Goal: Transaction & Acquisition: Purchase product/service

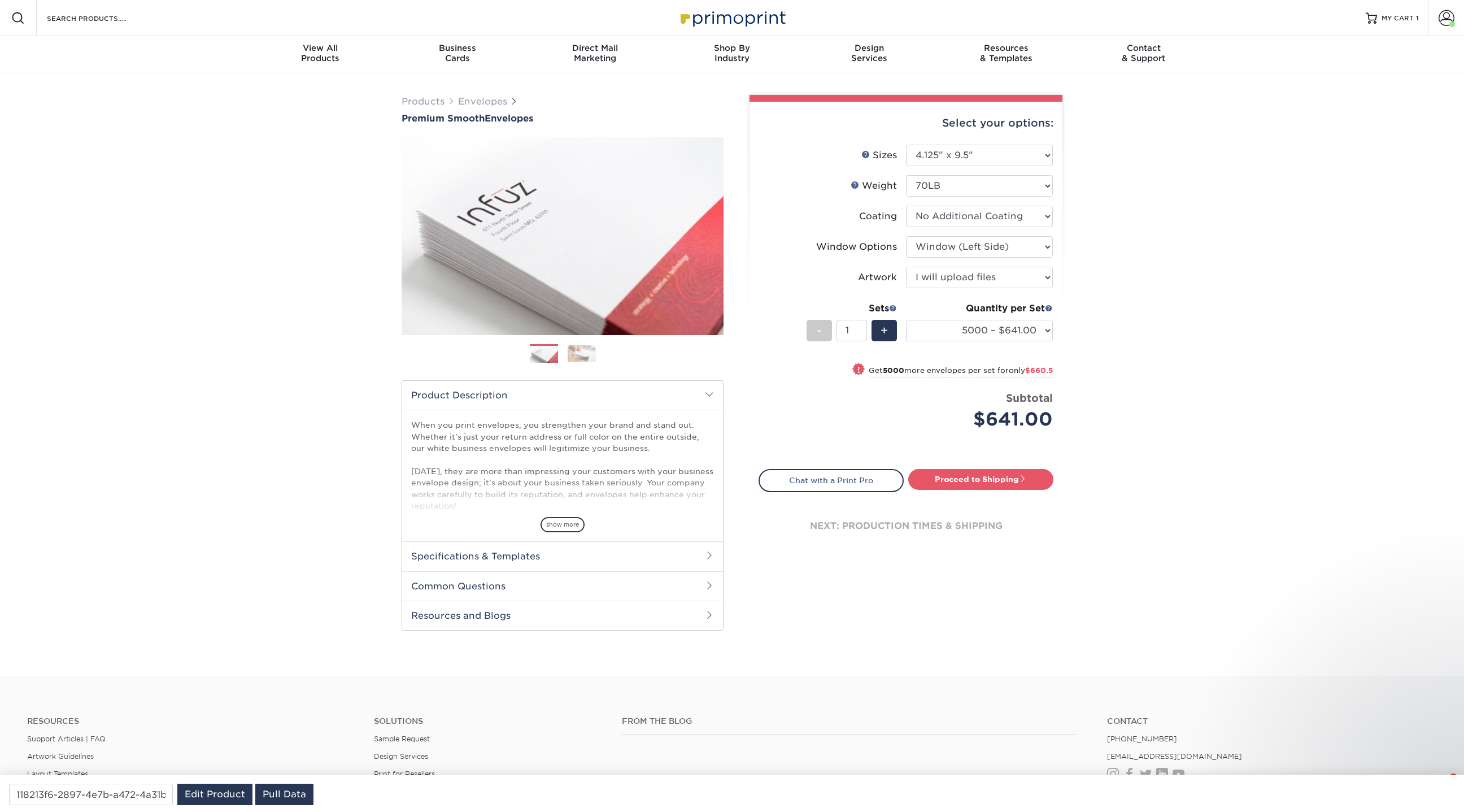
select select "4.12x9.50"
select select "b86b10cc-c636-4afb-8a99-5a4de9e47610"
select select "upload"
select select "5000 – $641.00"
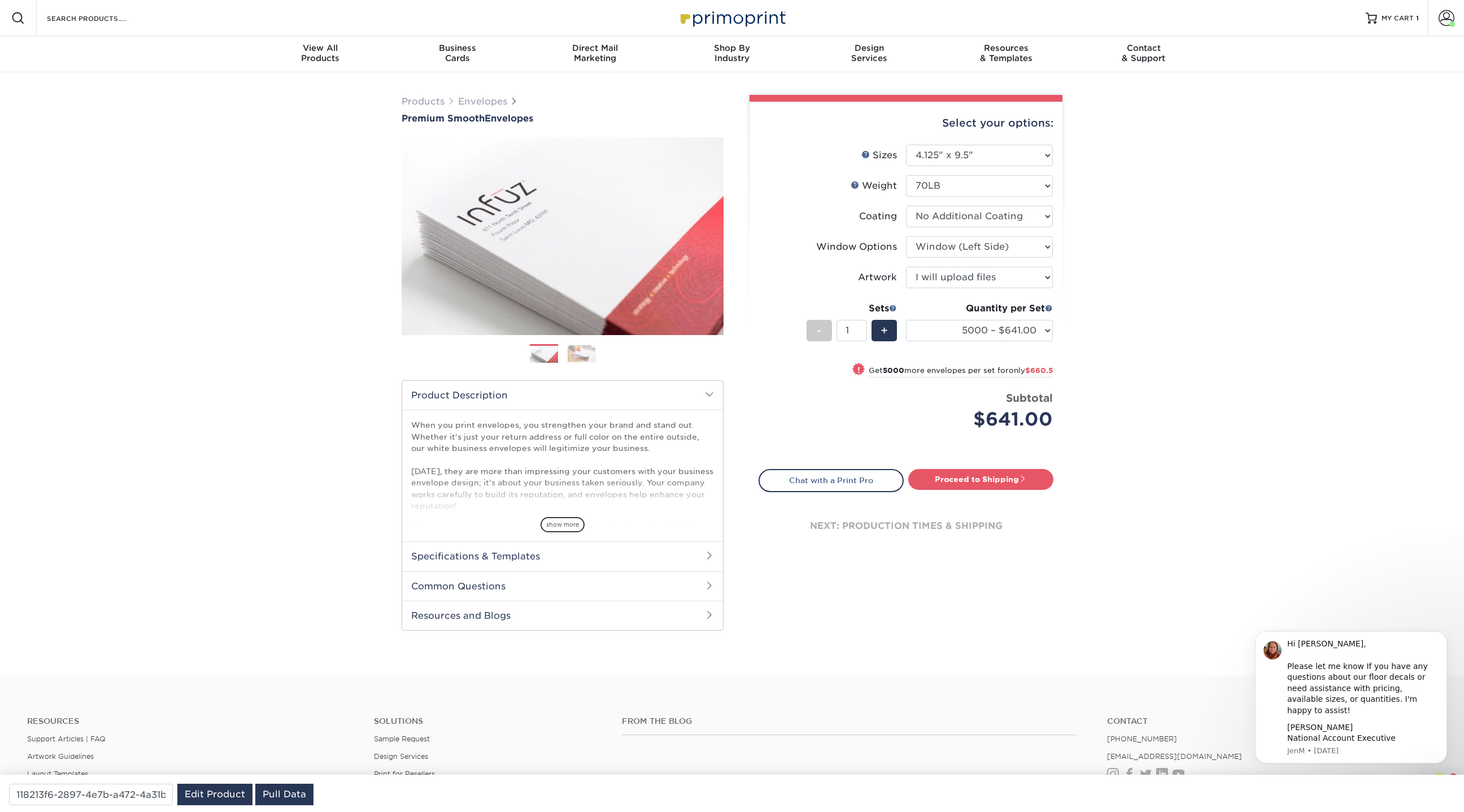
click at [158, 18] on div "Resources Menu Search Products Account Welcome, Jen Business Account Primoprint…" at bounding box center [732, 18] width 1464 height 36
click at [149, 16] on input "Search Products" at bounding box center [101, 18] width 110 height 13
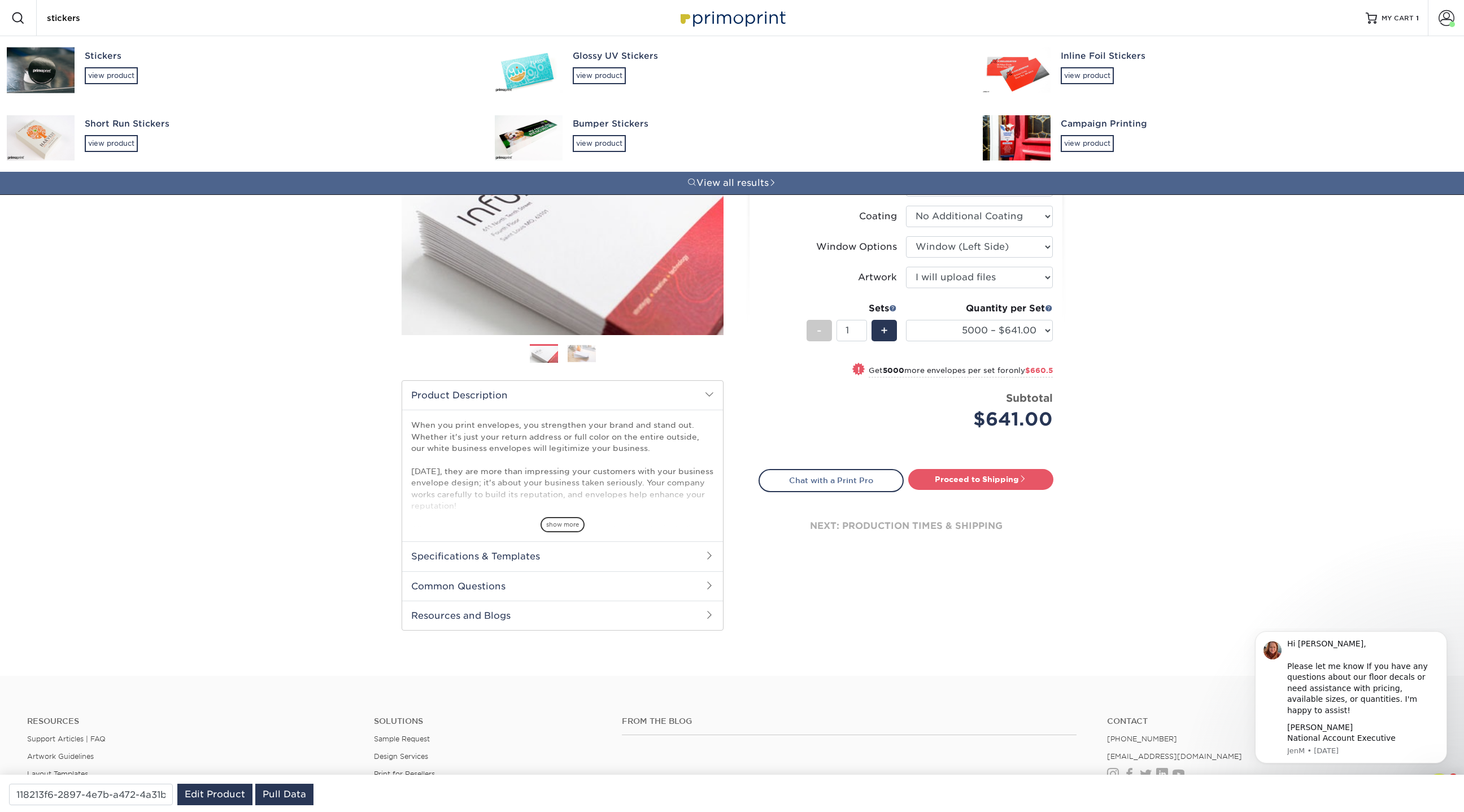
type input "stickers"
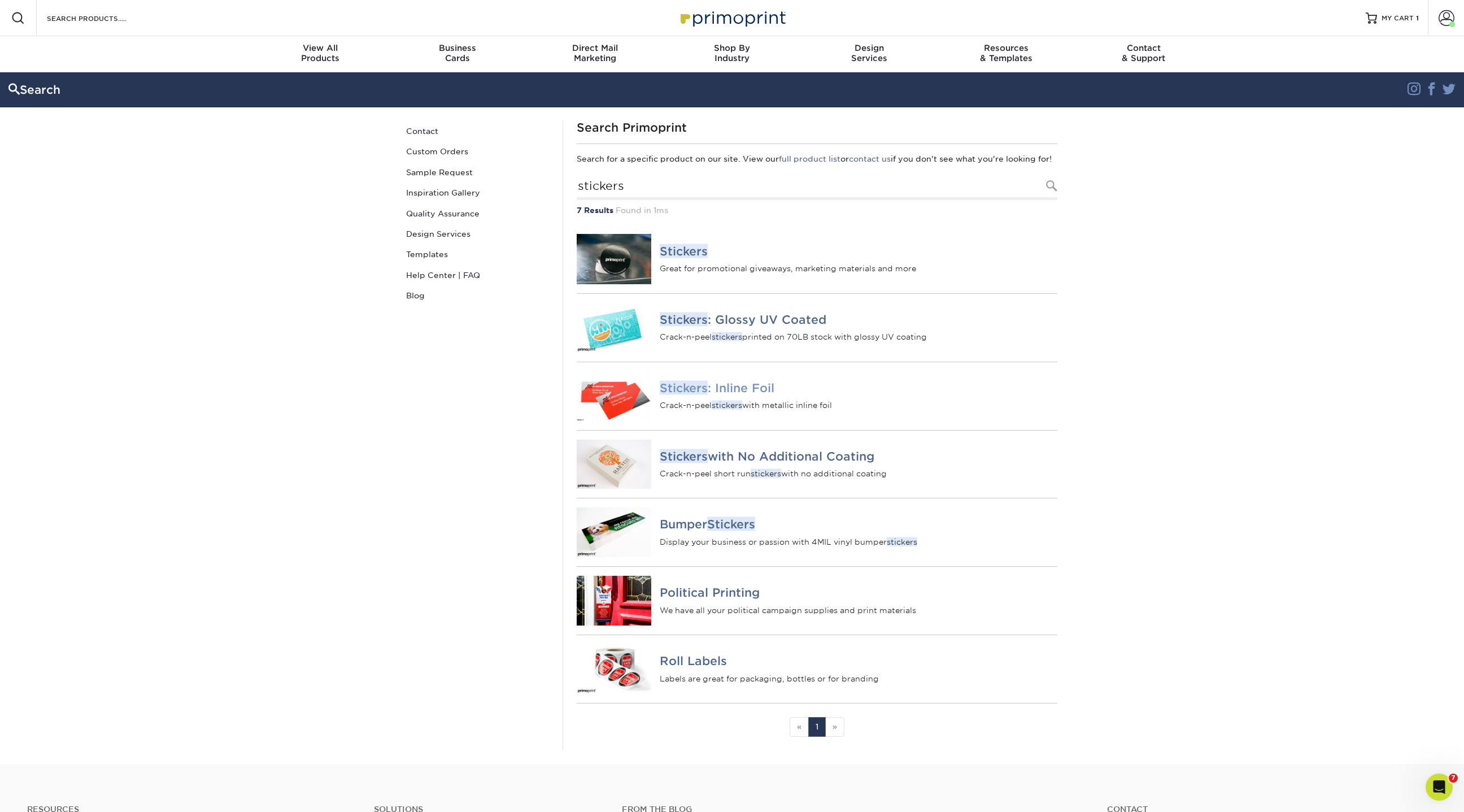
click at [745, 386] on div "Stickers : Inline Foil Crack-n-peel stickers with metallic inline foil" at bounding box center [859, 396] width 415 height 67
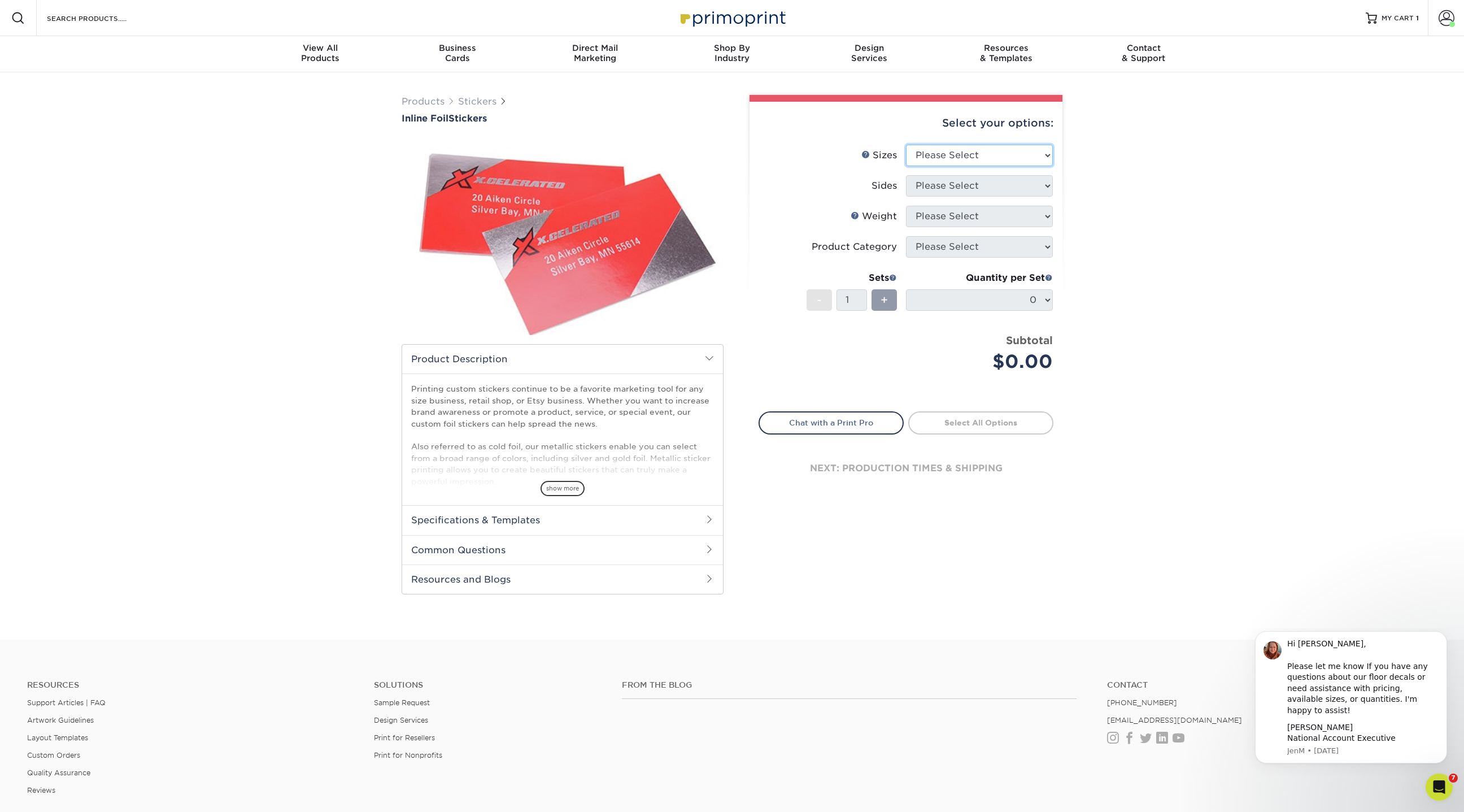
click at [953, 153] on select "Please Select 1.5" x 3.5" 1.75" x 3.5" 2" x 2" 2" x 3" 2" x 3.5" 2" x 4" 2" x 8…" at bounding box center [979, 155] width 147 height 21
select select "2.00x2.00"
click at [906, 144] on select "Please Select 1.5" x 3.5" 1.75" x 3.5" 2" x 2" 2" x 3" 2" x 3.5" 2" x 4" 2" x 8…" at bounding box center [979, 155] width 147 height 21
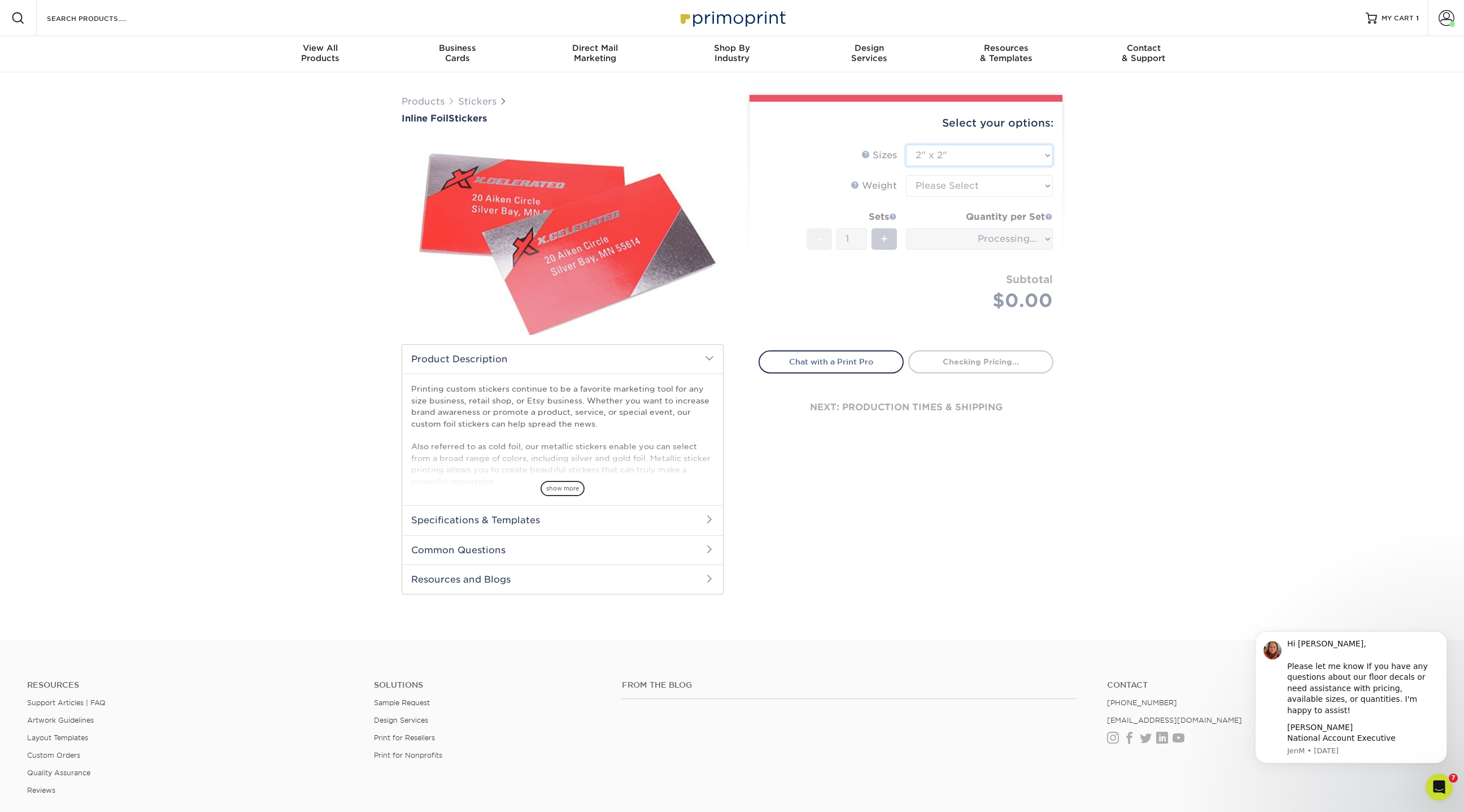
type input "b6890a2f-6d97-4d8e-a506-a32b735308c0"
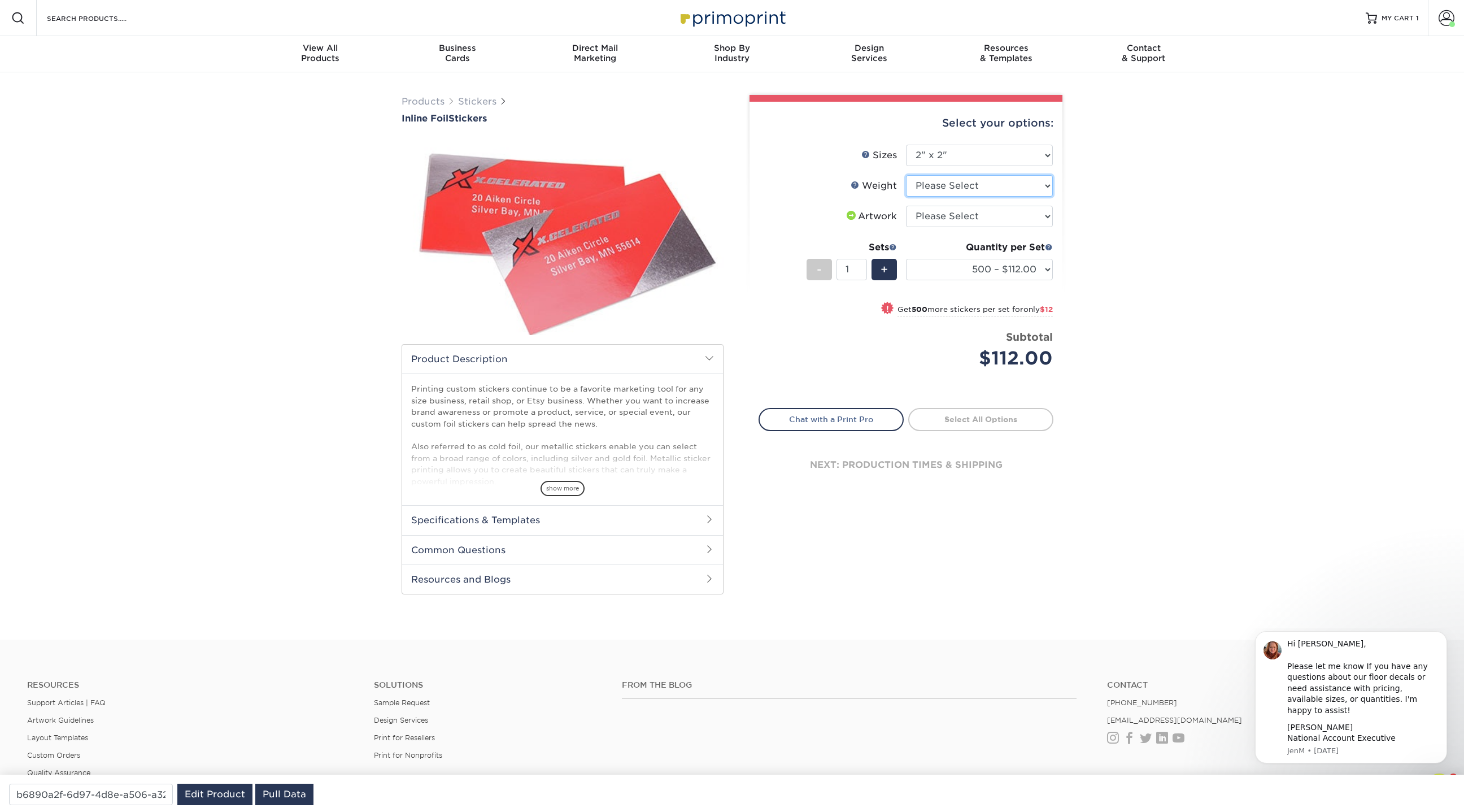
click at [968, 183] on select "Please Select Crack and Peel" at bounding box center [979, 185] width 147 height 21
select select "Crack and Peel"
click at [906, 175] on select "Please Select Crack and Peel" at bounding box center [979, 185] width 147 height 21
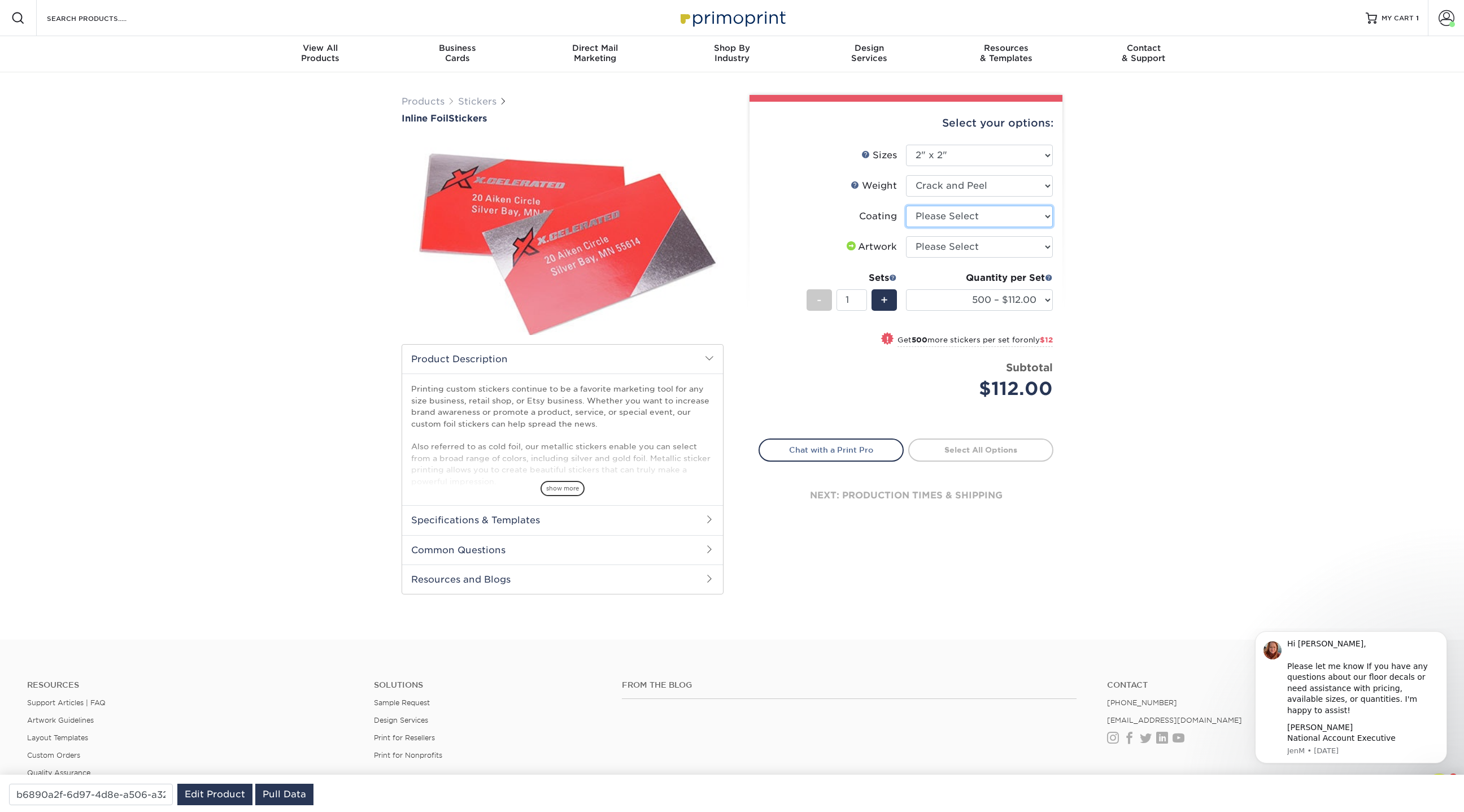
click at [952, 213] on select at bounding box center [979, 216] width 147 height 21
select select "1e8116af-acfc-44b1-83dc-8181aa338834"
click at [906, 205] on select at bounding box center [979, 216] width 147 height 21
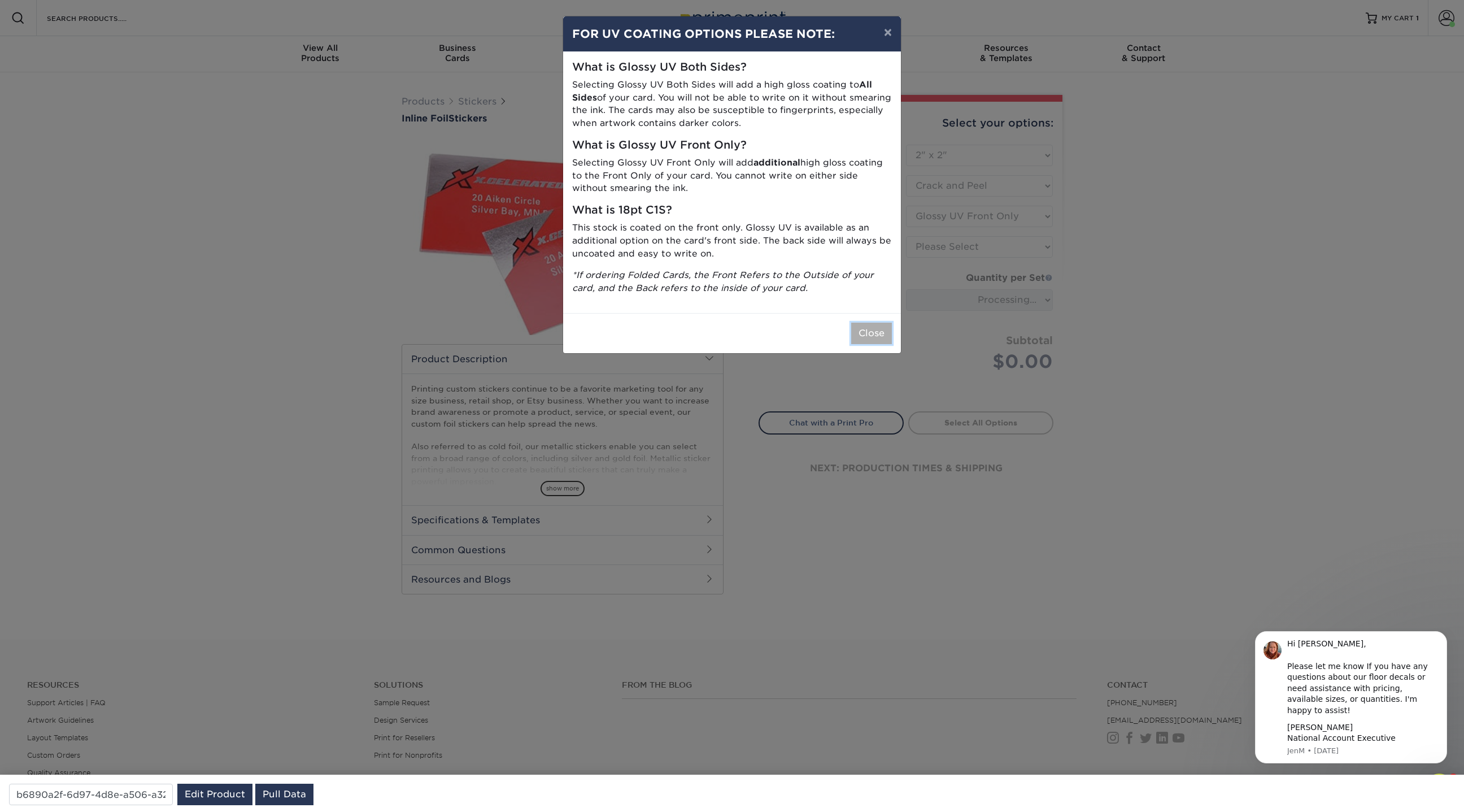
click at [874, 327] on button "Close" at bounding box center [871, 333] width 41 height 21
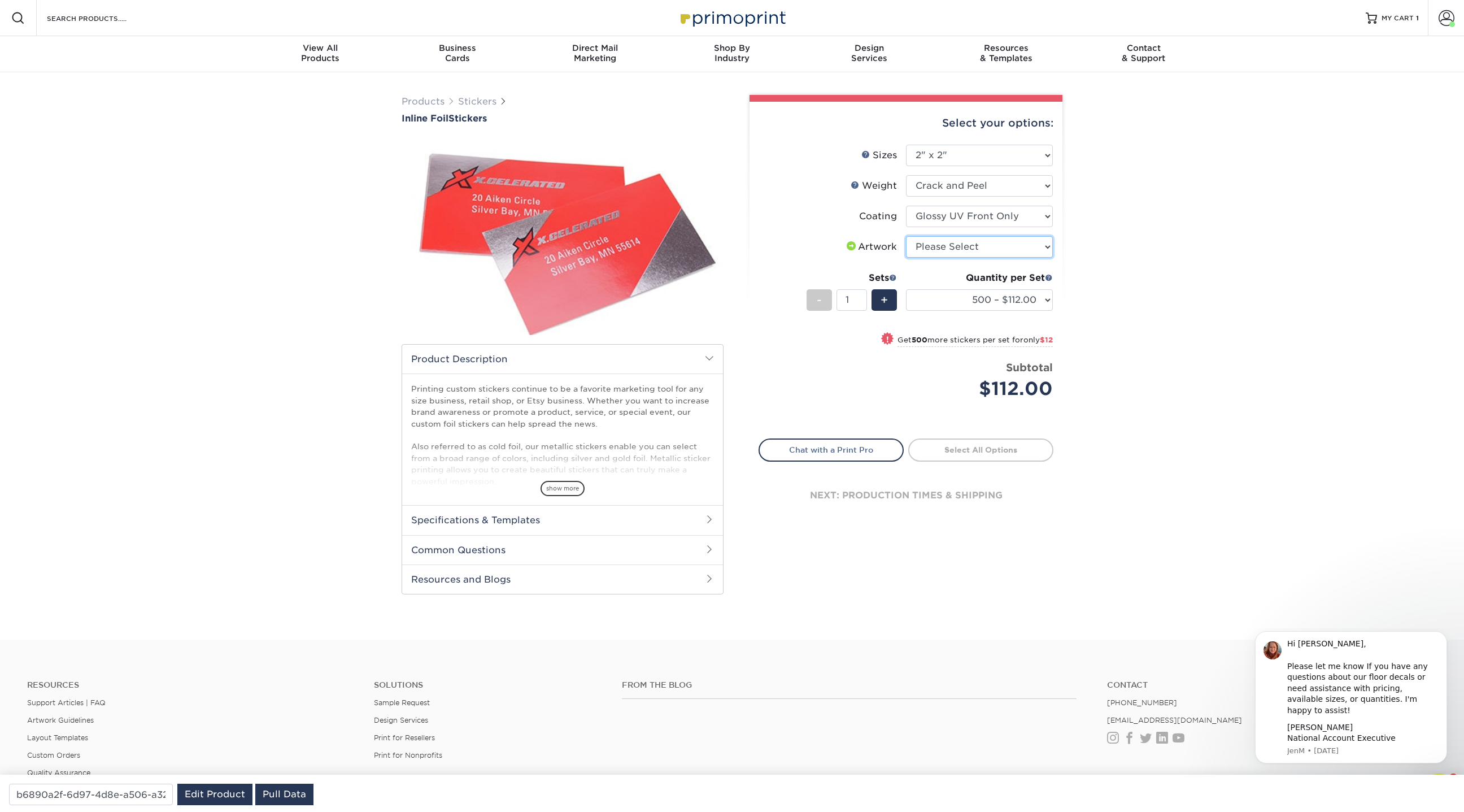
click at [964, 247] on select "Please Select I will upload files I need a design - $50" at bounding box center [979, 247] width 147 height 21
select select "upload"
click at [906, 236] on select "Please Select I will upload files I need a design - $50" at bounding box center [979, 247] width 147 height 21
click at [951, 156] on select "Please Select 1.5" x 3.5" 1.75" x 3.5" 2" x 2" 2" x 3" 2" x 3.5" 2" x 4" 2" x 8…" at bounding box center [979, 155] width 147 height 21
select select "2.50x2.50"
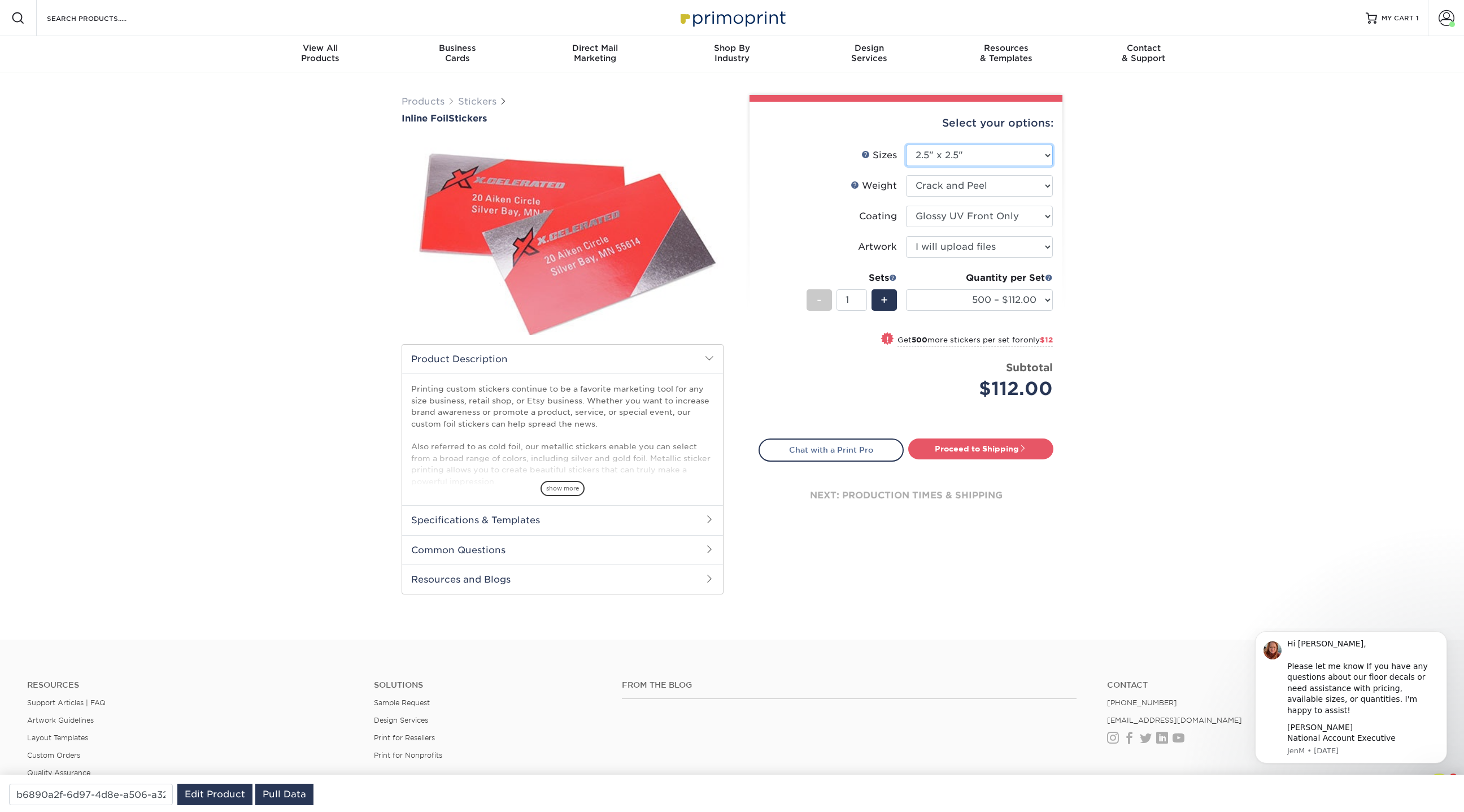
click at [906, 144] on select "Please Select 1.5" x 3.5" 1.75" x 3.5" 2" x 2" 2" x 3" 2" x 3.5" 2" x 4" 2" x 8…" at bounding box center [979, 155] width 147 height 21
select select "-1"
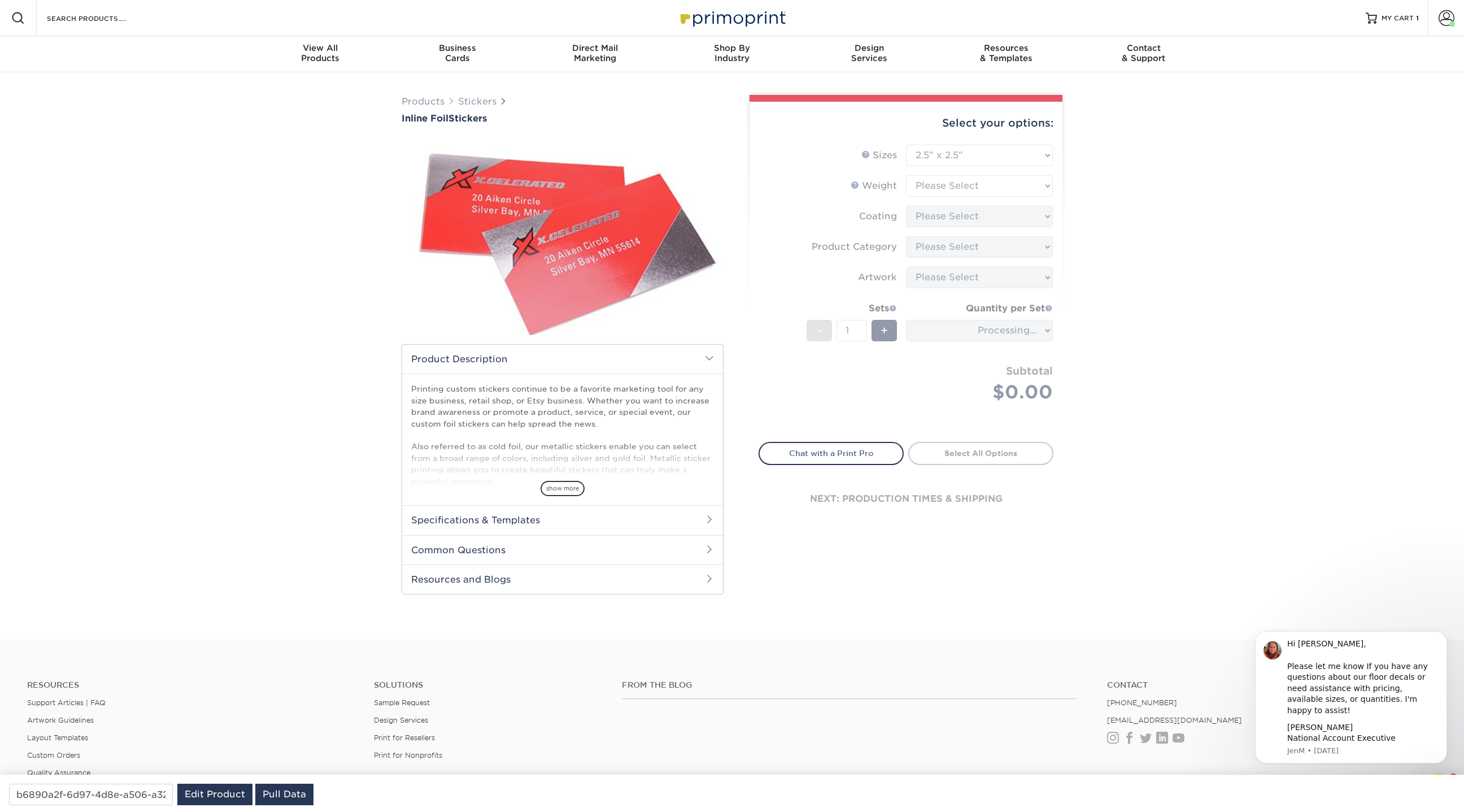
type input "6608b131-9475-404a-afbb-b6dc07c499e5"
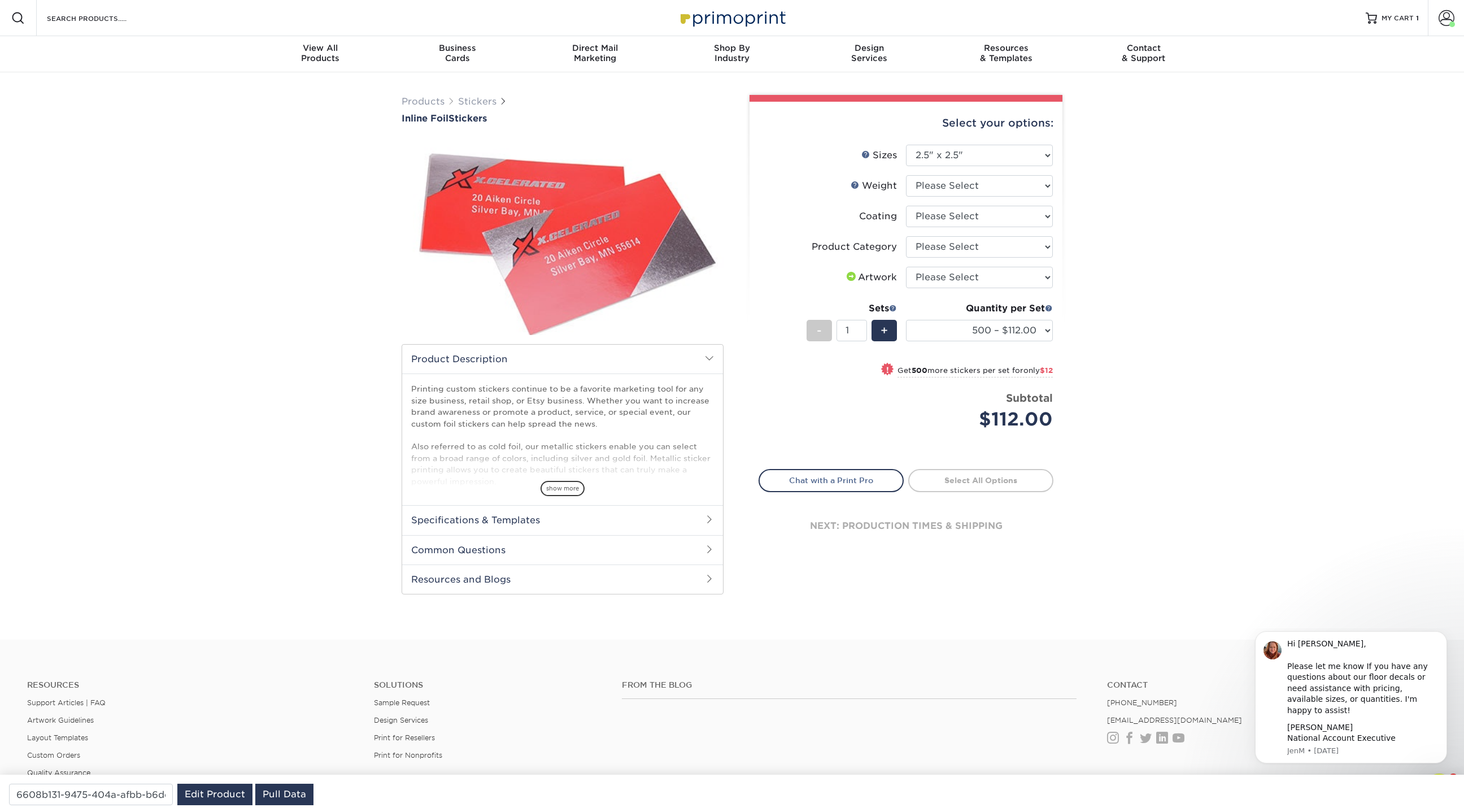
click at [970, 156] on form "Sizes Help Sizes Please Select 1.5" x 3.5" 1.75" x 3.5" 2" x 2" 2" x 3" 2" x 3.…" at bounding box center [906, 300] width 295 height 311
click at [964, 165] on li "Sizes Help Sizes Please Select 1.5" x 3.5" 1.75" x 3.5" 2" x 2" 2" x 3" 2" x 3.…" at bounding box center [906, 159] width 293 height 30
click at [964, 141] on div "Select your options:" at bounding box center [906, 123] width 295 height 43
click at [954, 157] on select "Please Select 1.5" x 3.5" 1.75" x 3.5" 2" x 2" 2" x 3" 2" x 3.5" 2" x 4" 2" x 8…" at bounding box center [979, 155] width 147 height 21
select select "3.00x4.00"
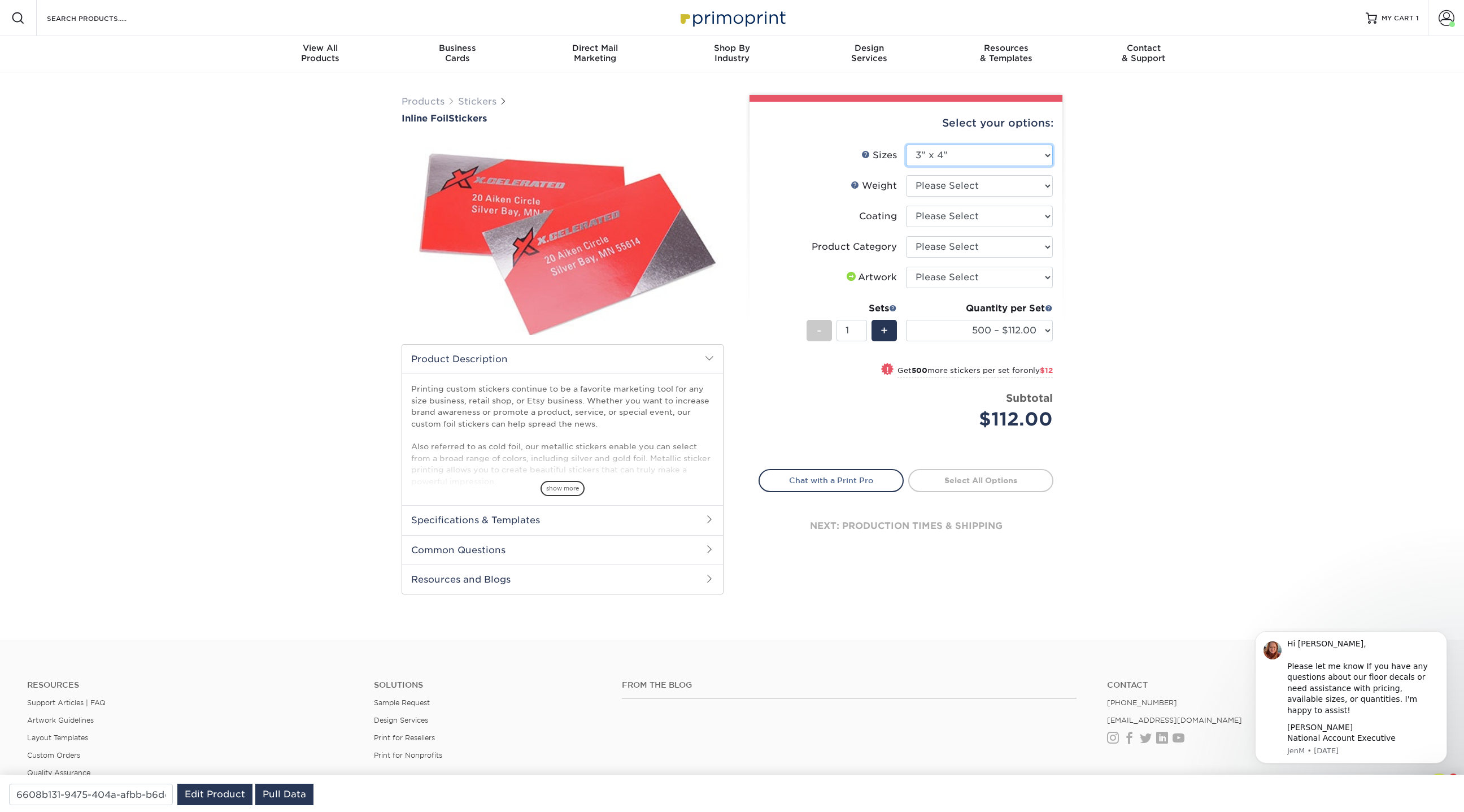
click at [906, 144] on select "Please Select 1.5" x 3.5" 1.75" x 3.5" 2" x 2" 2" x 3" 2" x 3.5" 2" x 4" 2" x 8…" at bounding box center [979, 155] width 147 height 21
select select "-1"
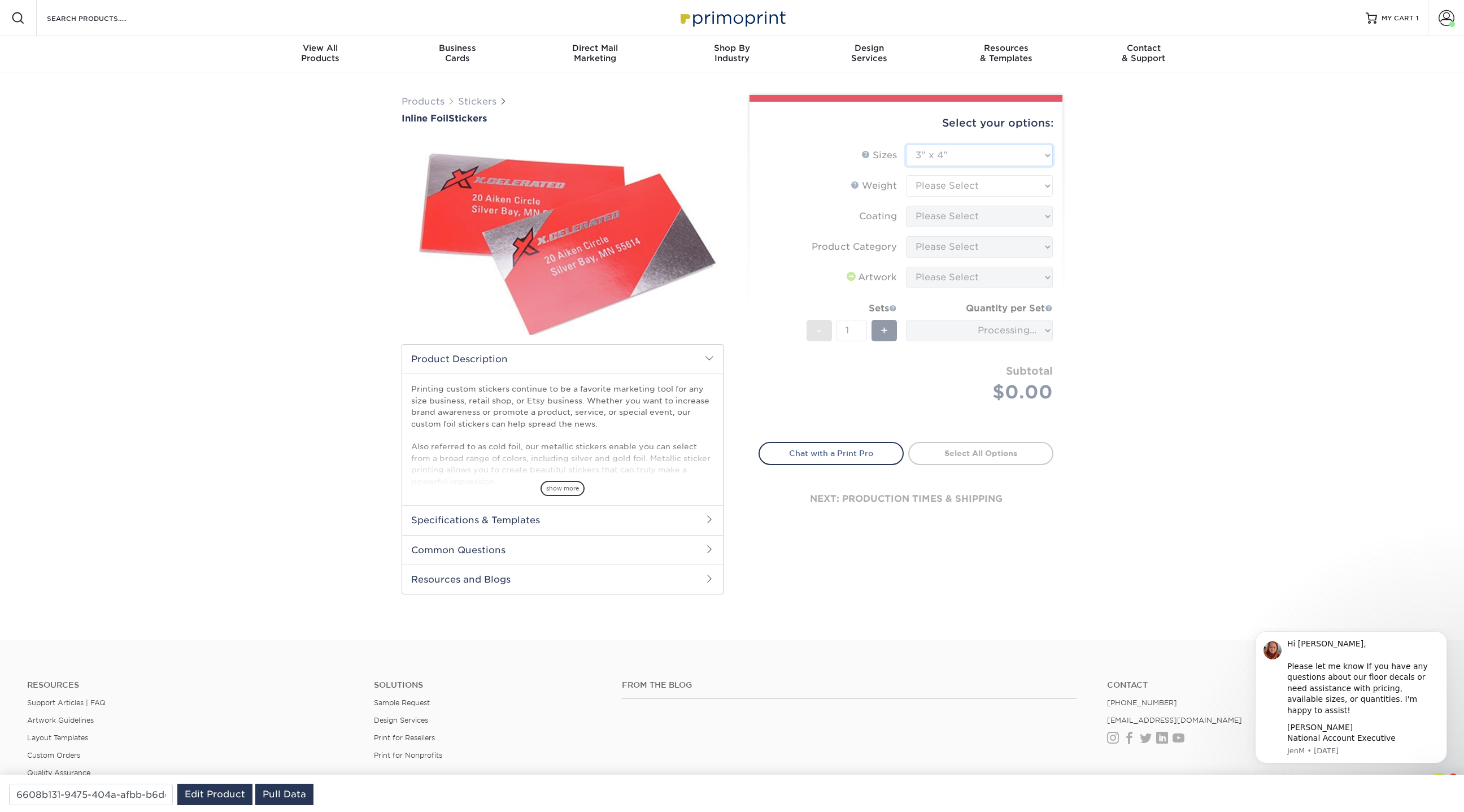
type input "d0dc1cea-0113-4d15-953a-d5fb87f41676"
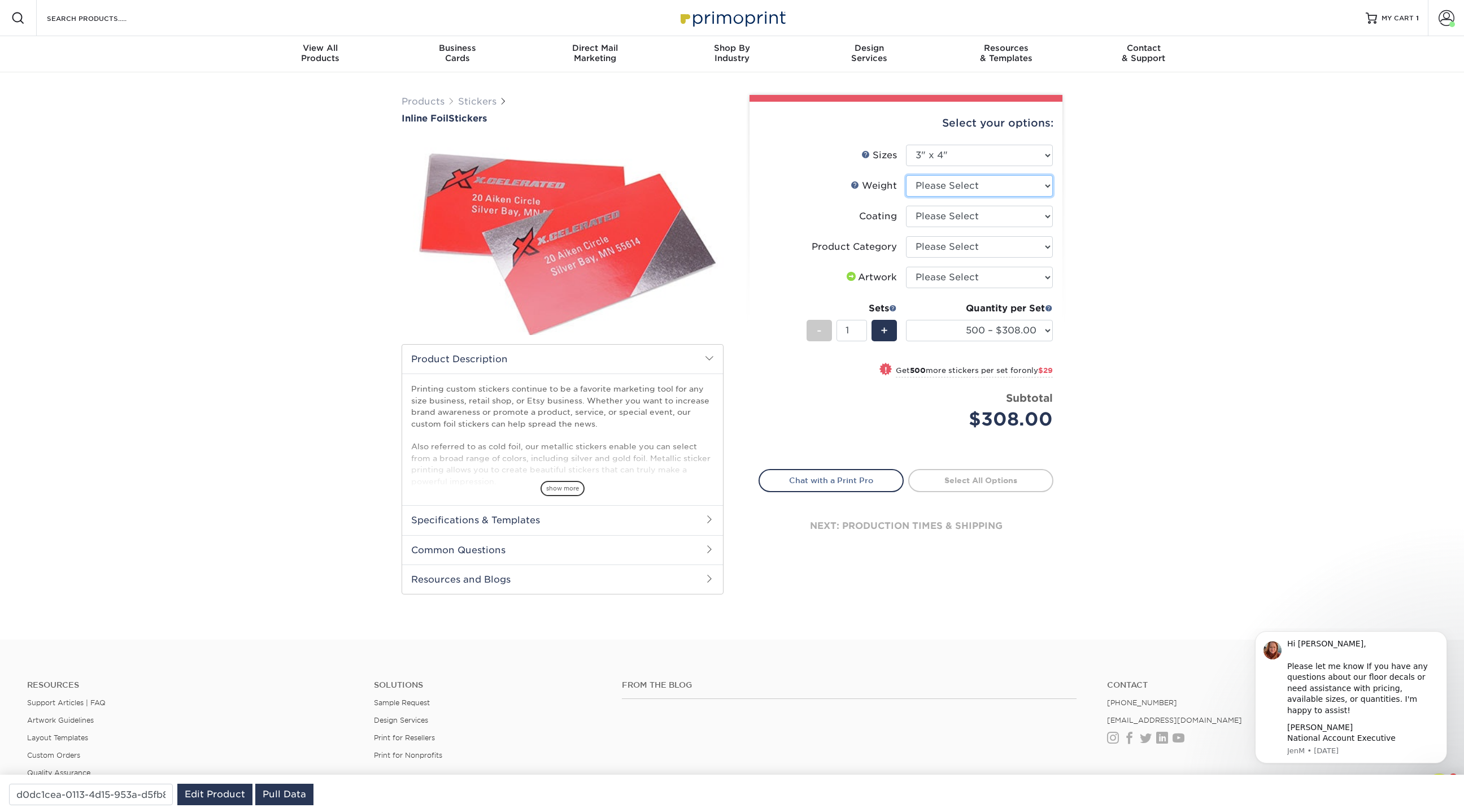
click at [982, 181] on select "Please Select Crack and Peel" at bounding box center [979, 185] width 147 height 21
select select "Crack and Peel"
click at [906, 175] on select "Please Select Crack and Peel" at bounding box center [979, 185] width 147 height 21
click at [959, 215] on select at bounding box center [979, 216] width 147 height 21
select select "1e8116af-acfc-44b1-83dc-8181aa338834"
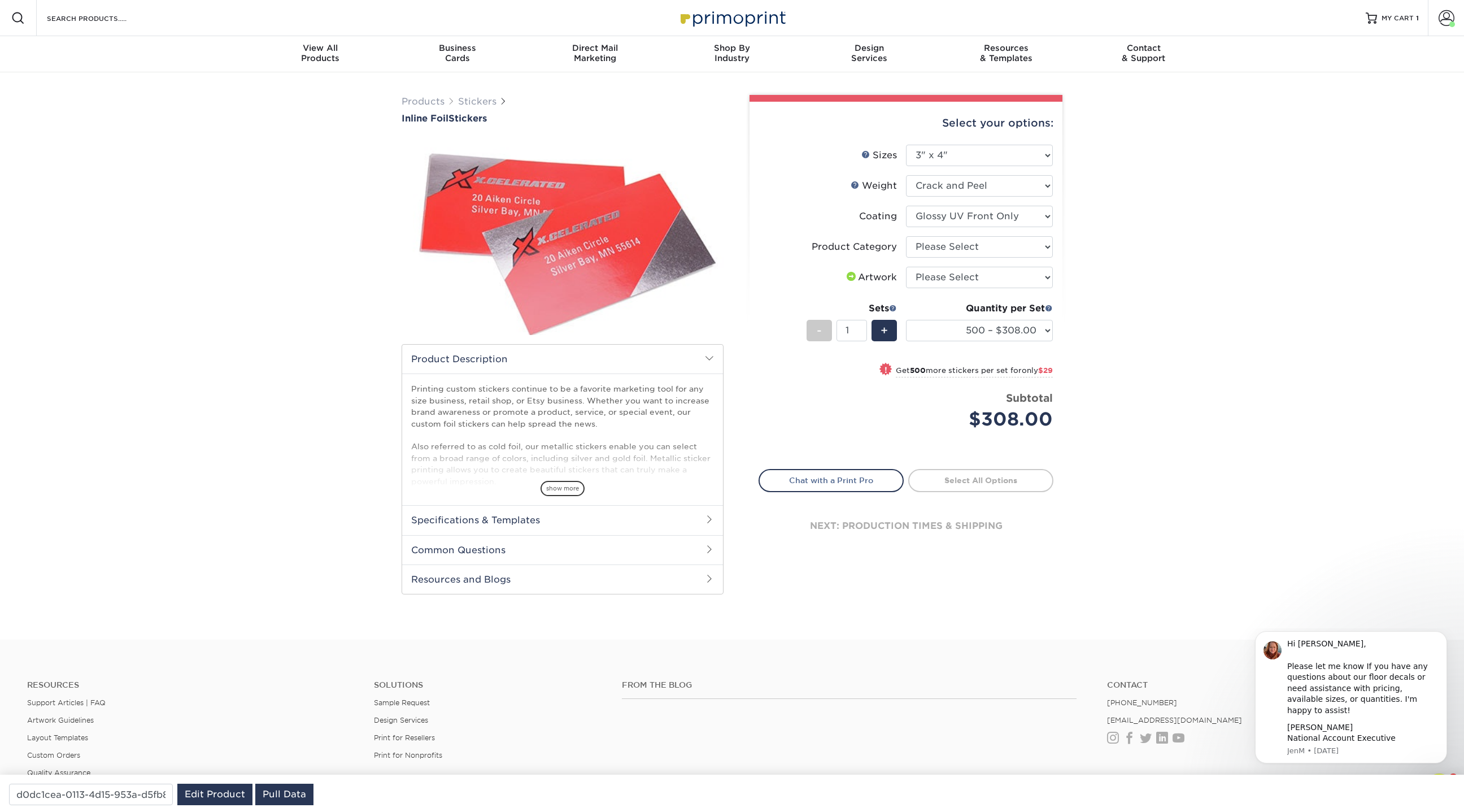
click at [906, 205] on select at bounding box center [979, 216] width 147 height 21
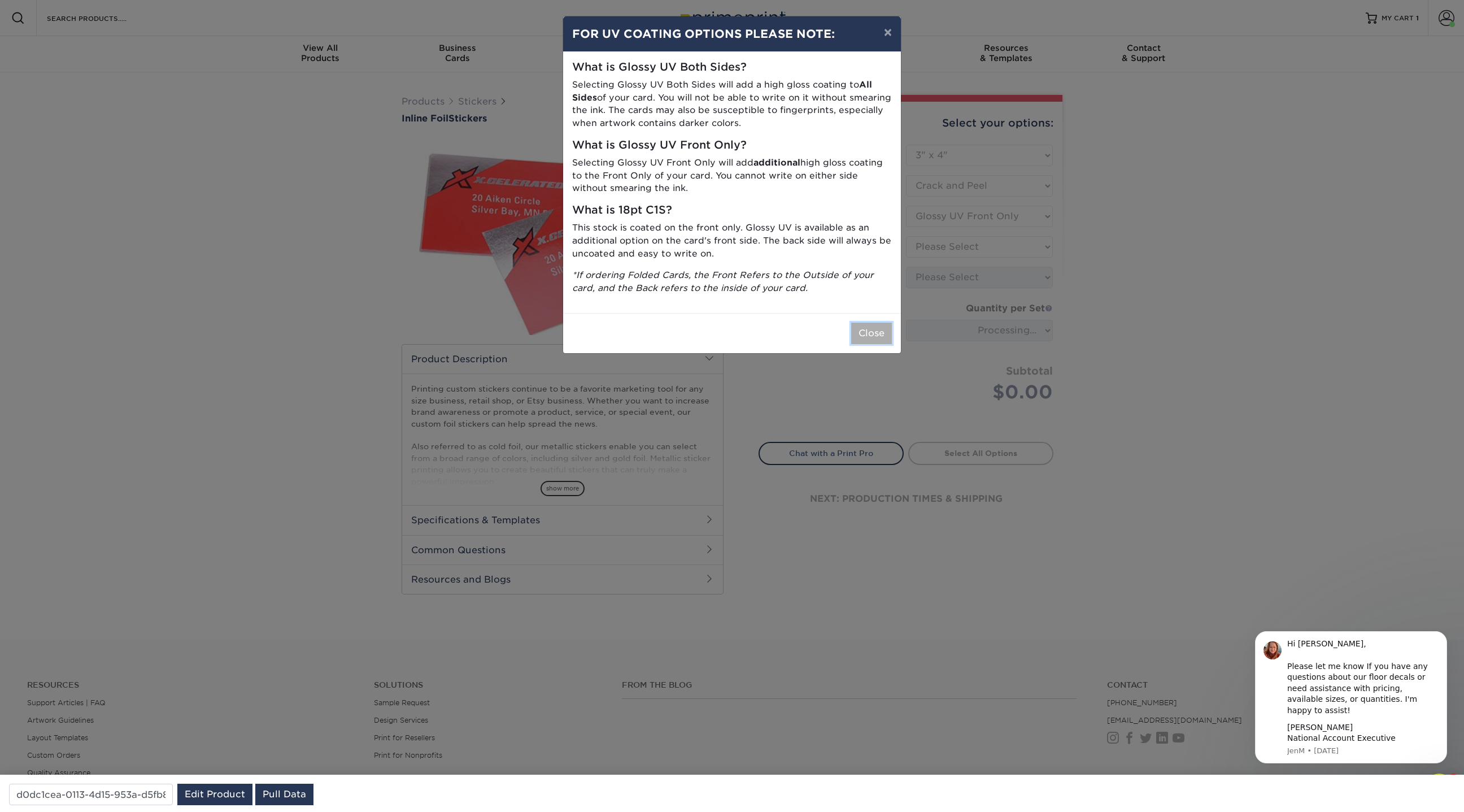
click at [876, 329] on button "Close" at bounding box center [871, 333] width 41 height 21
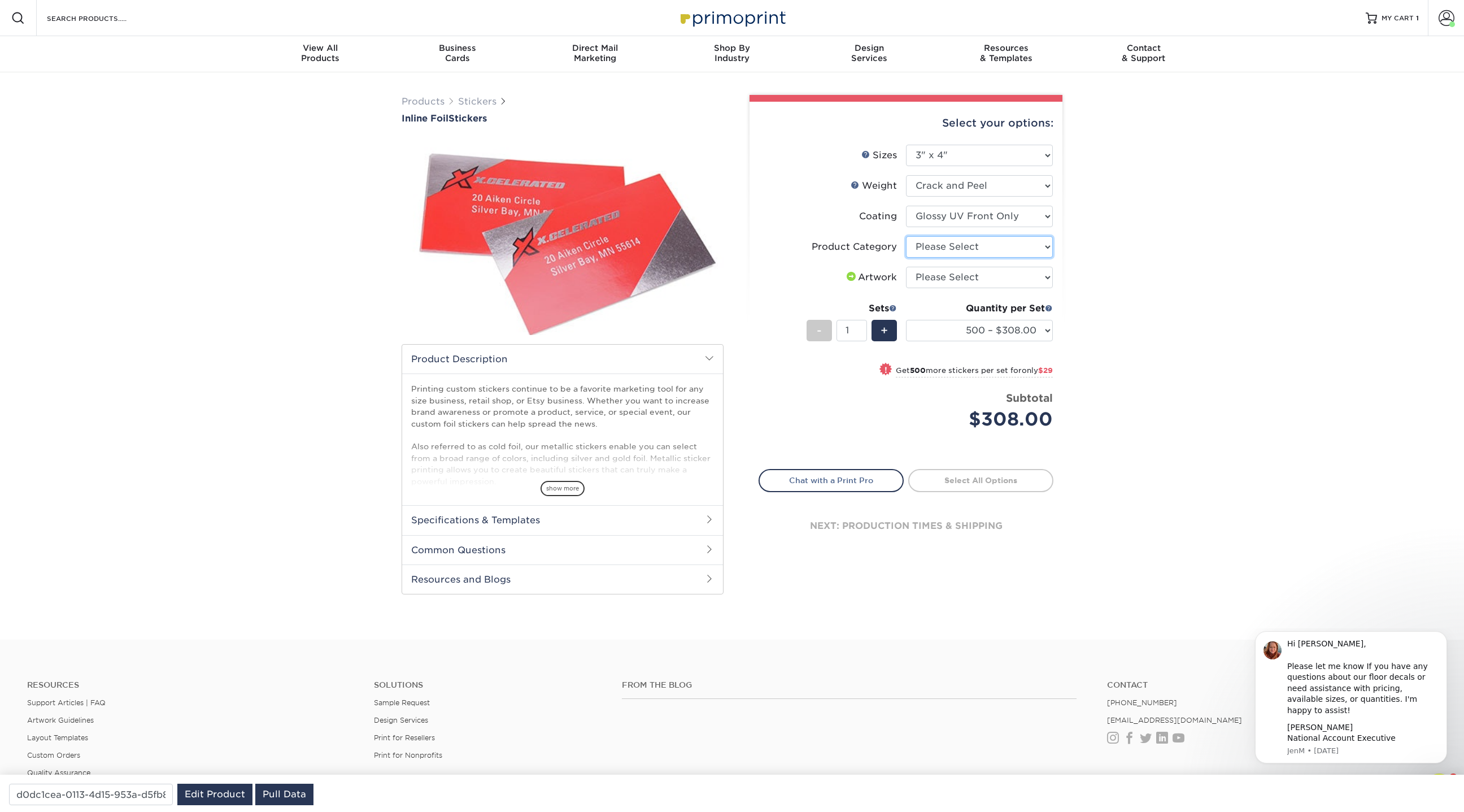
click at [971, 247] on select "Please Select Stickers" at bounding box center [979, 247] width 147 height 21
select select "52c22fd3-2a69-4e4e-a8d0-c09760ae2d65"
click at [906, 236] on select "Please Select Stickers" at bounding box center [979, 247] width 147 height 21
click at [990, 277] on select "Please Select I will upload files I need a design - $50" at bounding box center [979, 277] width 147 height 21
select select "upload"
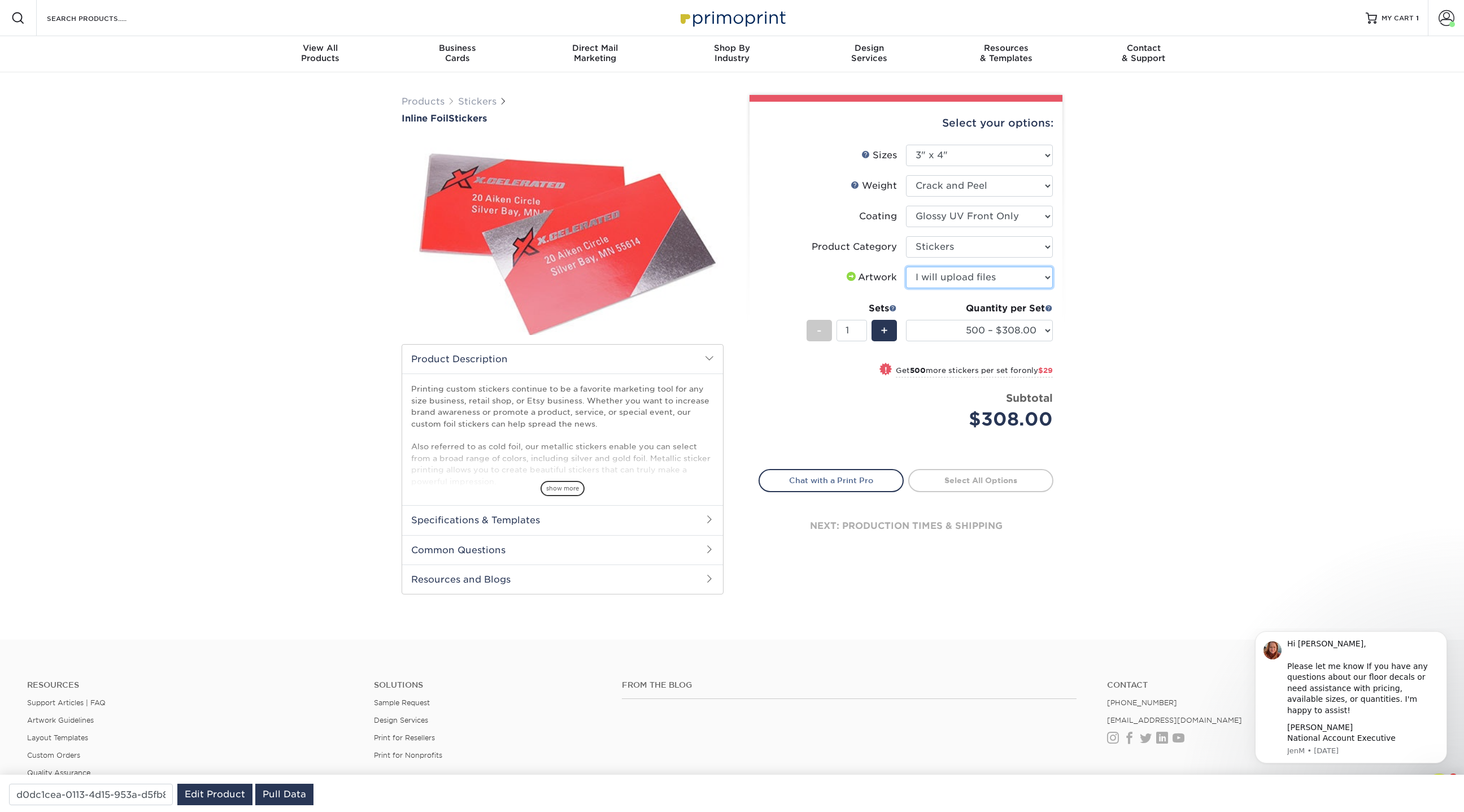
click at [906, 267] on select "Please Select I will upload files I need a design - $50" at bounding box center [979, 277] width 147 height 21
click at [232, 199] on div "Products Stickers Inline Foil Stickers /" at bounding box center [732, 356] width 1464 height 567
click at [932, 161] on select "Please Select 1.5" x 3.5" 1.75" x 3.5" 2" x 2" 2" x 3" 2" x 3.5" 2" x 4" 2" x 8…" at bounding box center [979, 155] width 147 height 21
select select "2.00x3.50"
click at [906, 144] on select "Please Select 1.5" x 3.5" 1.75" x 3.5" 2" x 2" 2" x 3" 2" x 3.5" 2" x 4" 2" x 8…" at bounding box center [979, 155] width 147 height 21
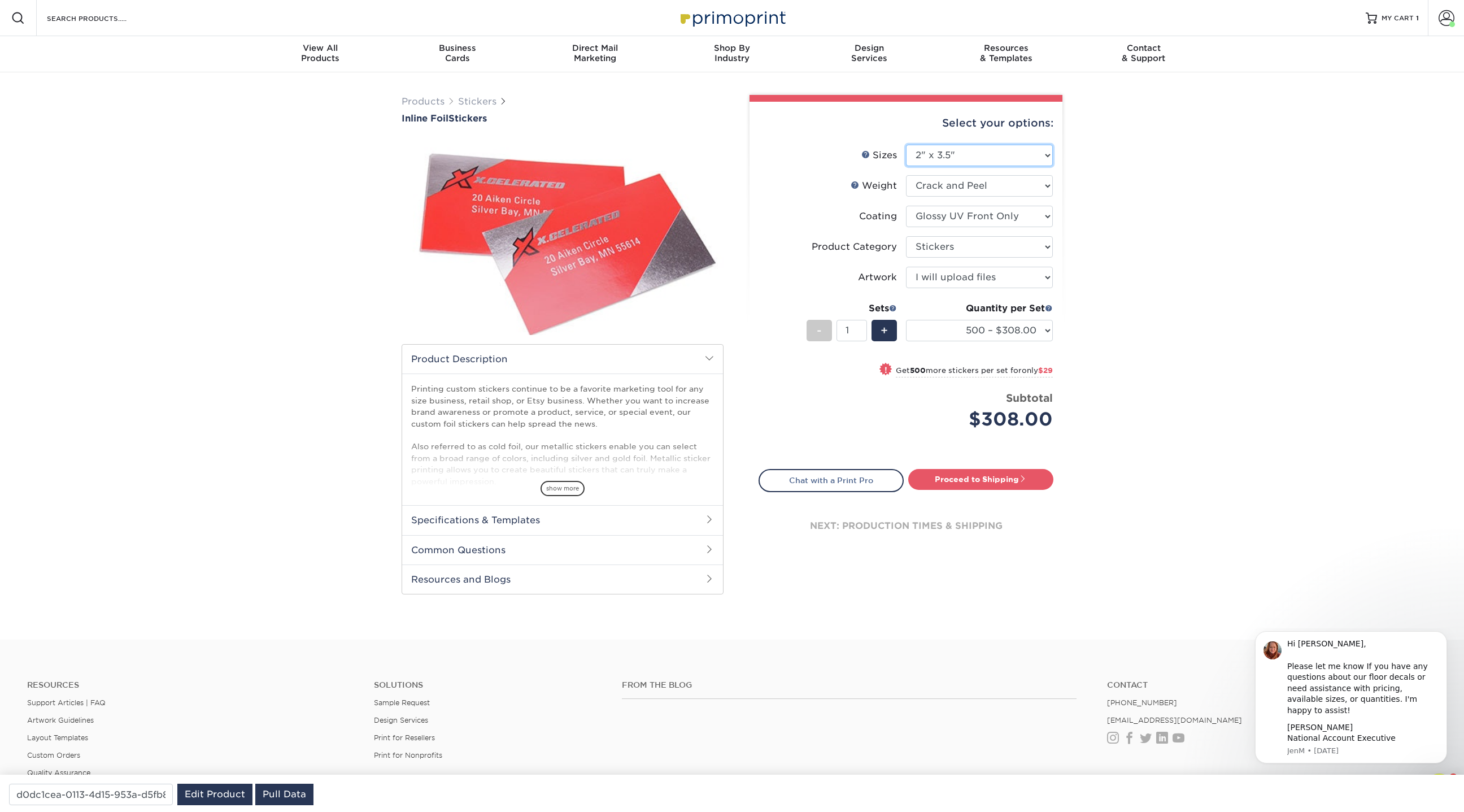
select select "-1"
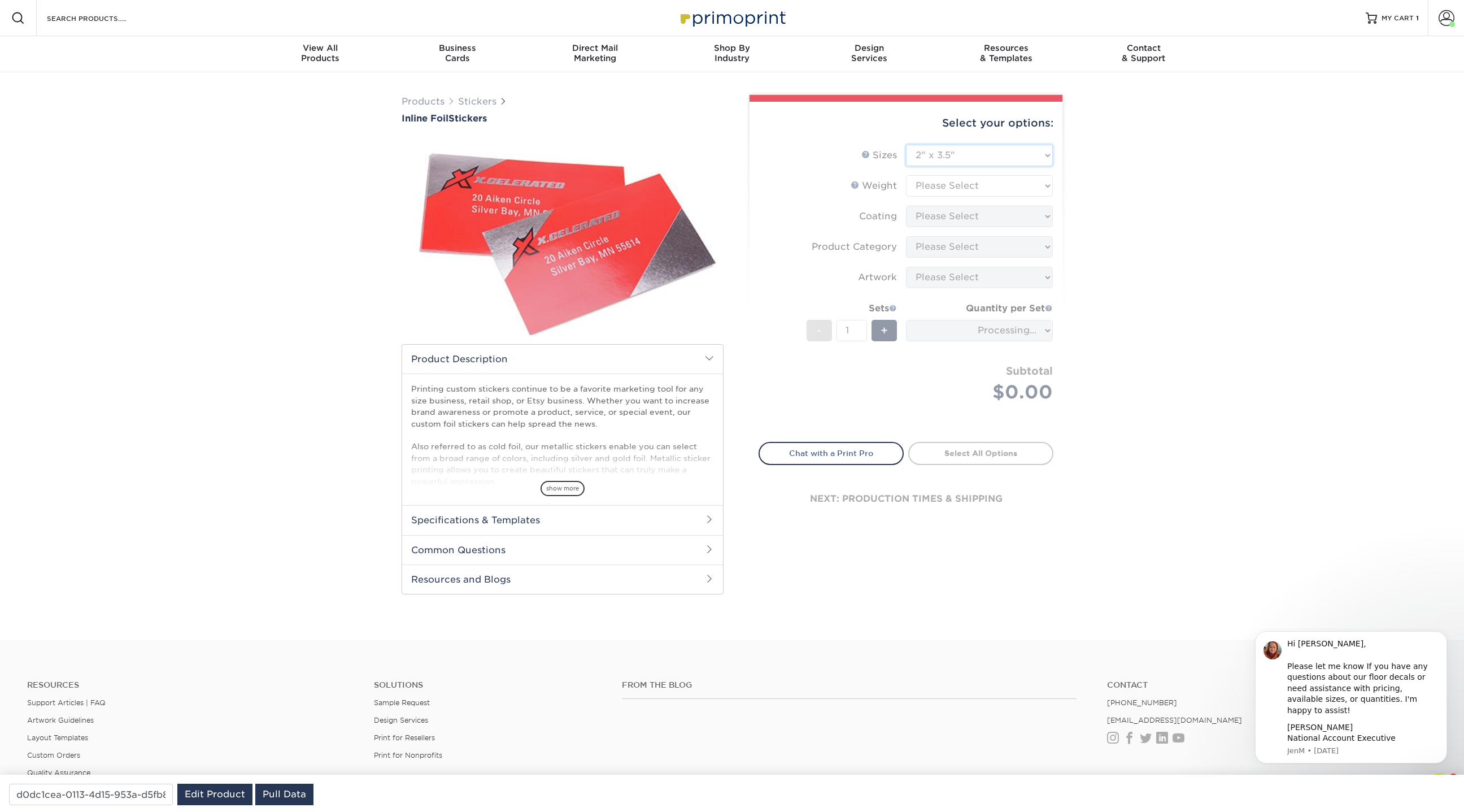
type input "aca5aeb6-8948-48e6-9a93-7b13c7fa2a95"
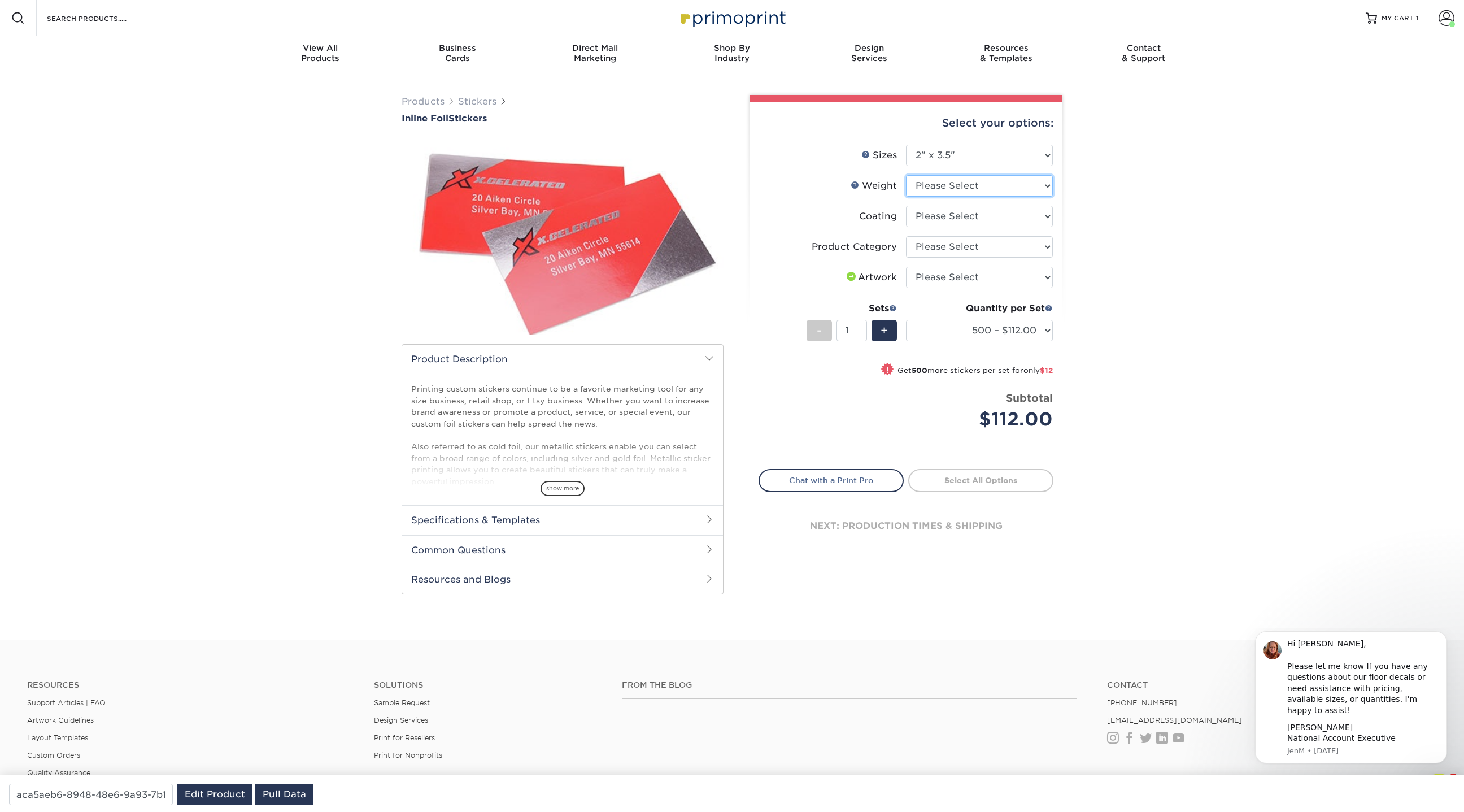
click at [953, 184] on select "Please Select Crack and Peel" at bounding box center [979, 185] width 147 height 21
select select "Crack and Peel"
click at [906, 175] on select "Please Select Crack and Peel" at bounding box center [979, 185] width 147 height 21
click at [945, 215] on select at bounding box center [979, 216] width 147 height 21
select select "1e8116af-acfc-44b1-83dc-8181aa338834"
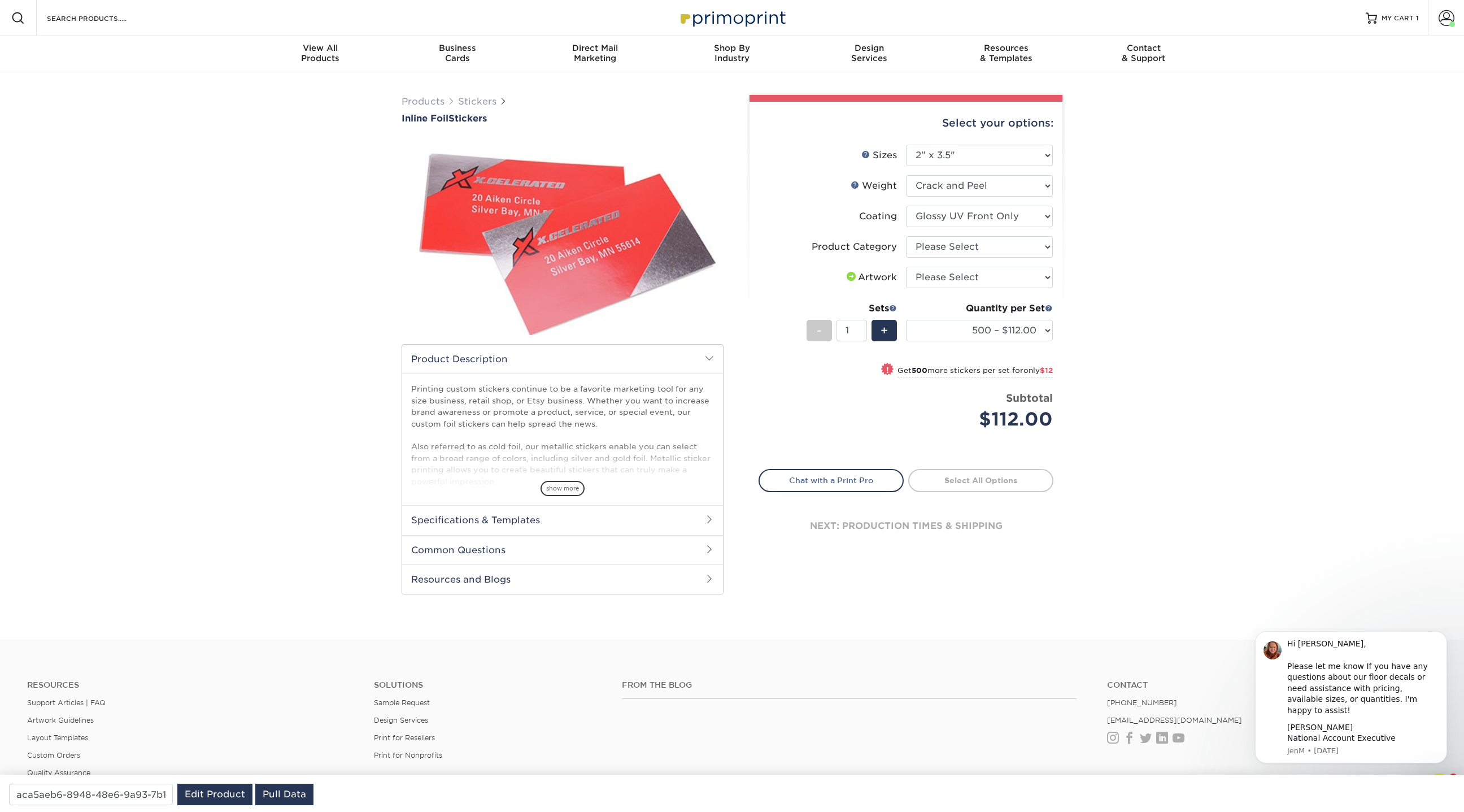
click at [906, 205] on select at bounding box center [979, 216] width 147 height 21
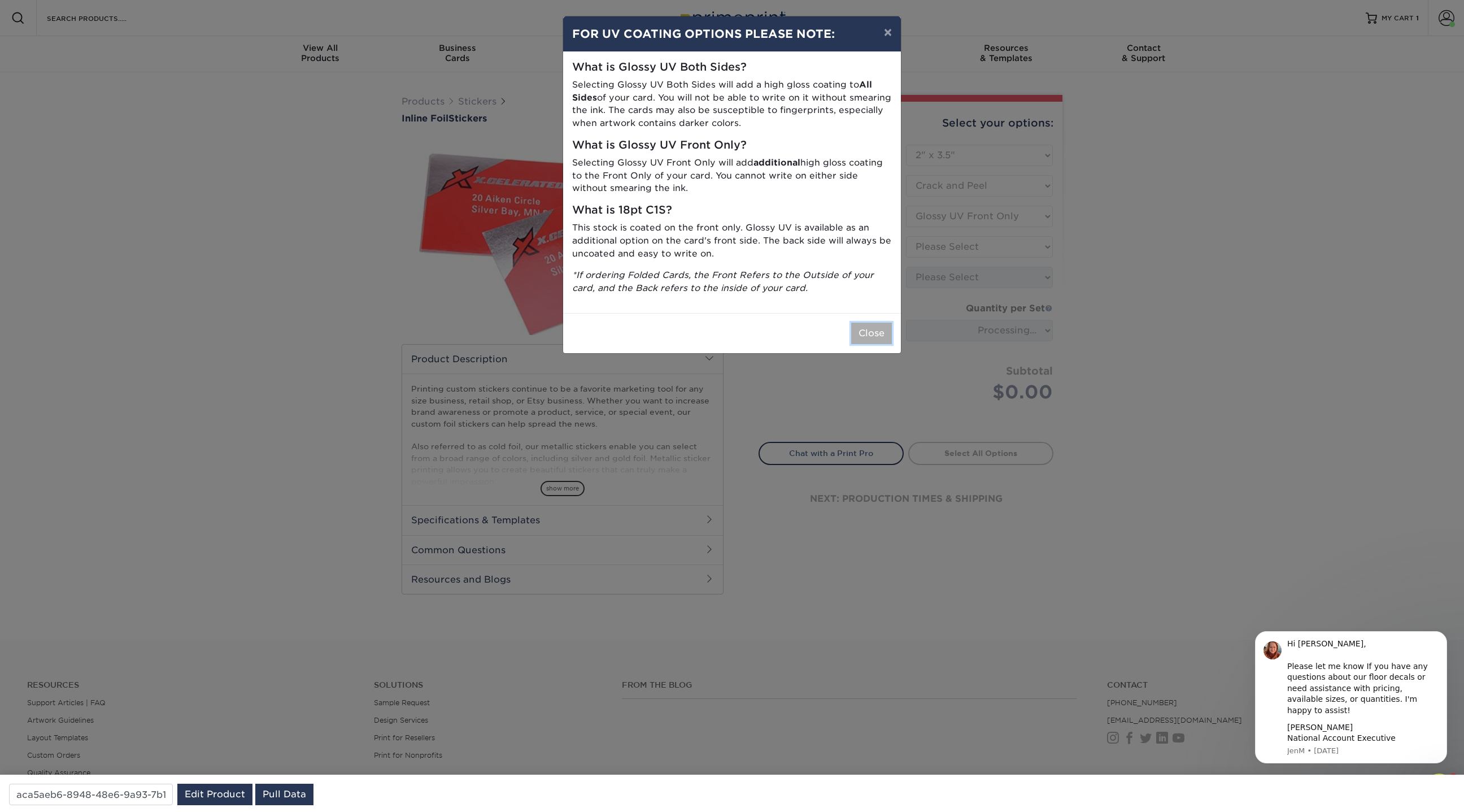
click at [864, 339] on button "Close" at bounding box center [871, 333] width 41 height 21
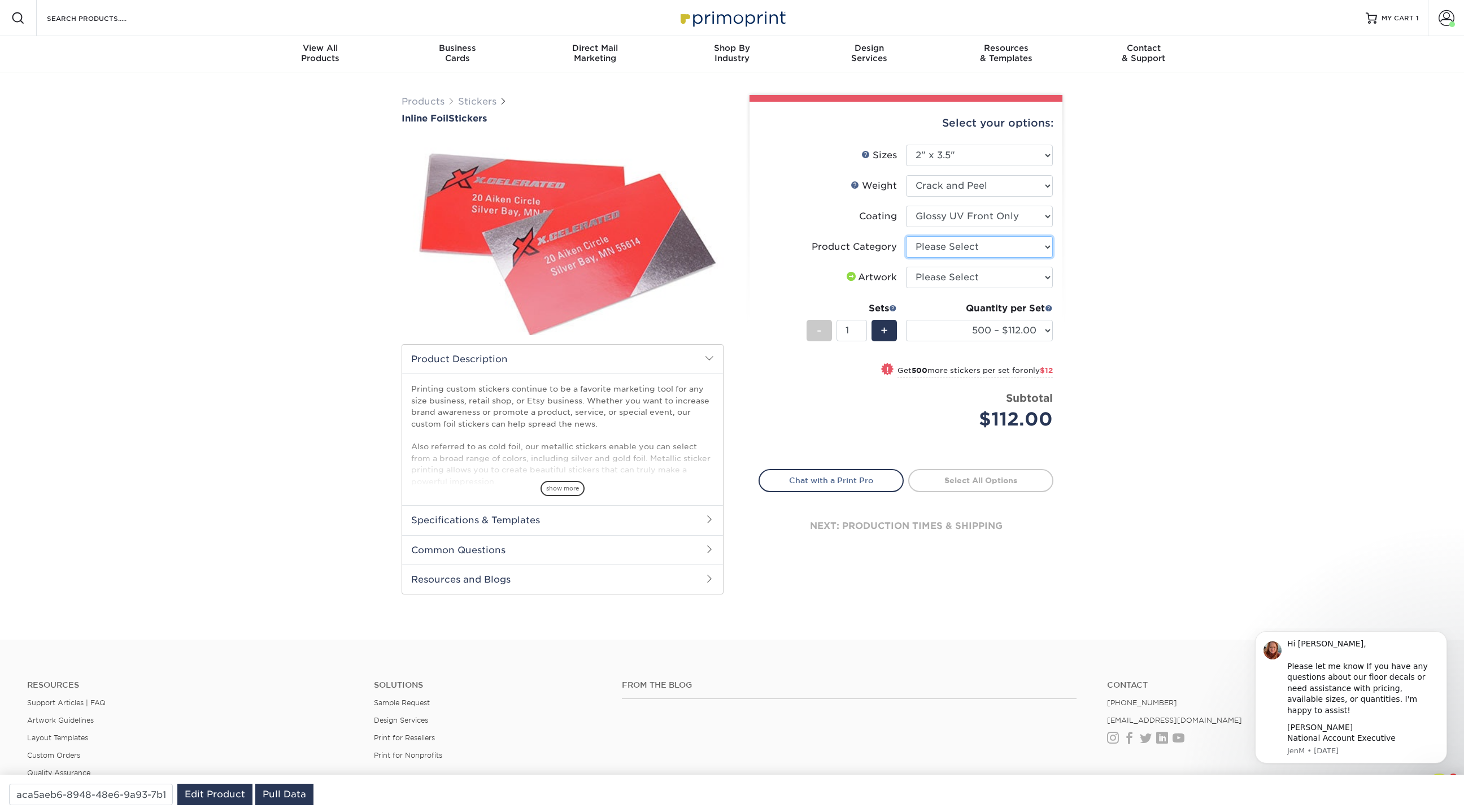
click at [975, 246] on select "Please Select Stickers" at bounding box center [979, 247] width 147 height 21
select select "52c22fd3-2a69-4e4e-a8d0-c09760ae2d65"
click at [906, 236] on select "Please Select Stickers" at bounding box center [979, 247] width 147 height 21
click at [961, 279] on select "Please Select I will upload files I need a design - $50" at bounding box center [979, 277] width 147 height 21
select select "upload"
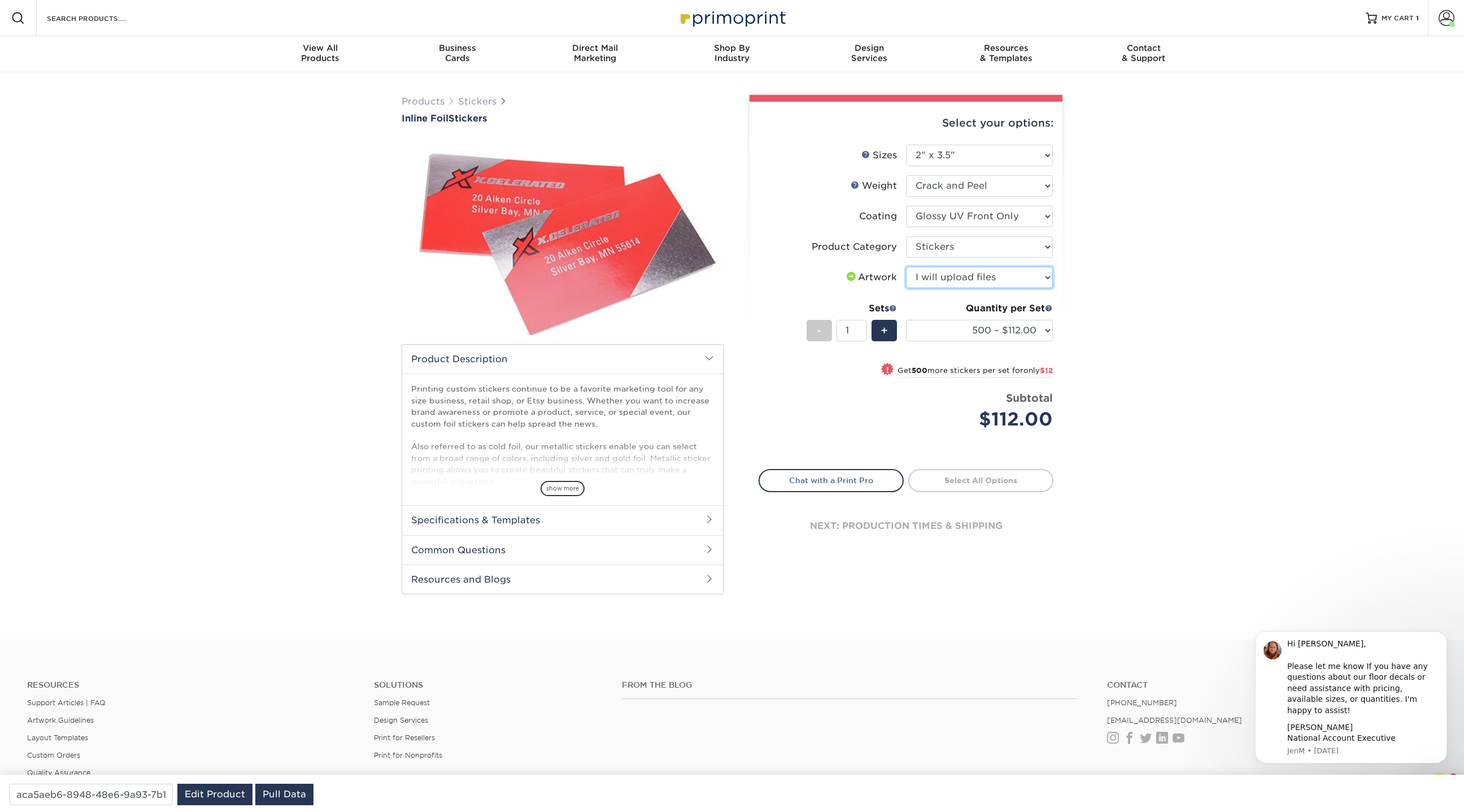
click at [906, 267] on select "Please Select I will upload files I need a design - $50" at bounding box center [979, 277] width 147 height 21
click at [1005, 148] on select "Please Select 1.5" x 3.5" 1.75" x 3.5" 2" x 2" 2" x 3" 2" x 3.5" 2" x 4" 2" x 8…" at bounding box center [979, 155] width 147 height 21
select select "4.25x6.00"
click at [906, 144] on select "Please Select 1.5" x 3.5" 1.75" x 3.5" 2" x 2" 2" x 3" 2" x 3.5" 2" x 4" 2" x 8…" at bounding box center [979, 155] width 147 height 21
select select "-1"
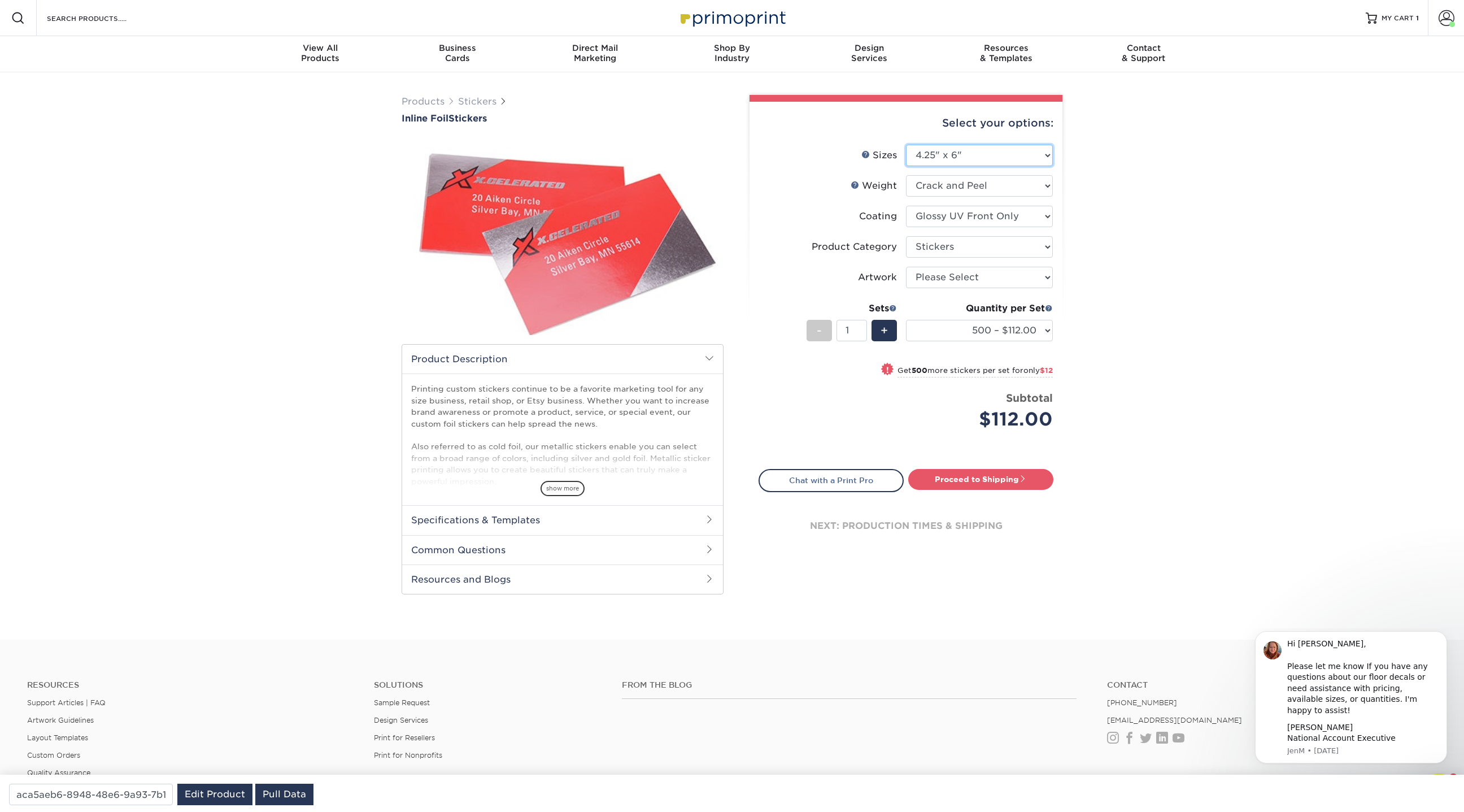
select select "-1"
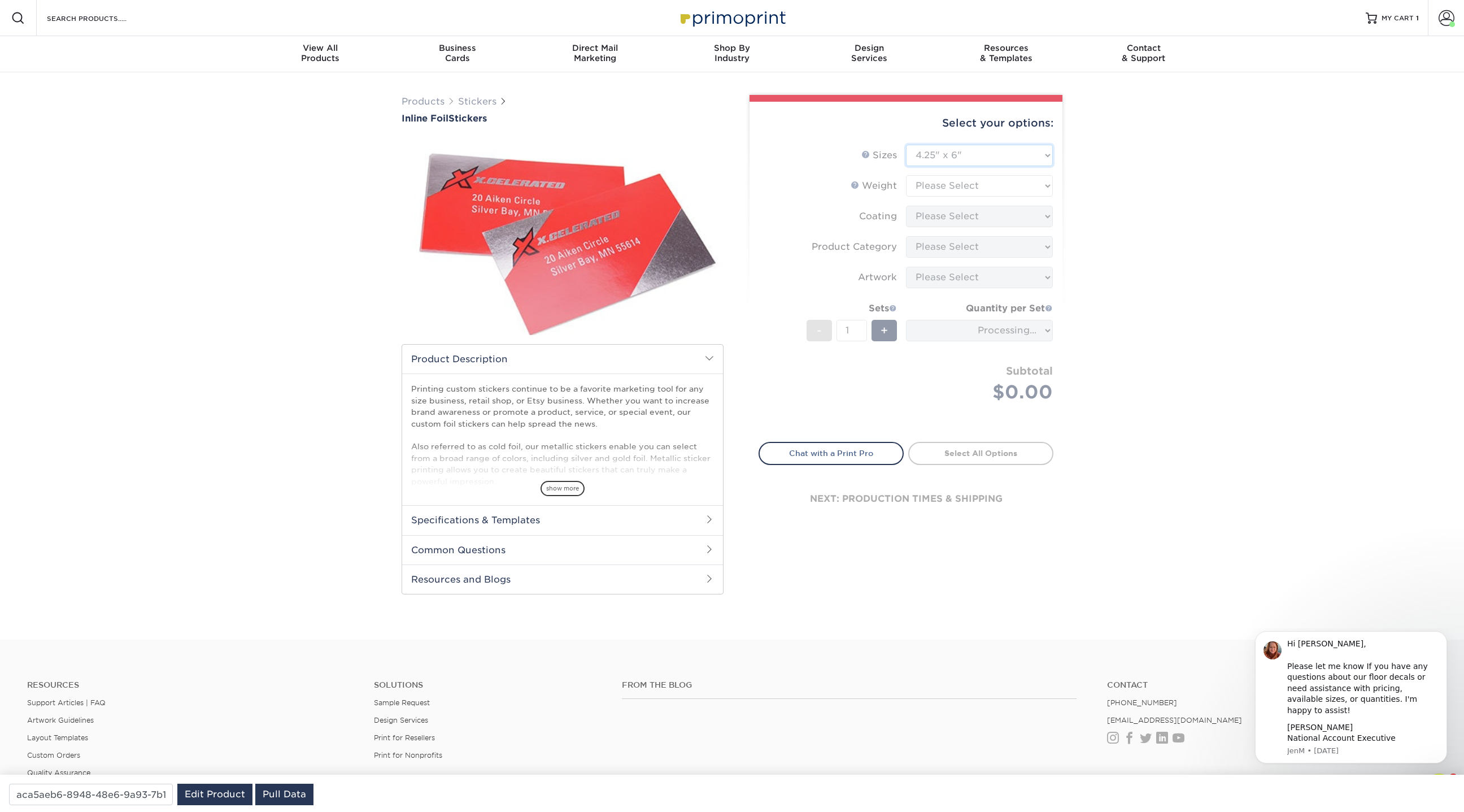
type input "0f4e77de-b017-4396-9ac2-4c1e1affcb9b"
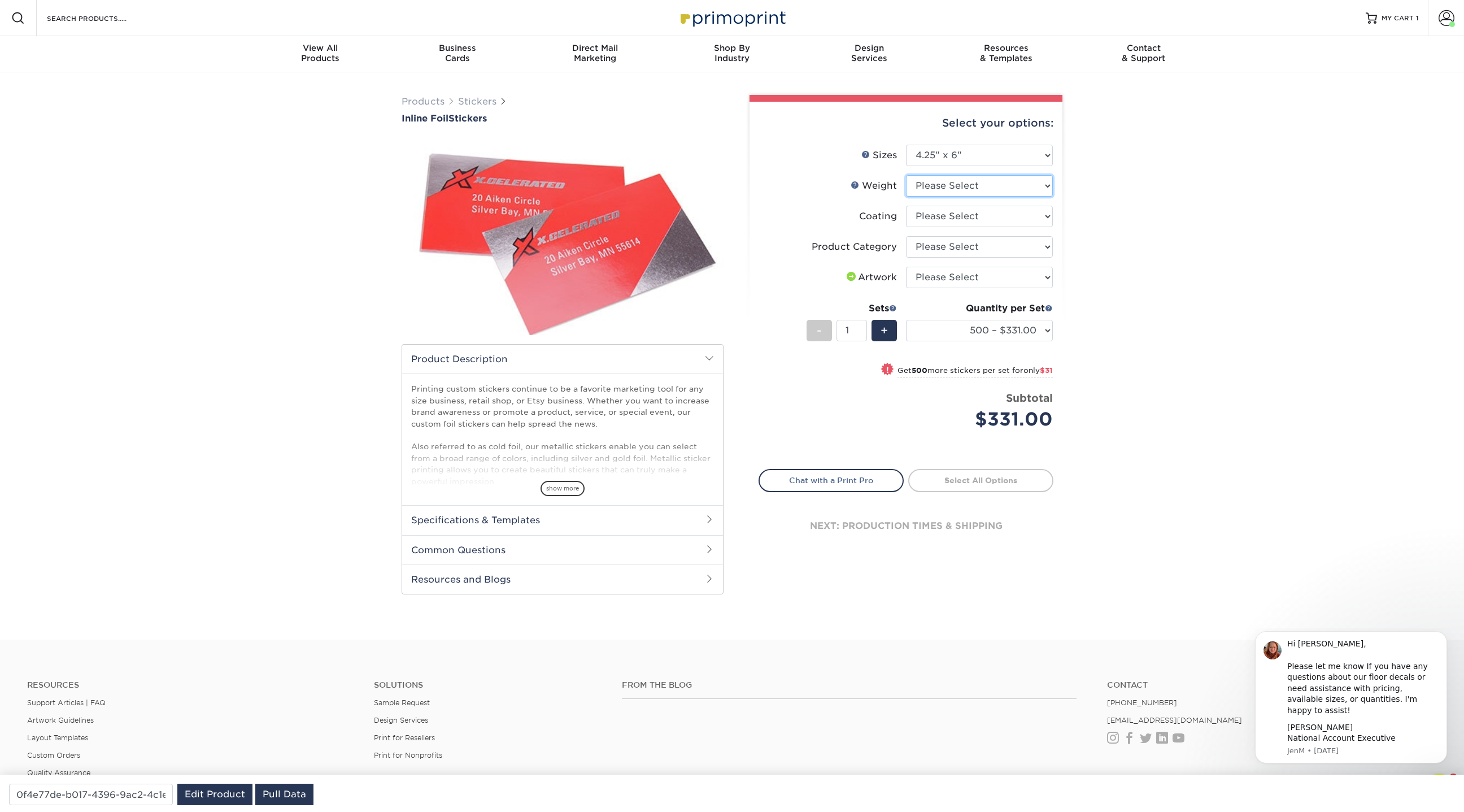
click at [999, 184] on select "Please Select Crack and Peel" at bounding box center [979, 185] width 147 height 21
select select "Crack and Peel"
click at [906, 175] on select "Please Select Crack and Peel" at bounding box center [979, 185] width 147 height 21
click at [999, 216] on select at bounding box center [979, 216] width 147 height 21
select select "1e8116af-acfc-44b1-83dc-8181aa338834"
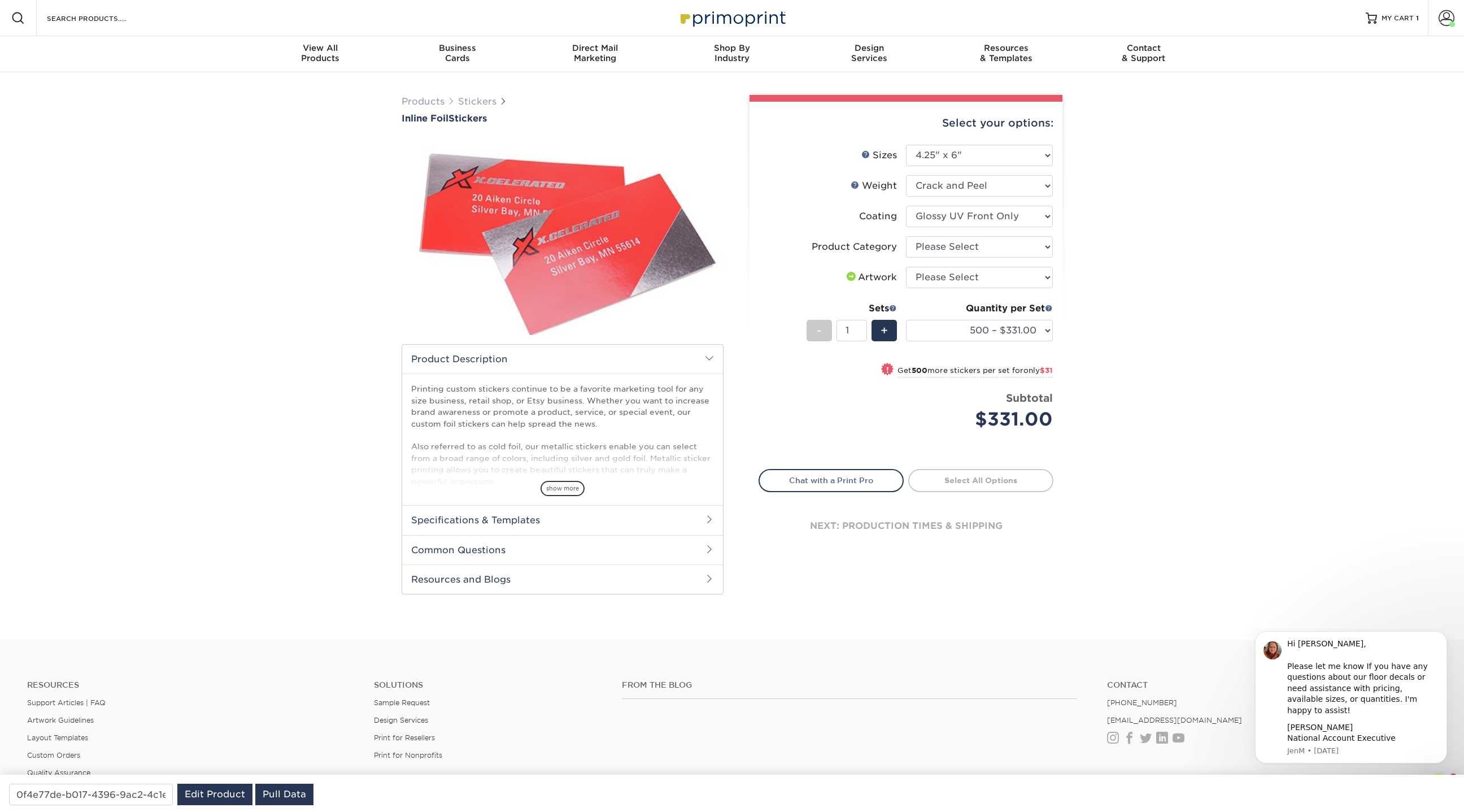
click at [906, 205] on select at bounding box center [979, 216] width 147 height 21
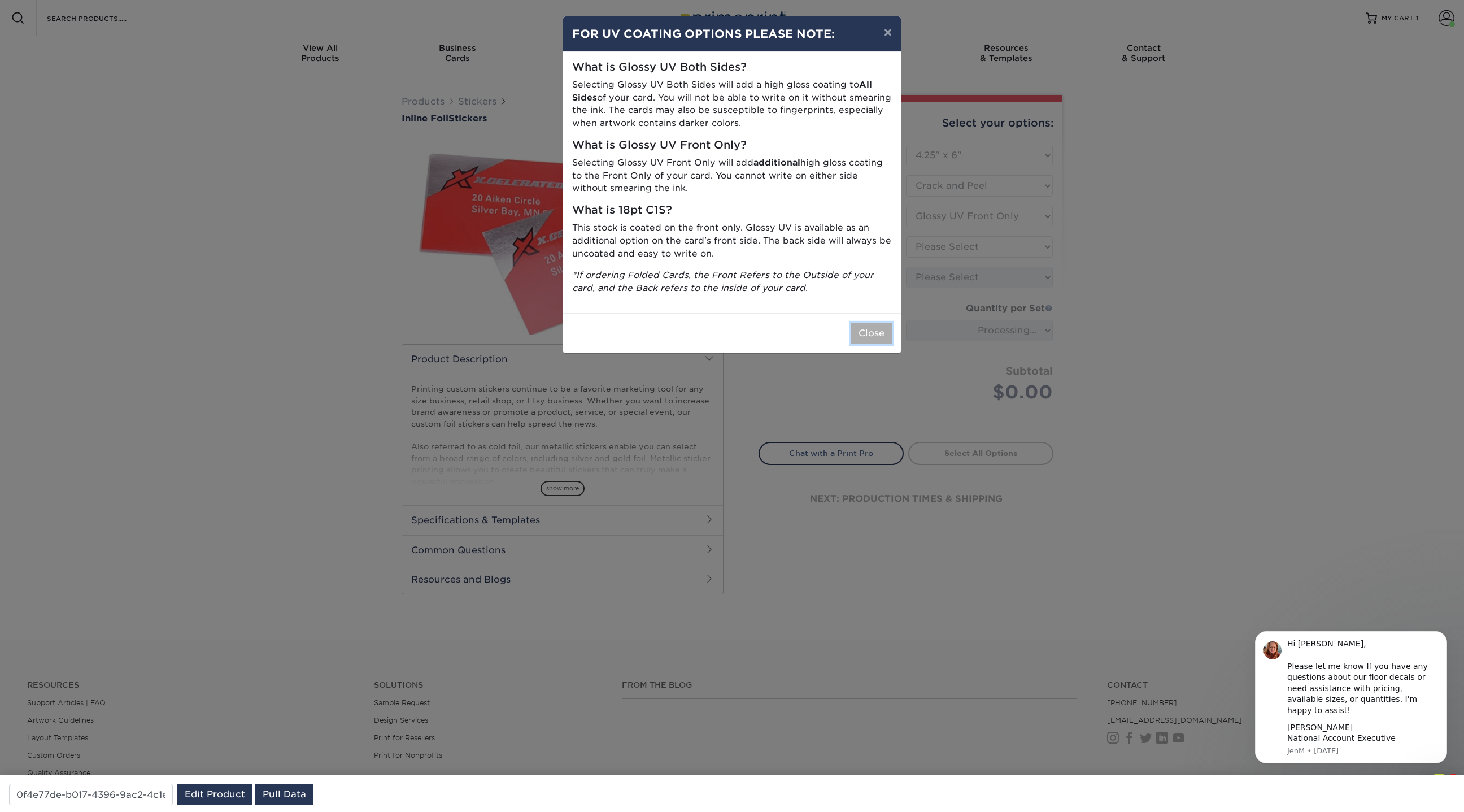
click at [876, 329] on button "Close" at bounding box center [871, 333] width 41 height 21
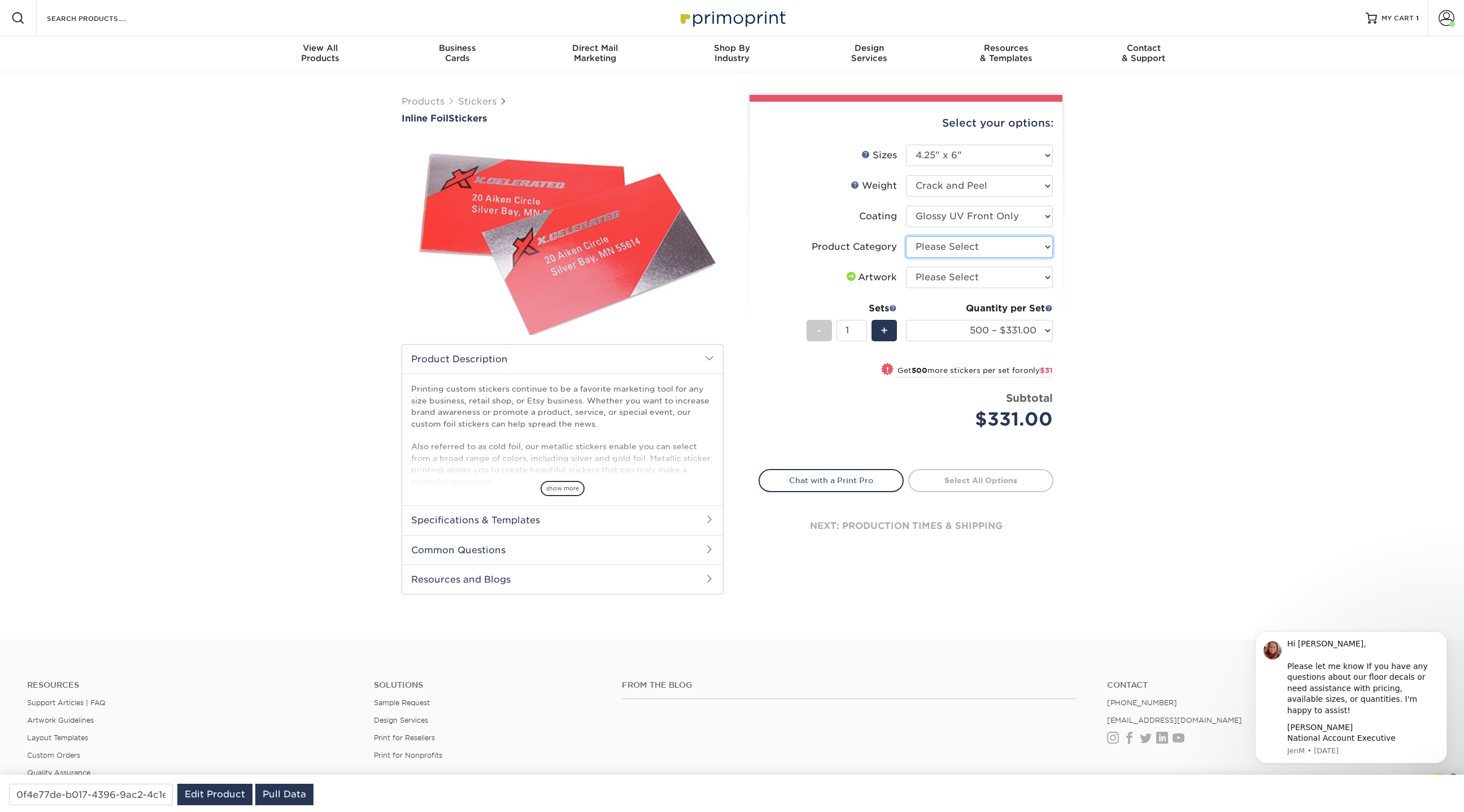
click at [1008, 244] on select "Please Select Stickers" at bounding box center [979, 247] width 147 height 21
select select "52c22fd3-2a69-4e4e-a8d0-c09760ae2d65"
click at [906, 236] on select "Please Select Stickers" at bounding box center [979, 247] width 147 height 21
click at [988, 279] on select "Please Select I will upload files I need a design - $50" at bounding box center [979, 277] width 147 height 21
select select "upload"
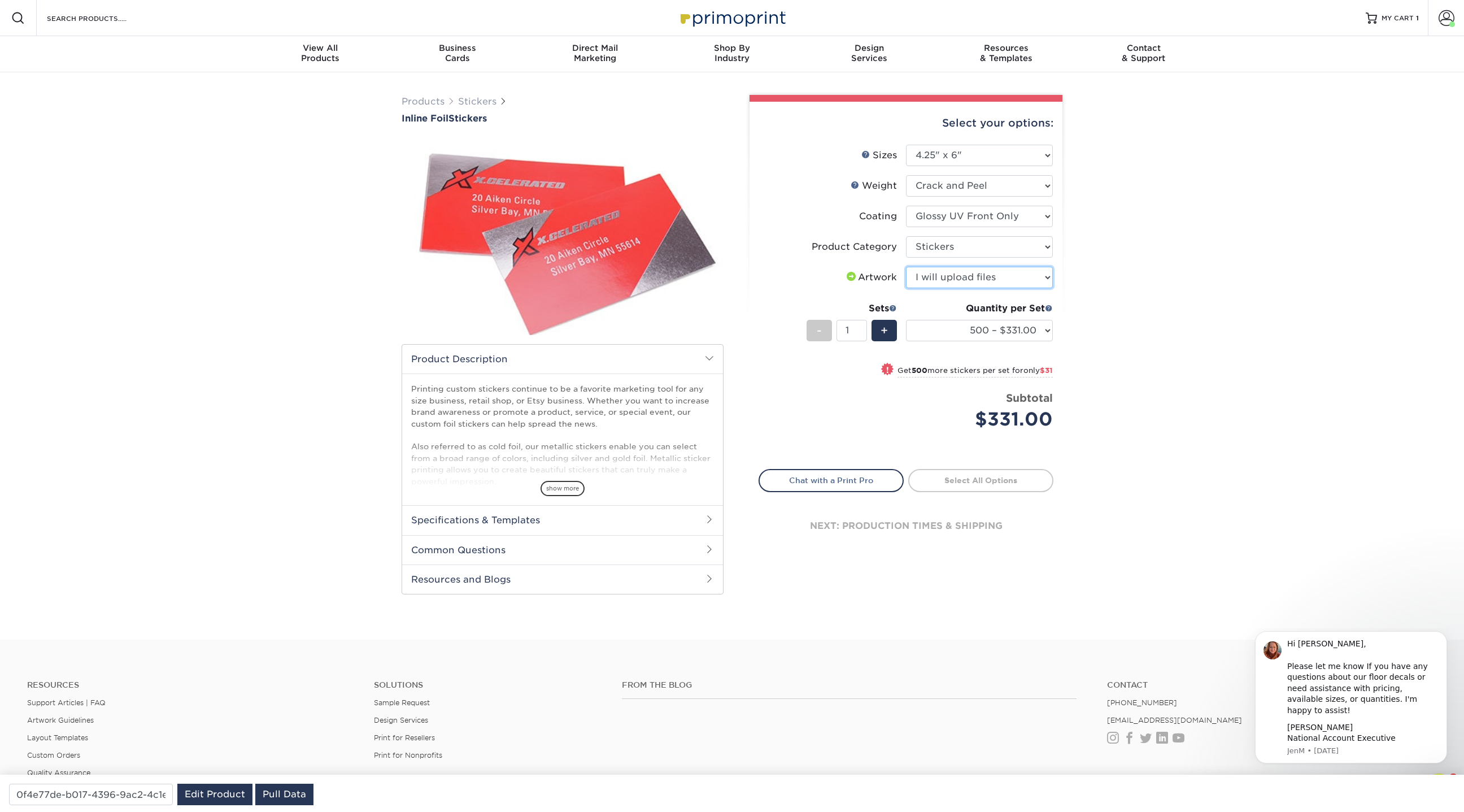
click at [906, 267] on select "Please Select I will upload files I need a design - $50" at bounding box center [979, 277] width 147 height 21
click at [959, 324] on select "500 – $331.00 1000 – $362.00 2500 – $527.00 5000 – $661.00" at bounding box center [979, 330] width 147 height 21
select select "5000 – $661.00"
click at [906, 319] on select "500 – $331.00 1000 – $362.00 2500 – $527.00 5000 – $661.00" at bounding box center [979, 330] width 147 height 21
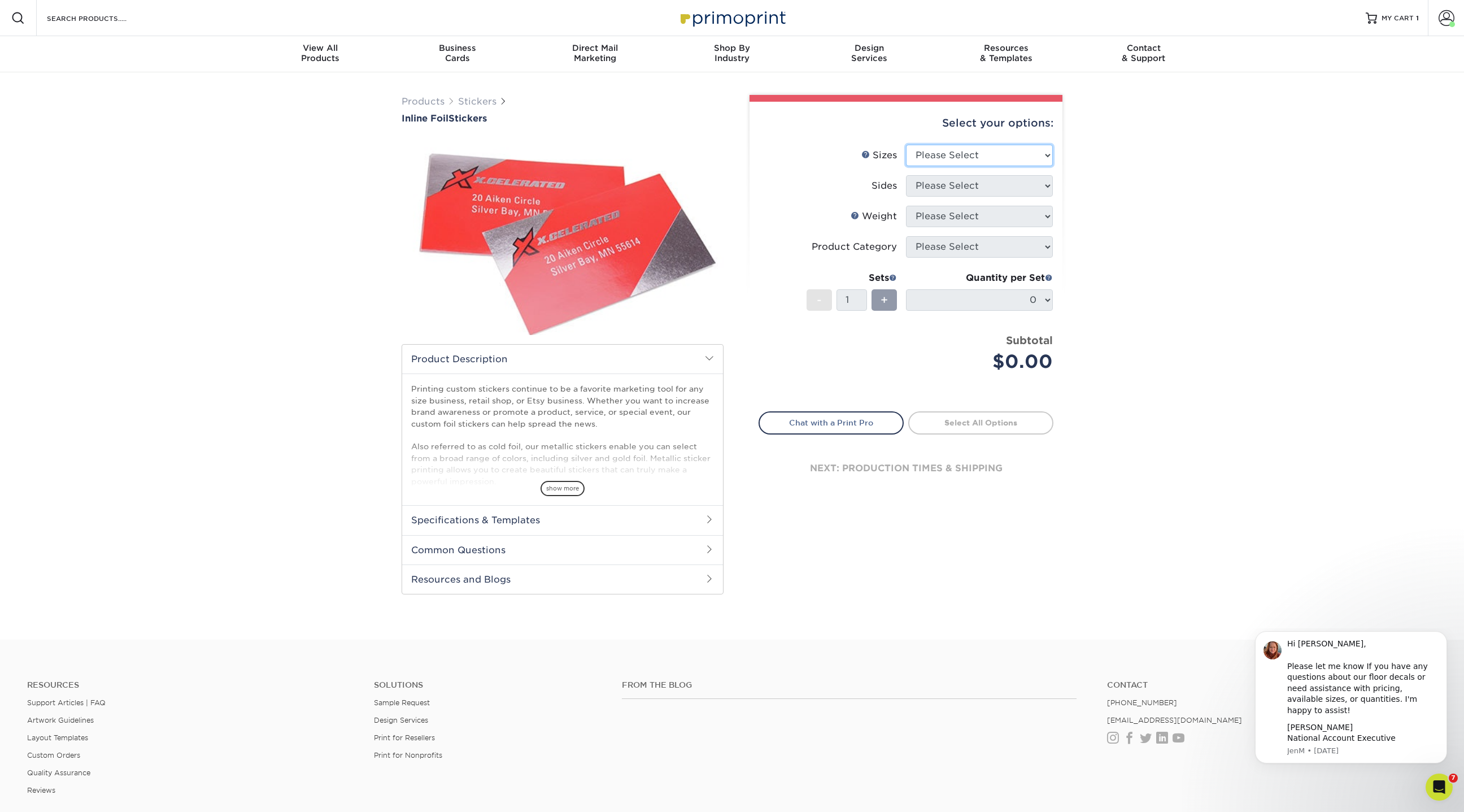
click at [976, 158] on select "Please Select 1.5" x 3.5" 1.75" x 3.5" 2" x 2" 2" x 3" 2" x 3.5" 2" x 4" 2" x 8…" at bounding box center [979, 155] width 147 height 21
select select "4.25x6.00"
click at [906, 144] on select "Please Select 1.5" x 3.5" 1.75" x 3.5" 2" x 2" 2" x 3" 2" x 3.5" 2" x 4" 2" x 8…" at bounding box center [979, 155] width 147 height 21
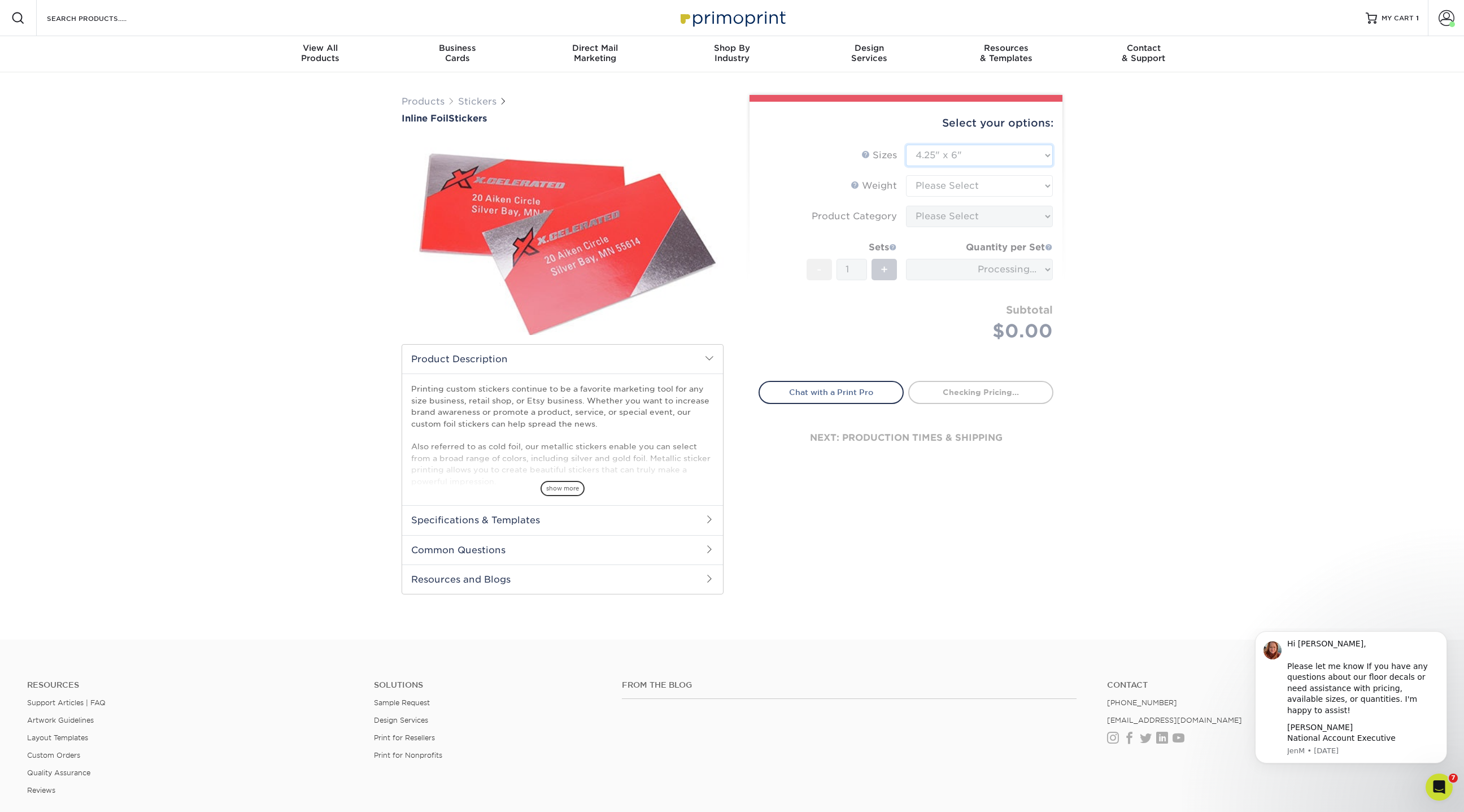
type input "0f4e77de-b017-4396-9ac2-4c1e1affcb9b"
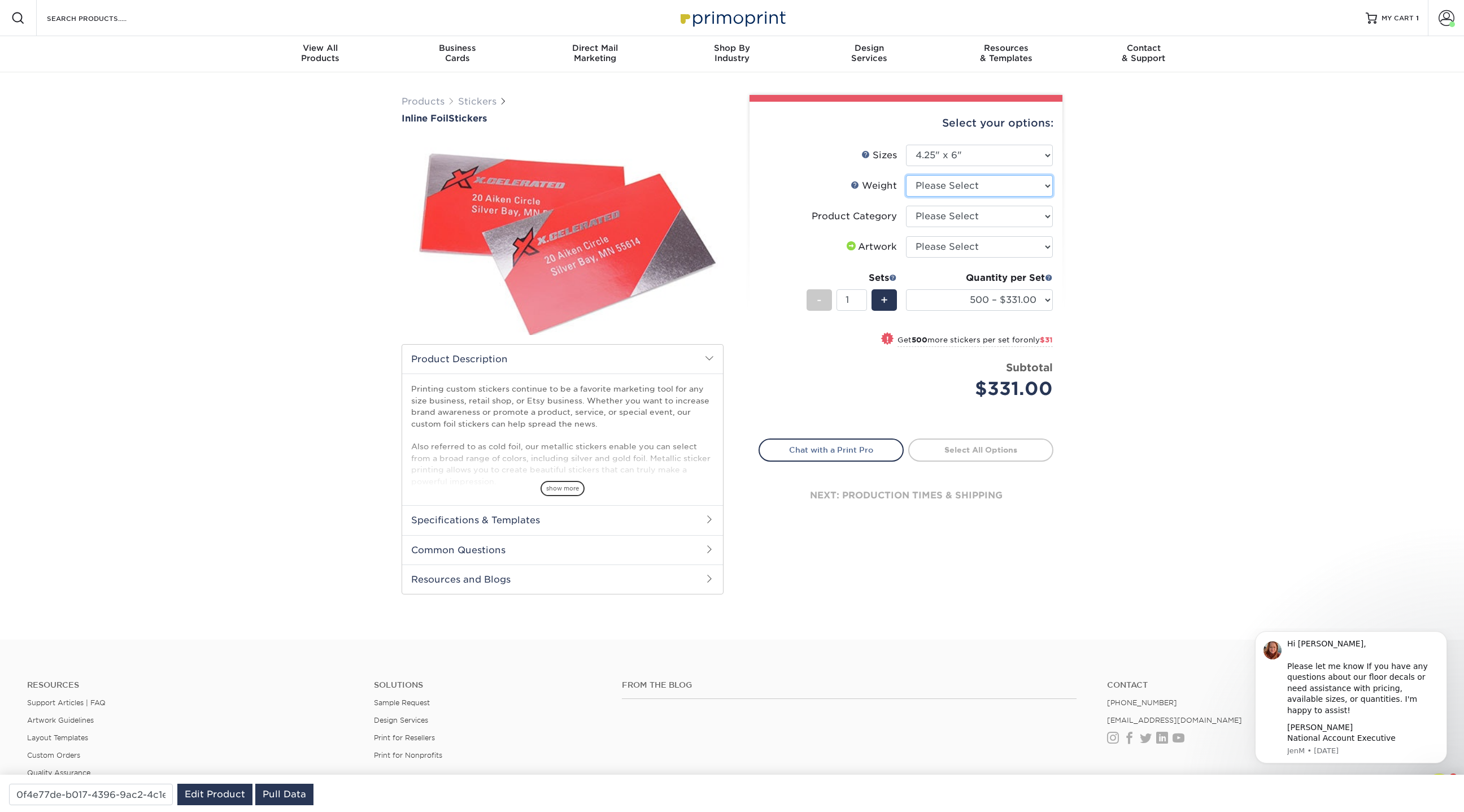
click at [962, 187] on select "Please Select Crack and Peel" at bounding box center [979, 185] width 147 height 21
select select "Crack and Peel"
click at [906, 175] on select "Please Select Crack and Peel" at bounding box center [979, 185] width 147 height 21
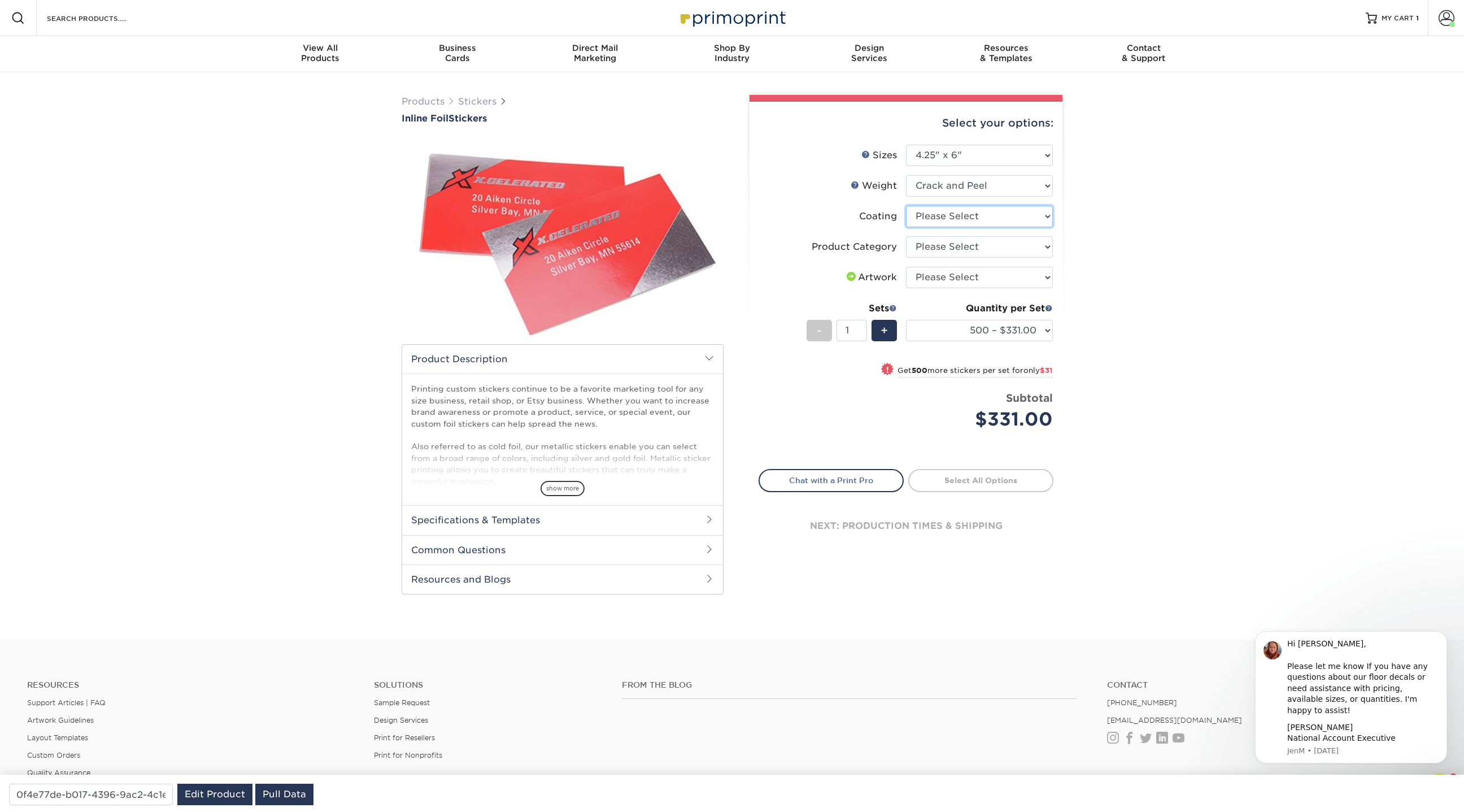
click at [968, 215] on select at bounding box center [979, 216] width 147 height 21
select select "1e8116af-acfc-44b1-83dc-8181aa338834"
click at [906, 205] on select at bounding box center [979, 216] width 147 height 21
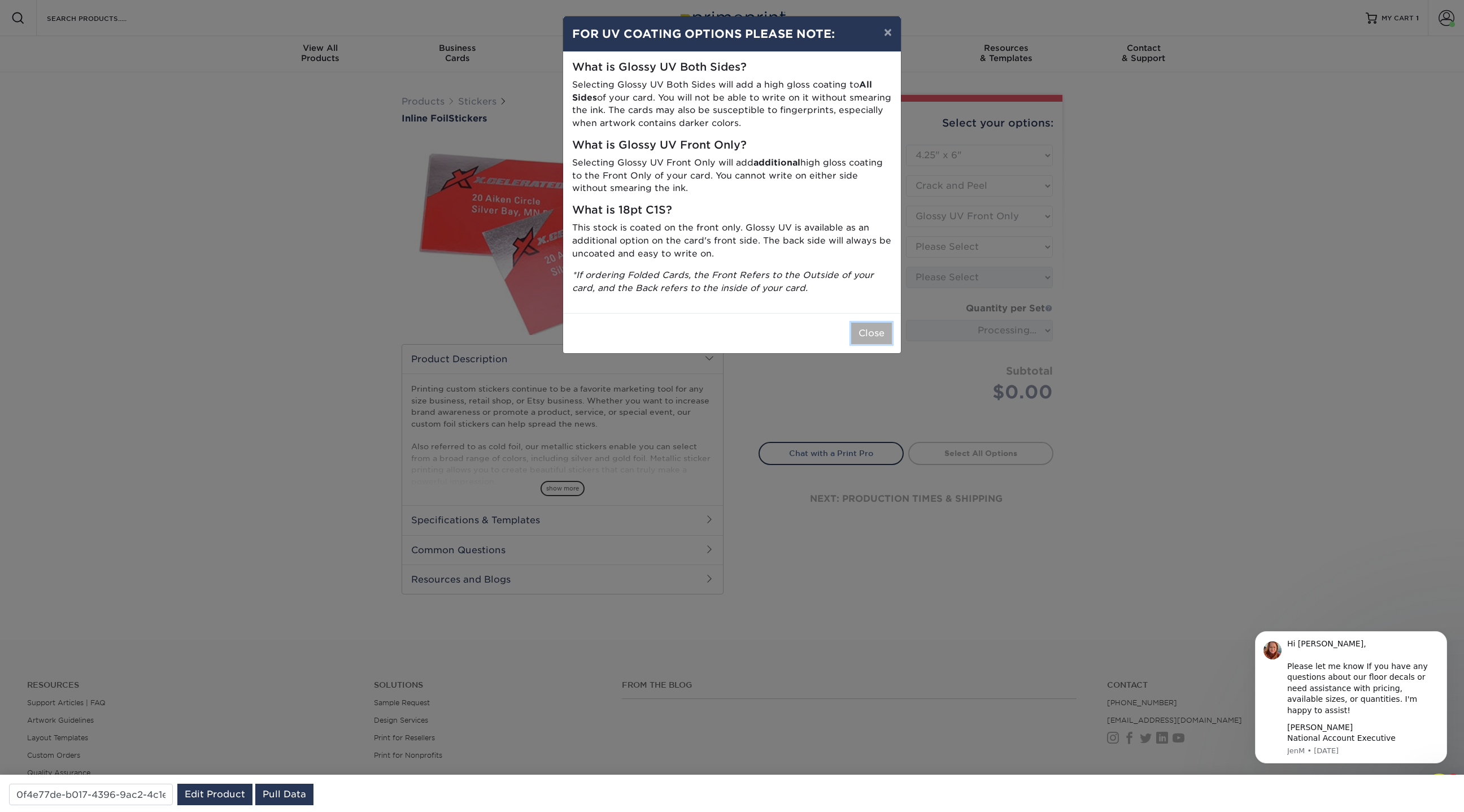
click at [876, 336] on button "Close" at bounding box center [871, 333] width 41 height 21
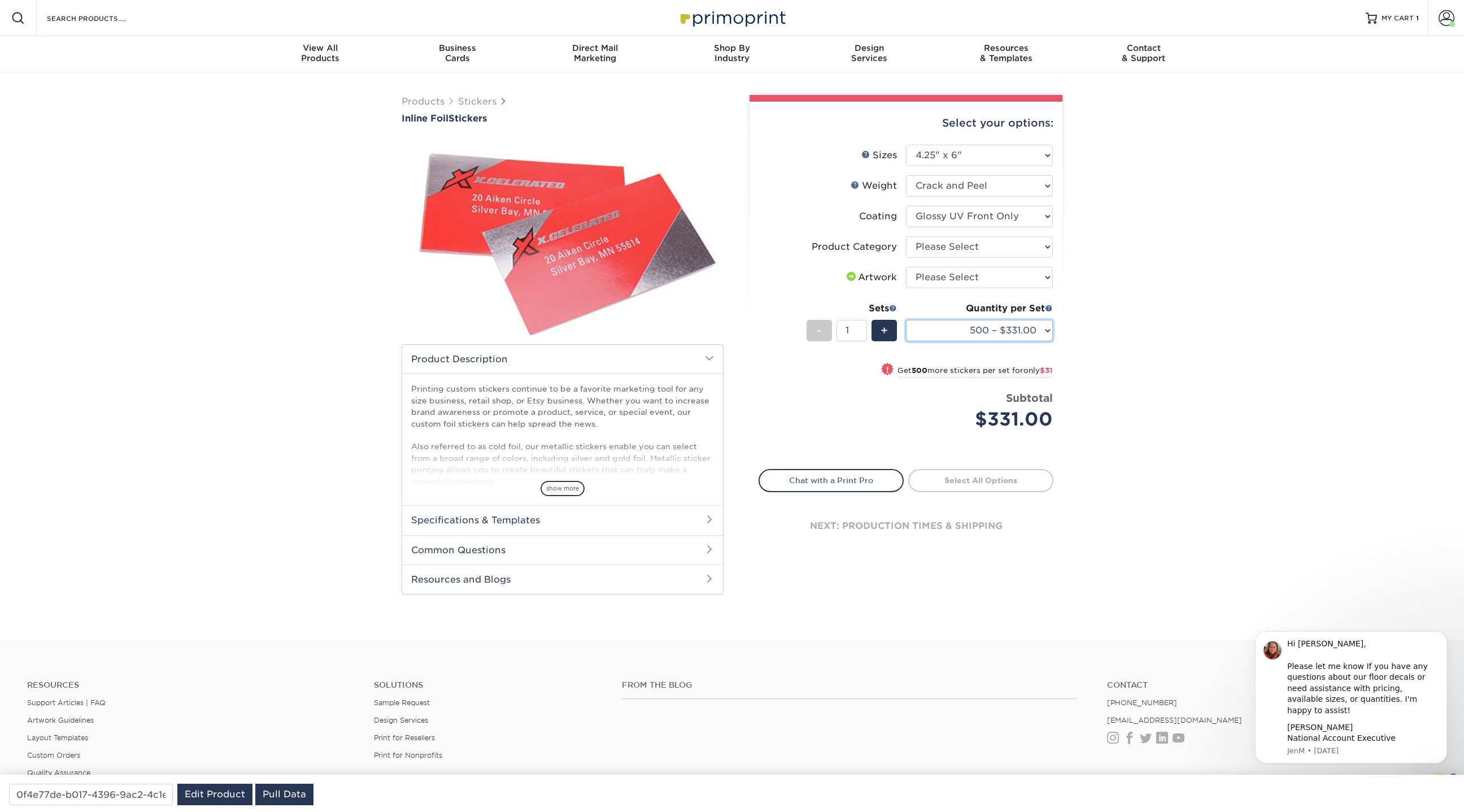
click at [948, 330] on select "500 – $331.00 1000 – $362.00 2500 – $527.00 5000 – $661.00" at bounding box center [979, 330] width 147 height 21
select select "2500 – $527.00"
click at [906, 319] on select "500 – $331.00 1000 – $362.00 2500 – $527.00 5000 – $661.00" at bounding box center [979, 330] width 147 height 21
click at [950, 154] on select "Please Select 1.5" x 3.5" 1.75" x 3.5" 2" x 2" 2" x 3" 2" x 3.5" 2" x 4" 2" x 8…" at bounding box center [979, 155] width 147 height 21
select select "3.00x5.00"
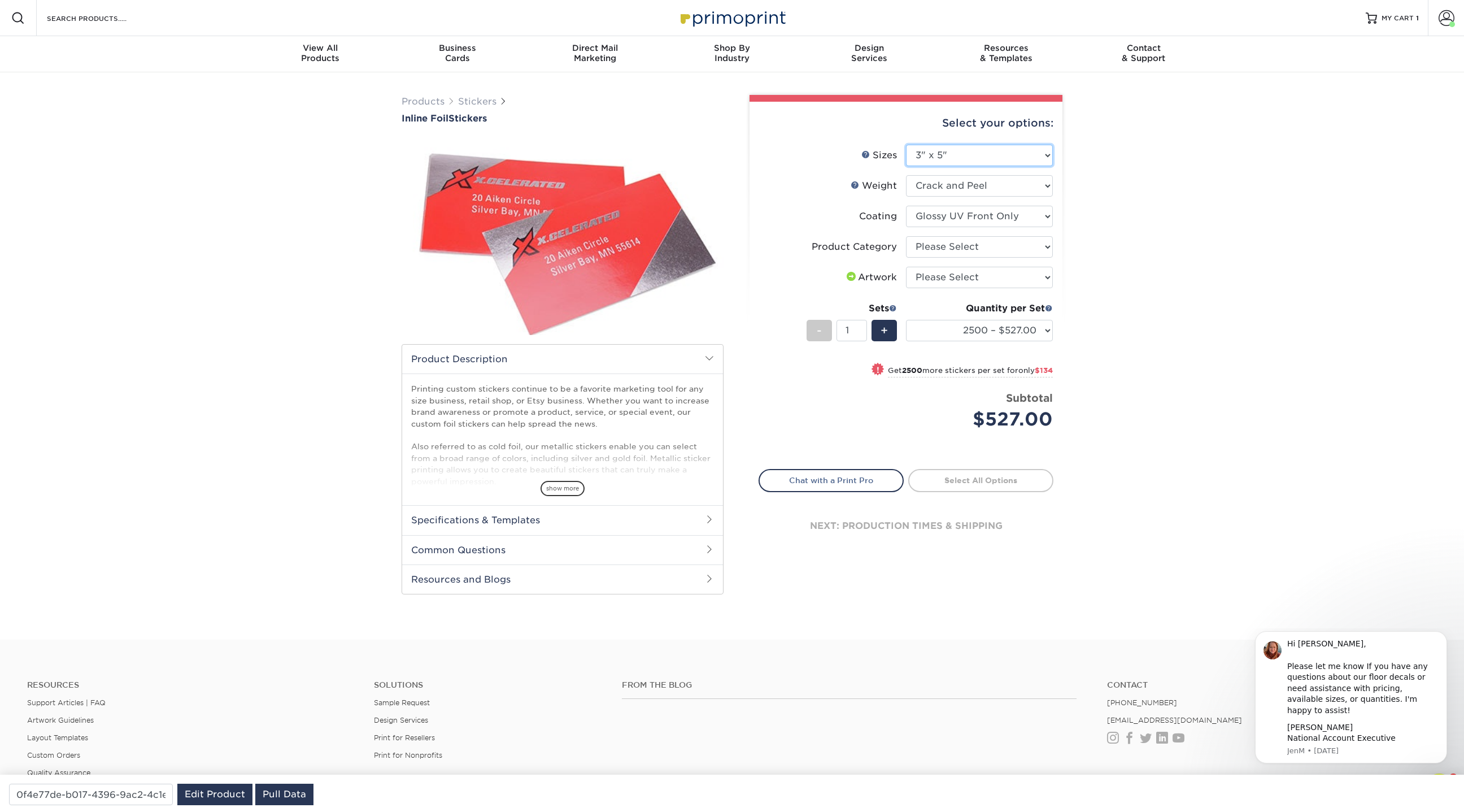
click at [906, 144] on select "Please Select 1.5" x 3.5" 1.75" x 3.5" 2" x 2" 2" x 3" 2" x 3.5" 2" x 4" 2" x 8…" at bounding box center [979, 155] width 147 height 21
select select "-1"
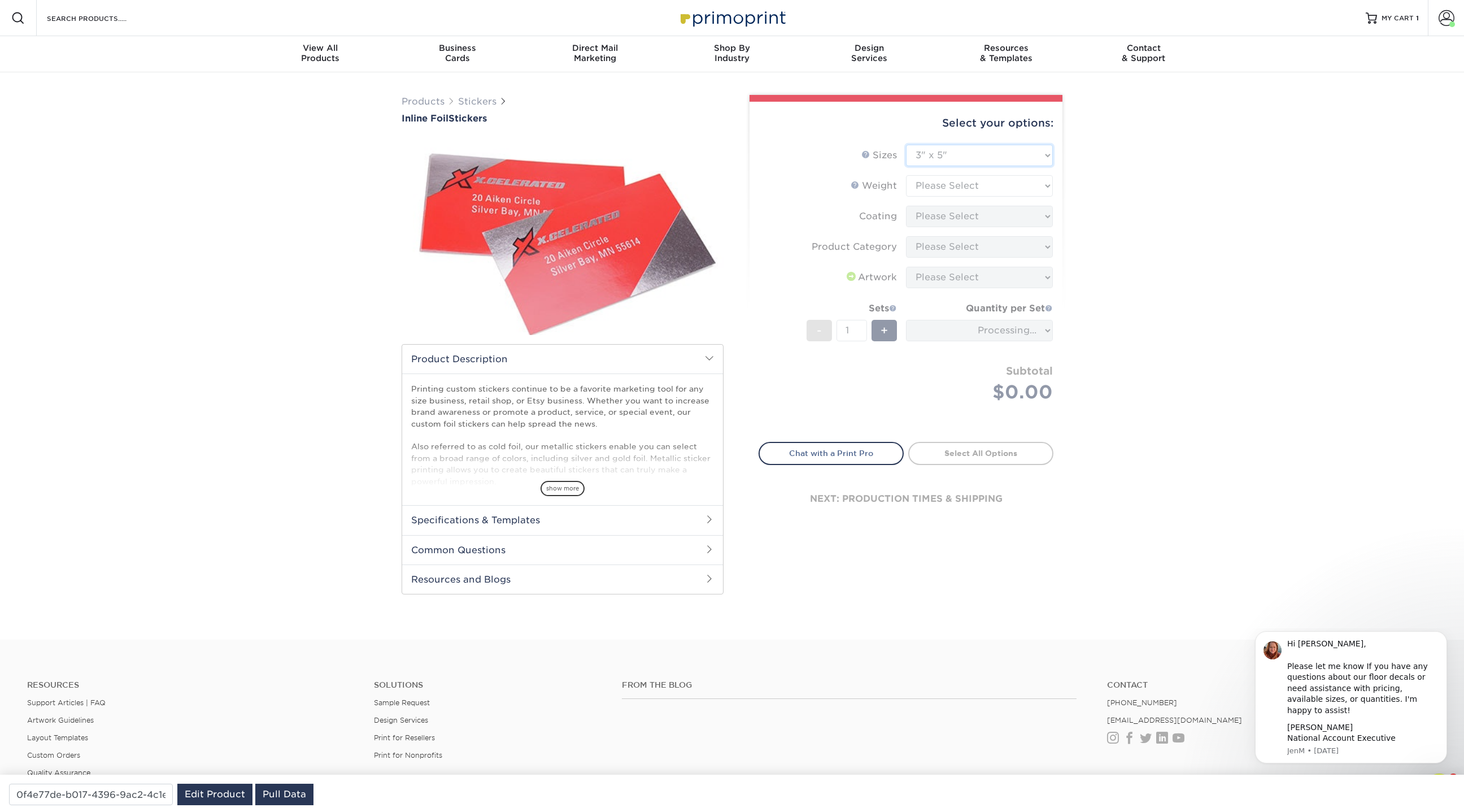
type input "19cf28df-6392-4f74-956a-047707701a87"
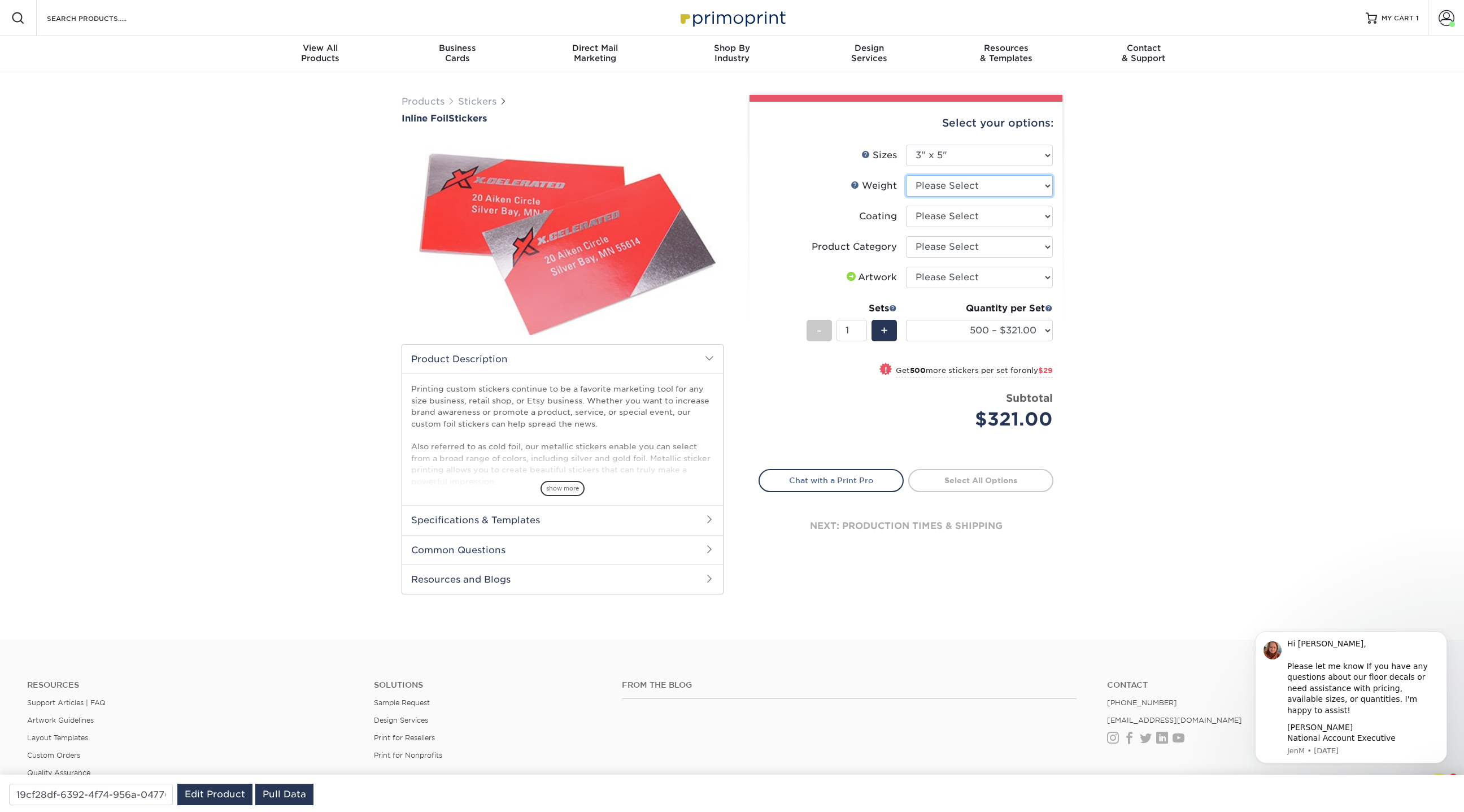
click at [968, 180] on select "Please Select Crack and Peel" at bounding box center [979, 185] width 147 height 21
select select "Crack and Peel"
click at [906, 175] on select "Please Select Crack and Peel" at bounding box center [979, 185] width 147 height 21
click at [946, 214] on select at bounding box center [979, 216] width 147 height 21
select select "1e8116af-acfc-44b1-83dc-8181aa338834"
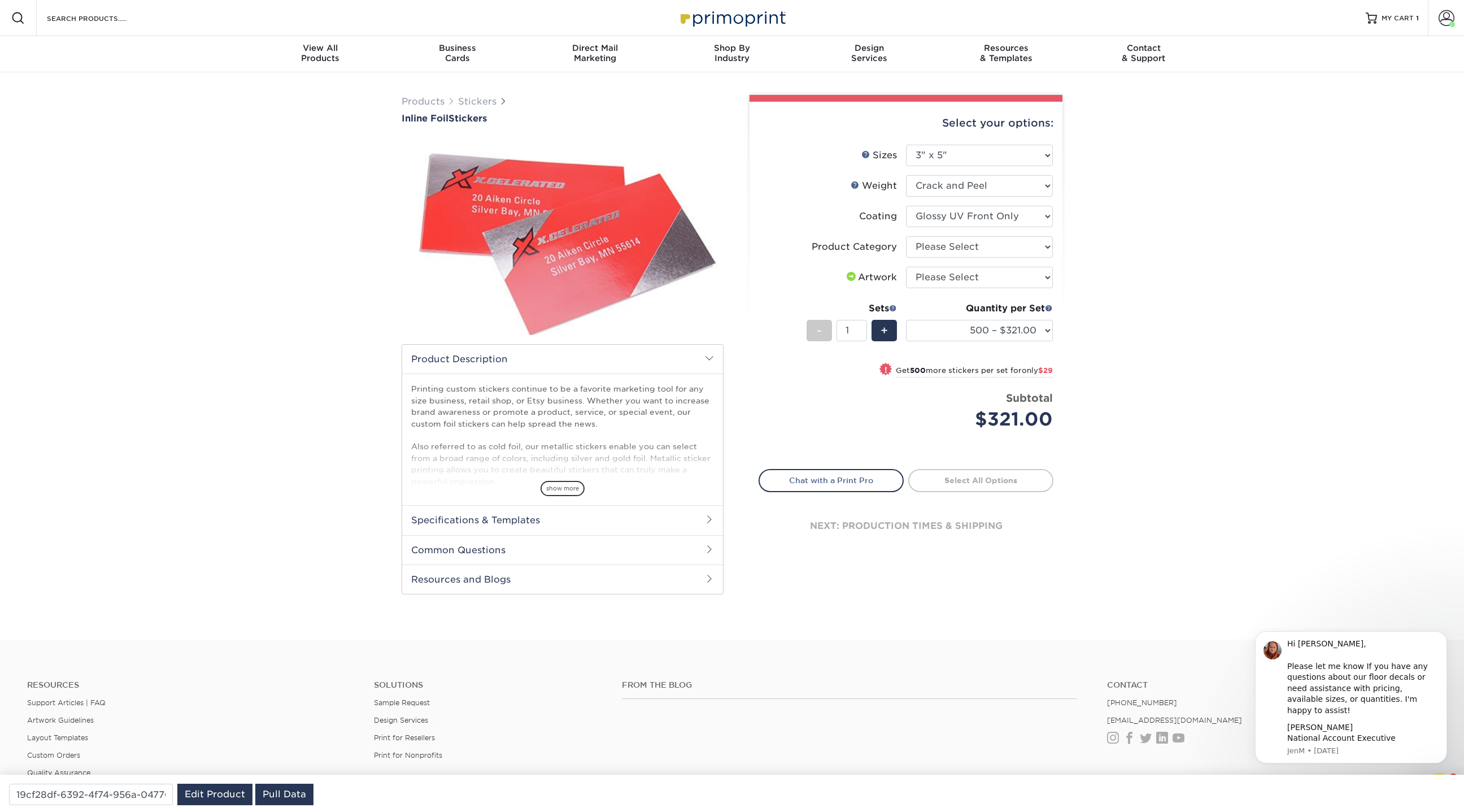
click at [906, 205] on select at bounding box center [979, 216] width 147 height 21
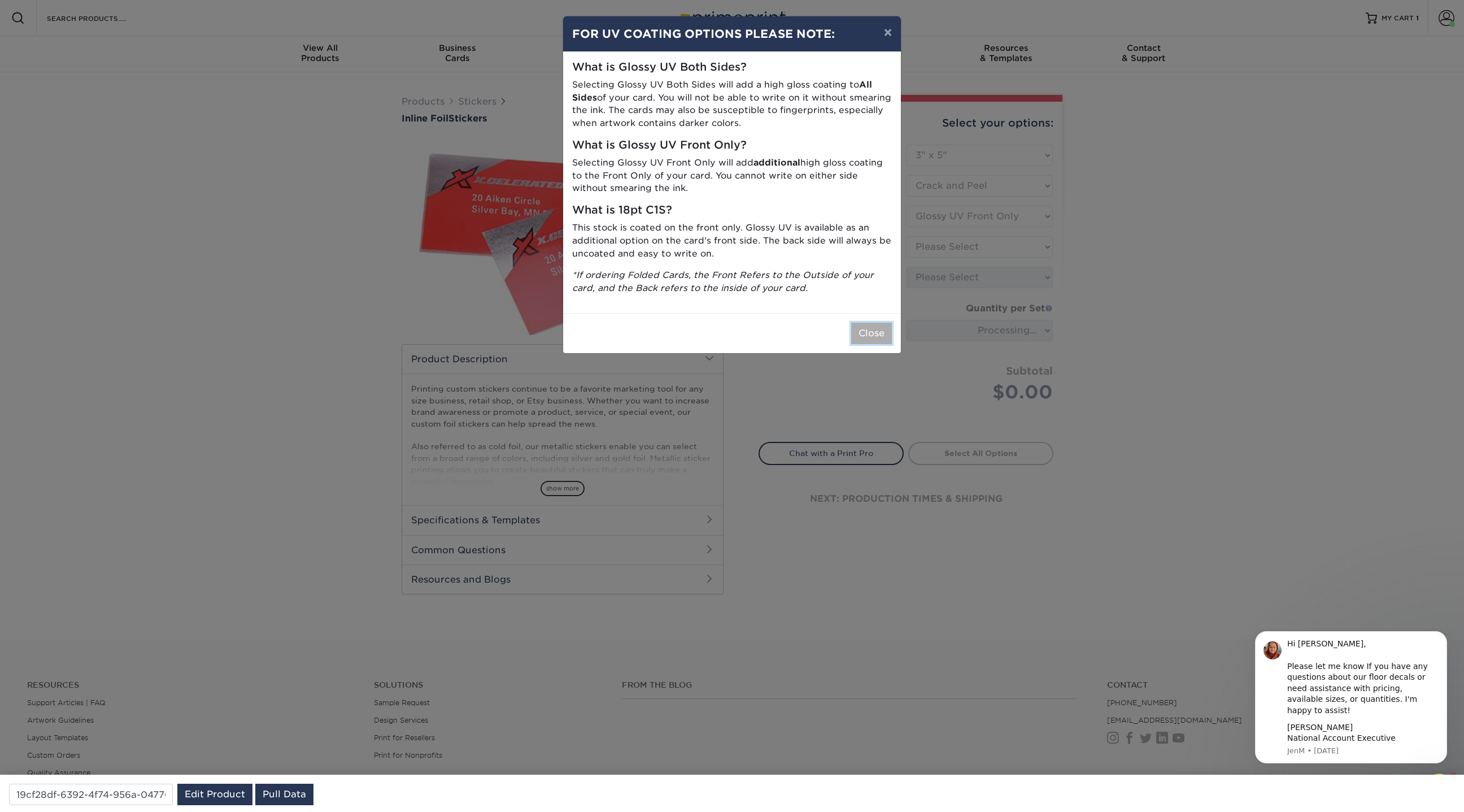
click at [876, 336] on button "Close" at bounding box center [871, 333] width 41 height 21
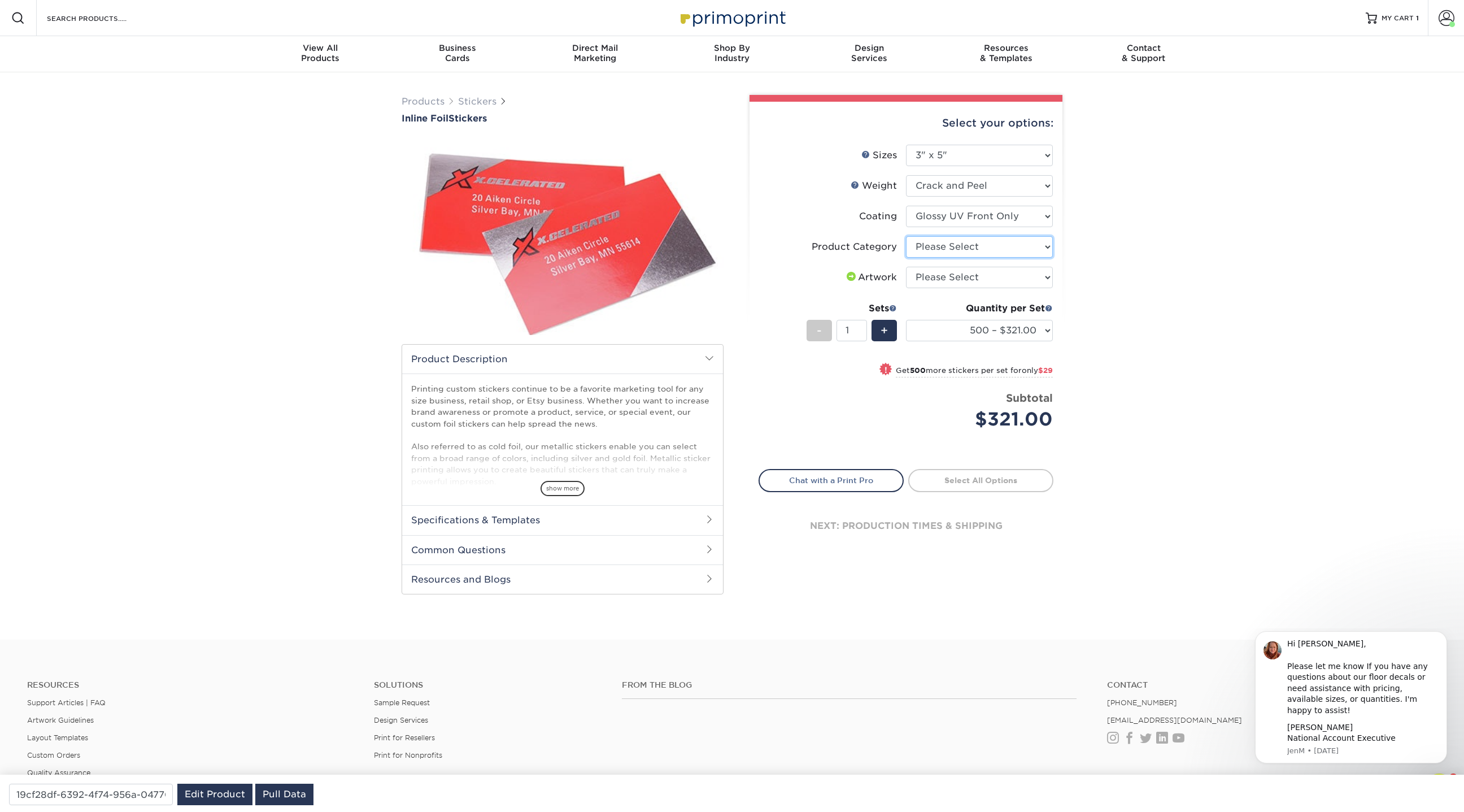
click at [968, 245] on select "Please Select Stickers" at bounding box center [979, 247] width 147 height 21
select select "52c22fd3-2a69-4e4e-a8d0-c09760ae2d65"
click at [906, 236] on select "Please Select Stickers" at bounding box center [979, 247] width 147 height 21
click at [962, 276] on select "Please Select I will upload files I need a design - $50" at bounding box center [979, 277] width 147 height 21
select select "upload"
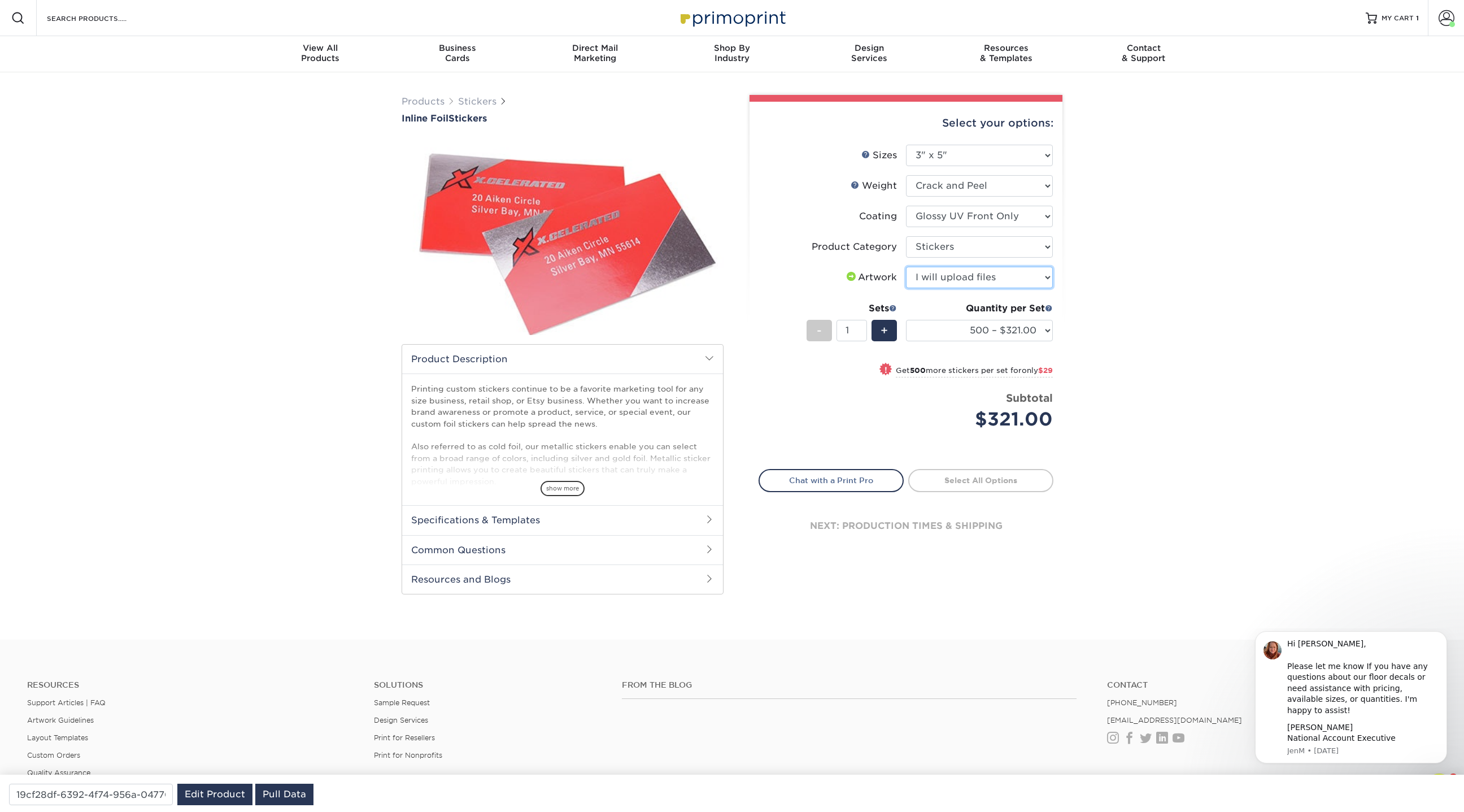
click at [906, 267] on select "Please Select I will upload files I need a design - $50" at bounding box center [979, 277] width 147 height 21
click at [982, 329] on select "500 – $321.00 1000 – $350.00 2500 – $515.00 5000 – $648.00" at bounding box center [979, 330] width 147 height 21
select select "2500 – $515.00"
click at [906, 319] on select "500 – $321.00 1000 – $350.00 2500 – $515.00 5000 – $648.00" at bounding box center [979, 330] width 147 height 21
click at [486, 104] on link "Stickers" at bounding box center [477, 102] width 39 height 10
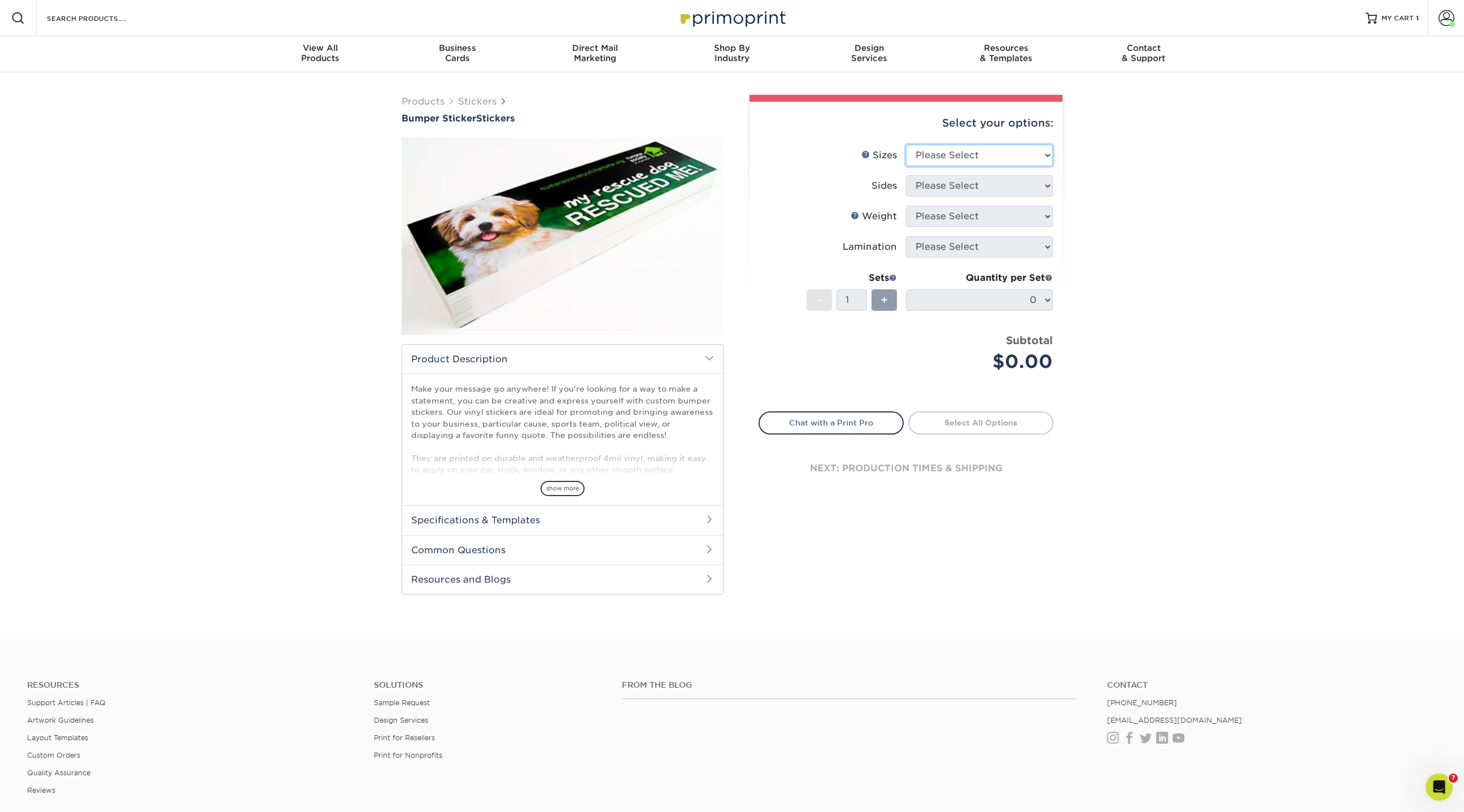
click at [953, 149] on select "Please Select 3" x 10" 4" x 8" 4" x 12"" at bounding box center [979, 155] width 147 height 21
select select "3.00x10.00"
click at [906, 144] on select "Please Select 3" x 10" 4" x 8" 4" x 12"" at bounding box center [979, 155] width 147 height 21
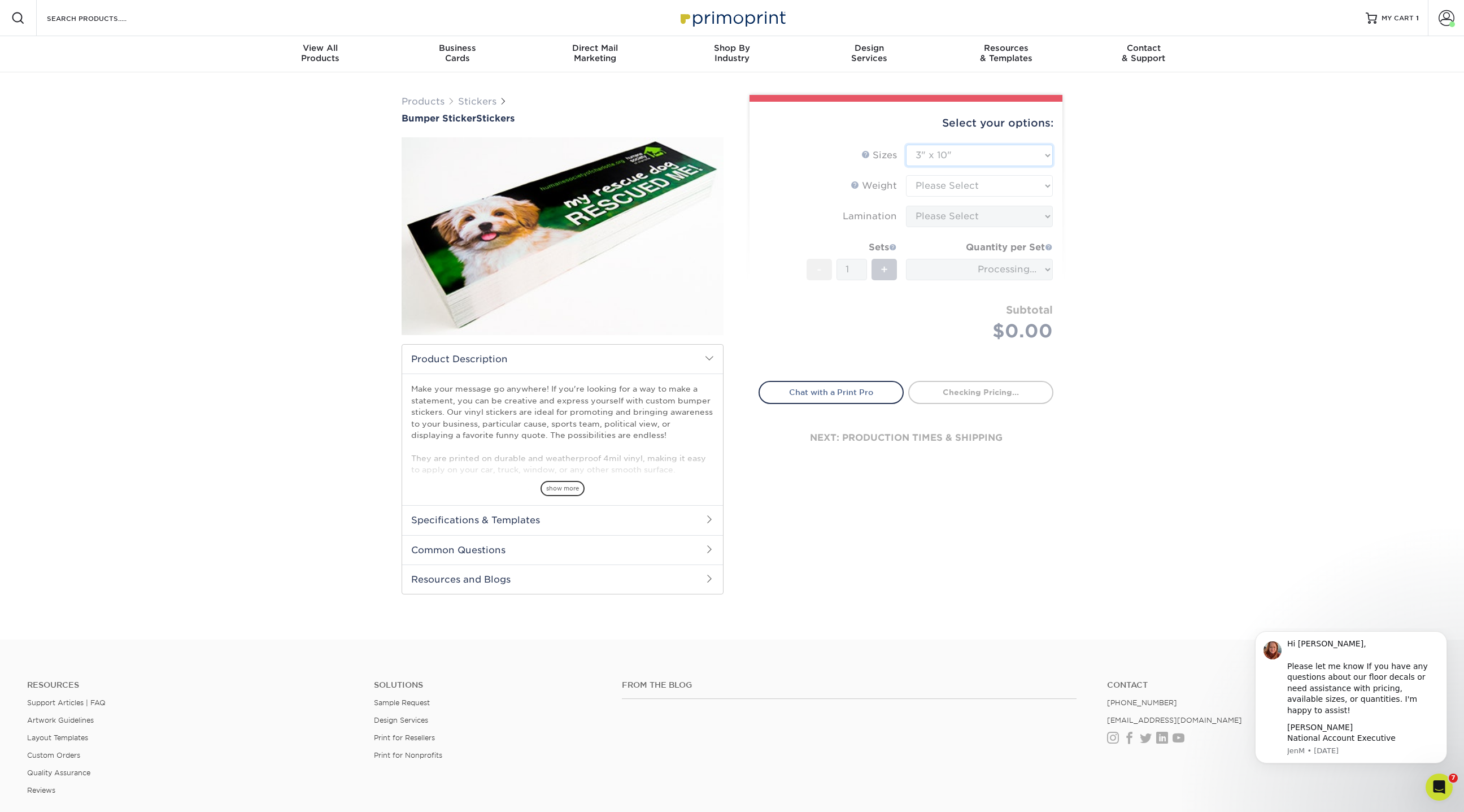
type input "43e8d722-6a67-48aa-b486-f9411d720cb1"
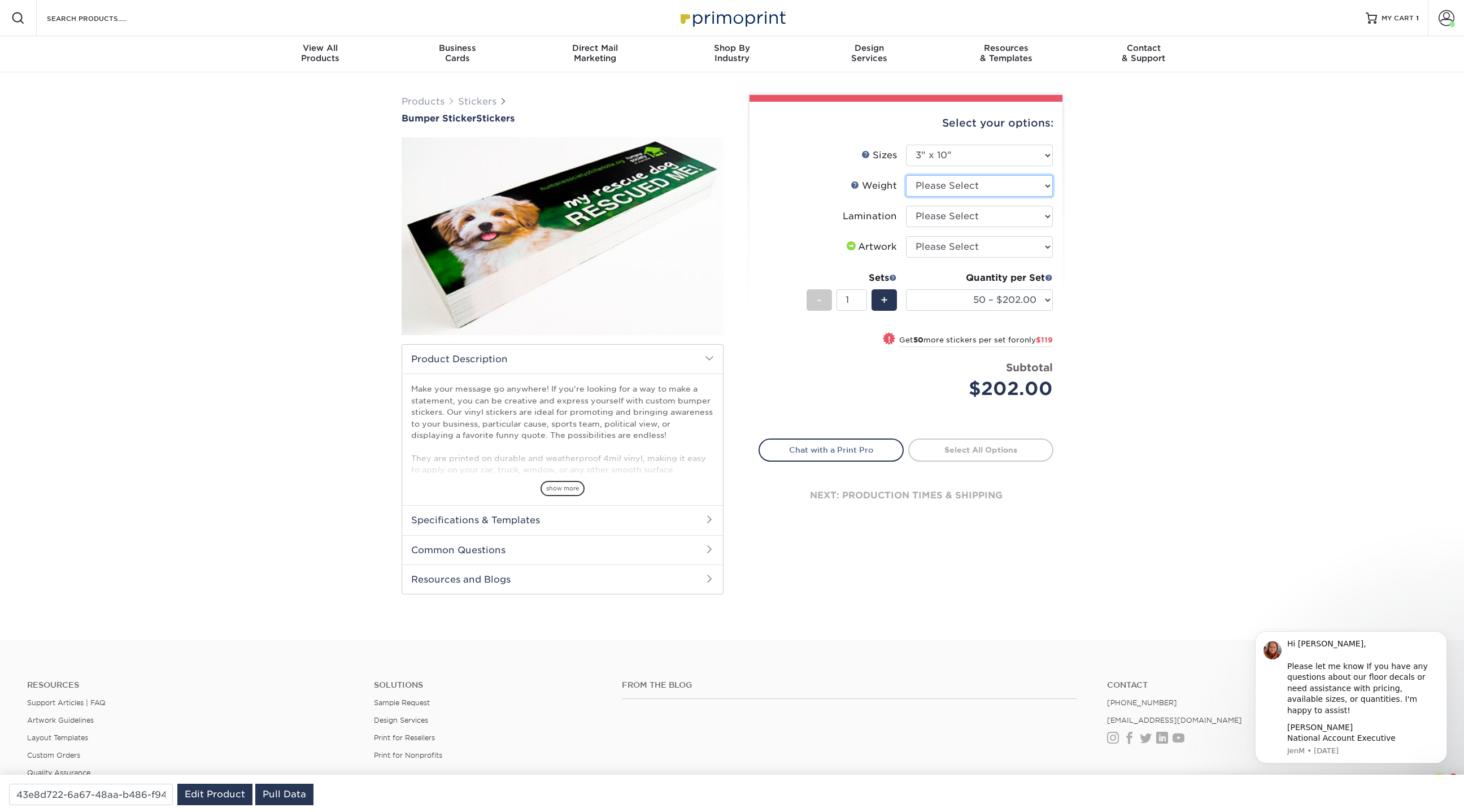
click at [939, 184] on select "Please Select 4MILPAV" at bounding box center [979, 185] width 147 height 21
select select "4MILPAV"
click at [906, 175] on select "Please Select 4MILPAV" at bounding box center [979, 185] width 147 height 21
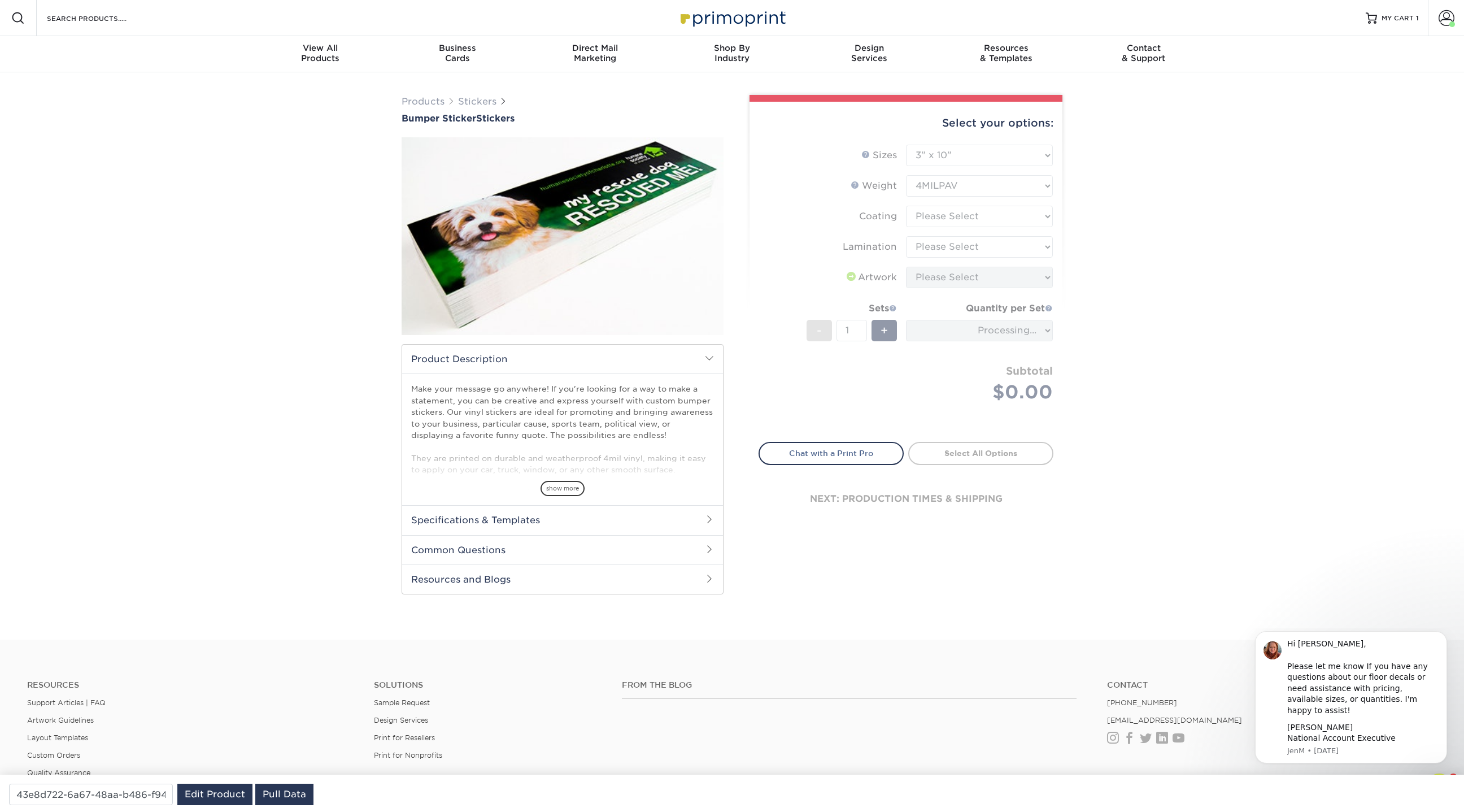
click at [942, 213] on form "Sizes Help Sizes Please Select 3" x 10" 4" x 8" 4" x 12" Sides -" at bounding box center [906, 286] width 295 height 284
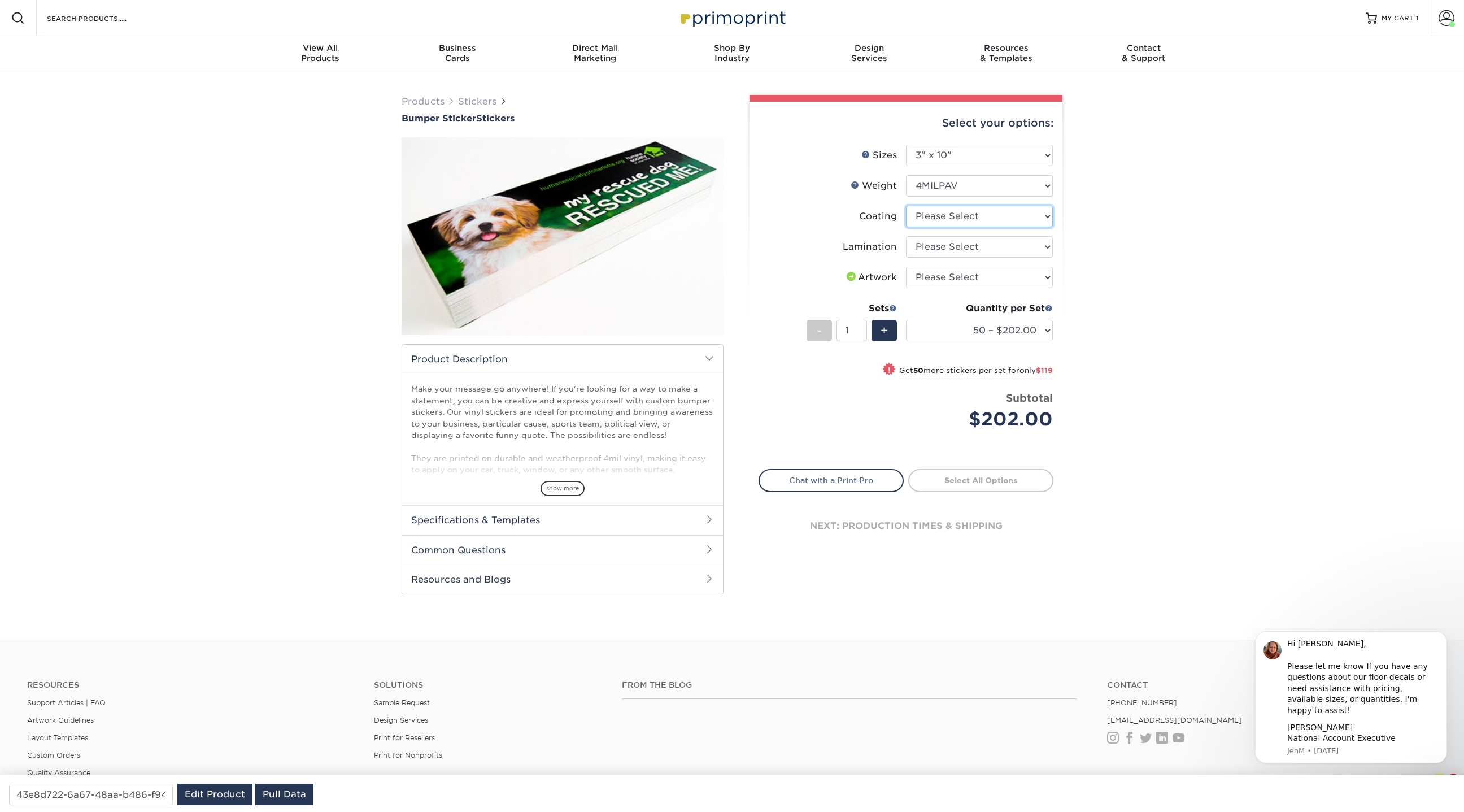
click at [942, 213] on select at bounding box center [979, 216] width 147 height 21
select select "3e7618de-abca-4bda-9f97-8b9129e913d8"
click at [906, 205] on select at bounding box center [979, 216] width 147 height 21
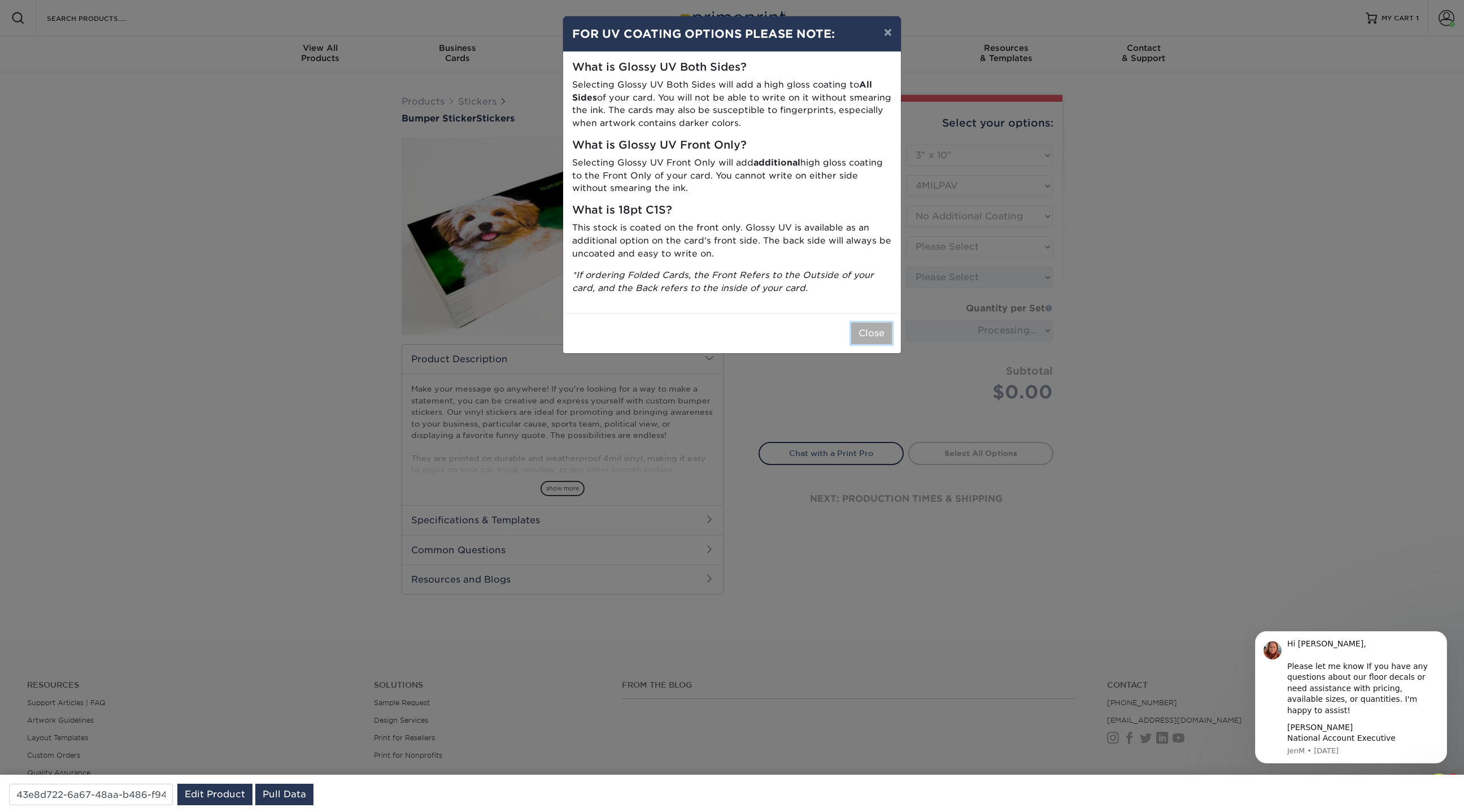
click at [878, 332] on button "Close" at bounding box center [871, 333] width 41 height 21
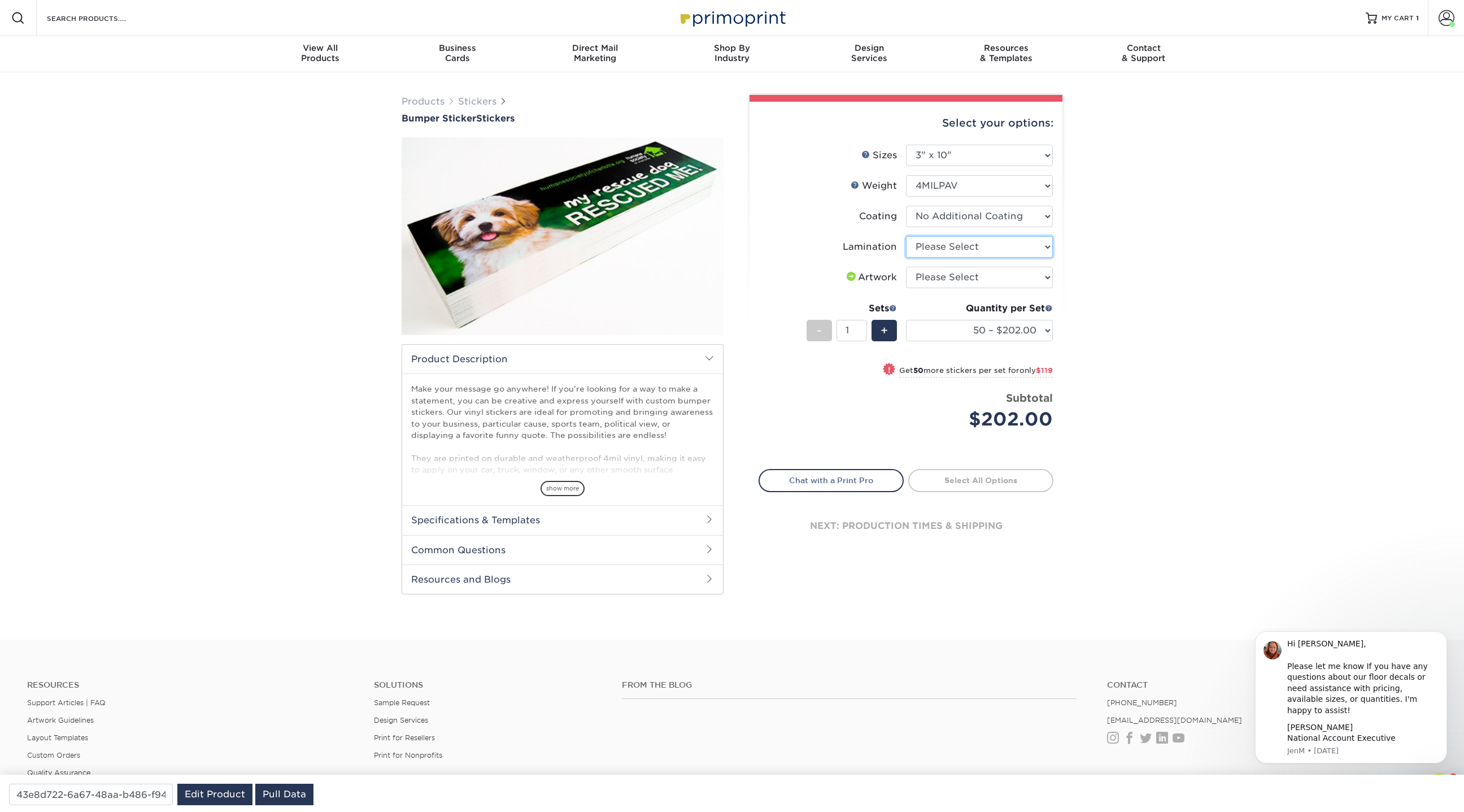
click at [954, 243] on select "Please Select Gloss Lamination" at bounding box center [979, 247] width 147 height 21
select select "e48b15b8-c421-4062-ae8c-205dfb2ea150"
click at [906, 236] on select "Please Select Gloss Lamination" at bounding box center [979, 247] width 147 height 21
click at [954, 276] on select "Please Select I will upload files I need a design - $50" at bounding box center [979, 277] width 147 height 21
select select "upload"
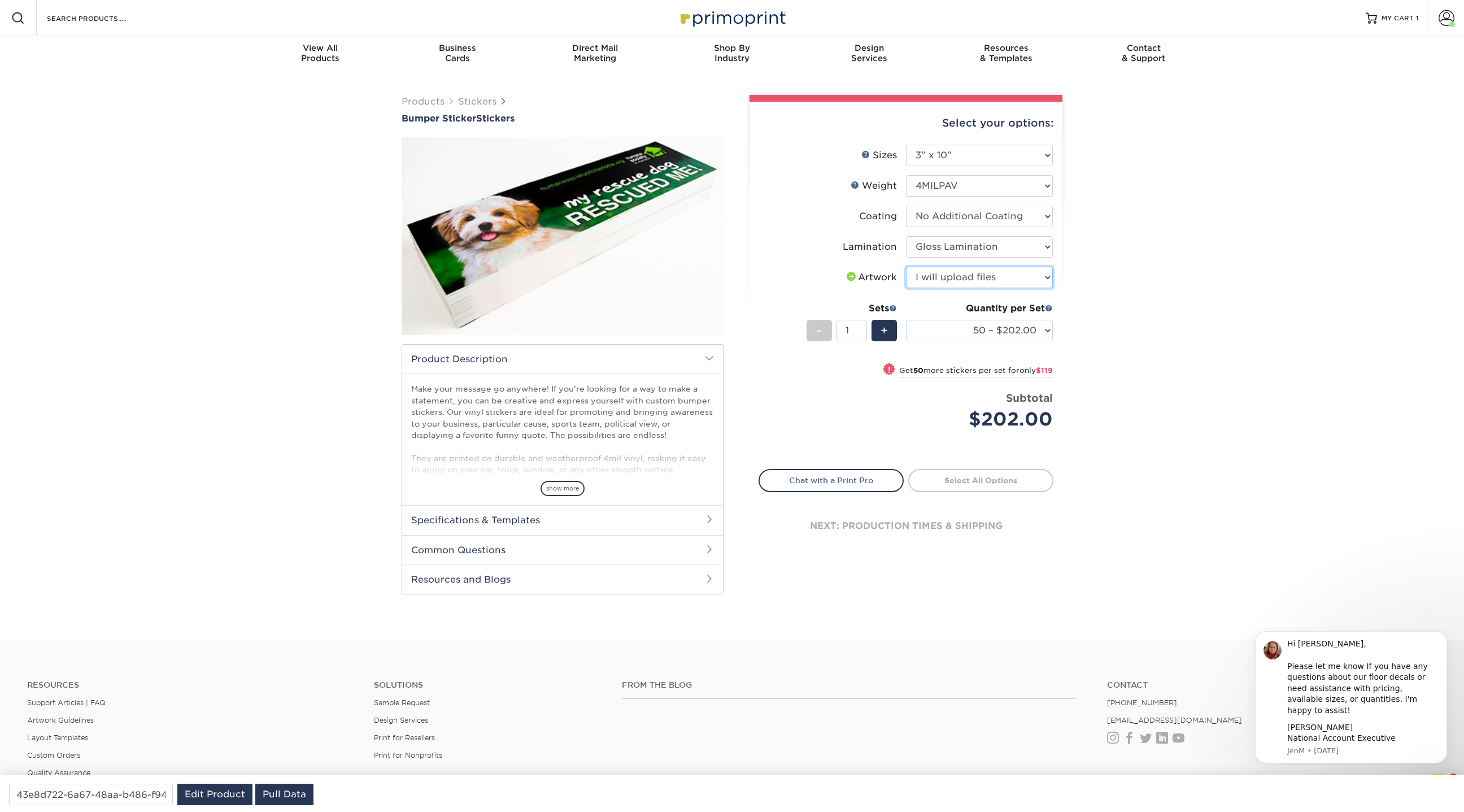
click at [906, 267] on select "Please Select I will upload files I need a design - $50" at bounding box center [979, 277] width 147 height 21
click at [484, 97] on link "Stickers" at bounding box center [477, 102] width 39 height 10
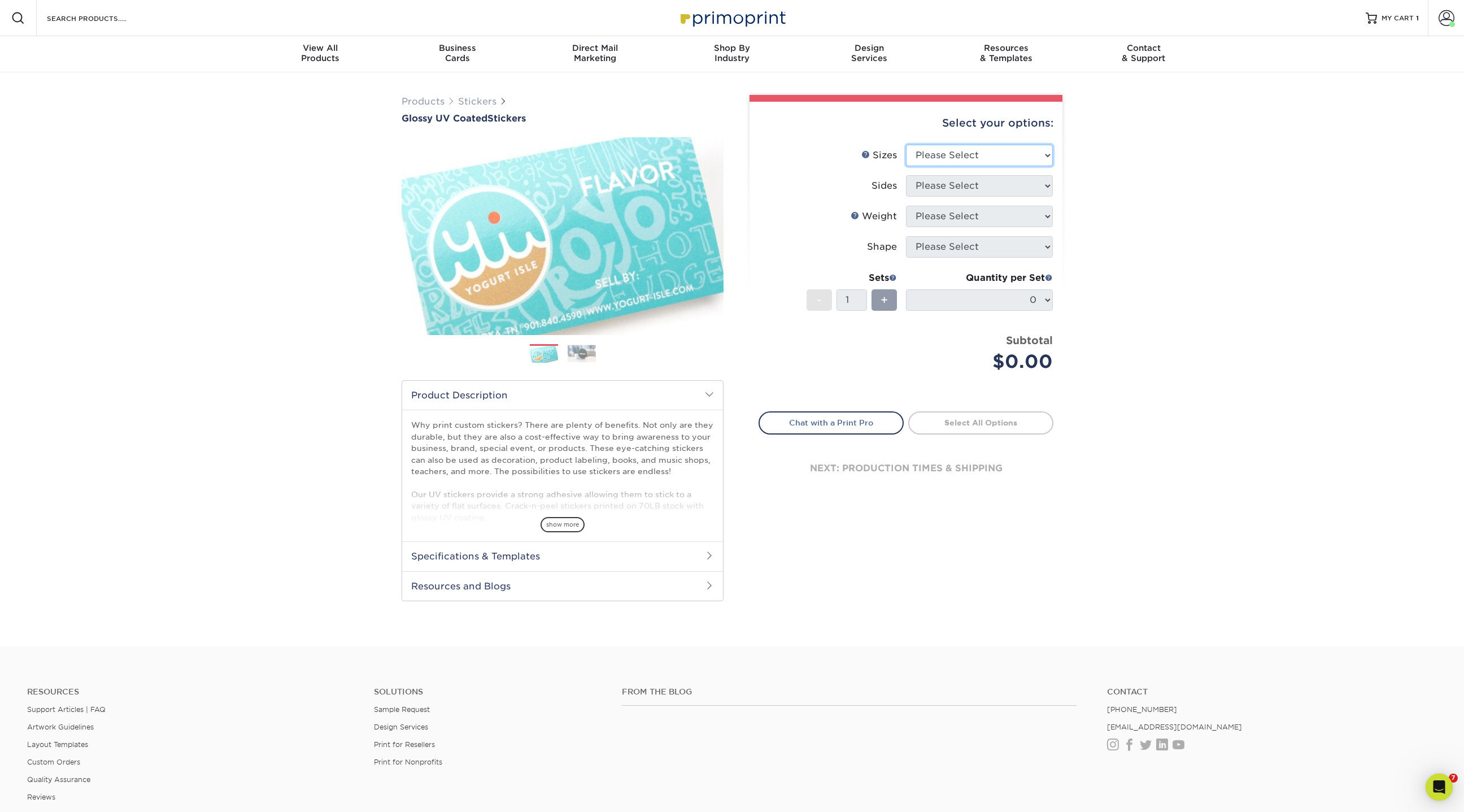
click at [935, 153] on select "Please Select 1.5" x 2.5" 2" x 2" 2" x 3" 2" x 3.5" 2" x 4" 2" x 8" 2.12" x 5.5…" at bounding box center [979, 155] width 147 height 21
select select "2.00x8.00"
click at [906, 144] on select "Please Select 1.5" x 2.5" 2" x 2" 2" x 3" 2" x 3.5" 2" x 4" 2" x 8" 2.12" x 5.5…" at bounding box center [979, 155] width 147 height 21
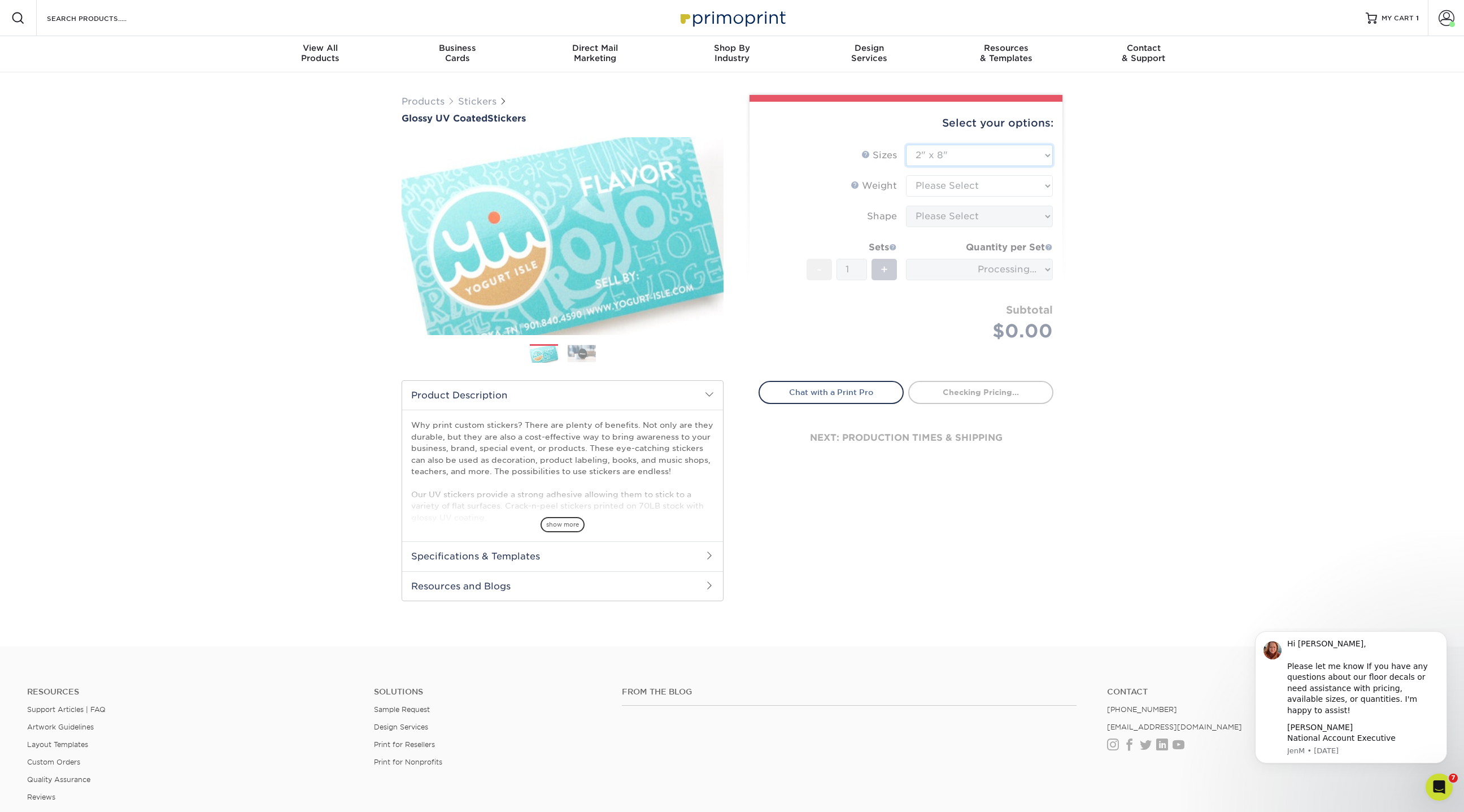
type input "b82d0d20-1898-4c6c-b71b-37bb3057edb9"
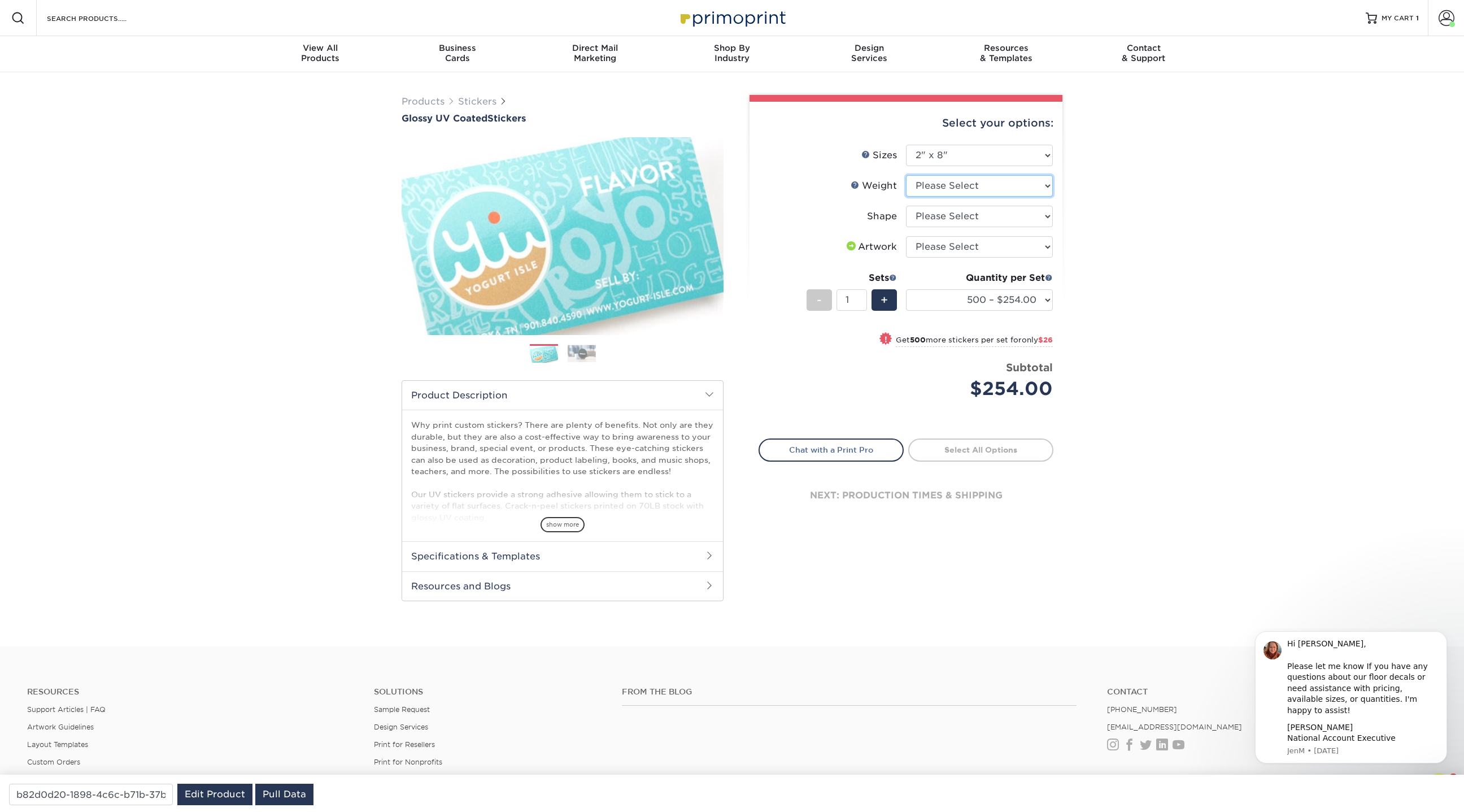
click at [956, 188] on select "Please Select Crack and Peel" at bounding box center [979, 185] width 147 height 21
select select "Crack and Peel"
click at [906, 175] on select "Please Select Crack and Peel" at bounding box center [979, 185] width 147 height 21
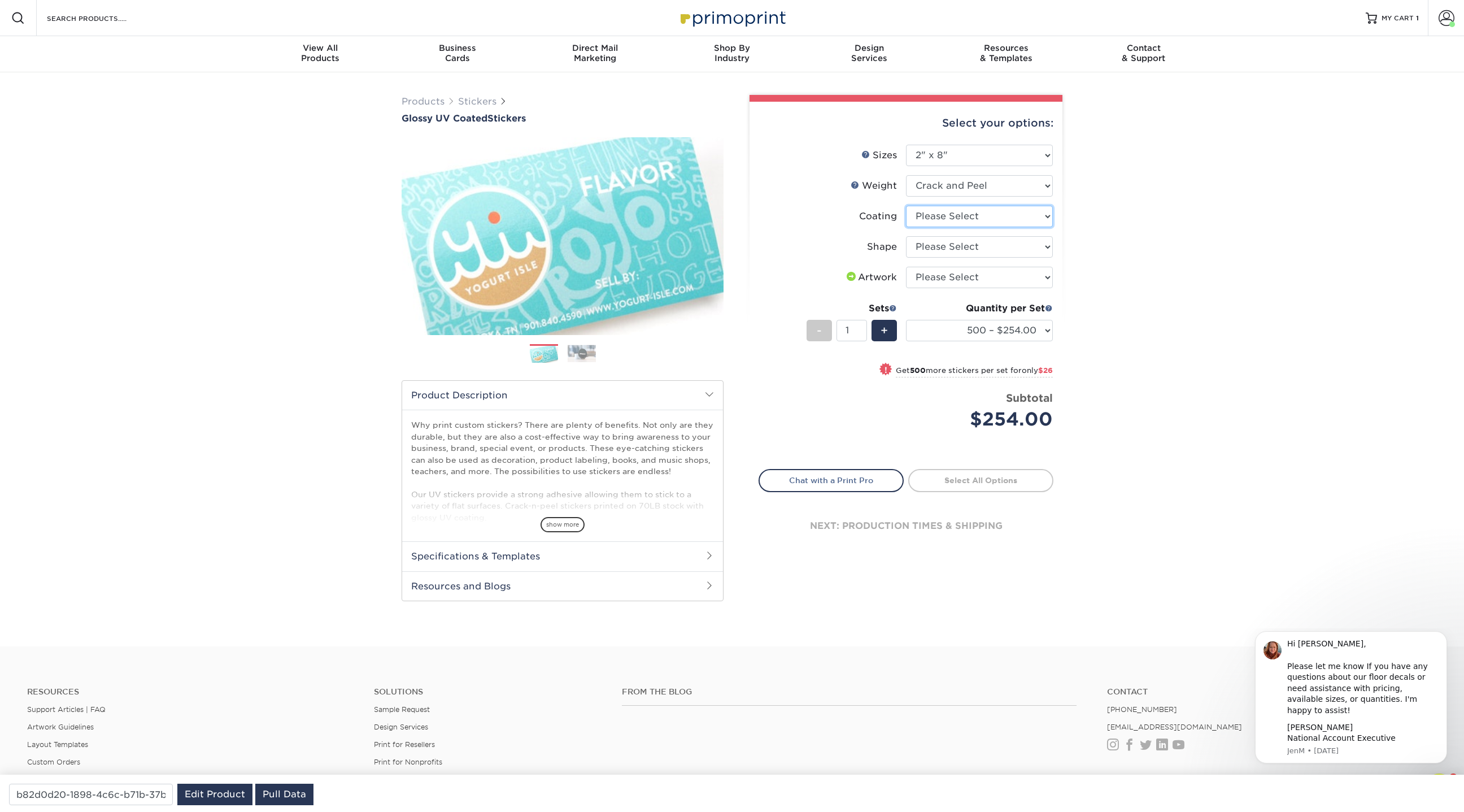
click at [950, 222] on select at bounding box center [979, 216] width 147 height 21
select select "1e8116af-acfc-44b1-83dc-8181aa338834"
click at [906, 205] on select at bounding box center [979, 216] width 147 height 21
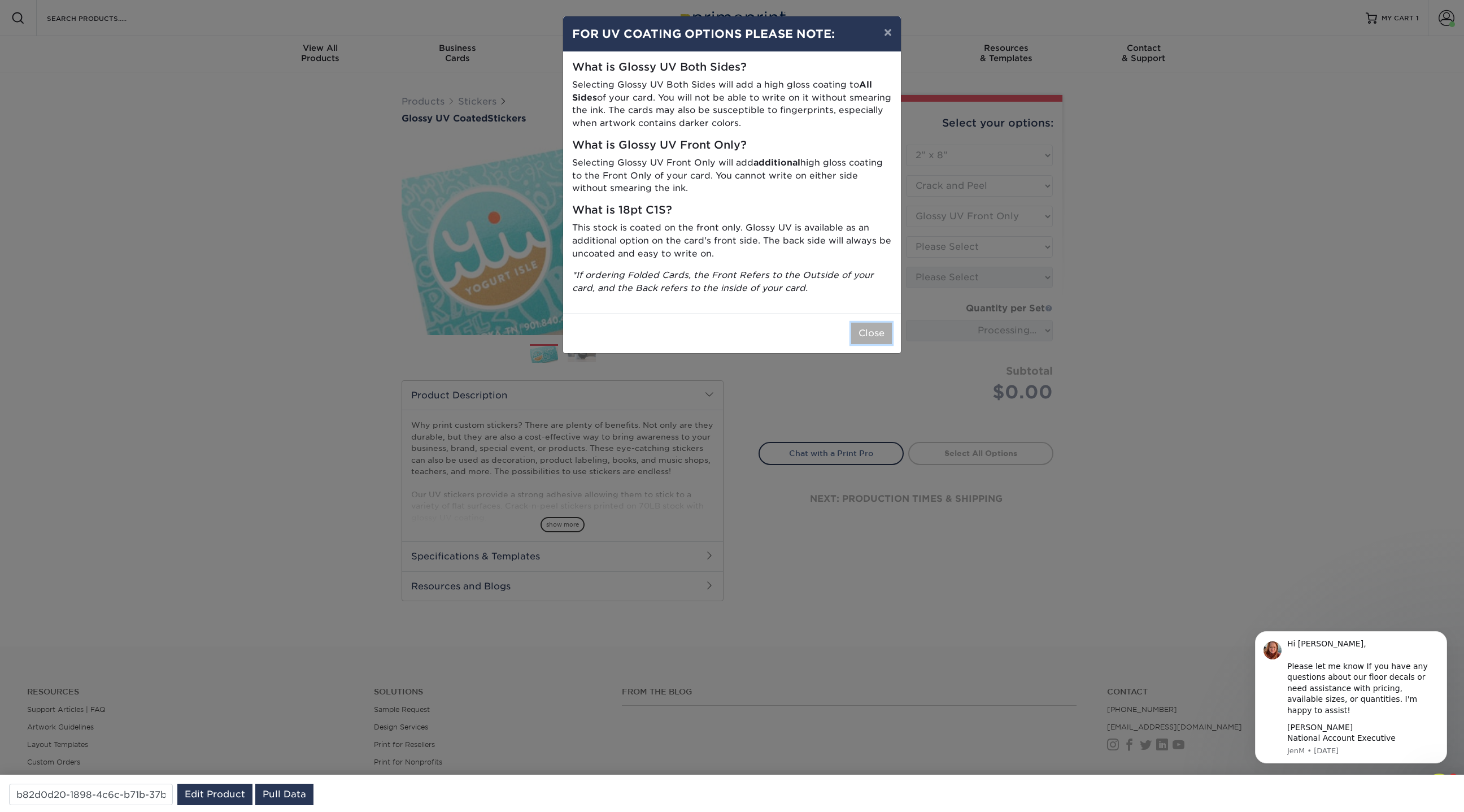
click at [859, 331] on button "Close" at bounding box center [871, 333] width 41 height 21
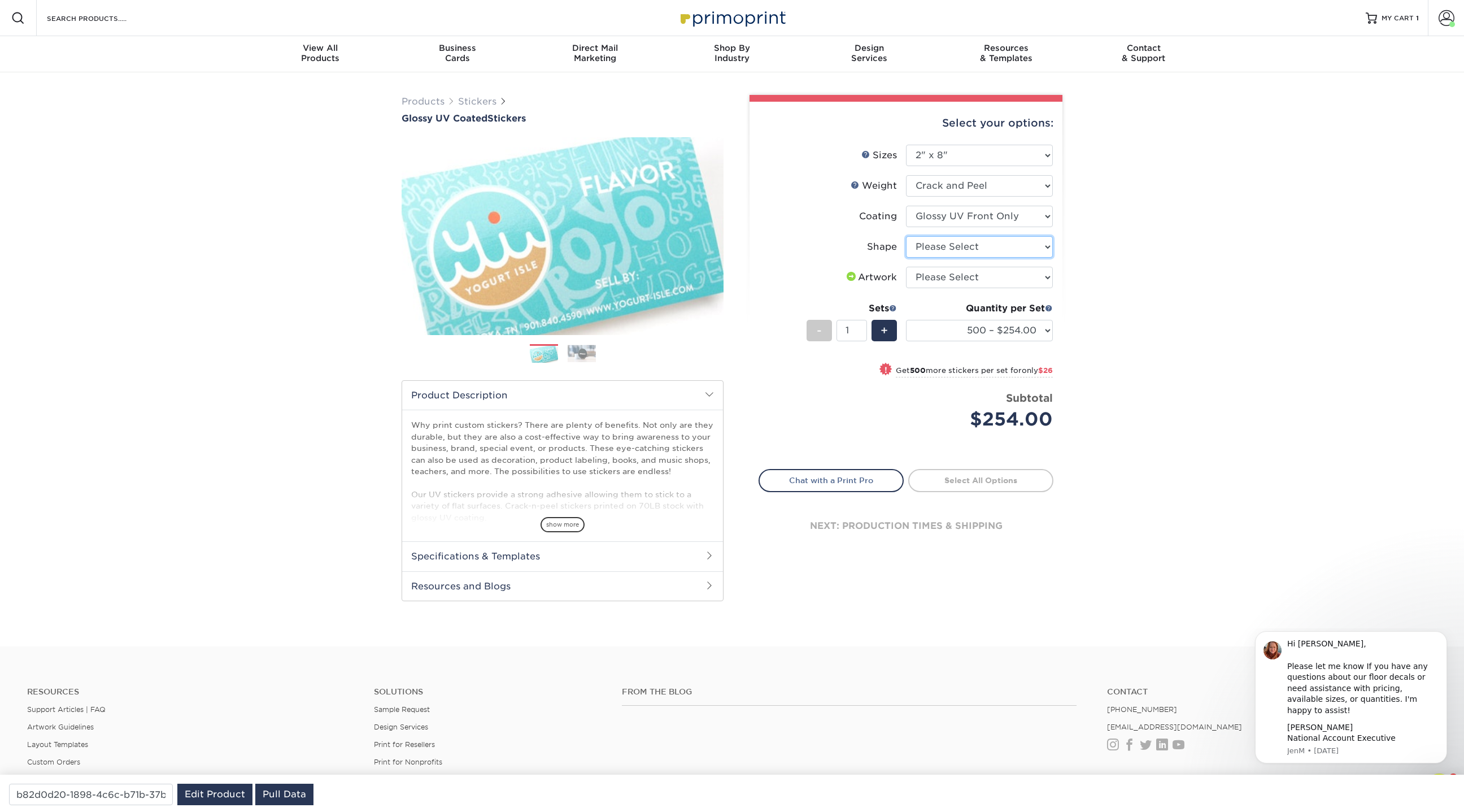
click at [942, 242] on select "Please Select Standard" at bounding box center [979, 247] width 147 height 21
select select "standard"
click at [906, 236] on select "Please Select Standard" at bounding box center [979, 247] width 147 height 21
click at [942, 279] on select "Please Select I will upload files I need a design - $50" at bounding box center [979, 277] width 147 height 21
select select "upload"
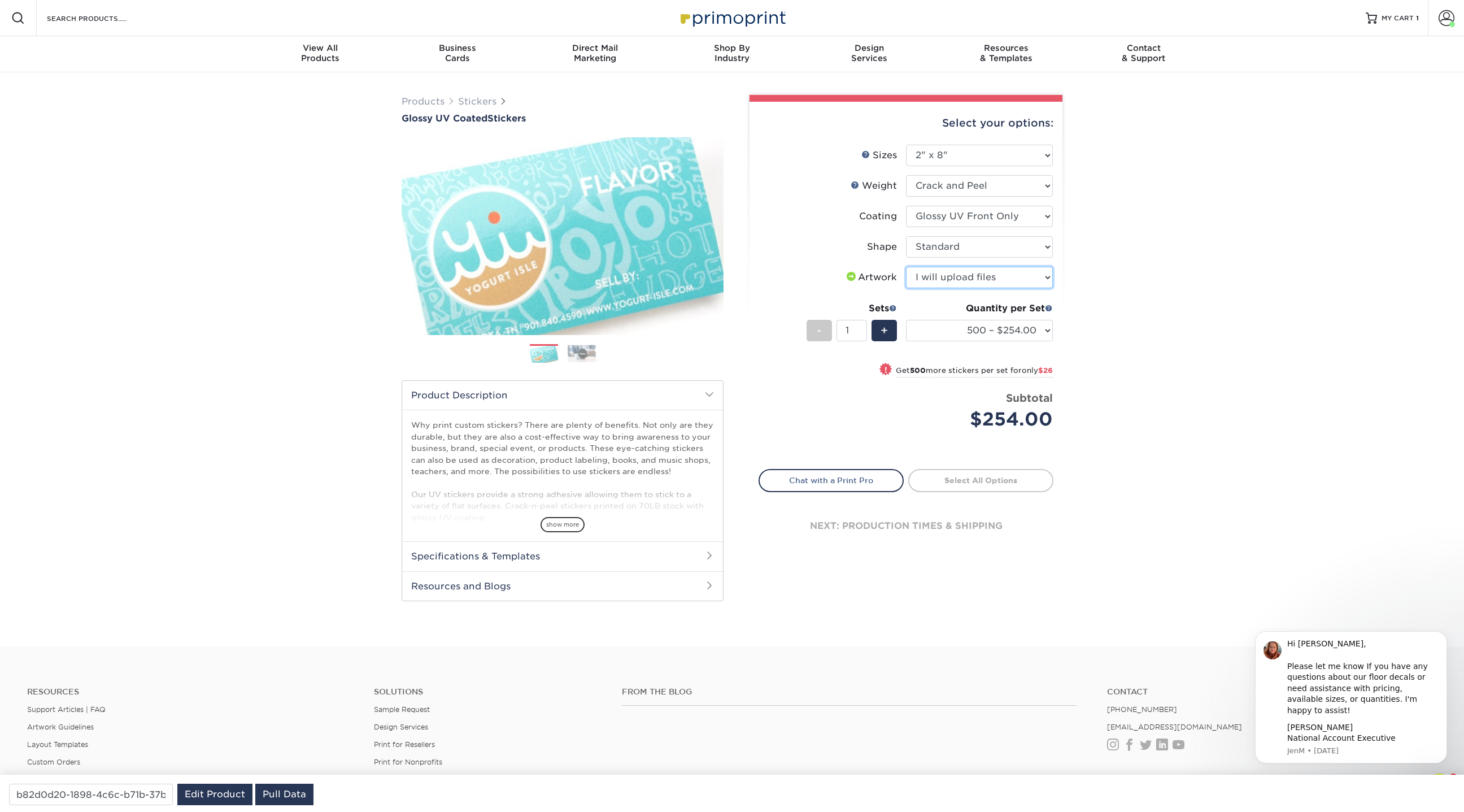
click at [906, 267] on select "Please Select I will upload files I need a design - $50" at bounding box center [979, 277] width 147 height 21
click at [980, 153] on select "Please Select 1.5" x 2.5" 2" x 2" 2" x 3" 2" x 3.5" 2" x 4" 2" x 8" 2.12" x 5.5…" at bounding box center [979, 155] width 147 height 21
select select "2.00x2.00"
click at [906, 144] on select "Please Select 1.5" x 2.5" 2" x 2" 2" x 3" 2" x 3.5" 2" x 4" 2" x 8" 2.12" x 5.5…" at bounding box center [979, 155] width 147 height 21
select select
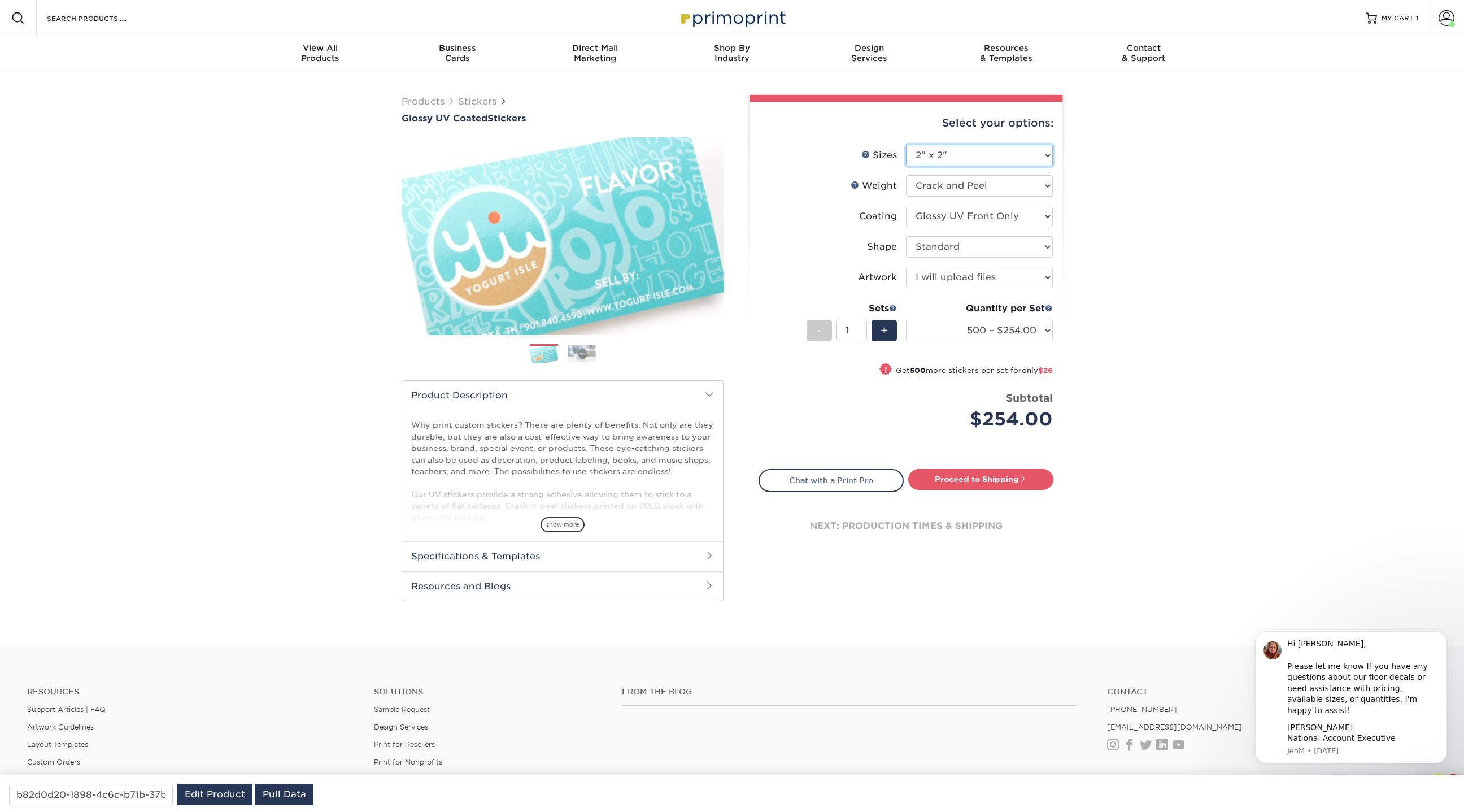
select select "-1"
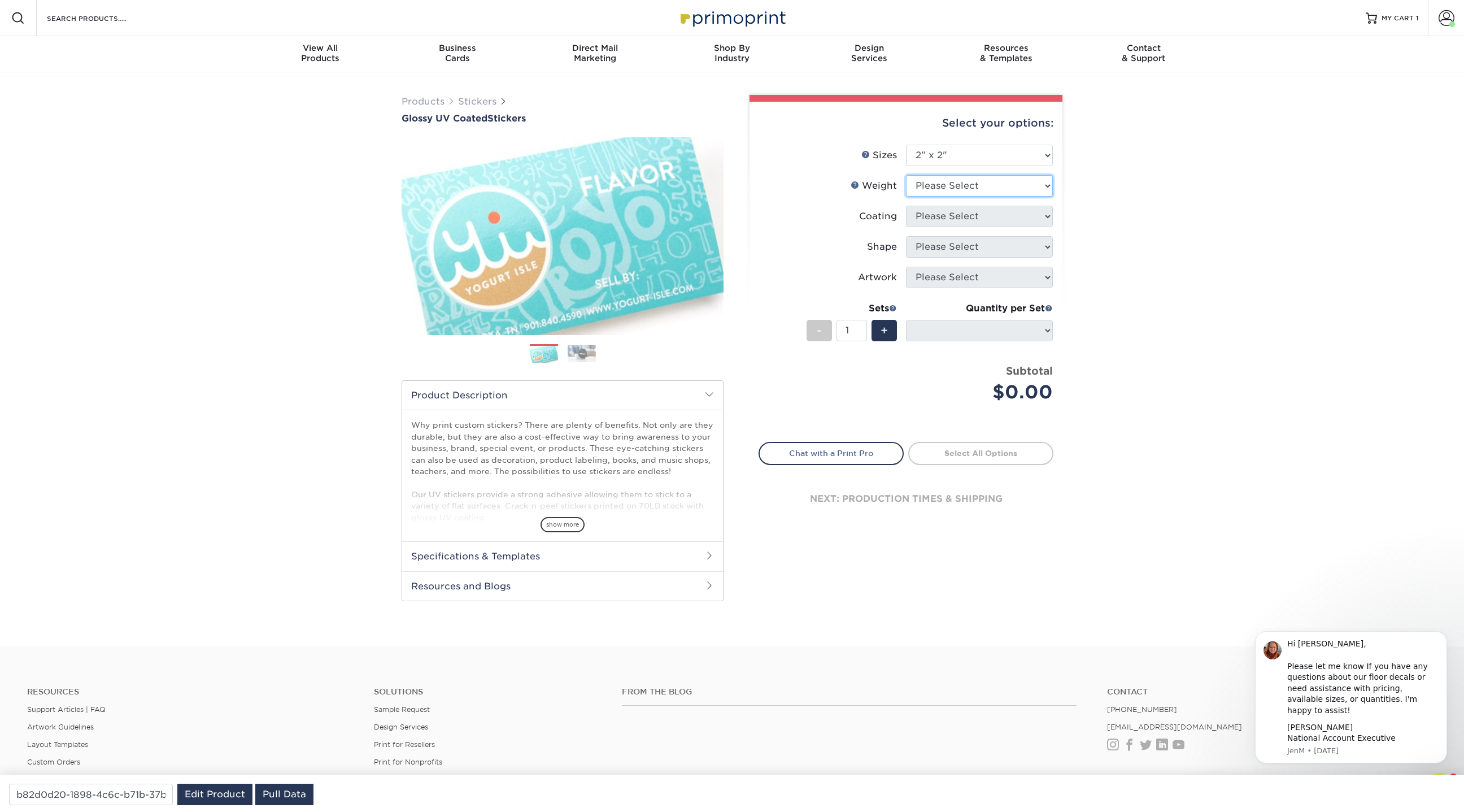
click at [940, 182] on select "Please Select Crack and Peel - Round Crack and Peel" at bounding box center [979, 185] width 147 height 21
select select "Crack and Peel - Round"
click at [906, 175] on select "Please Select Crack and Peel - Round Crack and Peel" at bounding box center [979, 185] width 147 height 21
select select "-1"
type input "280dda8b-87f6-4241-aeae-1b02a783e5c5"
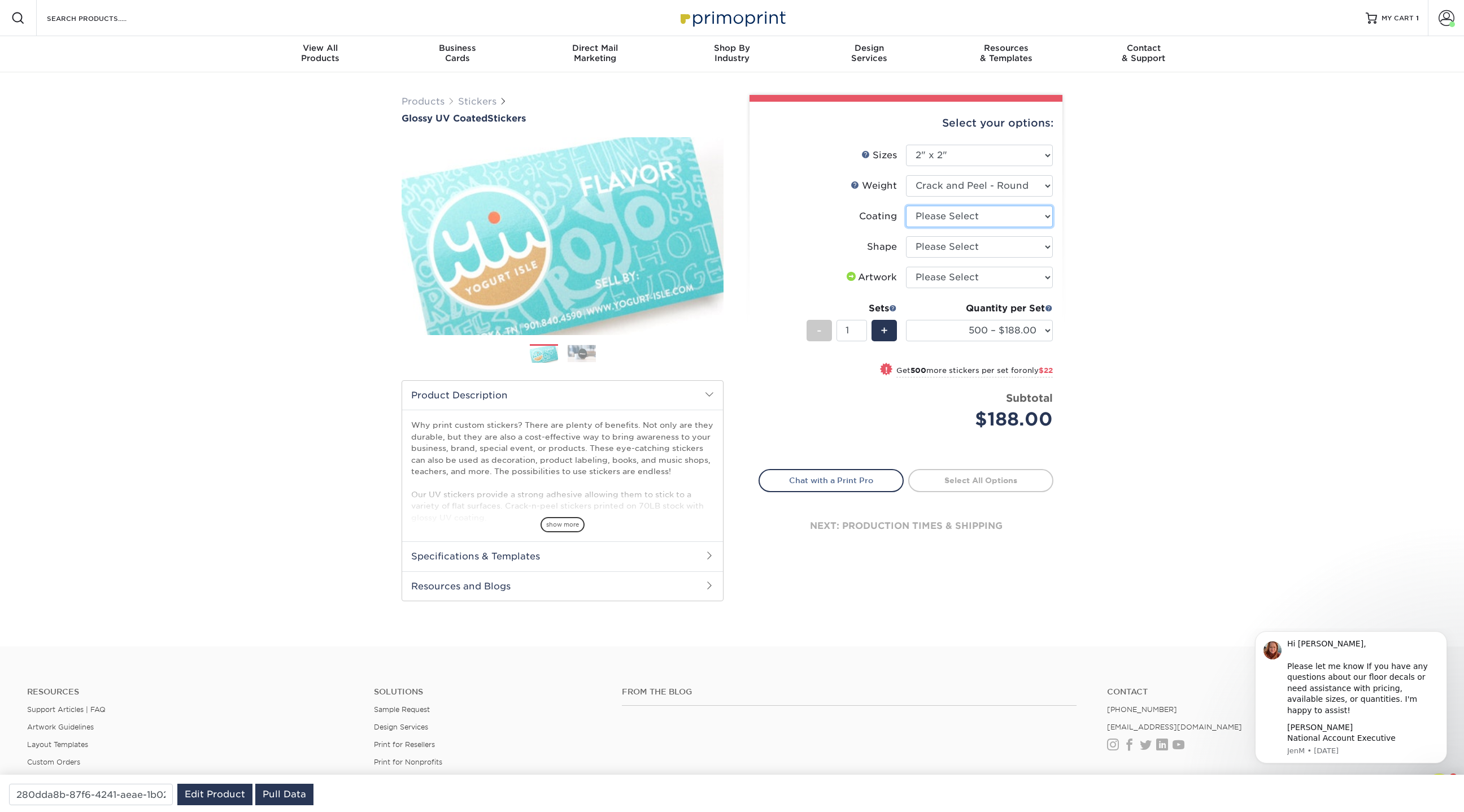
click at [934, 217] on select at bounding box center [979, 216] width 147 height 21
select select "1e8116af-acfc-44b1-83dc-8181aa338834"
click at [906, 205] on select at bounding box center [979, 216] width 147 height 21
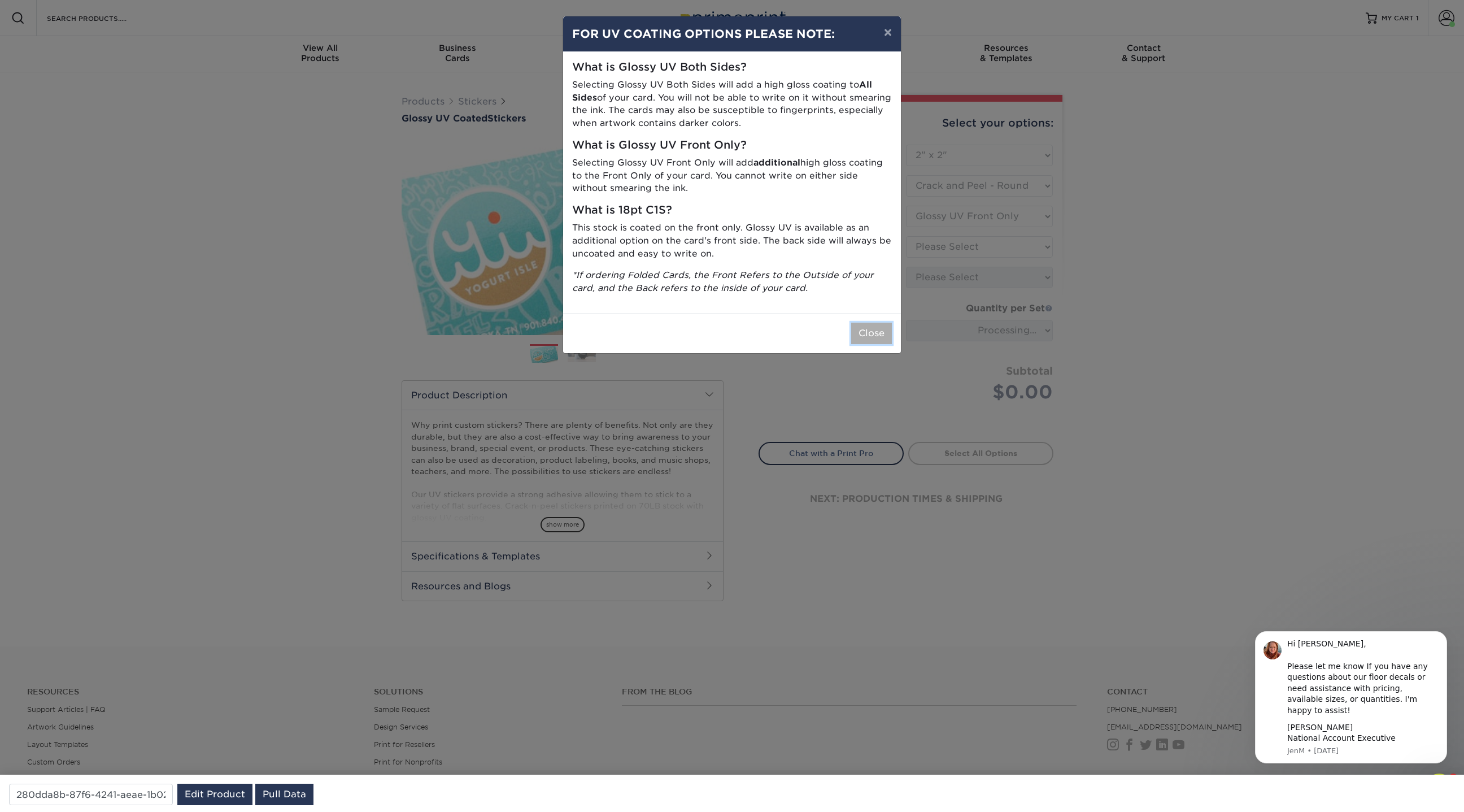
click at [883, 322] on button "Close" at bounding box center [871, 333] width 41 height 21
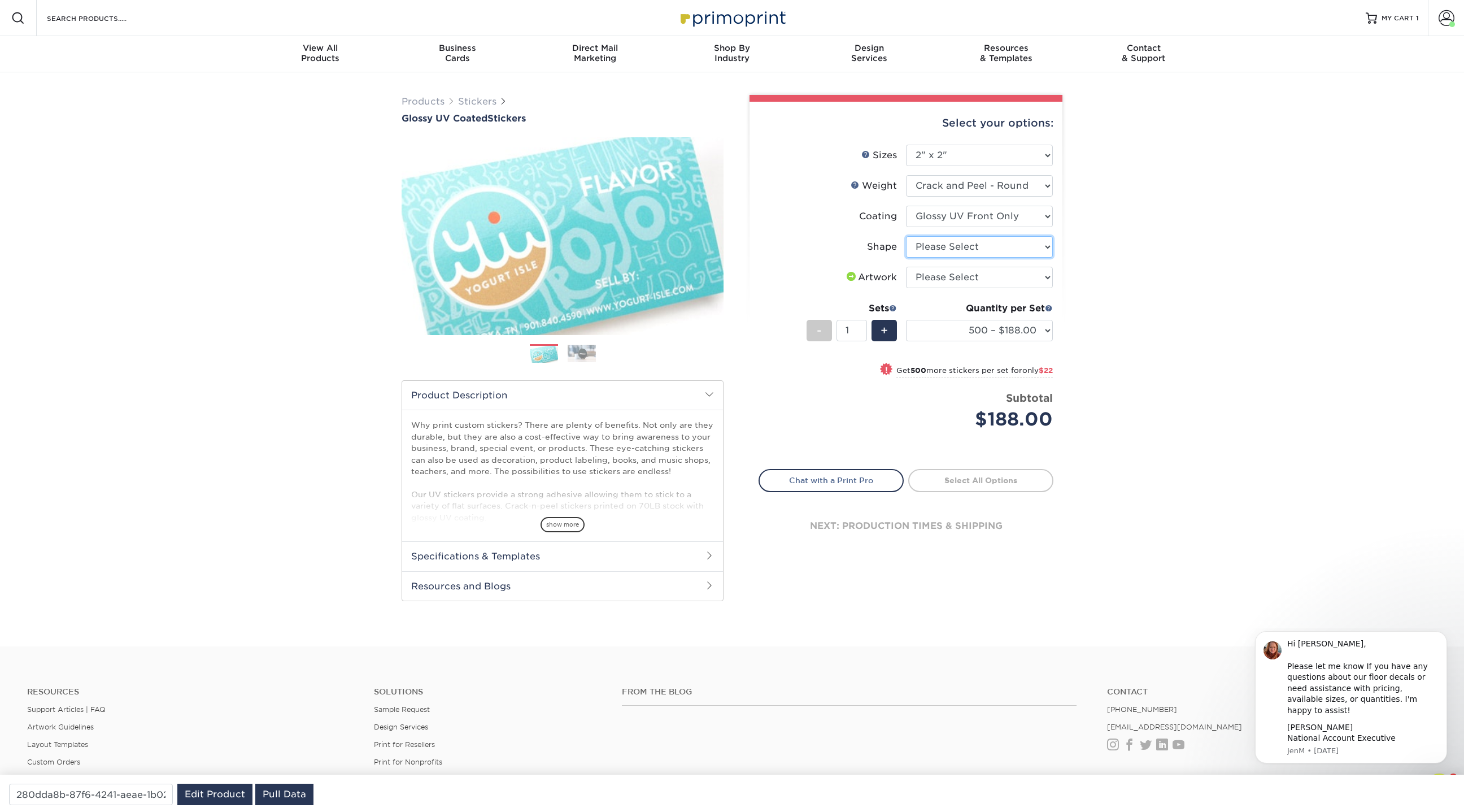
click at [975, 252] on select "Please Select Standard" at bounding box center [979, 247] width 147 height 21
select select "standard"
click at [906, 236] on select "Please Select Standard" at bounding box center [979, 247] width 147 height 21
click at [968, 272] on select "Please Select I will upload files I need a design - $50" at bounding box center [979, 277] width 147 height 21
select select "upload"
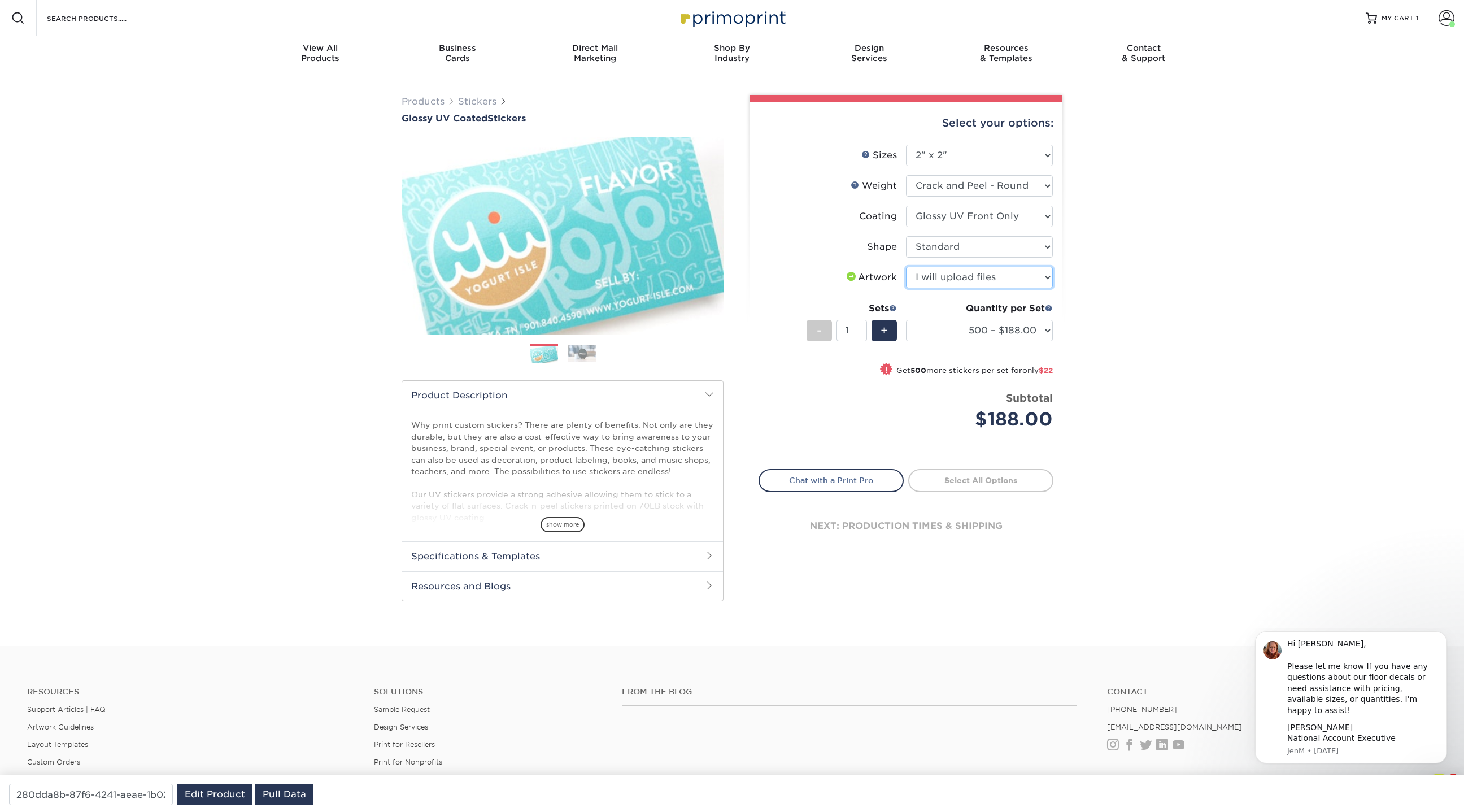
click at [906, 267] on select "Please Select I will upload files I need a design - $50" at bounding box center [979, 277] width 147 height 21
click at [947, 150] on select "Please Select 1.5" x 2.5" 2" x 2" 2" x 3" 2" x 3.5" 2" x 4" 2" x 8" 2.12" x 5.5…" at bounding box center [979, 155] width 147 height 21
select select "3.00x5.00"
click at [906, 144] on select "Please Select 1.5" x 2.5" 2" x 2" 2" x 3" 2" x 3.5" 2" x 4" 2" x 8" 2.12" x 5.5…" at bounding box center [979, 155] width 147 height 21
select select "-1"
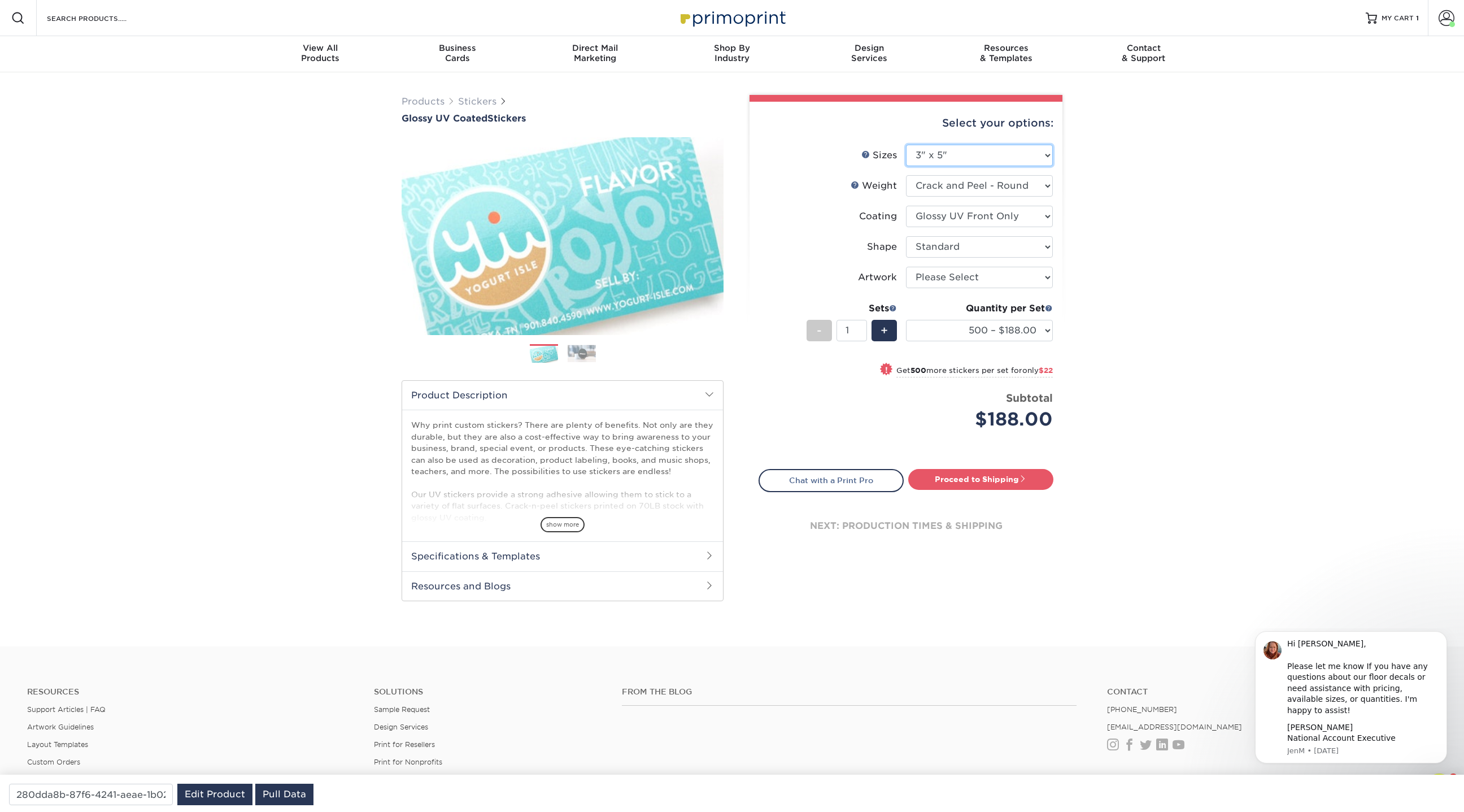
select select "-1"
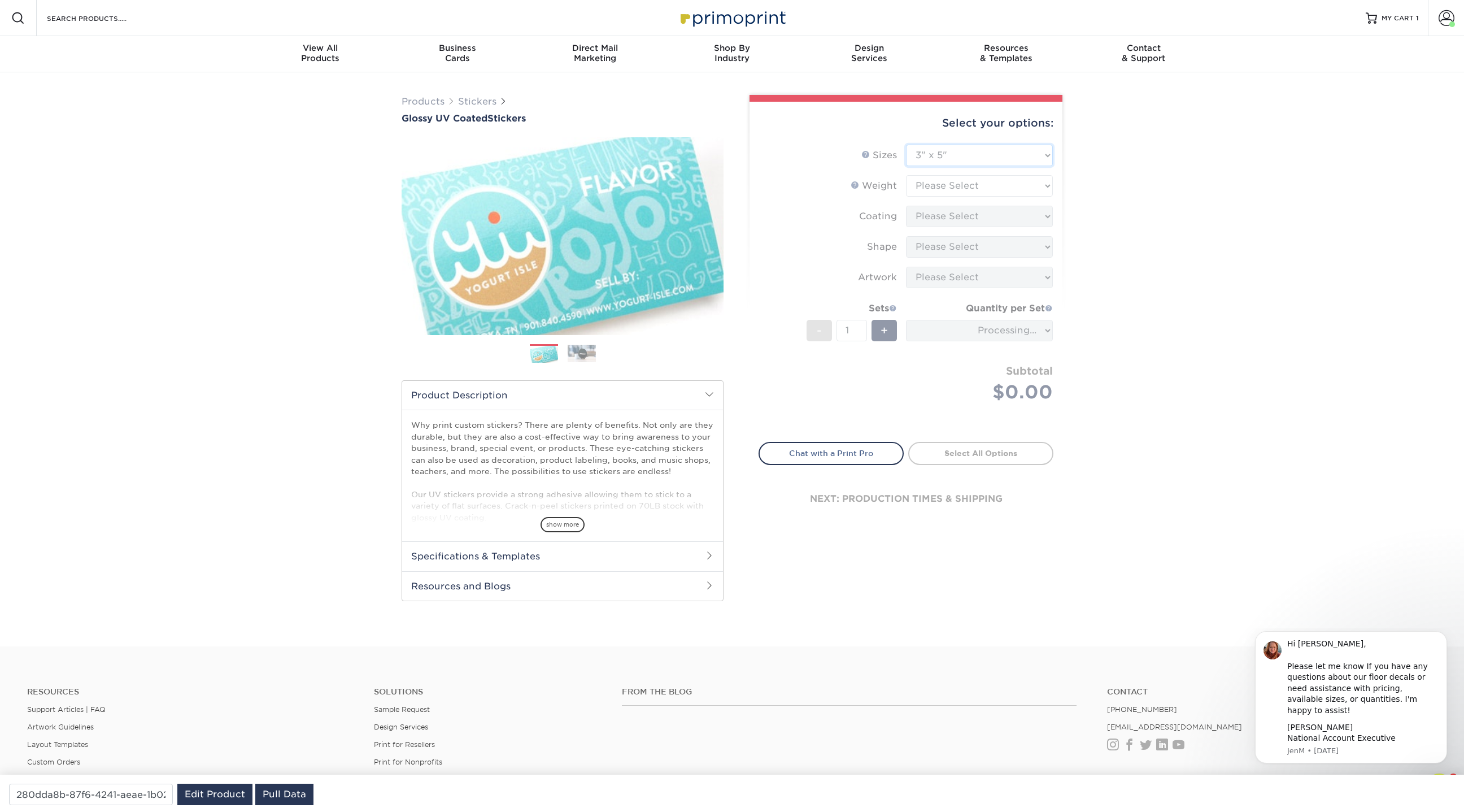
type input "433b79b9-542e-483c-aca7-88411a337434"
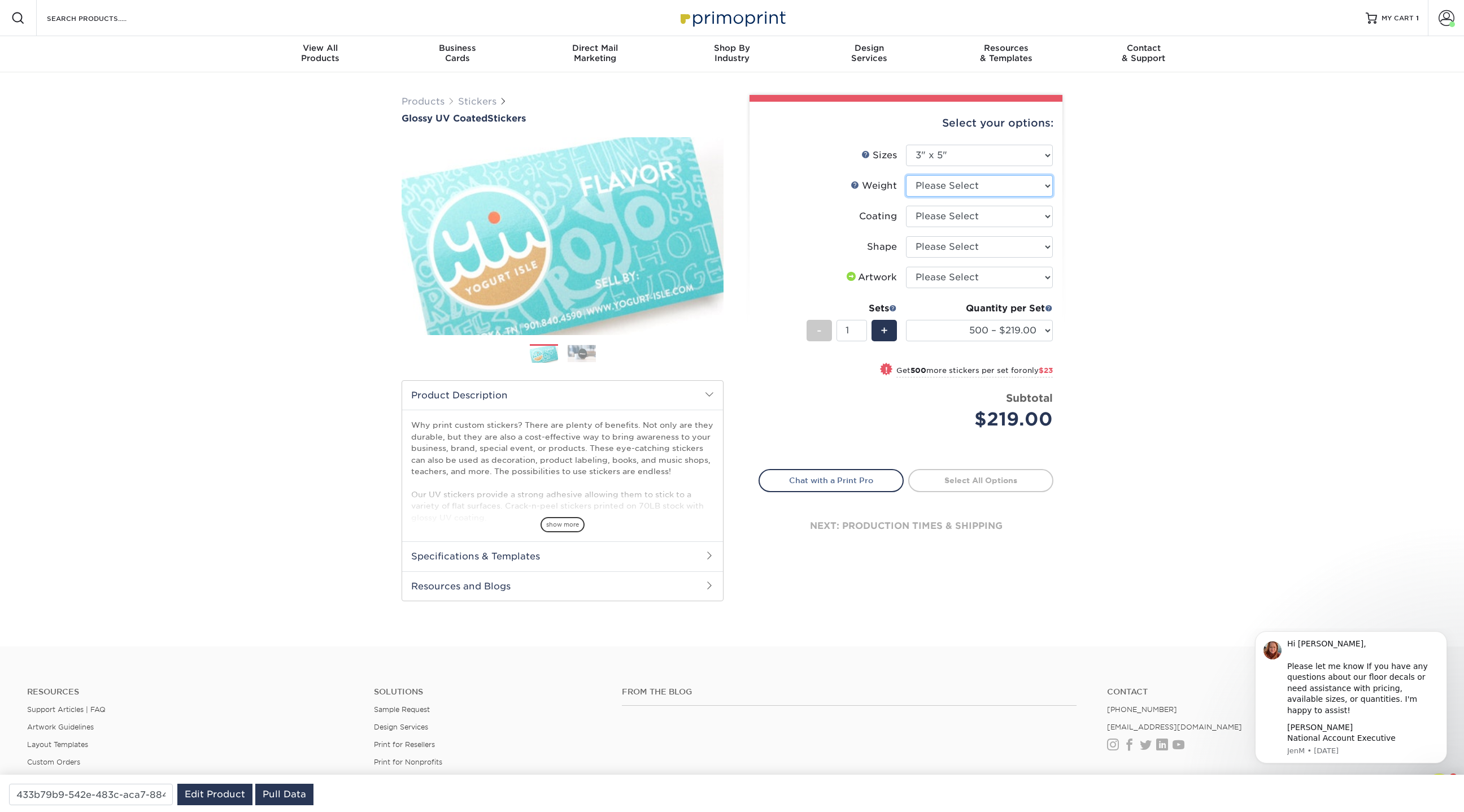
click at [1029, 182] on select "Please Select Crack and Peel" at bounding box center [979, 185] width 147 height 21
click at [906, 175] on select "Please Select Crack and Peel" at bounding box center [979, 185] width 147 height 21
click at [988, 188] on select "Please Select Crack and Peel" at bounding box center [979, 185] width 147 height 21
select select "Crack and Peel"
click at [906, 175] on select "Please Select Crack and Peel" at bounding box center [979, 185] width 147 height 21
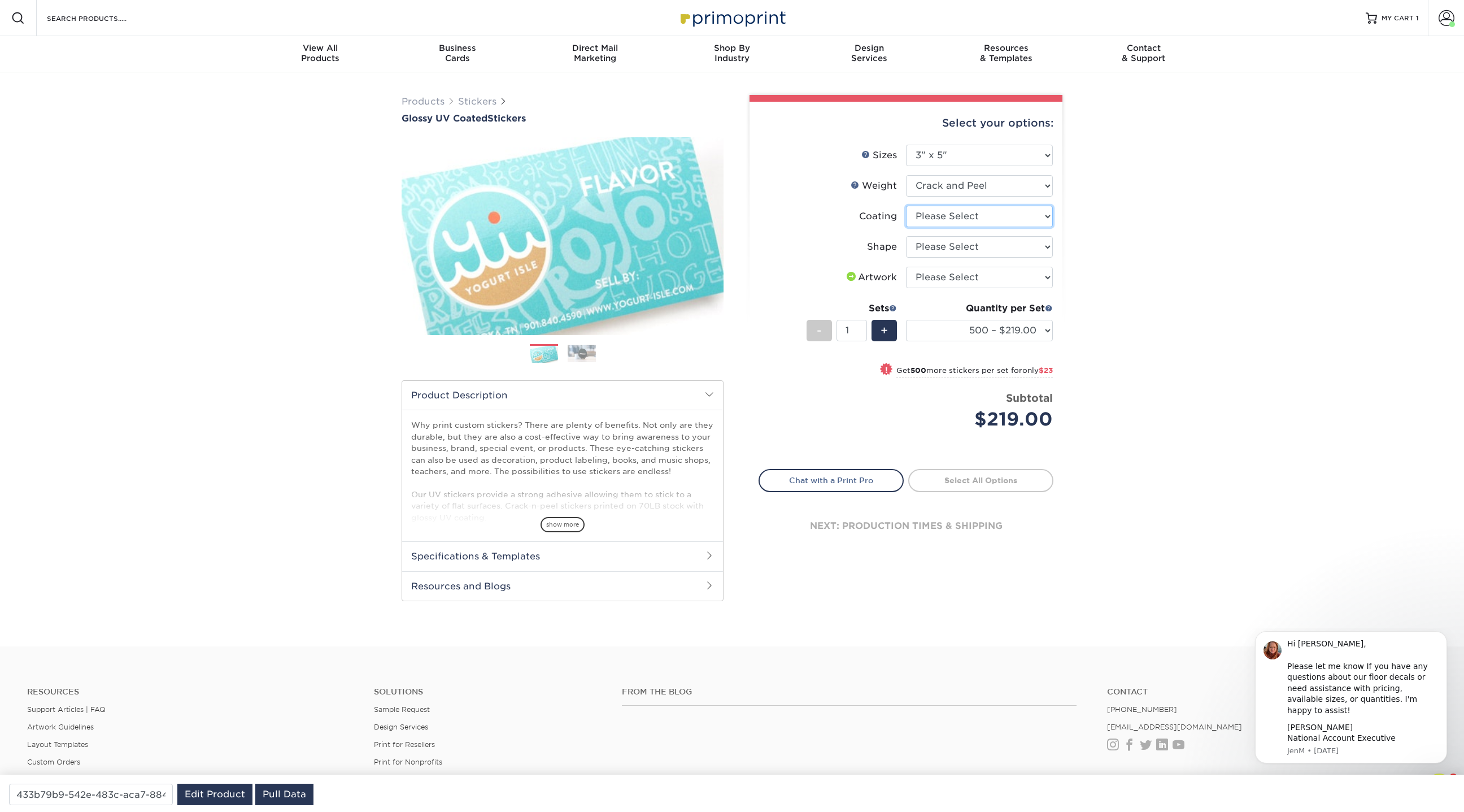
click at [980, 213] on select at bounding box center [979, 216] width 147 height 21
select select "1e8116af-acfc-44b1-83dc-8181aa338834"
click at [906, 205] on select at bounding box center [979, 216] width 147 height 21
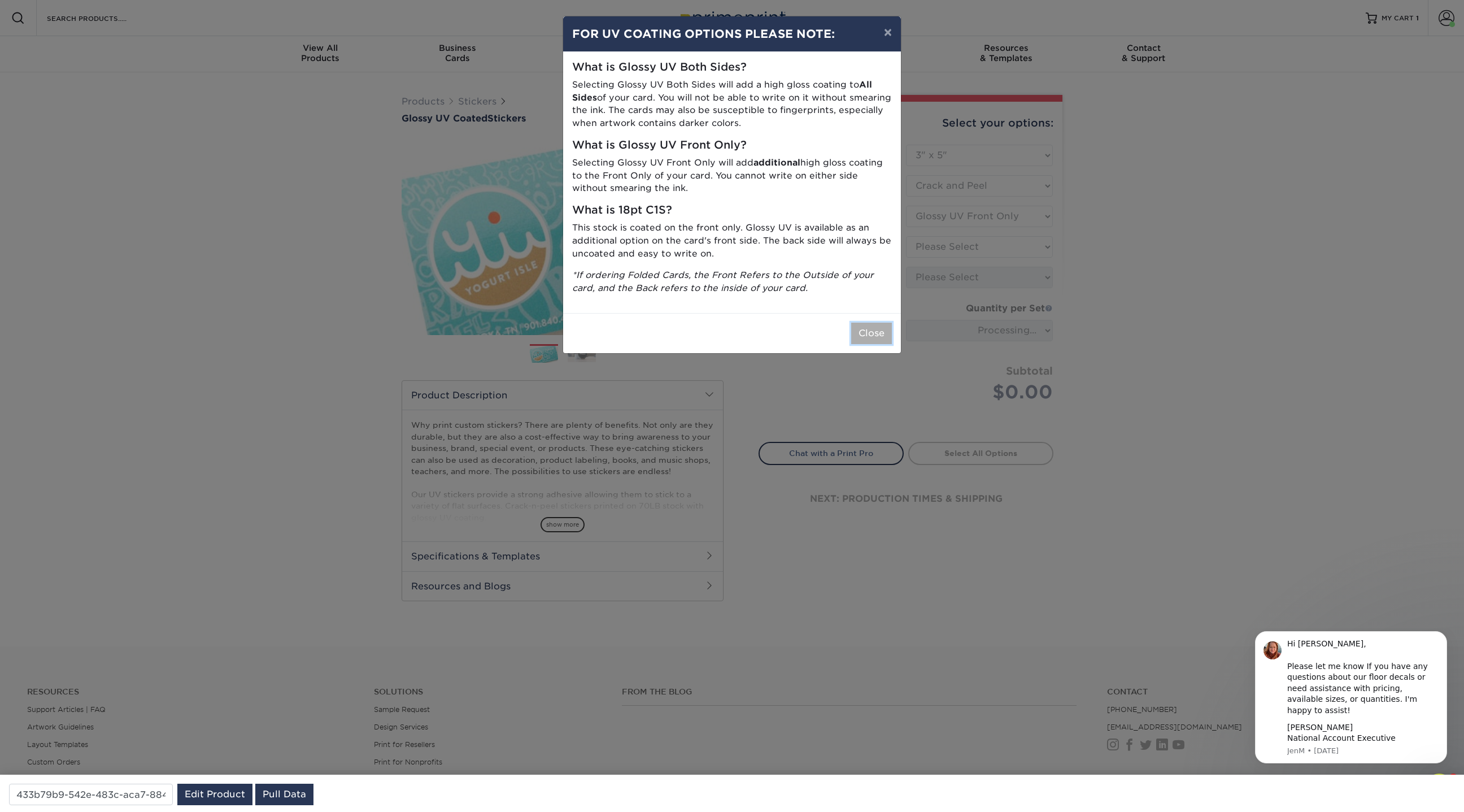
click at [876, 341] on button "Close" at bounding box center [871, 333] width 41 height 21
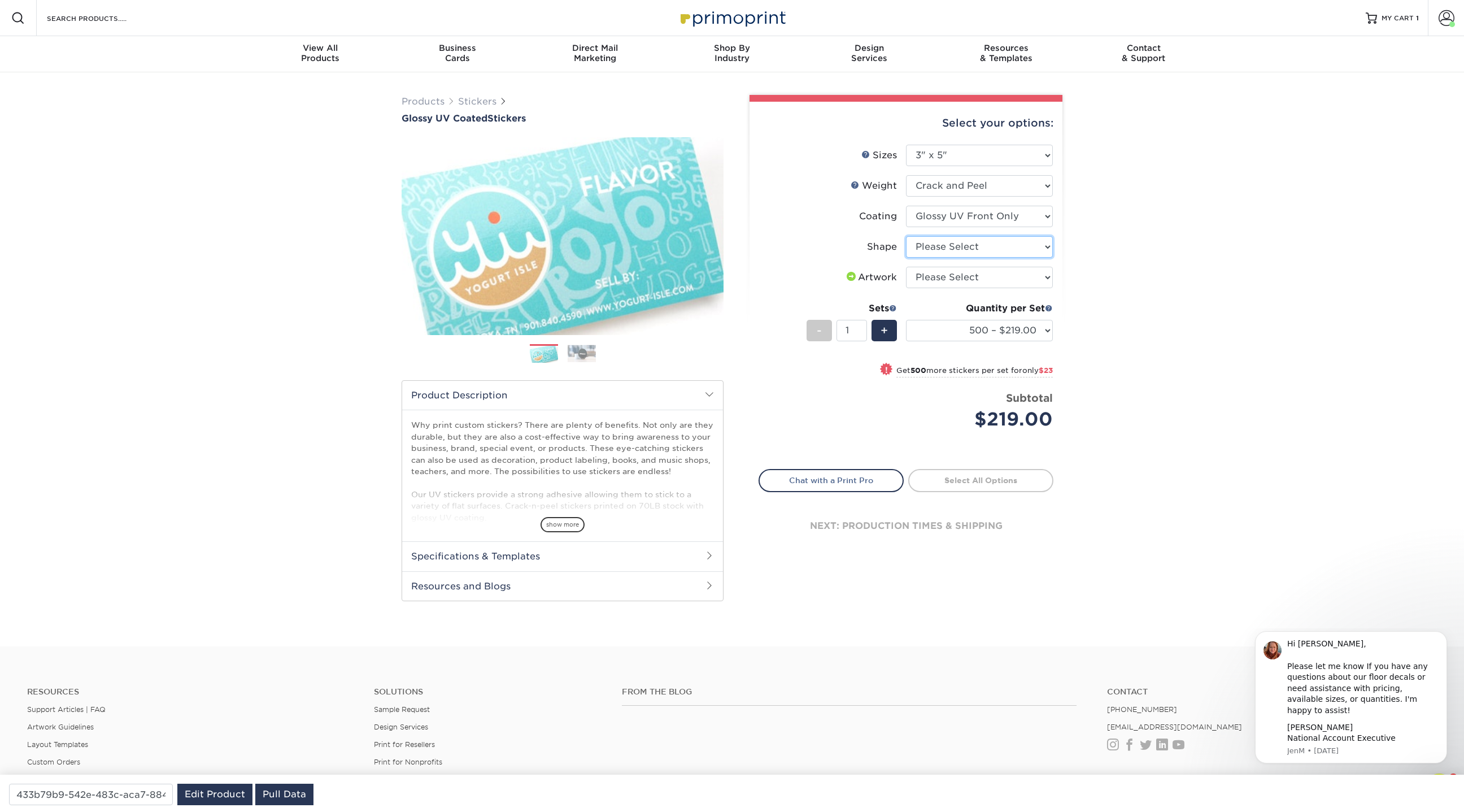
click at [994, 244] on select "Please Select Standard" at bounding box center [979, 247] width 147 height 21
select select "standard"
click at [906, 236] on select "Please Select Standard" at bounding box center [979, 247] width 147 height 21
click at [979, 270] on select "Please Select I will upload files I need a design - $50" at bounding box center [979, 277] width 147 height 21
select select "upload"
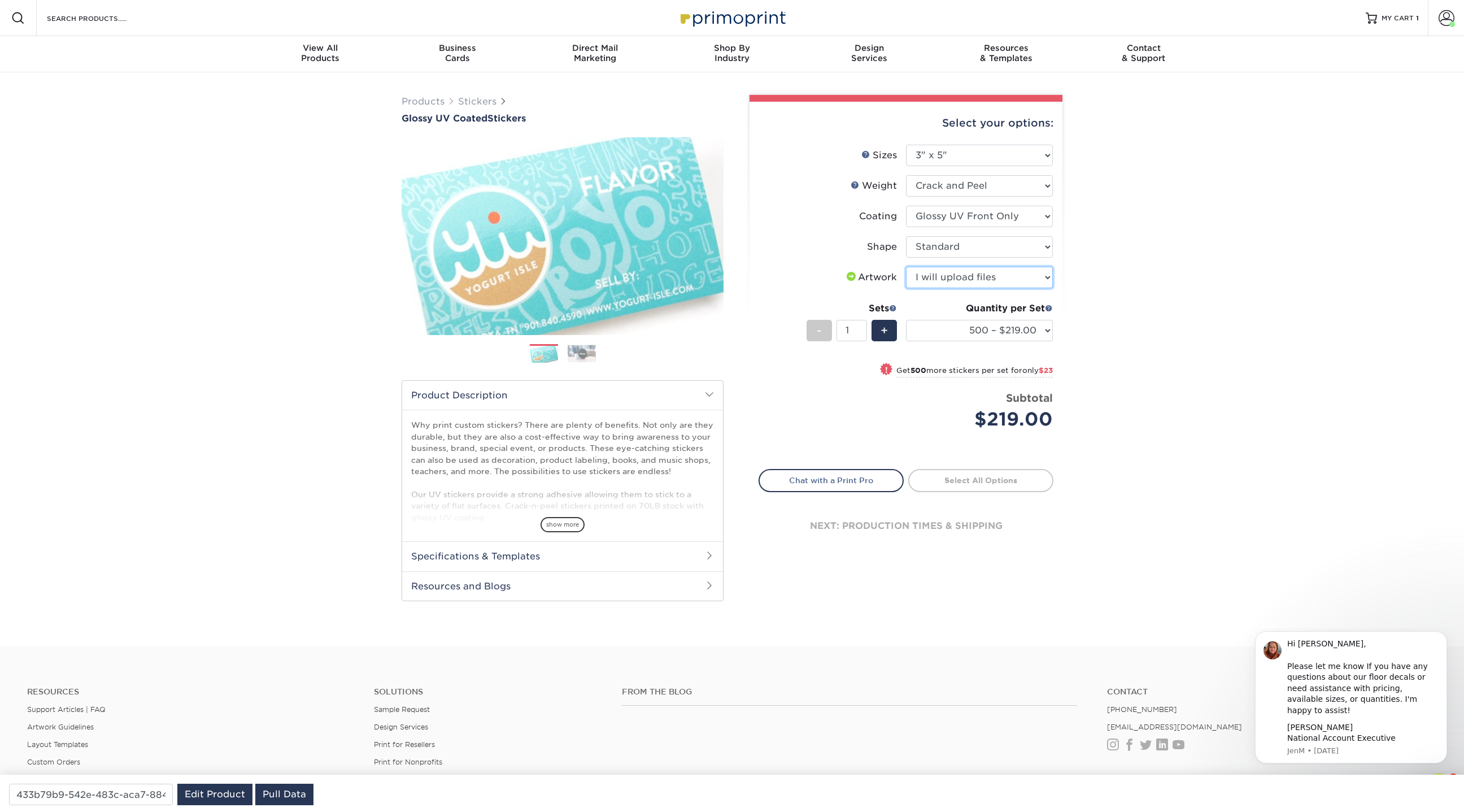
click at [906, 267] on select "Please Select I will upload files I need a design - $50" at bounding box center [979, 277] width 147 height 21
click at [483, 99] on link "Stickers" at bounding box center [477, 102] width 39 height 10
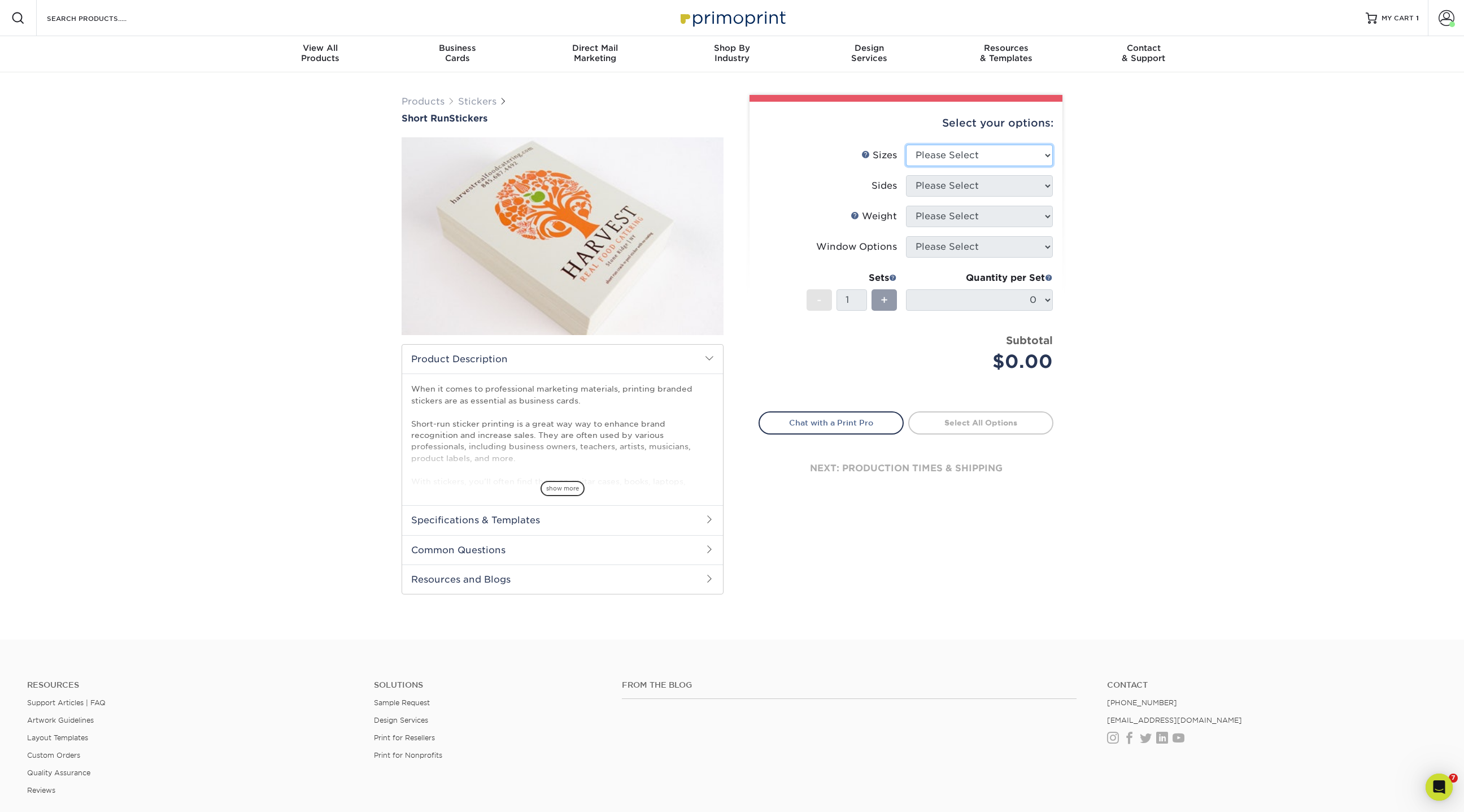
click at [1001, 152] on select "Please Select 1.5" x 3.5" 1.75" x 3.5" 2" x 2" 2" x 3" 2" x 3.5" 2" x 4" 2" x 8…" at bounding box center [979, 155] width 147 height 21
select select "3.00x5.00"
click at [906, 144] on select "Please Select 1.5" x 3.5" 1.75" x 3.5" 2" x 2" 2" x 3" 2" x 3.5" 2" x 4" 2" x 8…" at bounding box center [979, 155] width 147 height 21
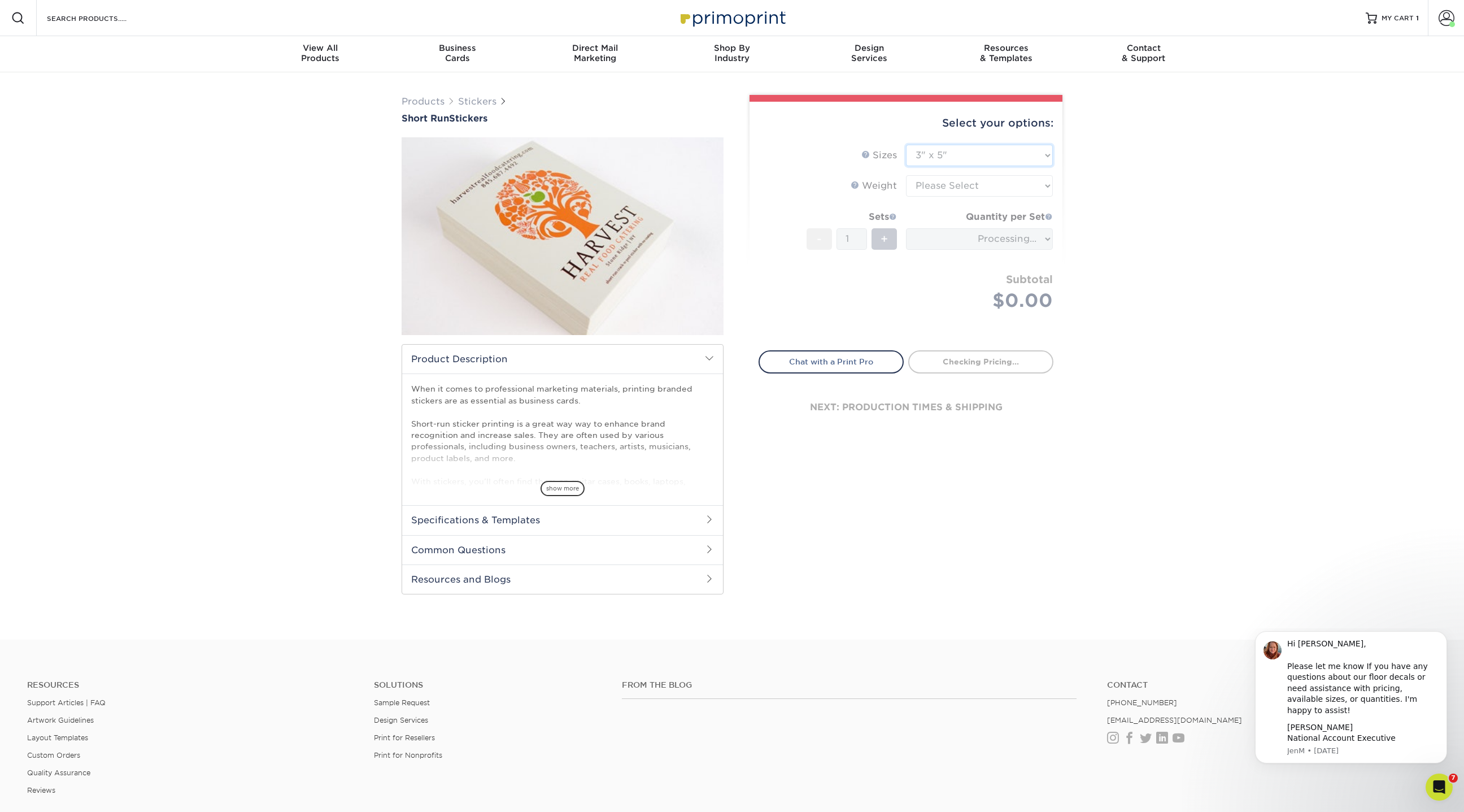
type input "1991b092-6e7e-4a42-8b73-b46e72b35a57"
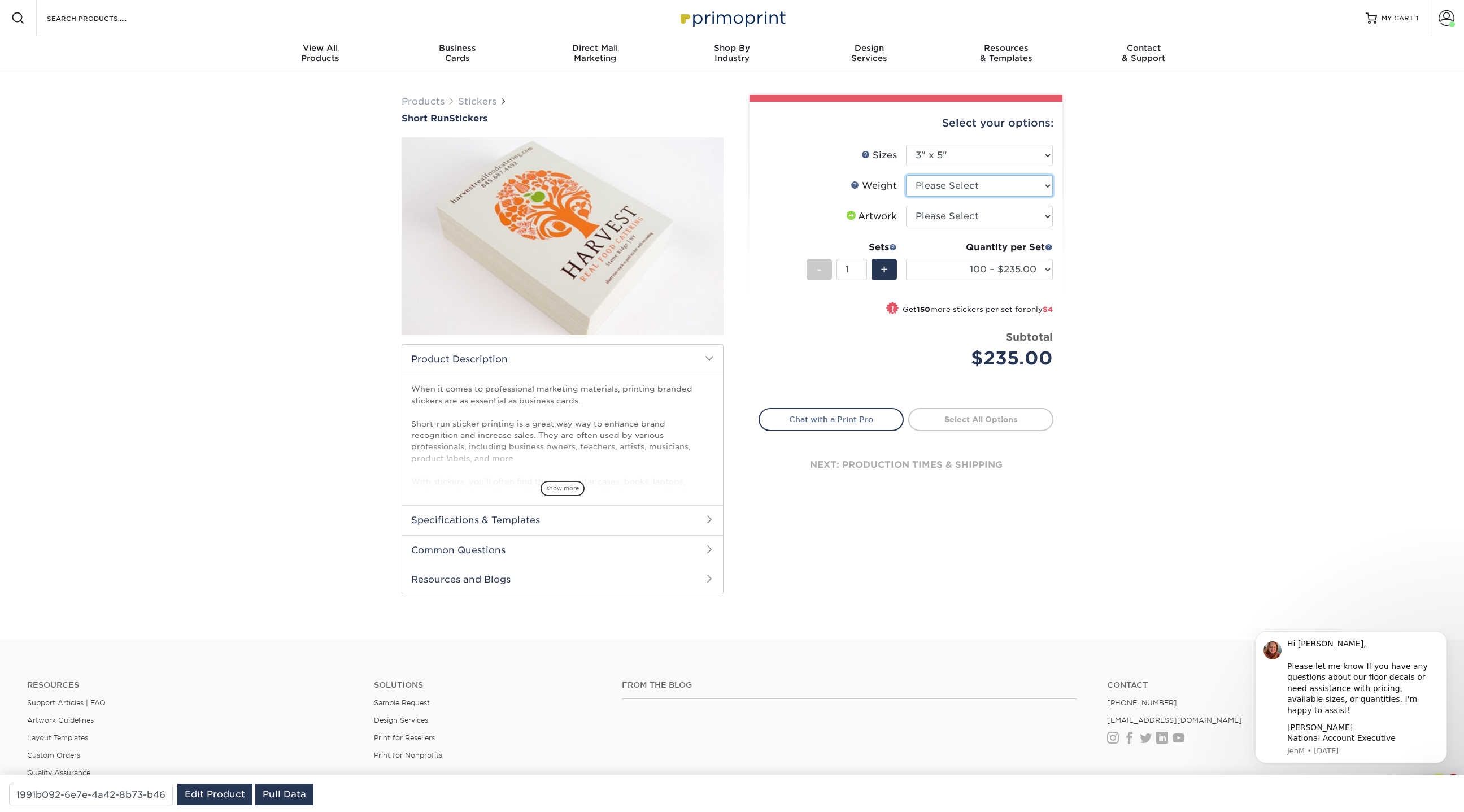
click at [952, 183] on select "Please Select Crack and Peel" at bounding box center [979, 185] width 147 height 21
select select "Crack and Peel"
click at [906, 175] on select "Please Select Crack and Peel" at bounding box center [979, 185] width 147 height 21
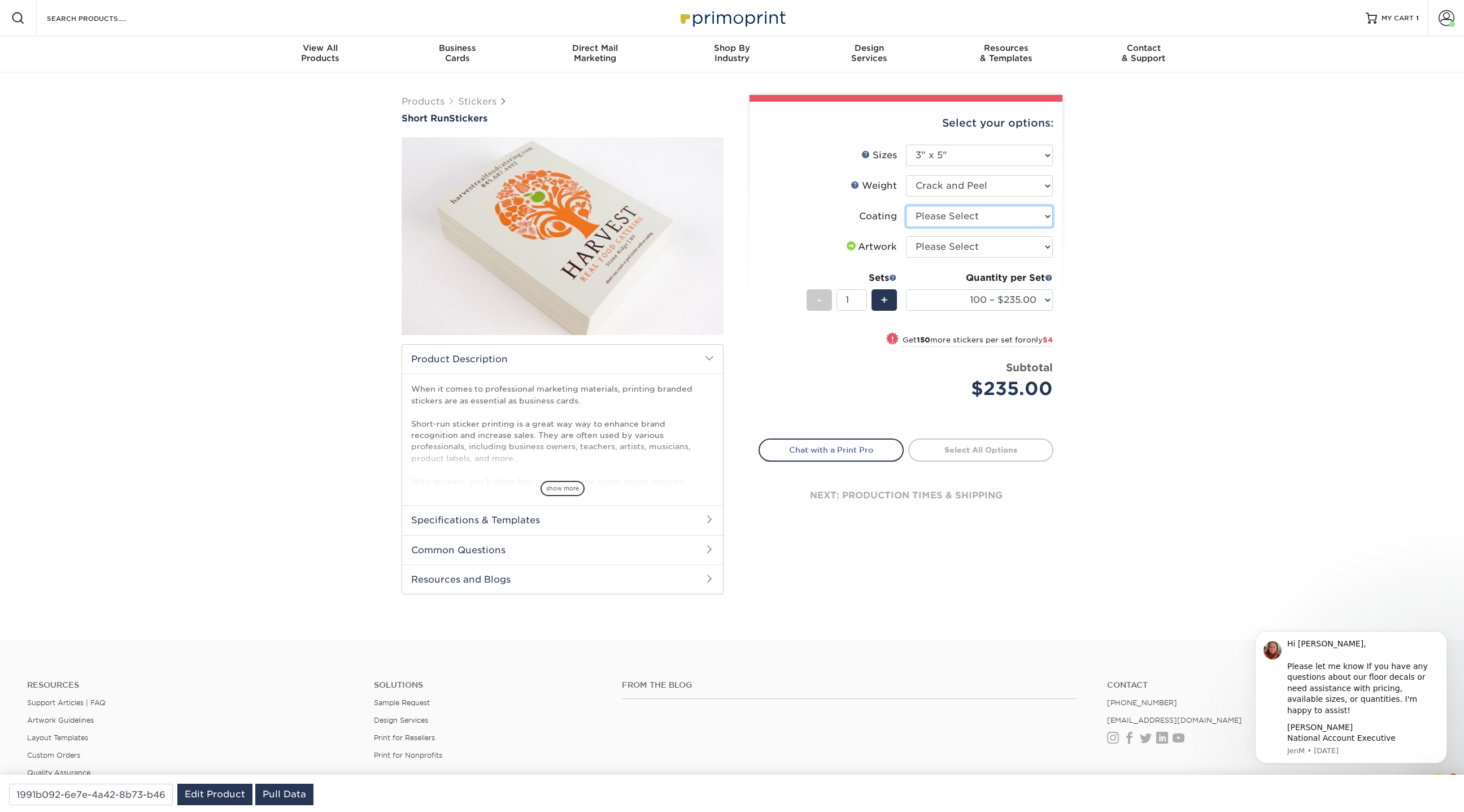
click at [973, 217] on select at bounding box center [979, 216] width 147 height 21
select select "3e7618de-abca-4bda-9f97-8b9129e913d8"
click at [906, 205] on select at bounding box center [979, 216] width 147 height 21
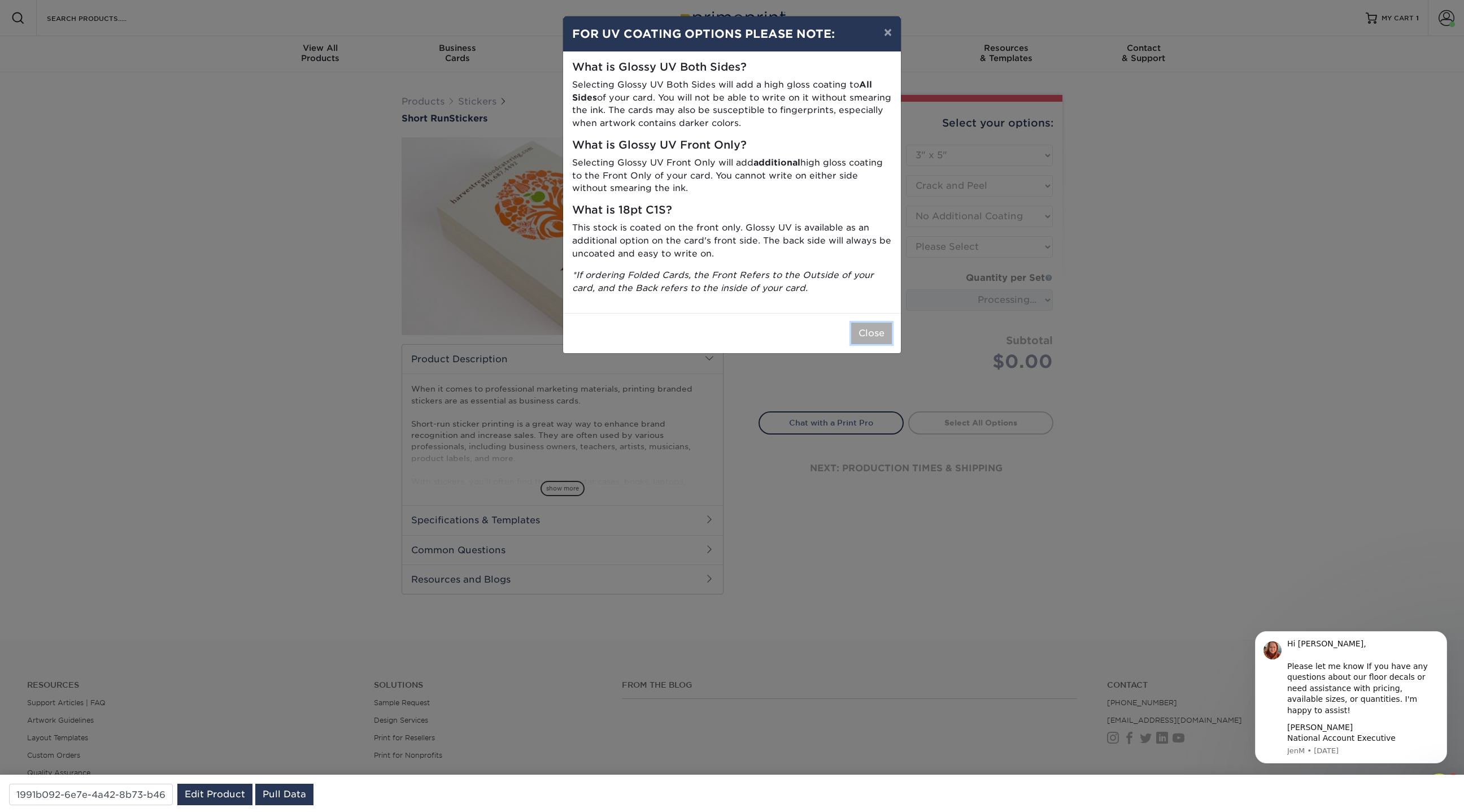
click at [877, 327] on button "Close" at bounding box center [871, 333] width 41 height 21
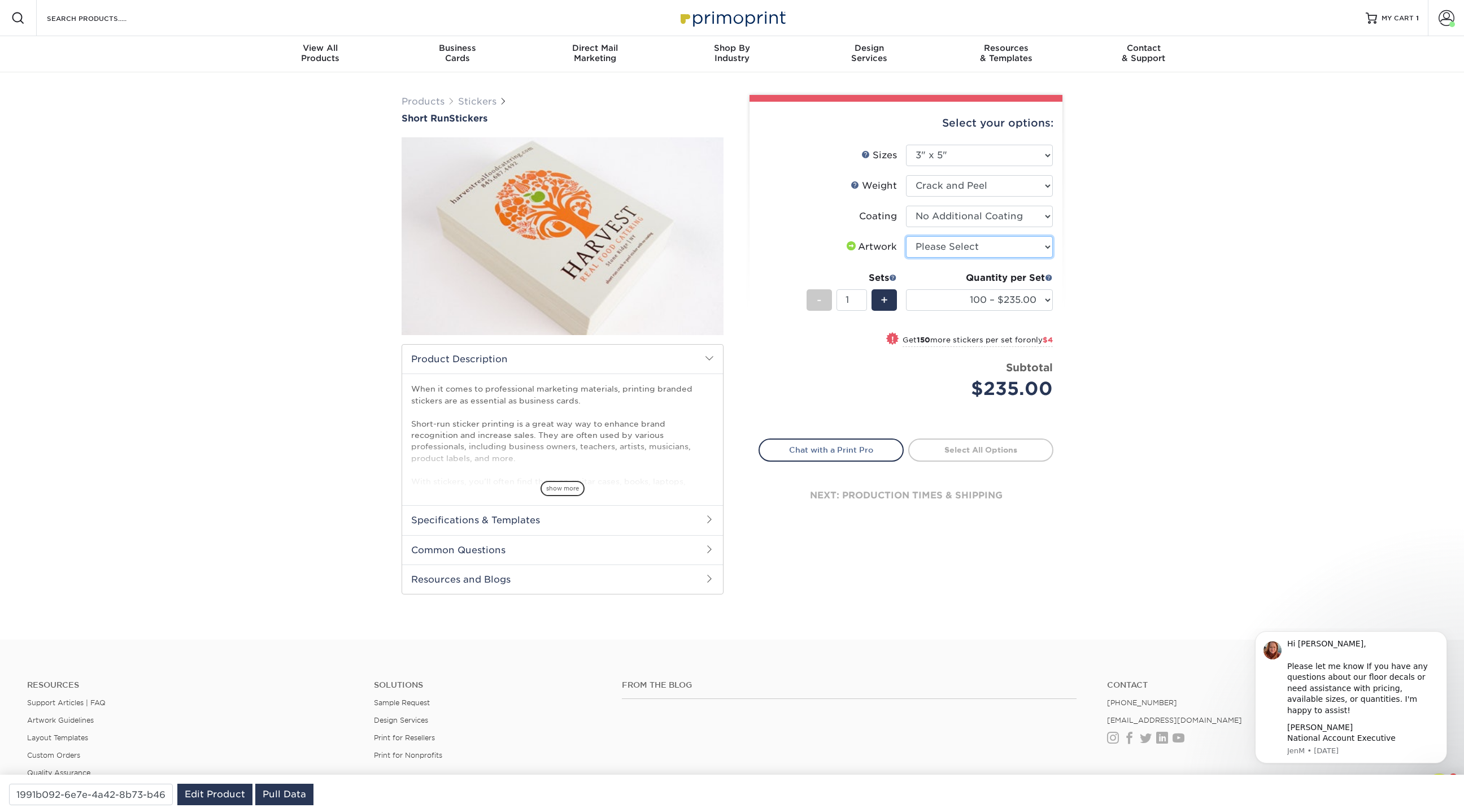
click at [988, 244] on select "Please Select I will upload files I need a design - $50" at bounding box center [979, 247] width 147 height 21
select select "upload"
click at [906, 236] on select "Please Select I will upload files I need a design - $50" at bounding box center [979, 247] width 147 height 21
click at [488, 101] on link "Stickers" at bounding box center [477, 102] width 39 height 10
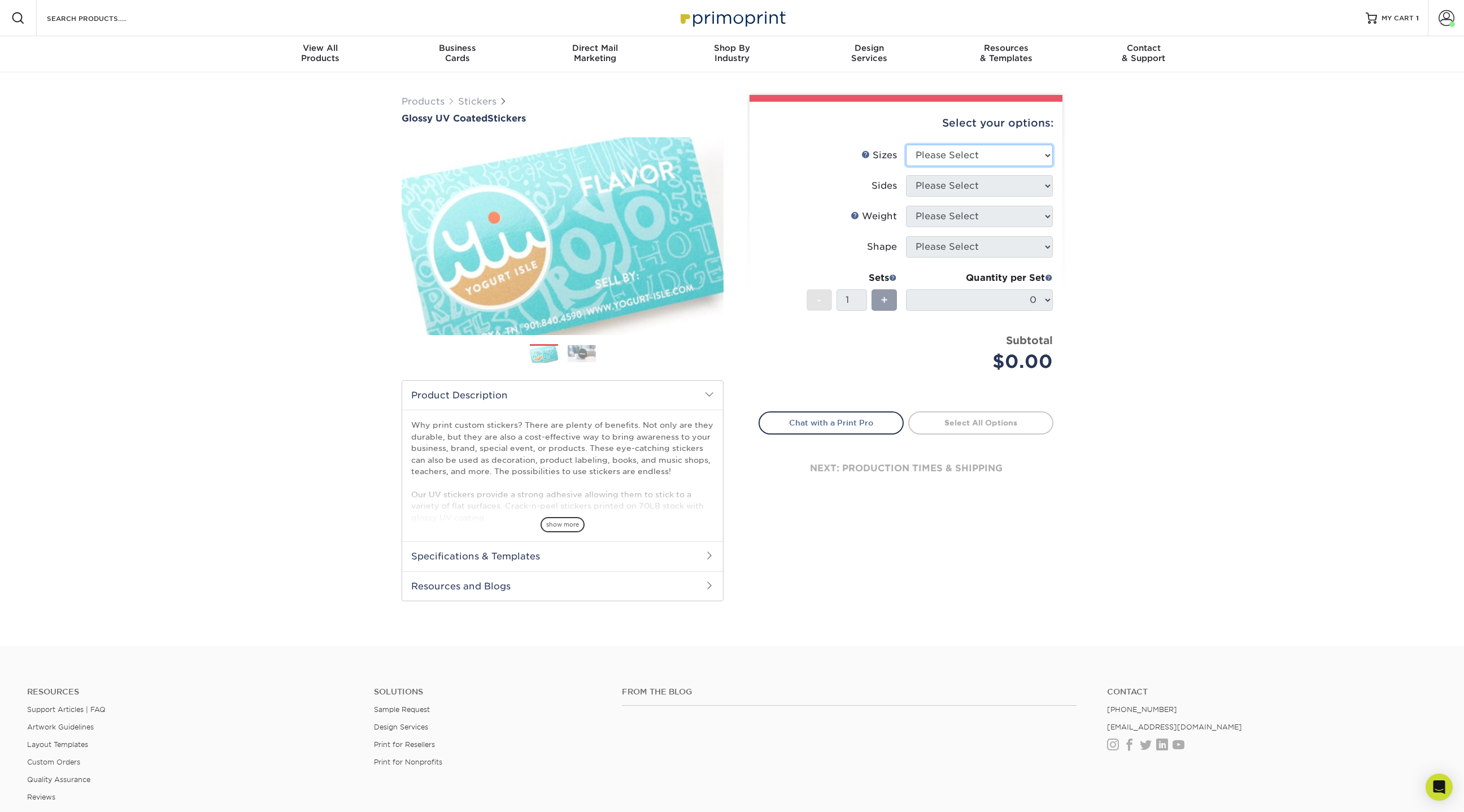
click at [1030, 153] on select "Please Select 1.5" x 2.5" 2" x 2" 2" x 3" 2" x 3.5" 2" x 4" 2" x 8" 2.12" x 5.5…" at bounding box center [979, 155] width 147 height 21
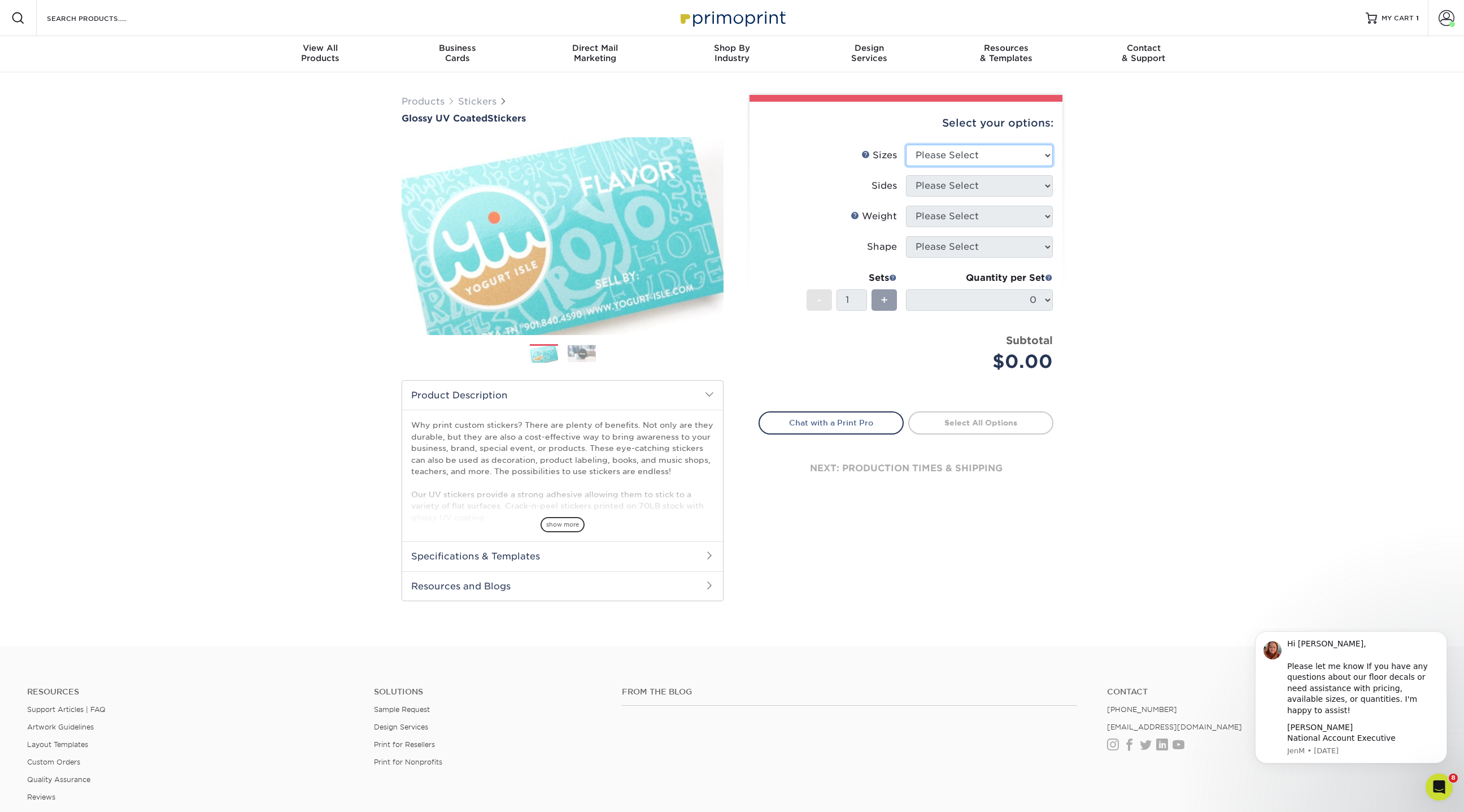
select select "3.50x3.50"
click at [906, 144] on select "Please Select 1.5" x 2.5" 2" x 2" 2" x 3" 2" x 3.5" 2" x 4" 2" x 8" 2.12" x 5.5…" at bounding box center [979, 155] width 147 height 21
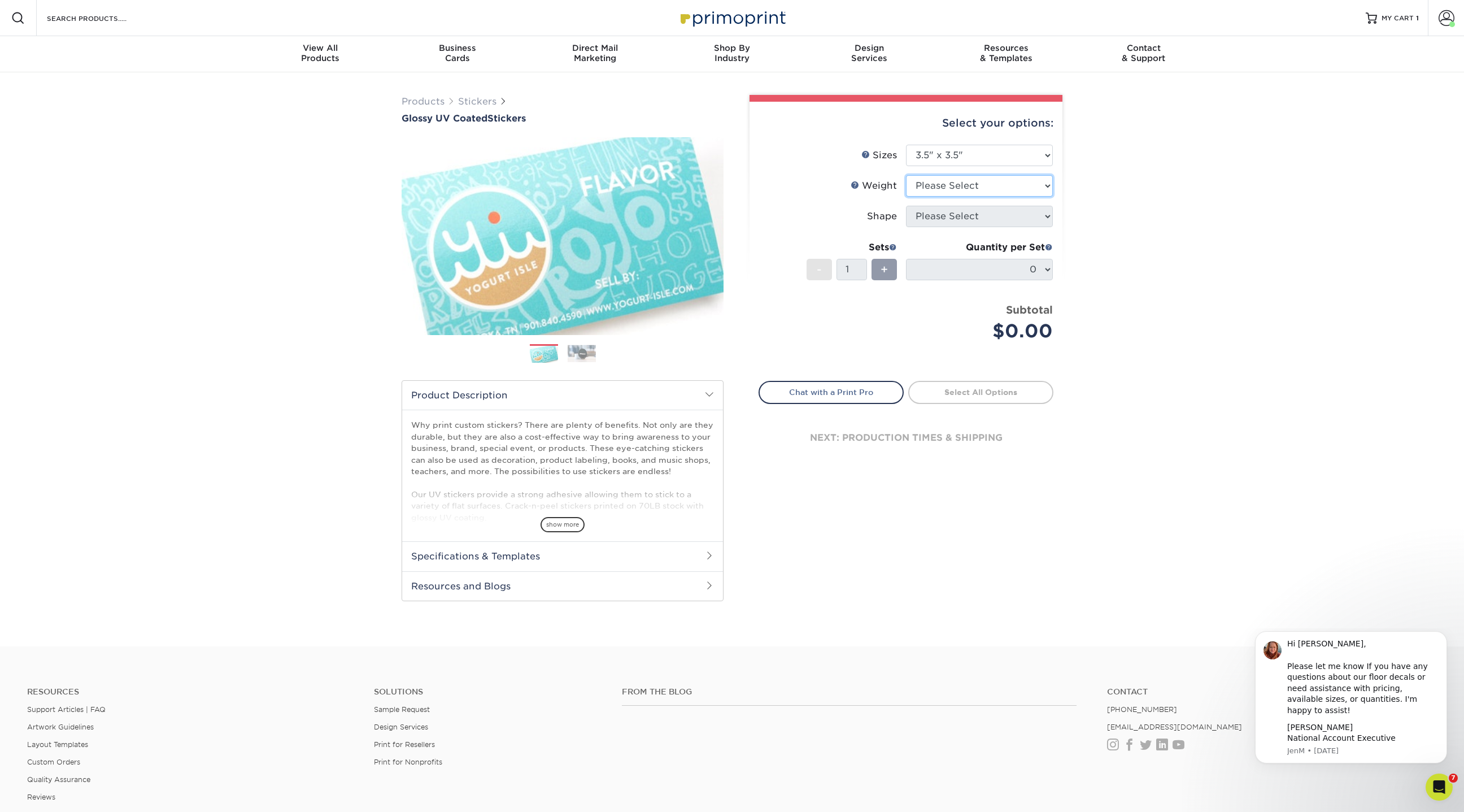
click at [944, 190] on select "Please Select Crack and Peel Crack and Peel - Round" at bounding box center [979, 185] width 147 height 21
select select "Crack and Peel"
click at [906, 175] on select "Please Select Crack and Peel Crack and Peel - Round" at bounding box center [979, 185] width 147 height 21
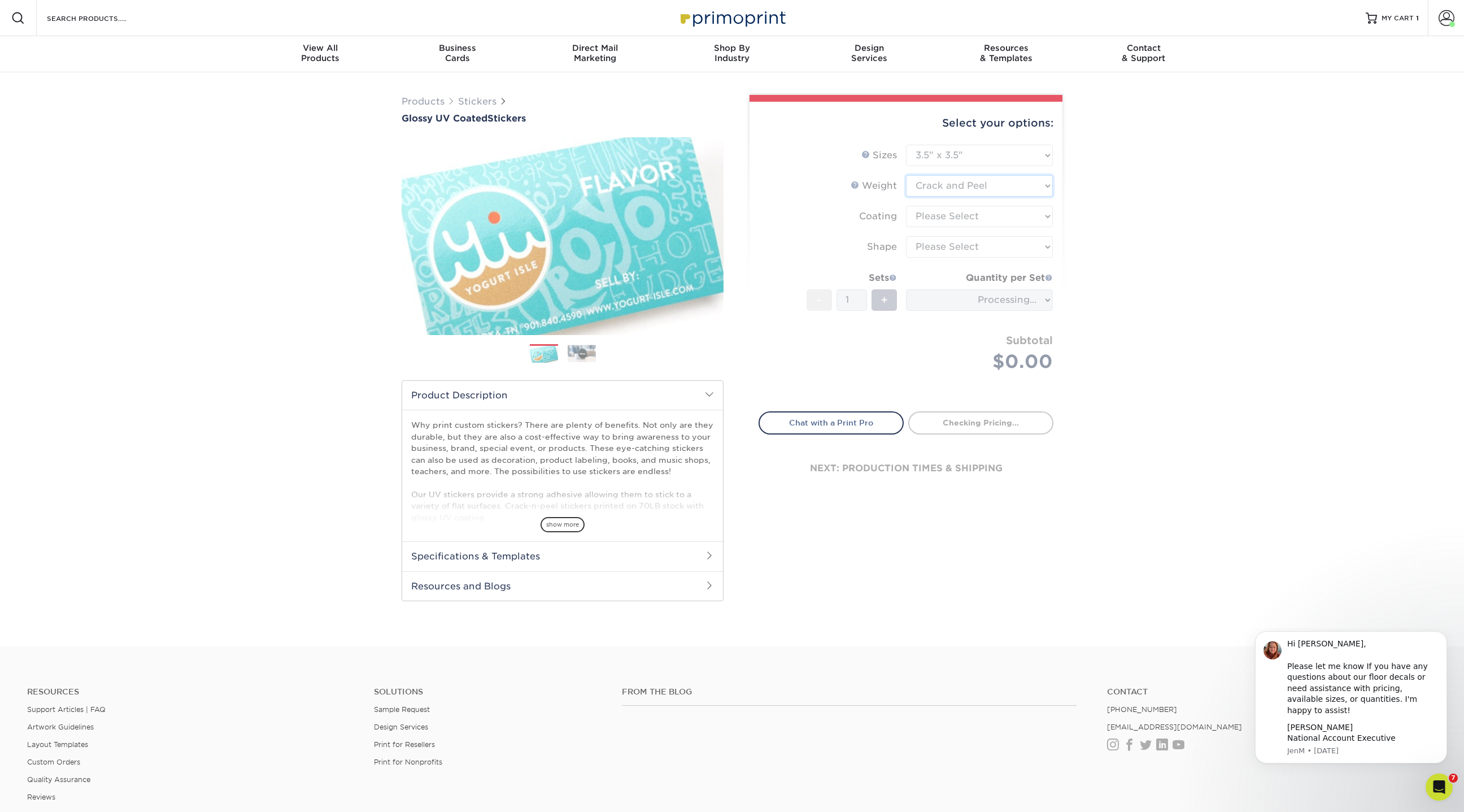
type input "1077961c-f1f9-4e48-9318-b2e11a9ee9de"
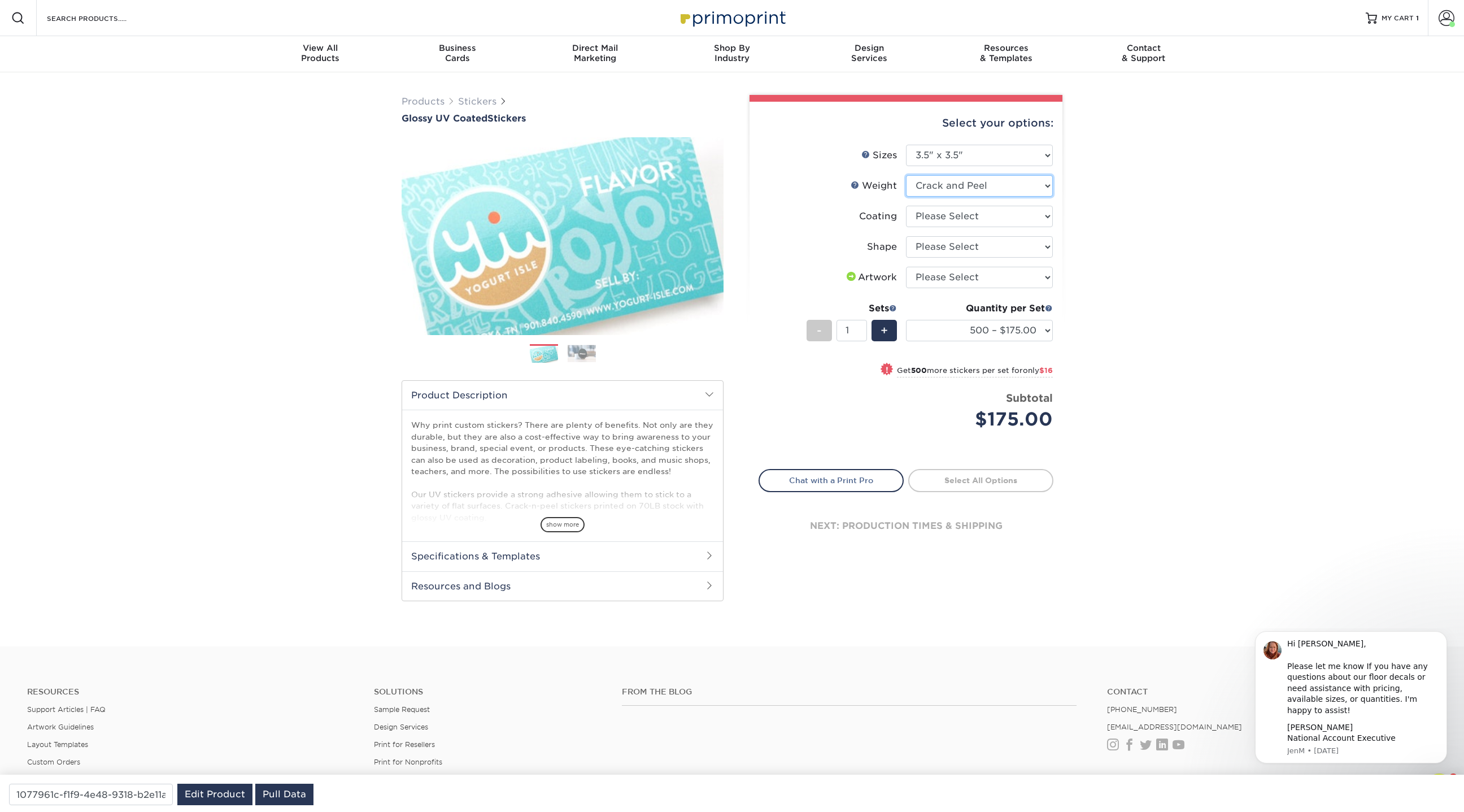
click at [955, 187] on select "Please Select Crack and Peel Crack and Peel - Round" at bounding box center [979, 185] width 147 height 21
select select "Crack and Peel - Round"
click at [906, 175] on select "Please Select Crack and Peel Crack and Peel - Round" at bounding box center [979, 185] width 147 height 21
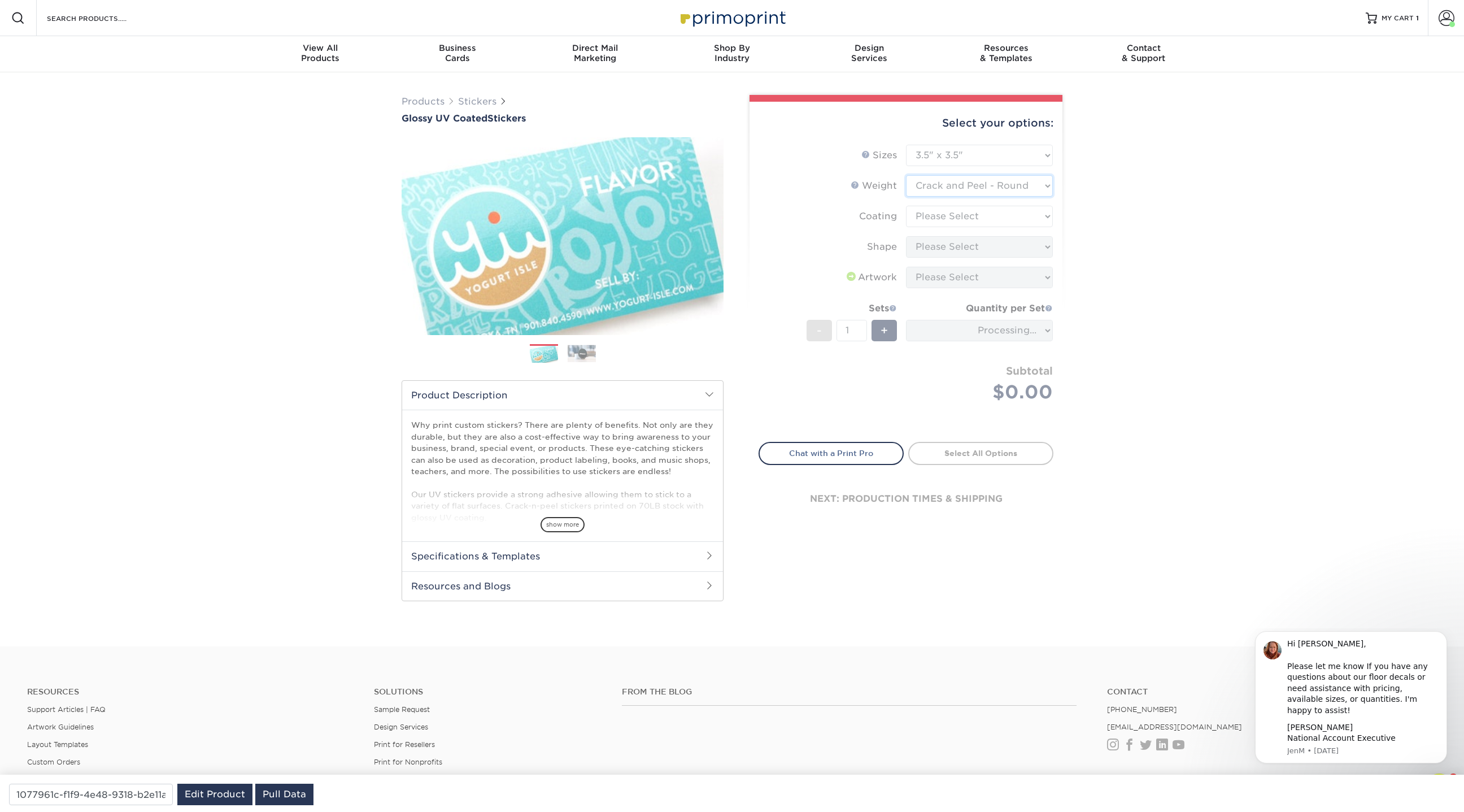
type input "6818c41c-33e6-4880-89b7-1c58e78c3ad6"
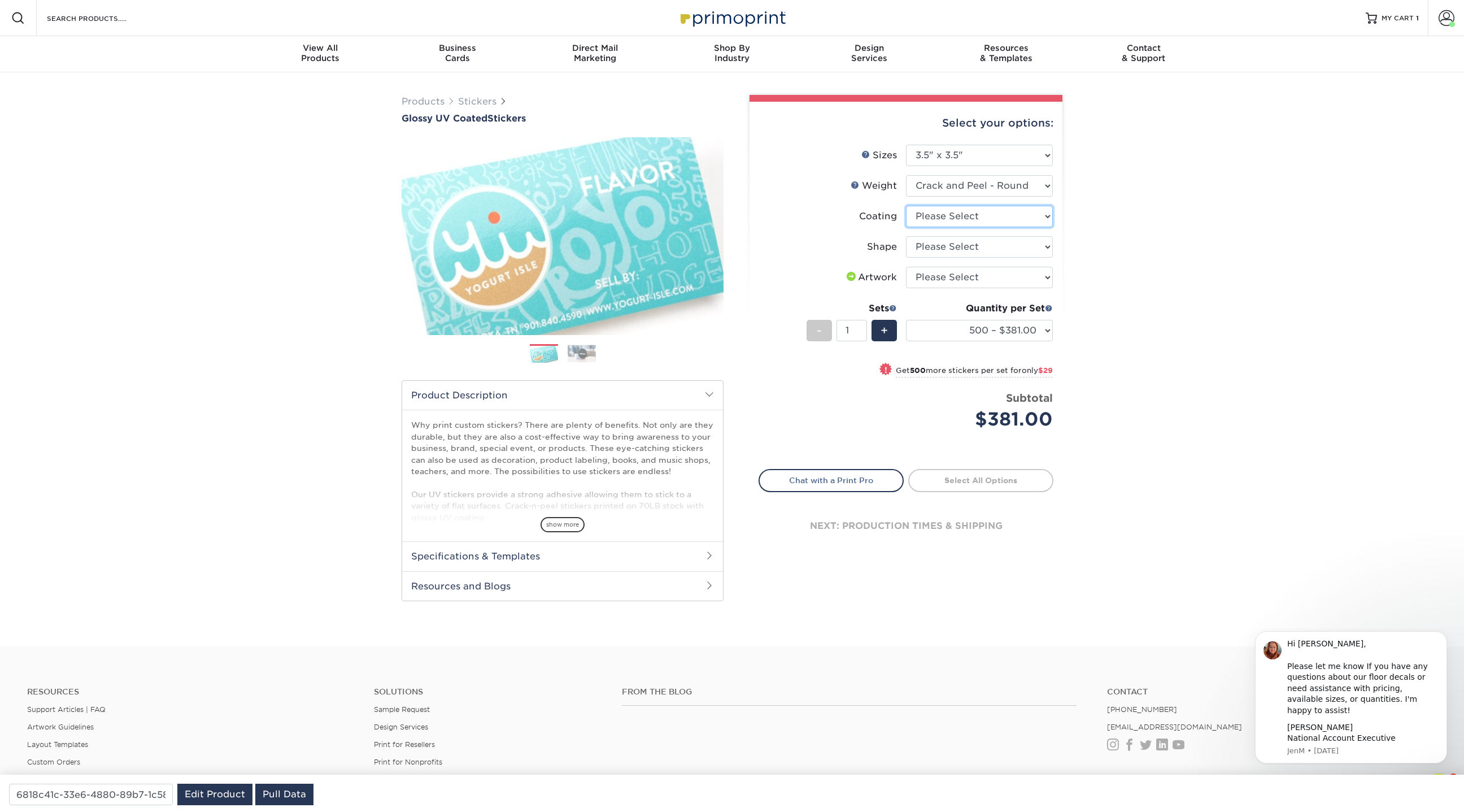
click at [956, 217] on select at bounding box center [979, 216] width 147 height 21
select select "1e8116af-acfc-44b1-83dc-8181aa338834"
click at [906, 205] on select at bounding box center [979, 216] width 147 height 21
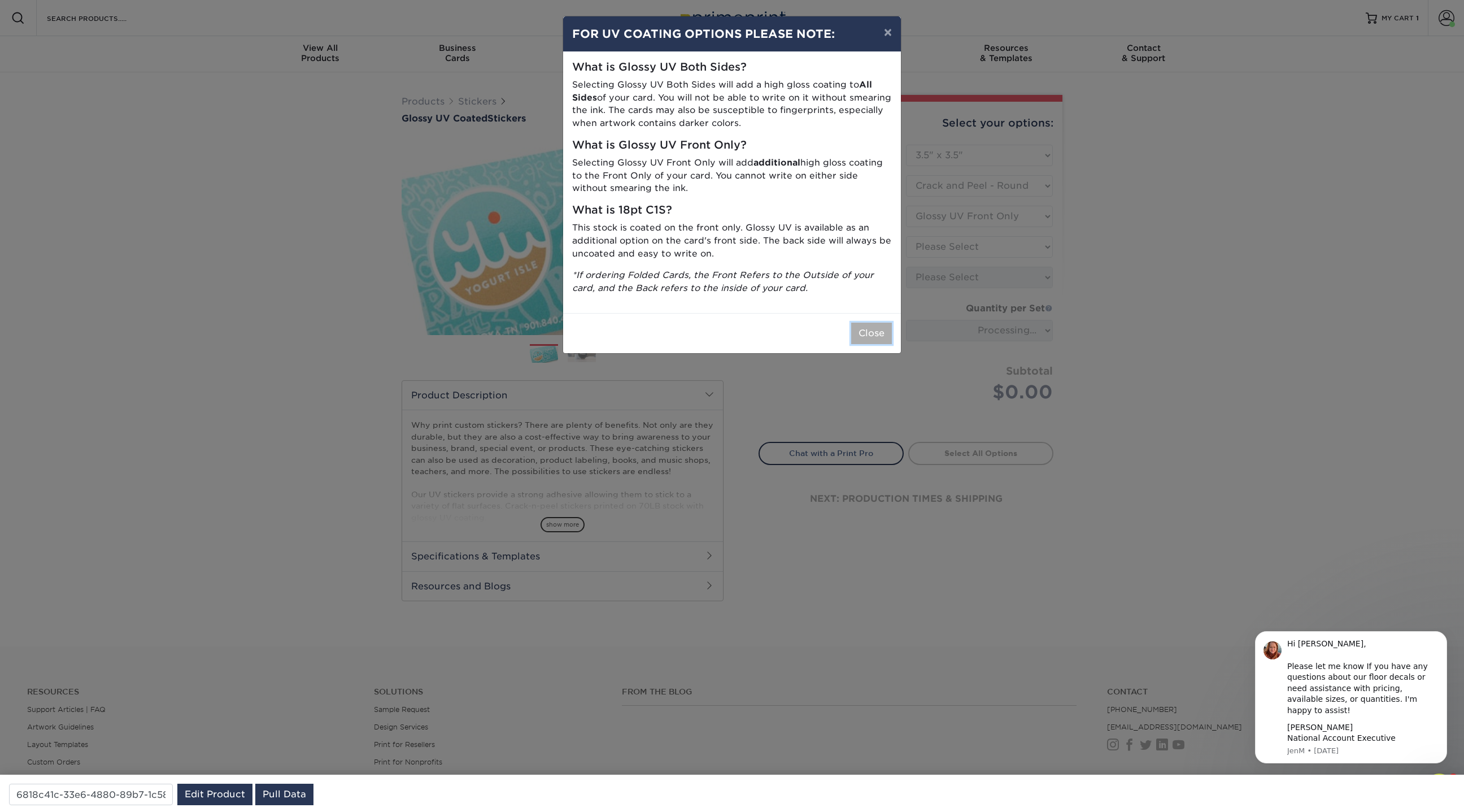
click at [877, 328] on button "Close" at bounding box center [871, 333] width 41 height 21
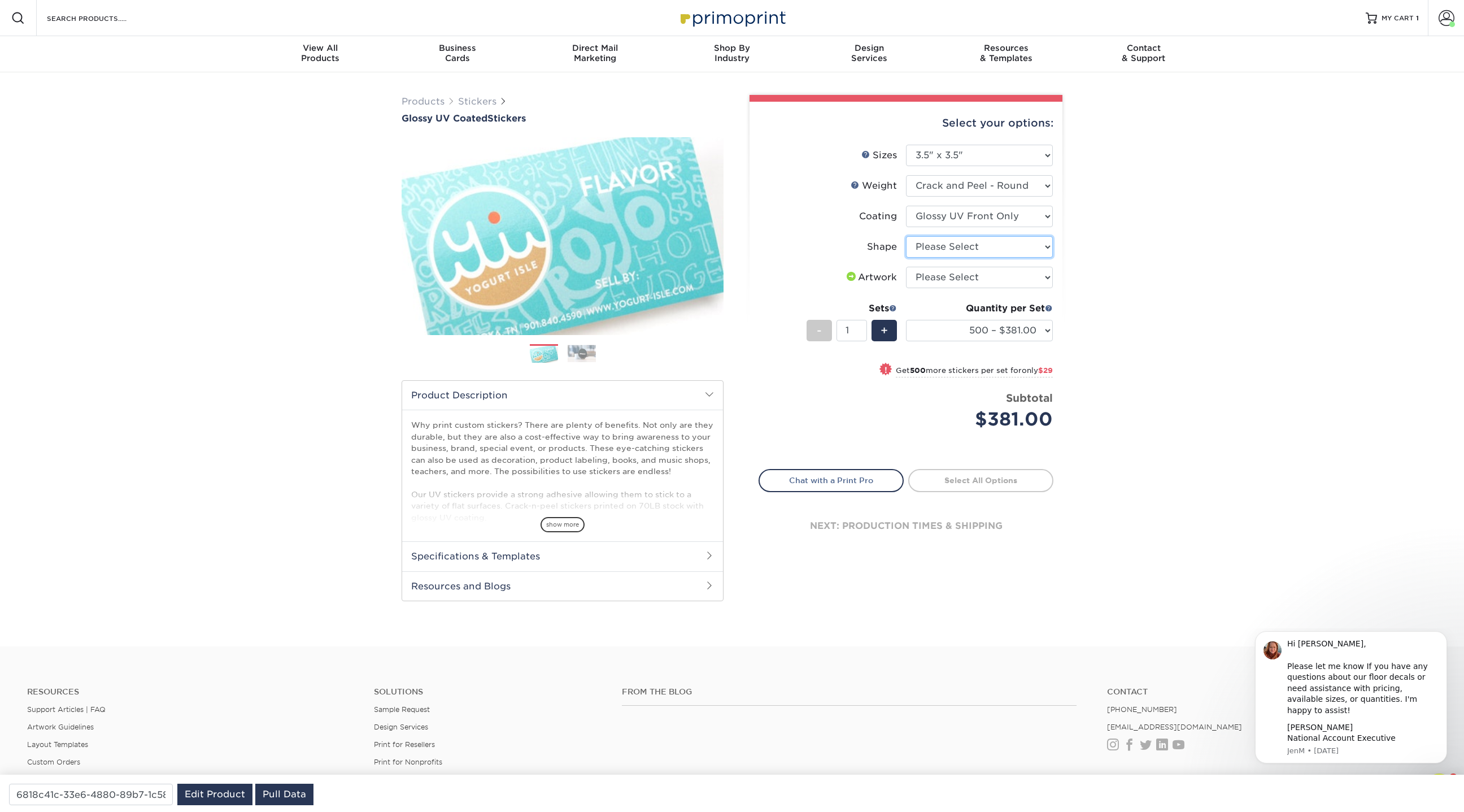
click at [995, 246] on select "Please Select Standard" at bounding box center [979, 247] width 147 height 21
select select "standard"
click at [906, 236] on select "Please Select Standard" at bounding box center [979, 247] width 147 height 21
click at [1002, 278] on select "Please Select I will upload files I need a design - $50" at bounding box center [979, 277] width 147 height 21
select select "upload"
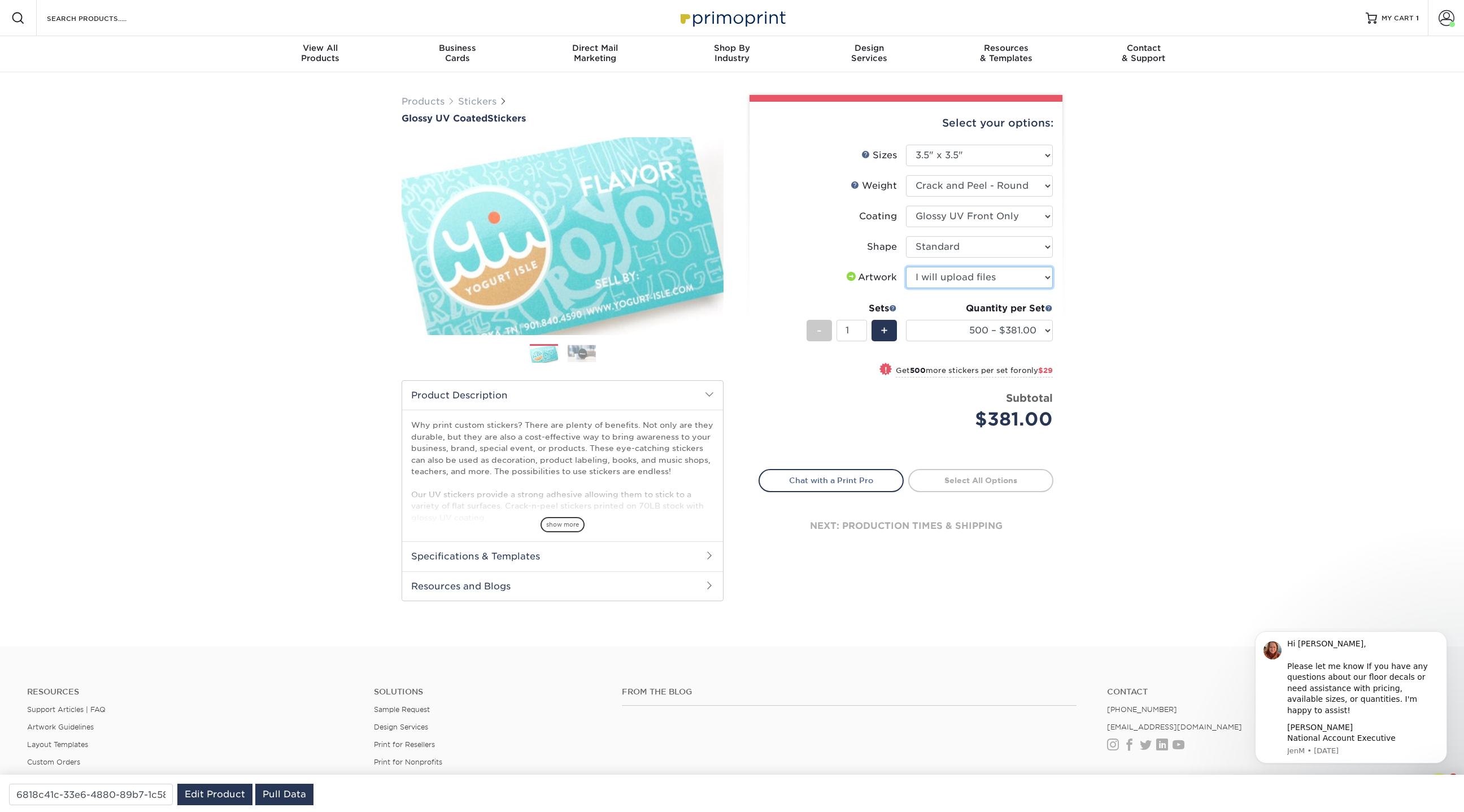
click at [906, 267] on select "Please Select I will upload files I need a design - $50" at bounding box center [979, 277] width 147 height 21
click at [421, 101] on link "Products" at bounding box center [423, 102] width 43 height 10
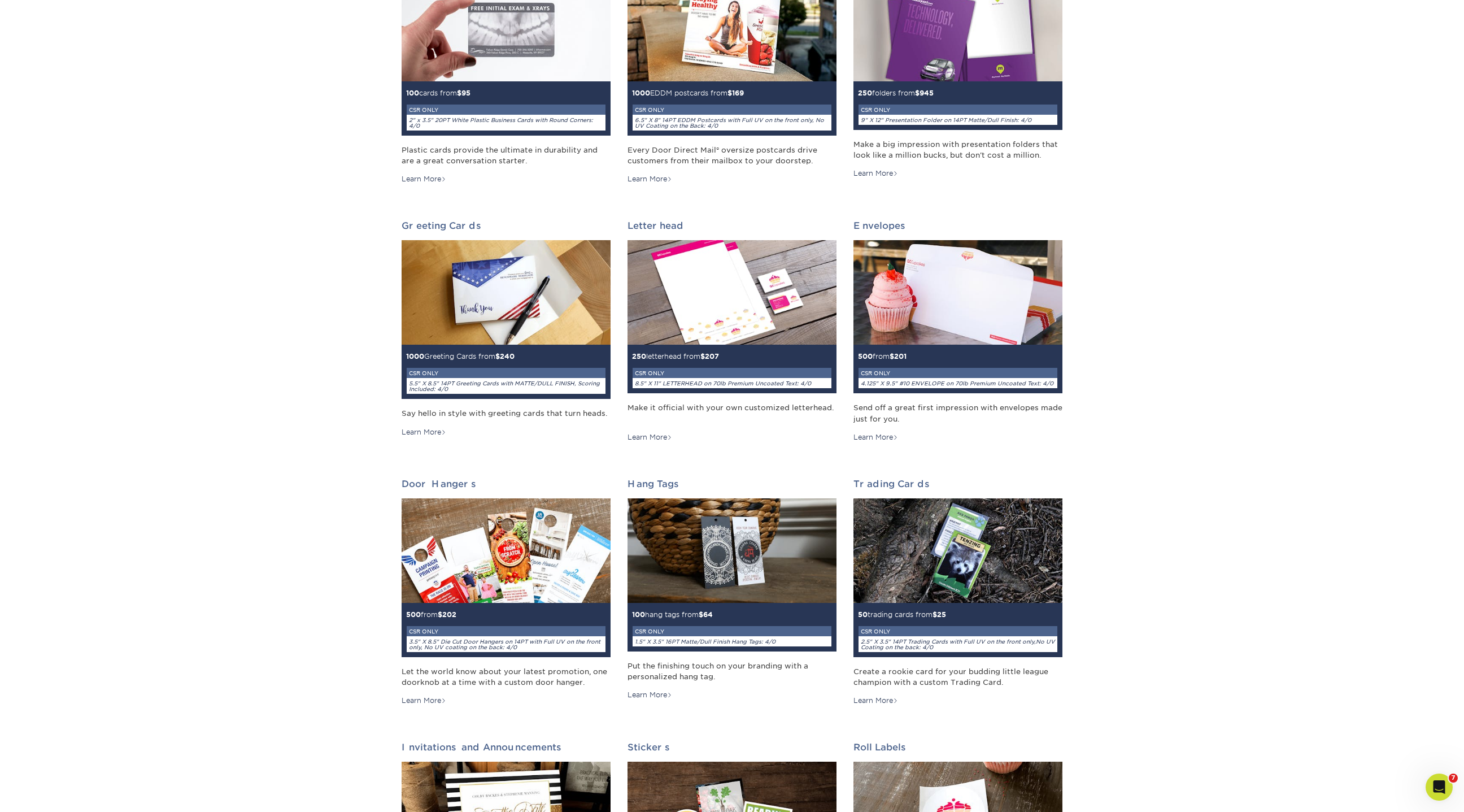
scroll to position [513, 0]
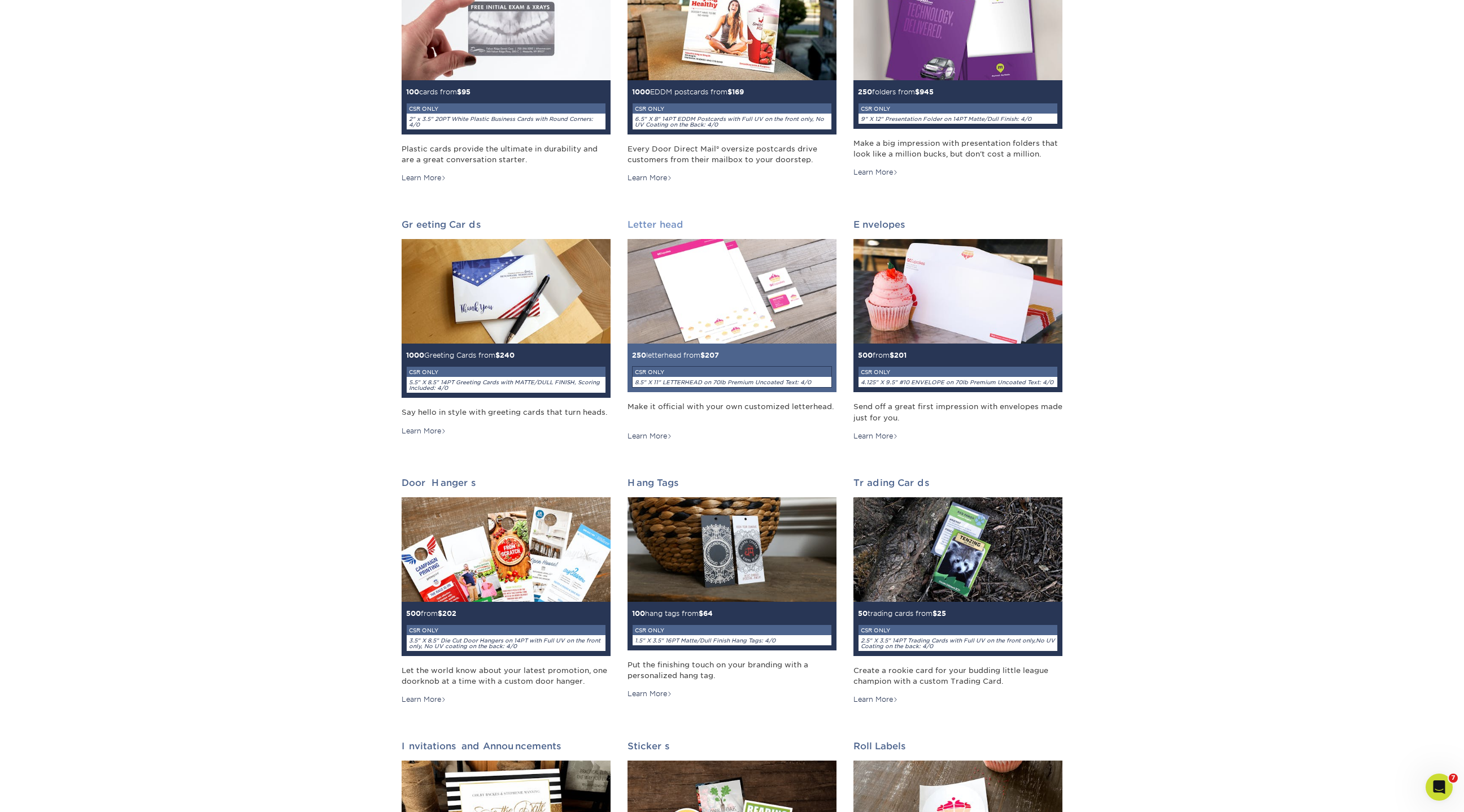
click at [707, 327] on img at bounding box center [732, 290] width 209 height 104
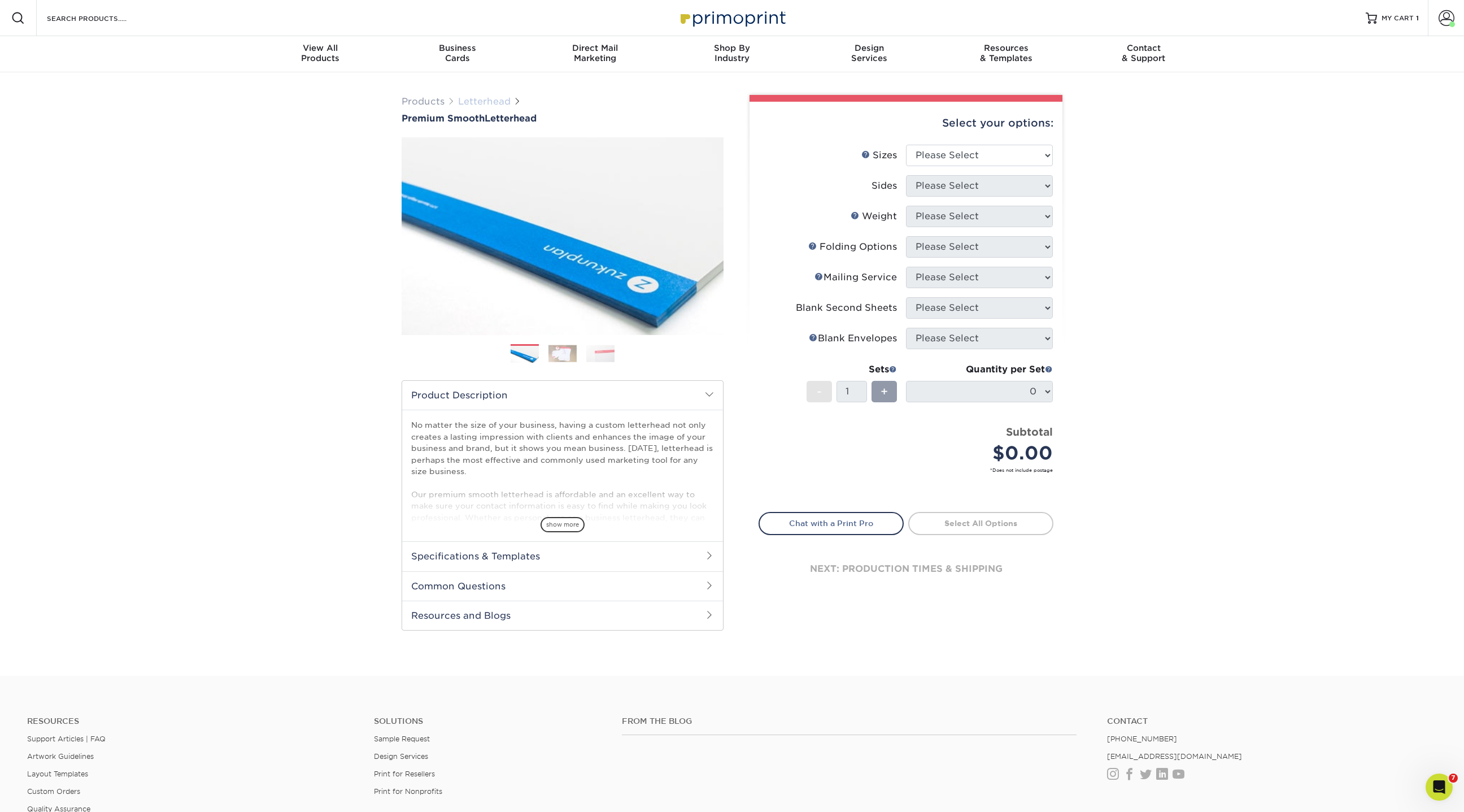
click at [485, 102] on link "Letterhead" at bounding box center [484, 102] width 53 height 10
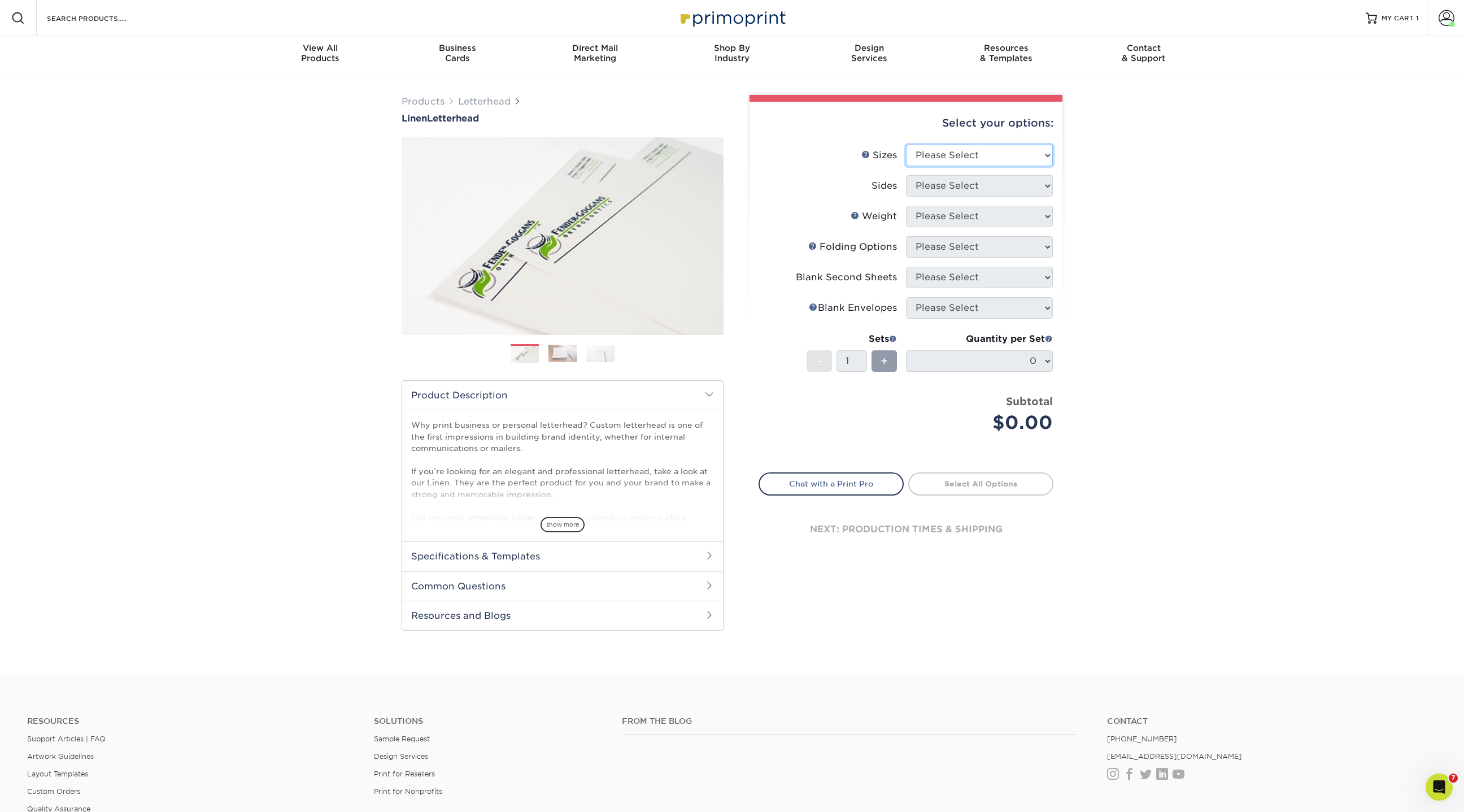
click at [979, 156] on select "Please Select 5.5" x 8.5" 8.5" x 11" 8.5" x 14" 11" x 17"" at bounding box center [979, 155] width 147 height 21
select select "8.50x11.00"
click at [906, 144] on select "Please Select 5.5" x 8.5" 8.5" x 11" 8.5" x 14" 11" x 17"" at bounding box center [979, 155] width 147 height 21
click at [956, 182] on select "Please Select Print Both Sides Print Front Only" at bounding box center [979, 185] width 147 height 21
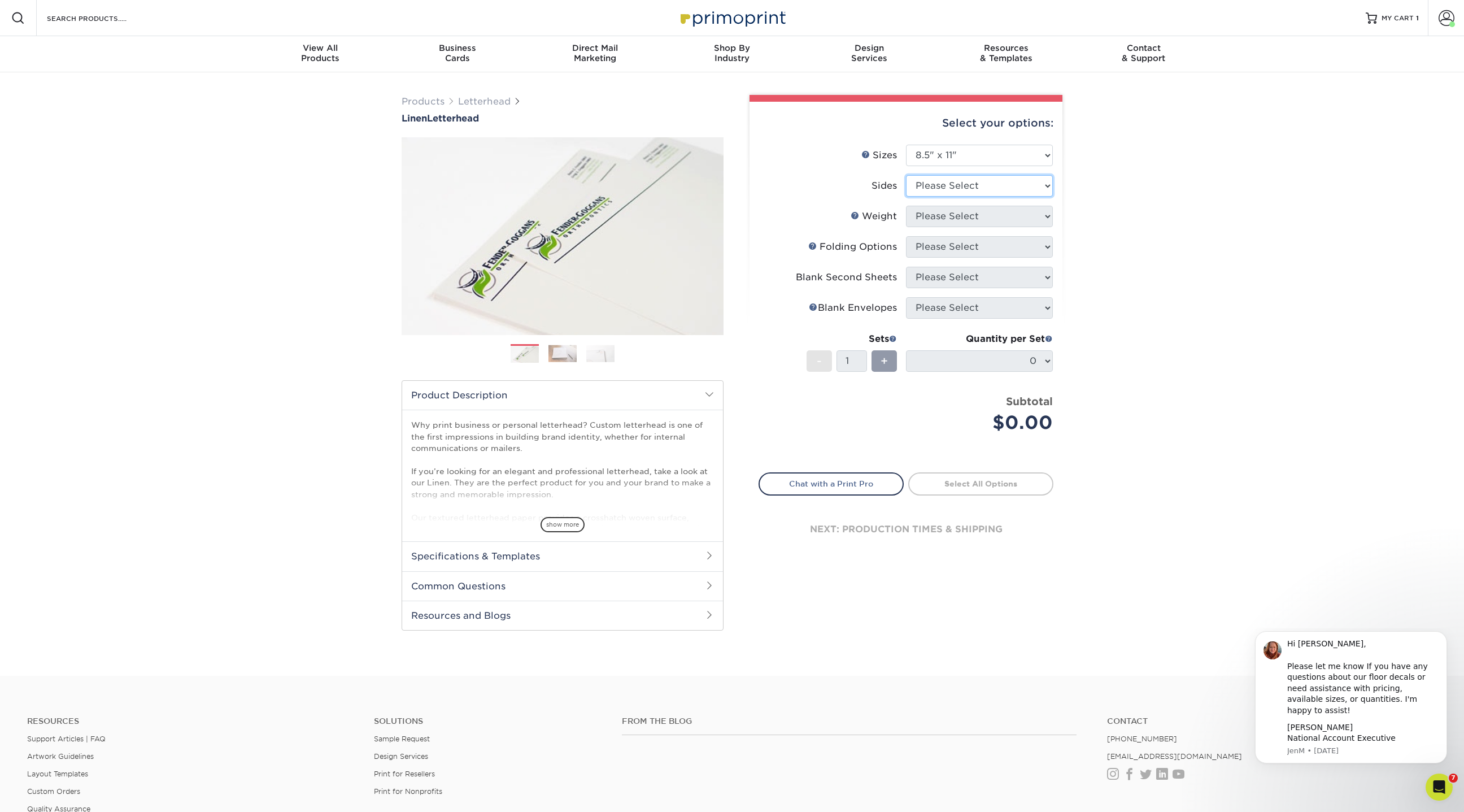
select select "13abbda7-1d64-4f25-8bb2-c179b224825d"
click at [906, 175] on select "Please Select Print Both Sides Print Front Only" at bounding box center [979, 185] width 147 height 21
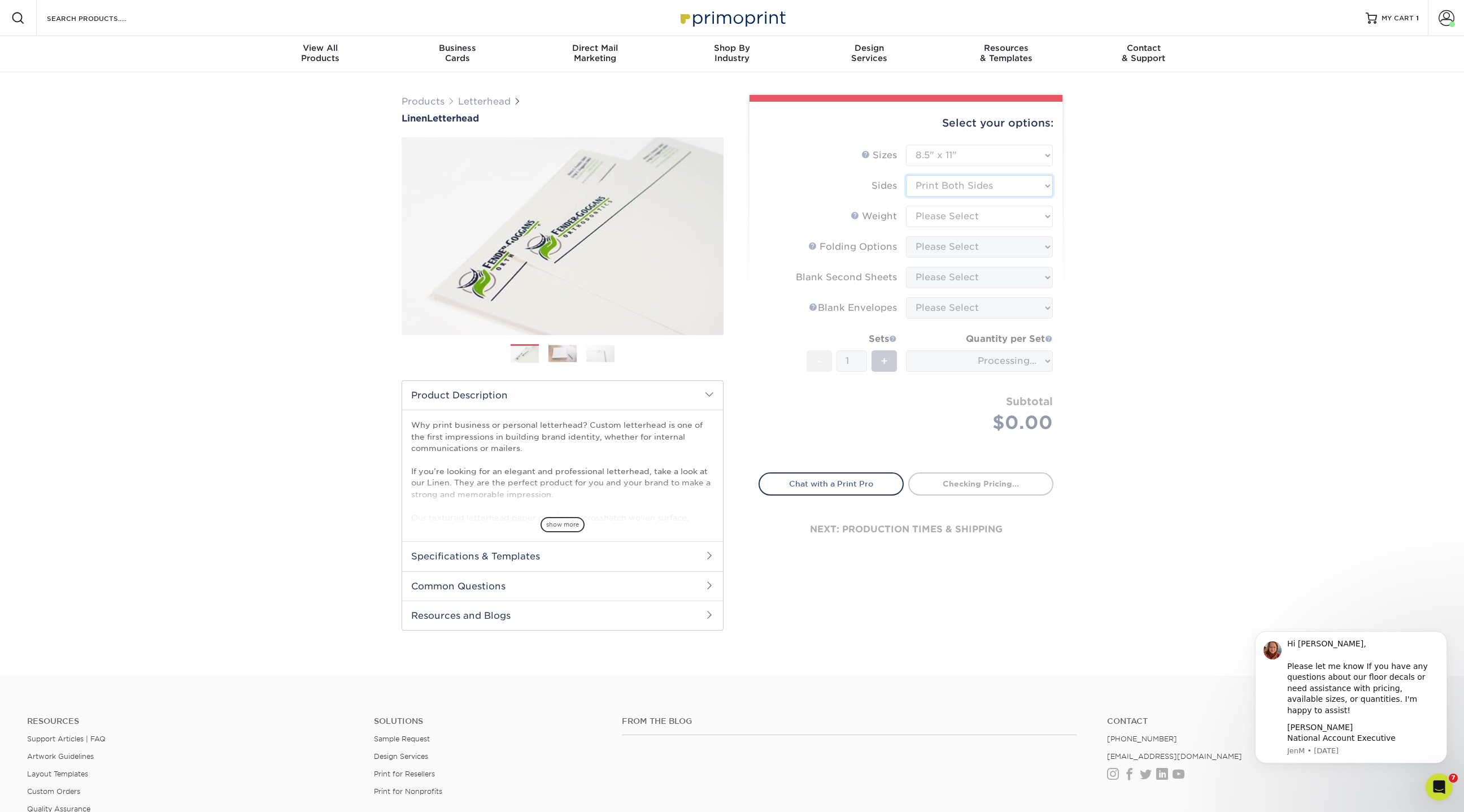
type input "131275df-a781-4631-995b-eb1cd7f1eed0"
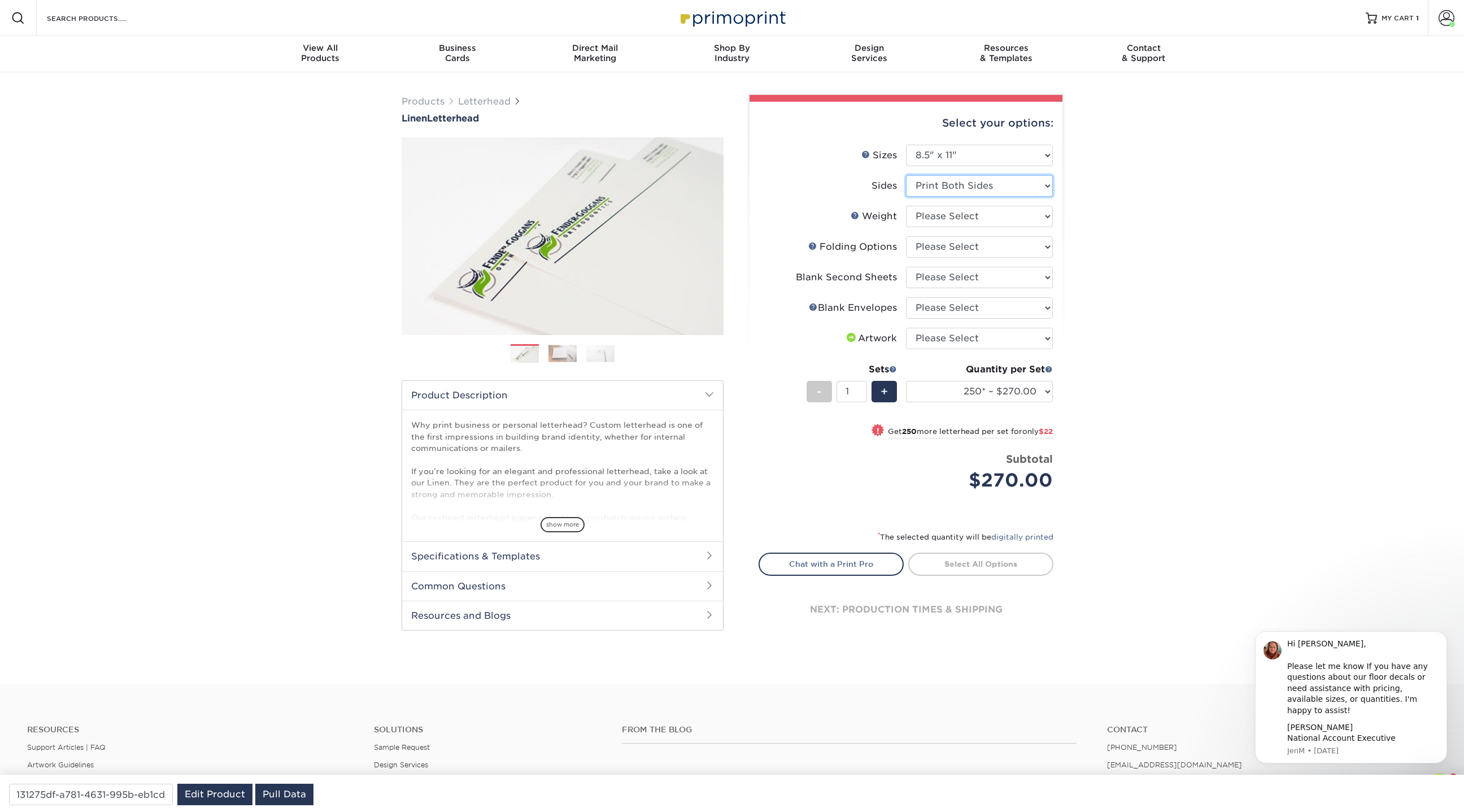
click at [962, 193] on select "Please Select Print Both Sides Print Front Only" at bounding box center [979, 185] width 147 height 21
select select "32d3c223-f82c-492b-b915-ba065a00862f"
click at [906, 175] on select "Please Select Print Both Sides Print Front Only" at bounding box center [979, 185] width 147 height 21
click at [943, 213] on select "Please Select 70LB" at bounding box center [979, 216] width 147 height 21
select select "70LB"
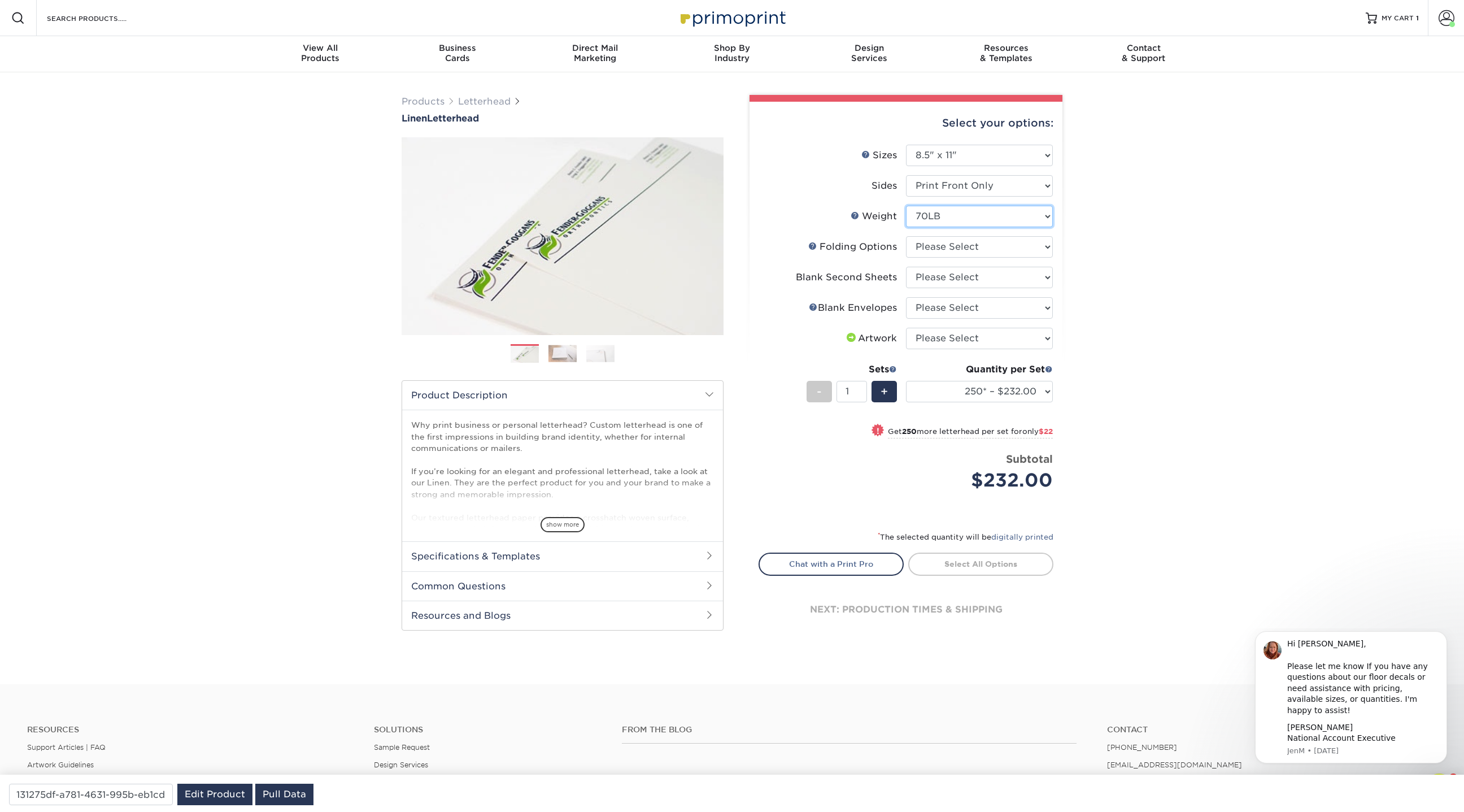
click at [906, 205] on select "Please Select 70LB" at bounding box center [979, 216] width 147 height 21
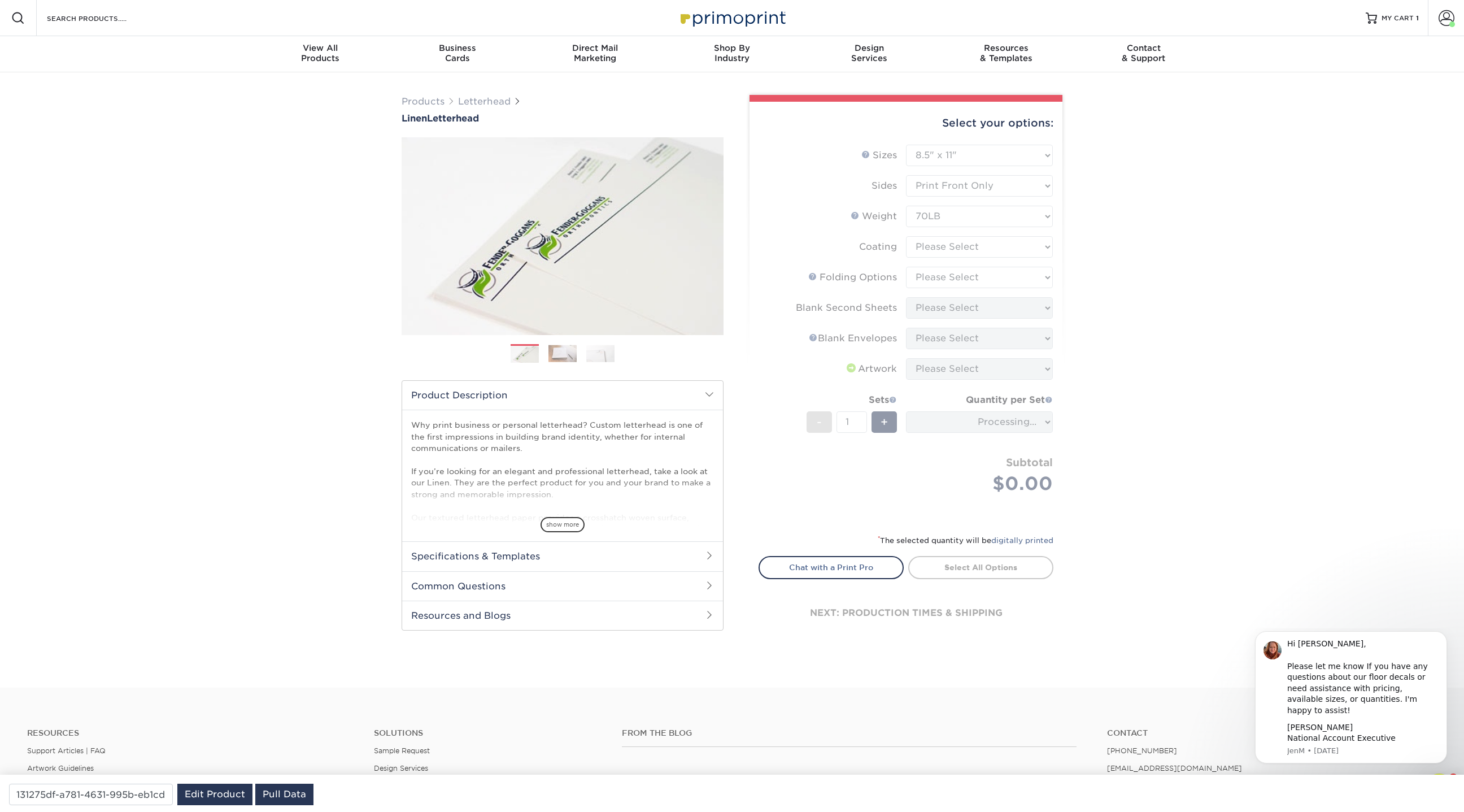
click at [948, 246] on form "Sizes Help Sizes Please Select 5.5" x 8.5" 8.5" x 11" 8.5" x 14" 11" x 17" Side…" at bounding box center [906, 332] width 295 height 376
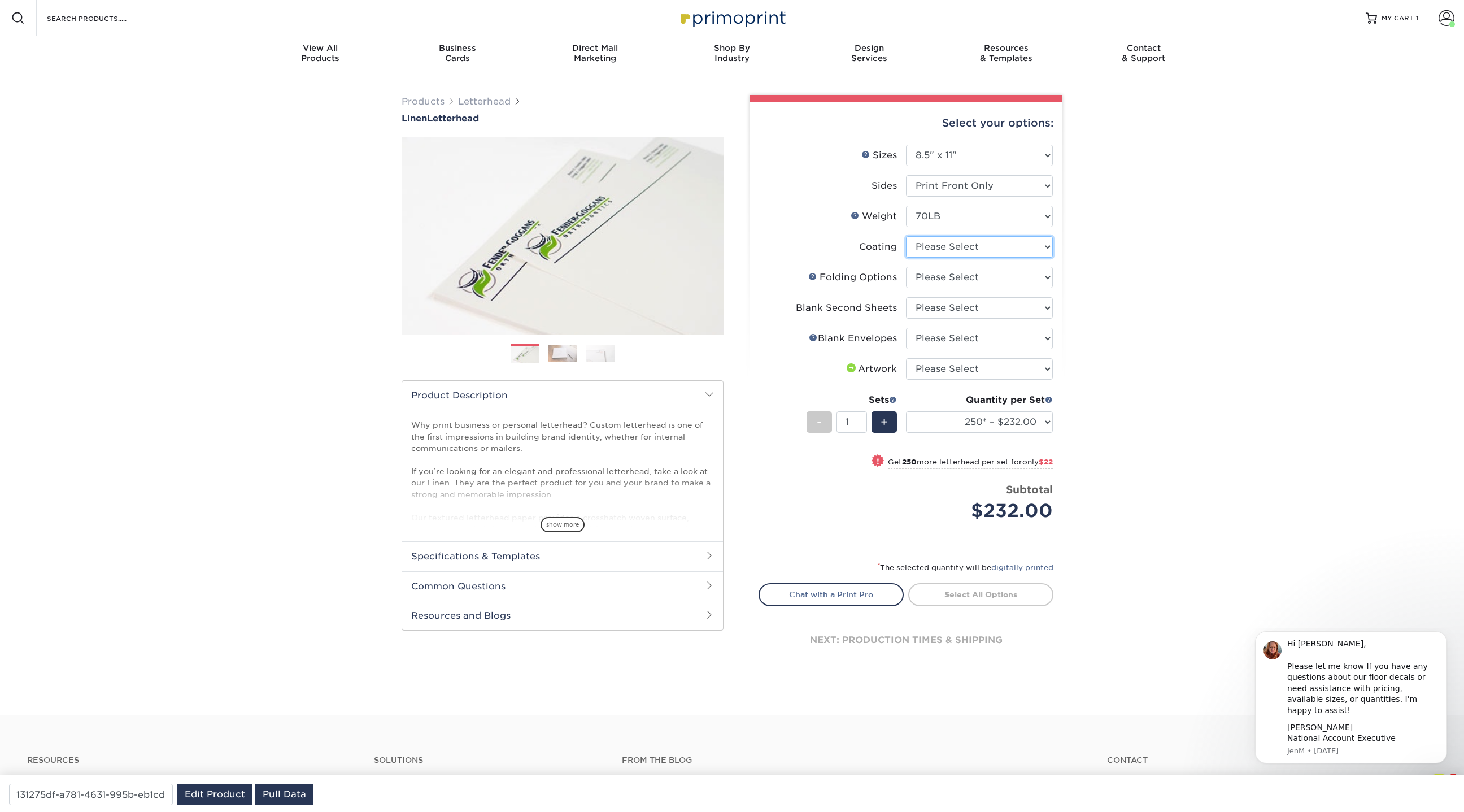
click at [948, 246] on select at bounding box center [979, 247] width 147 height 21
select select "3e7618de-abca-4bda-9f97-8b9129e913d8"
click at [906, 236] on select at bounding box center [979, 247] width 147 height 21
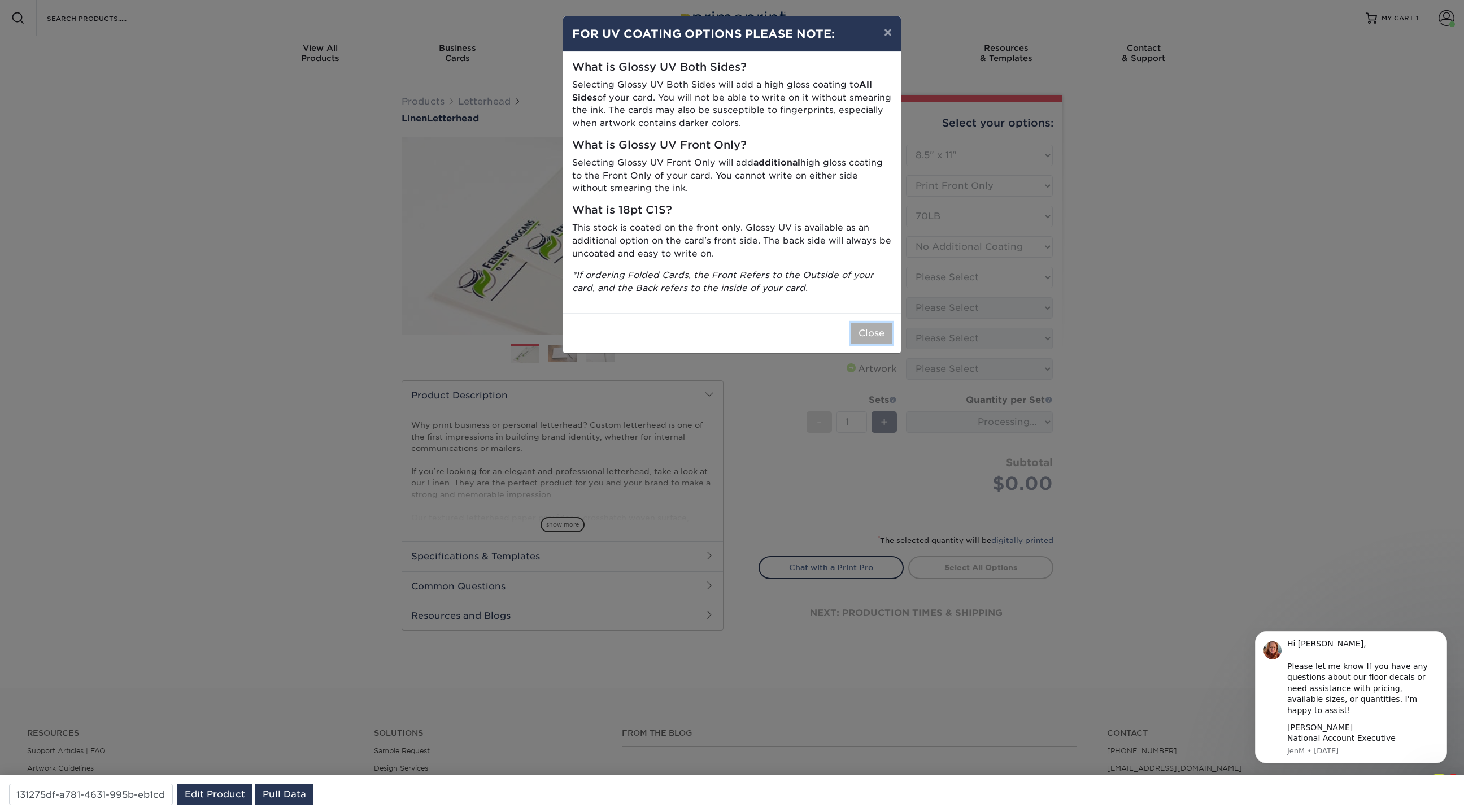
click at [862, 329] on button "Close" at bounding box center [871, 333] width 41 height 21
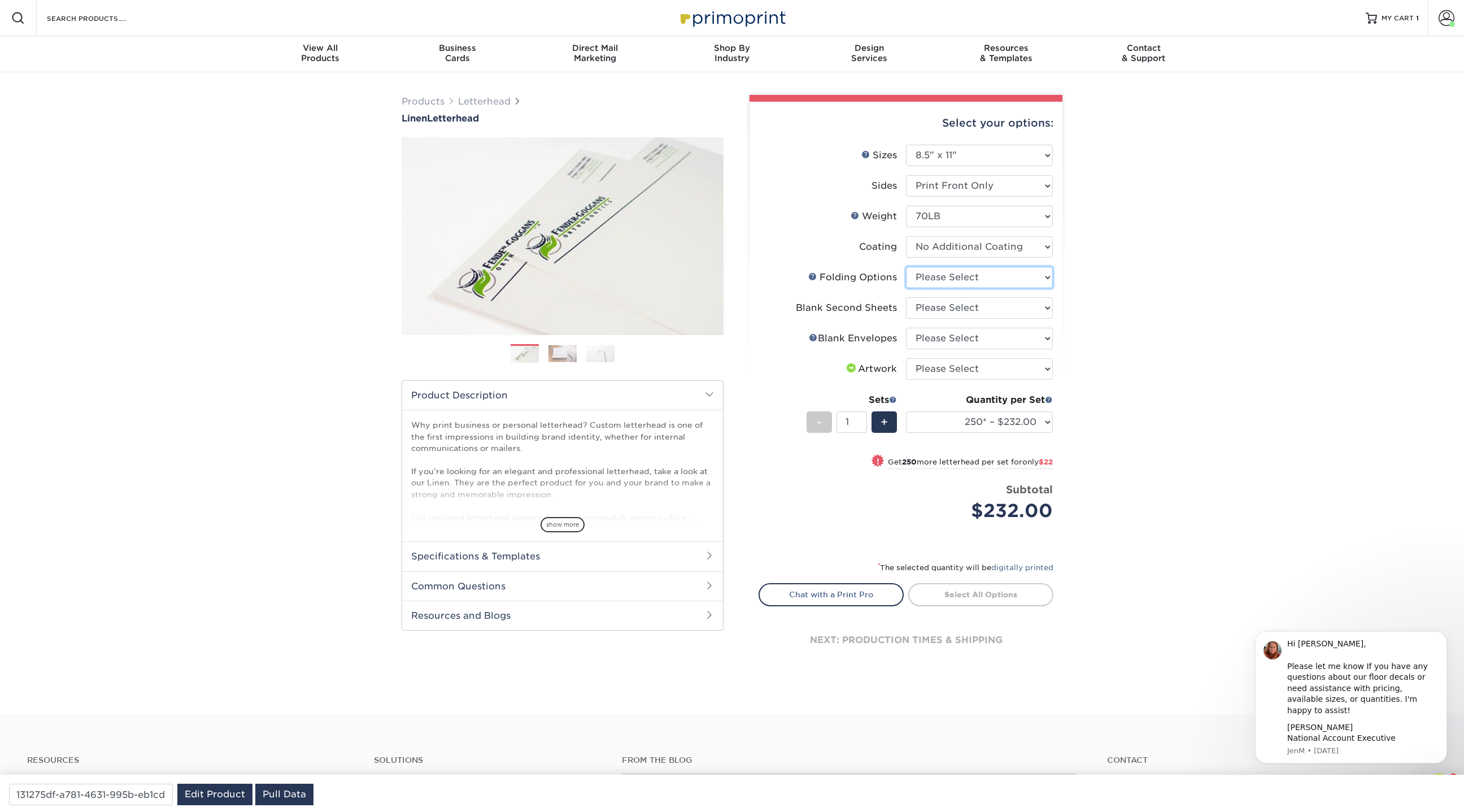
click at [933, 277] on select "Please Select FLAT - No Folding Accordion Fold Half-Fold (Vertical) Half-Fold (…" at bounding box center [979, 277] width 147 height 21
select select "9b1d5825-34d1-4721-9874-ed79abb003d7"
click at [906, 267] on select "Please Select FLAT - No Folding Accordion Fold Half-Fold (Vertical) Half-Fold (…" at bounding box center [979, 277] width 147 height 21
click at [937, 310] on select "Please Select No second blank sheets Yes 250 blank sheets Yes 500 blank sheets …" at bounding box center [979, 307] width 147 height 21
select select "80c01c16-d127-4b18-b8f3-2c0f873fa65b"
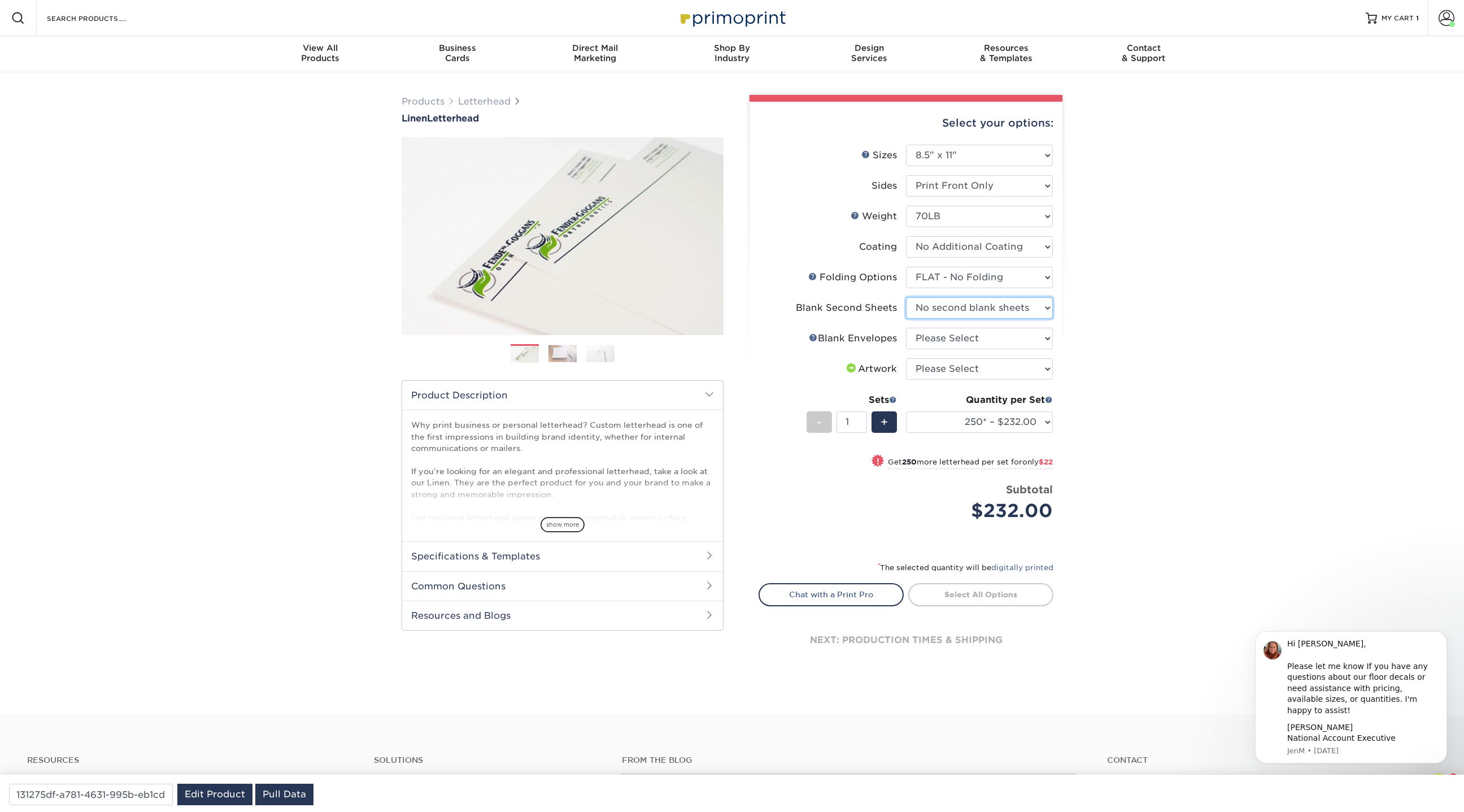
click at [906, 297] on select "Please Select No second blank sheets Yes 250 blank sheets Yes 500 blank sheets …" at bounding box center [979, 307] width 147 height 21
click at [939, 340] on select "Please Select No Blank Envelopes Yes 1000 Linen Envelopes NO 10 Yes 10000 Linen…" at bounding box center [979, 338] width 147 height 21
select select "9f137334-7cf0-4a73-8a74-a4df662606ea"
click at [906, 327] on select "Please Select No Blank Envelopes Yes 1000 Linen Envelopes NO 10 Yes 10000 Linen…" at bounding box center [979, 338] width 147 height 21
click at [944, 374] on select "Please Select I will upload files I need a design - $75" at bounding box center [979, 368] width 147 height 21
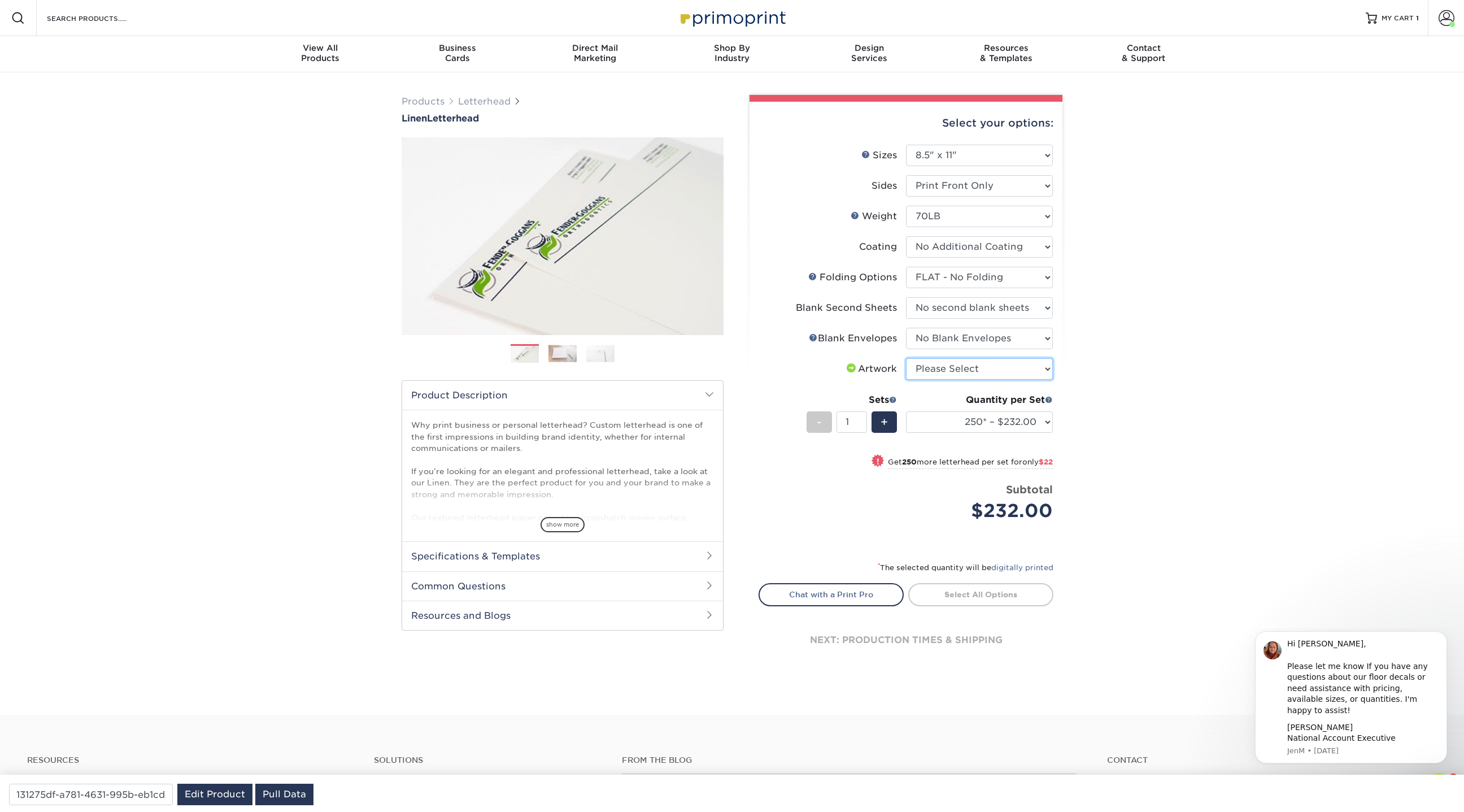
select select "upload"
click at [906, 358] on select "Please Select I will upload files I need a design - $75" at bounding box center [979, 368] width 147 height 21
click at [1026, 279] on select "Please Select FLAT - No Folding Accordion Fold Half-Fold (Vertical) Half-Fold (…" at bounding box center [979, 277] width 147 height 21
select select "58fbbc8b-0d83-4565-bbf1-e3c03f17a60b"
click at [906, 267] on select "Please Select FLAT - No Folding Accordion Fold Half-Fold (Vertical) Half-Fold (…" at bounding box center [979, 277] width 147 height 21
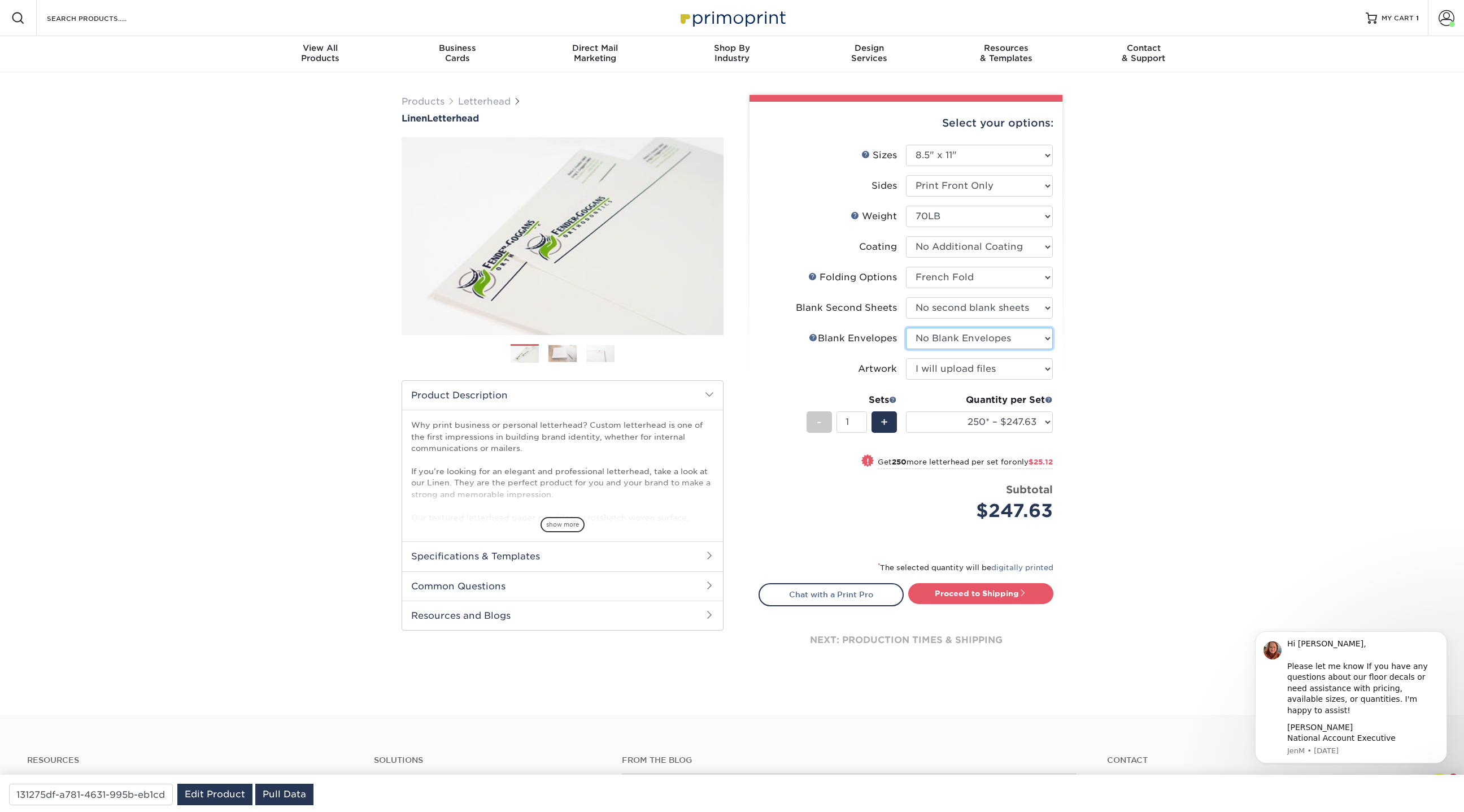
click at [1001, 335] on select "Please Select No Blank Envelopes Yes 1000 Linen Envelopes NO 10 Yes 10000 Linen…" at bounding box center [979, 338] width 147 height 21
click at [1012, 334] on select "Please Select No Blank Envelopes Yes 1000 Linen Envelopes NO 10 Yes 10000 Linen…" at bounding box center [979, 338] width 147 height 21
select select "46256c66-3e9d-4dd6-82f6-5ce000ac43f2"
click at [906, 327] on select "Please Select No Blank Envelopes Yes 1000 Linen Envelopes NO 10 Yes 10000 Linen…" at bounding box center [979, 338] width 147 height 21
click at [1007, 303] on select "Please Select No second blank sheets Yes 250 blank sheets Yes 500 blank sheets …" at bounding box center [979, 307] width 147 height 21
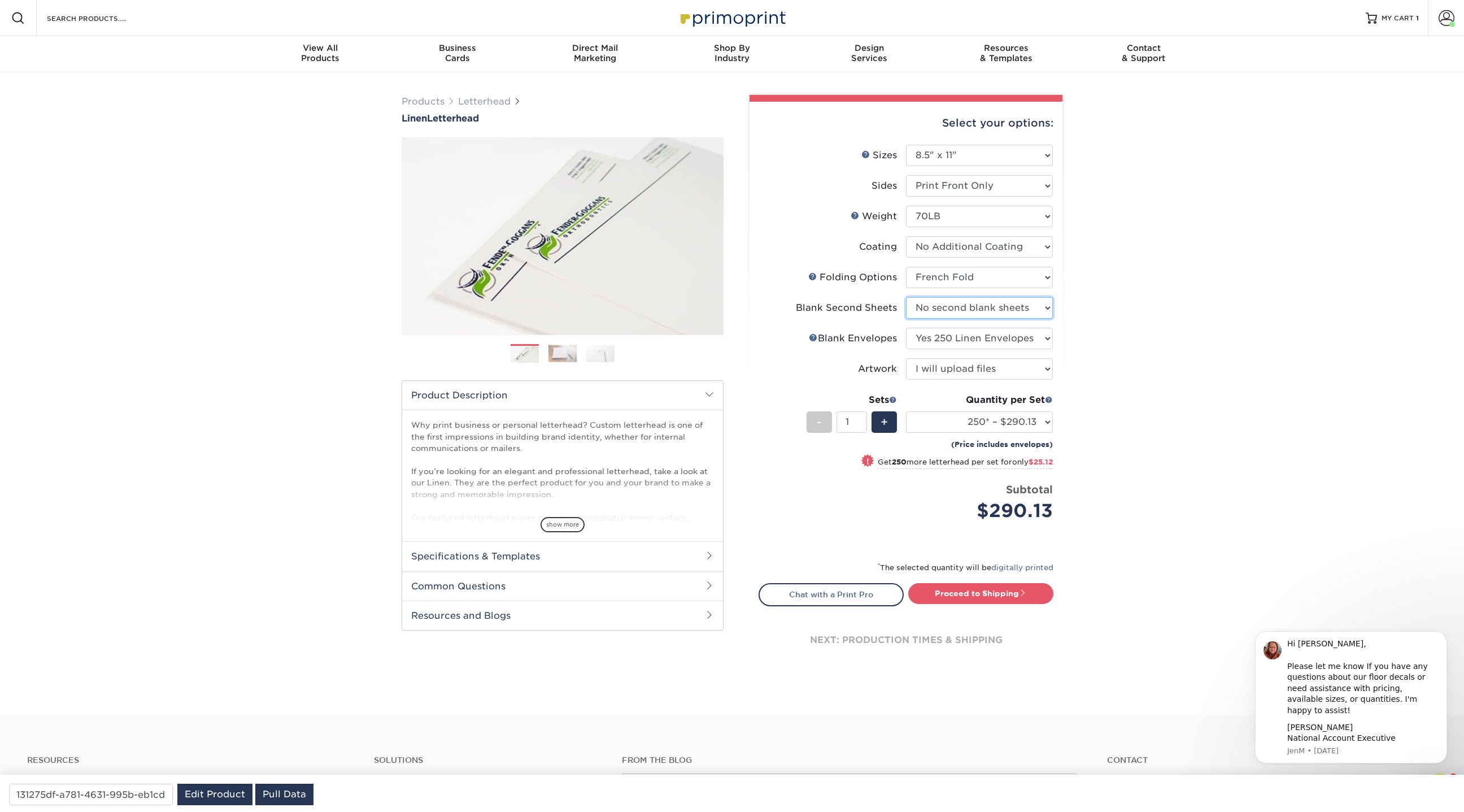
select select "d48b310c-da88-4c93-b81d-f10cde0b059e"
click at [906, 297] on select "Please Select No second blank sheets Yes 250 blank sheets Yes 500 blank sheets …" at bounding box center [979, 307] width 147 height 21
click at [980, 336] on select "Please Select No Blank Envelopes Yes 1000 Linen Envelopes NO 10 Yes 10000 Linen…" at bounding box center [979, 338] width 147 height 21
select select "9f137334-7cf0-4a73-8a74-a4df662606ea"
click at [906, 327] on select "Please Select No Blank Envelopes Yes 1000 Linen Envelopes NO 10 Yes 10000 Linen…" at bounding box center [979, 338] width 147 height 21
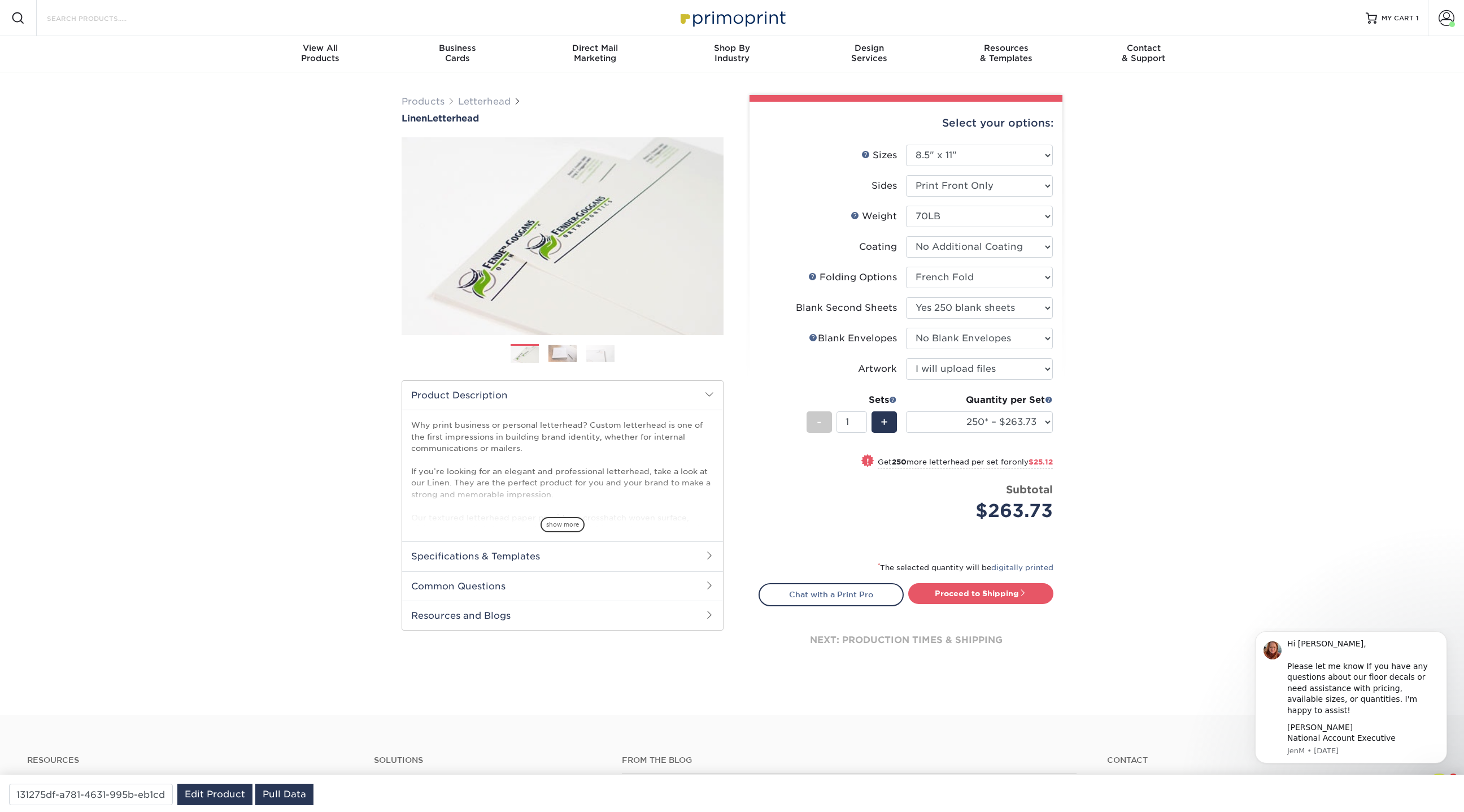
click at [142, 15] on input "Search Products" at bounding box center [101, 18] width 110 height 13
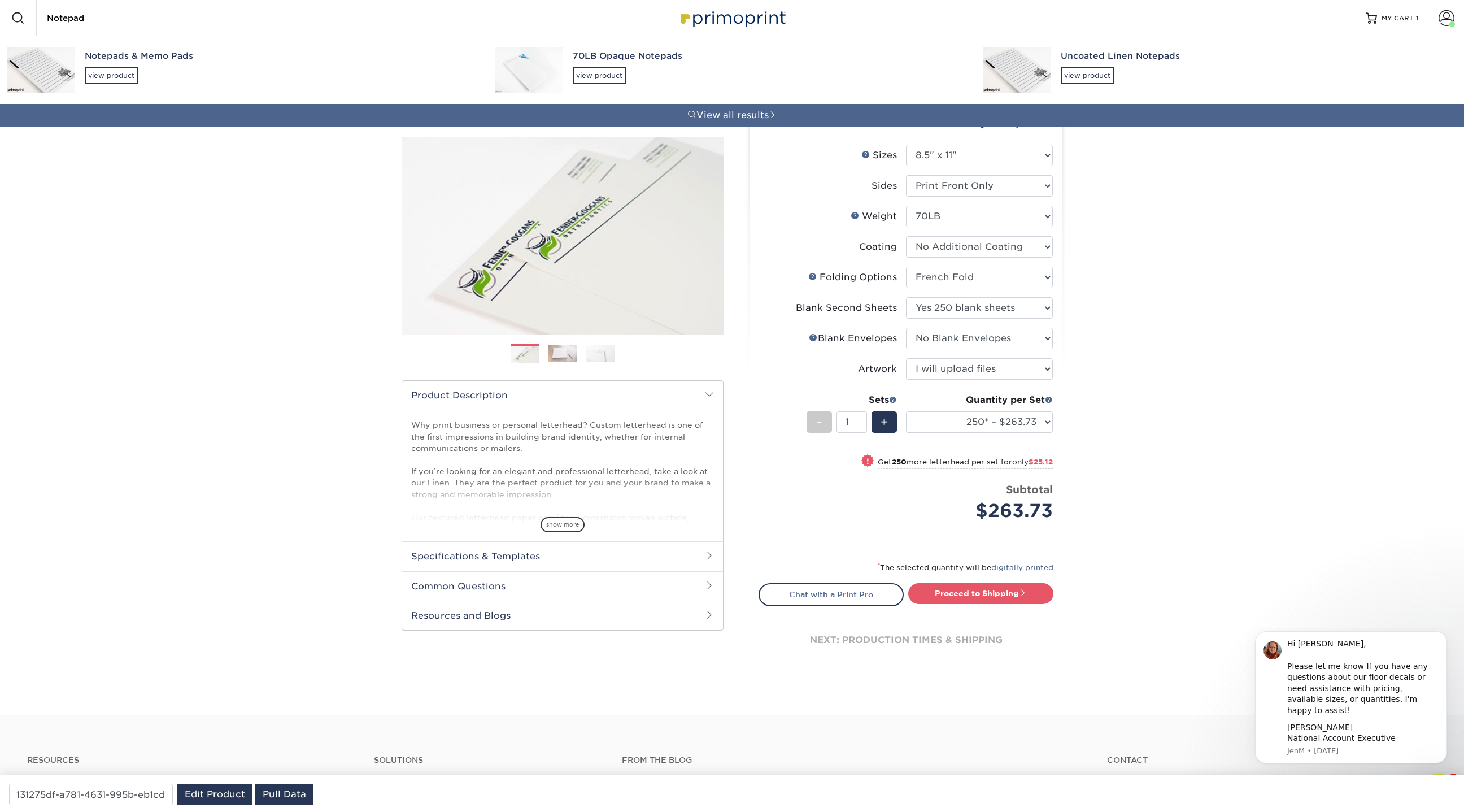
type input "Notepad"
click at [107, 59] on div "Notepads & Memo Pads" at bounding box center [279, 56] width 390 height 13
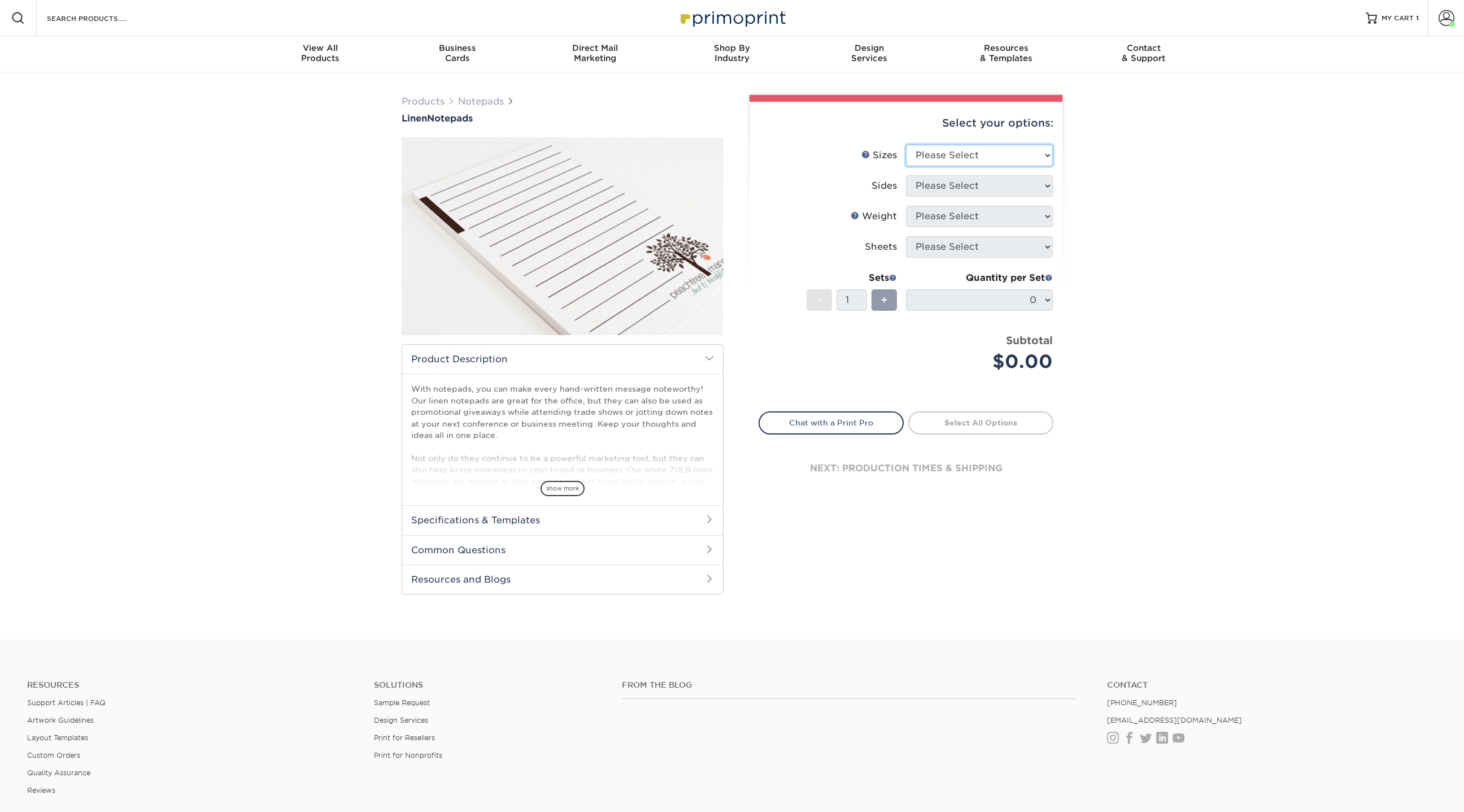
click at [1023, 152] on select "Please Select 3.5" x 8.5" 4" x 6" 4.25" x 5.5" 5.5" x 8.5" 8.5" x 11"" at bounding box center [979, 155] width 147 height 21
select select "3.50x8.50"
click at [906, 144] on select "Please Select 3.5" x 8.5" 4" x 6" 4.25" x 5.5" 5.5" x 8.5" 8.5" x 11"" at bounding box center [979, 155] width 147 height 21
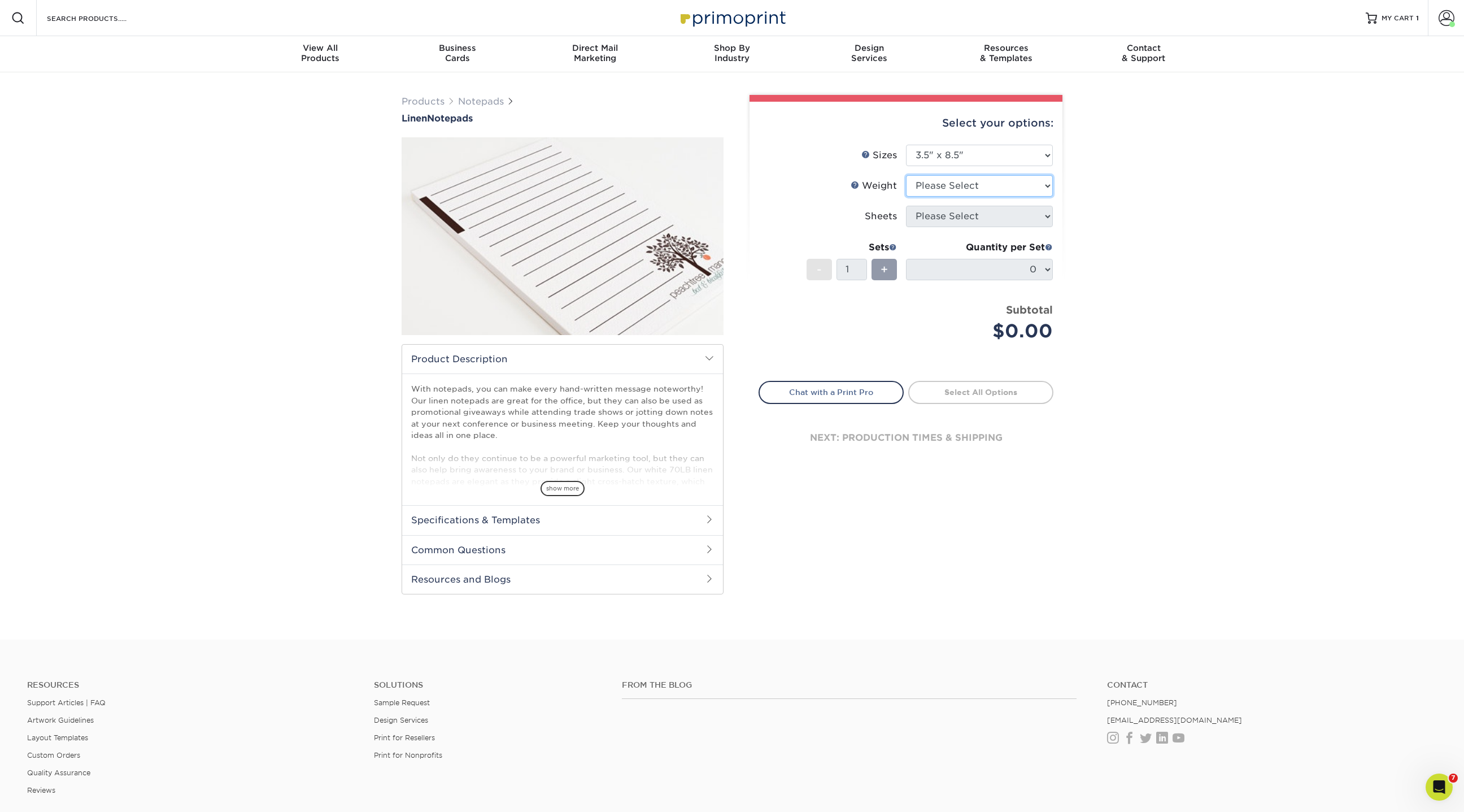
click at [959, 182] on select "Please Select 70LBLIN" at bounding box center [979, 185] width 147 height 21
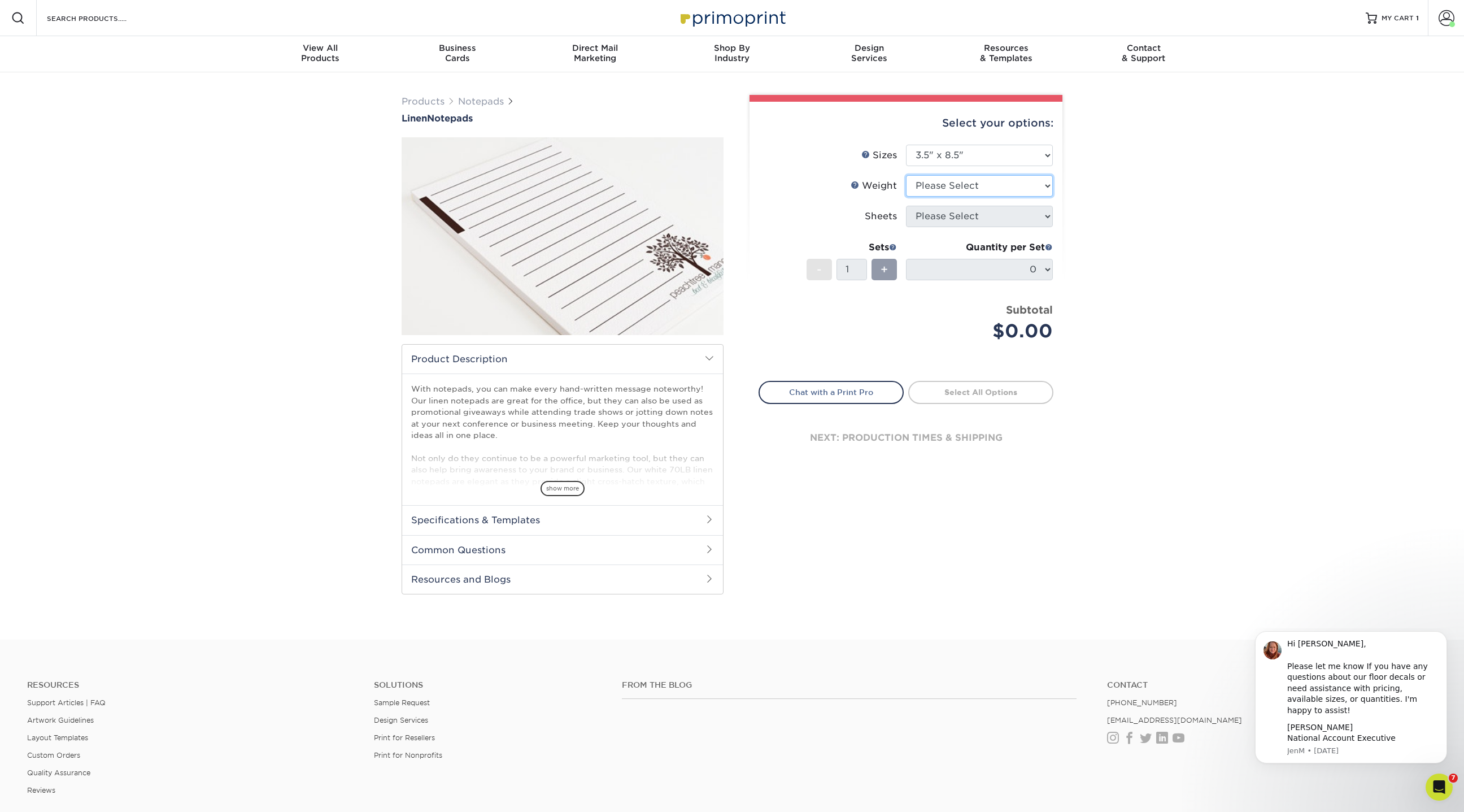
select select "70LBLIN"
click at [906, 175] on select "Please Select 70LBLIN" at bounding box center [979, 185] width 147 height 21
click at [956, 210] on select "Please Select 25 50" at bounding box center [979, 216] width 147 height 21
select select "25"
click at [906, 205] on select "Please Select 25 50" at bounding box center [979, 216] width 147 height 21
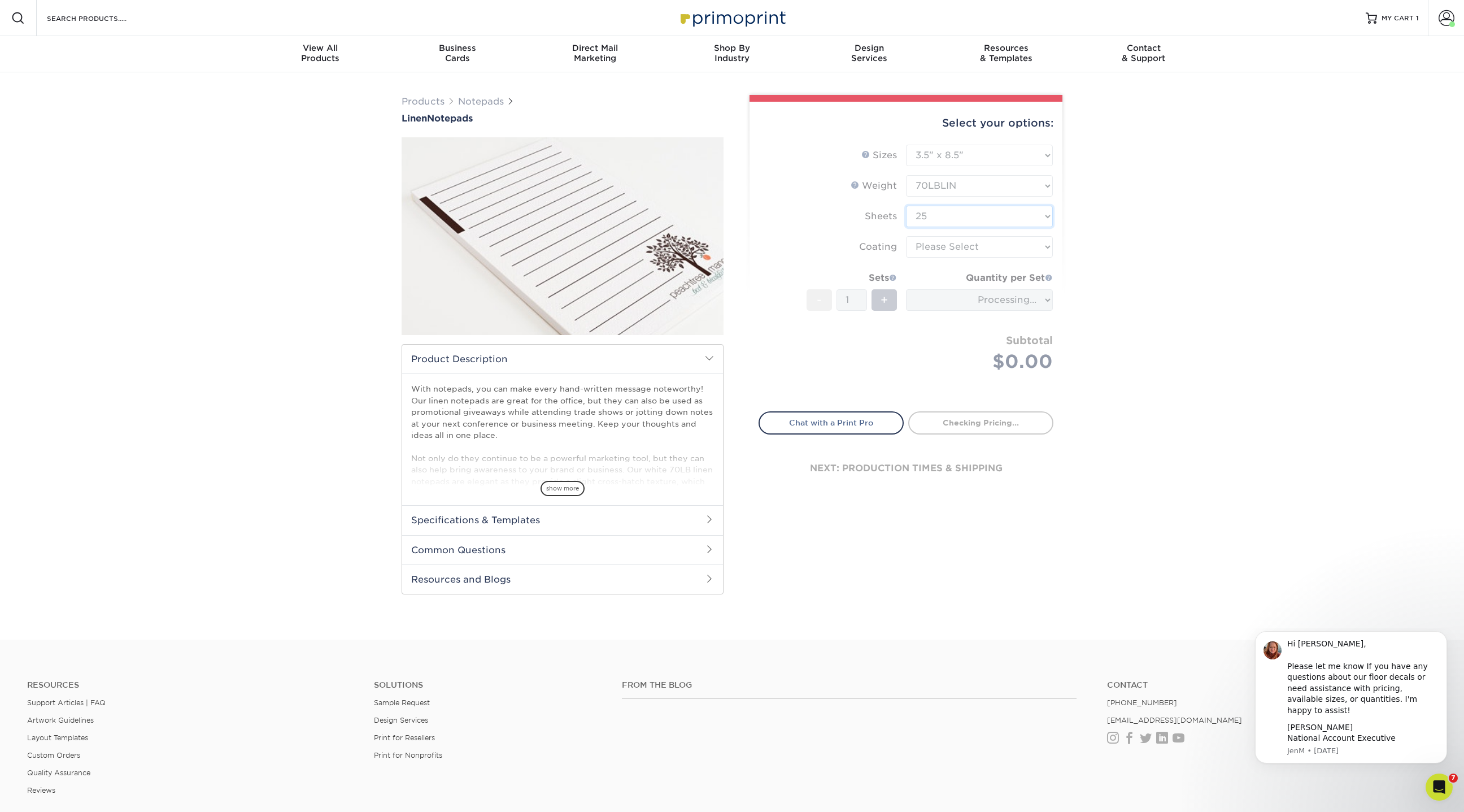
type input "04f7f28d-ff4c-4536-be58-cf8d540313d4"
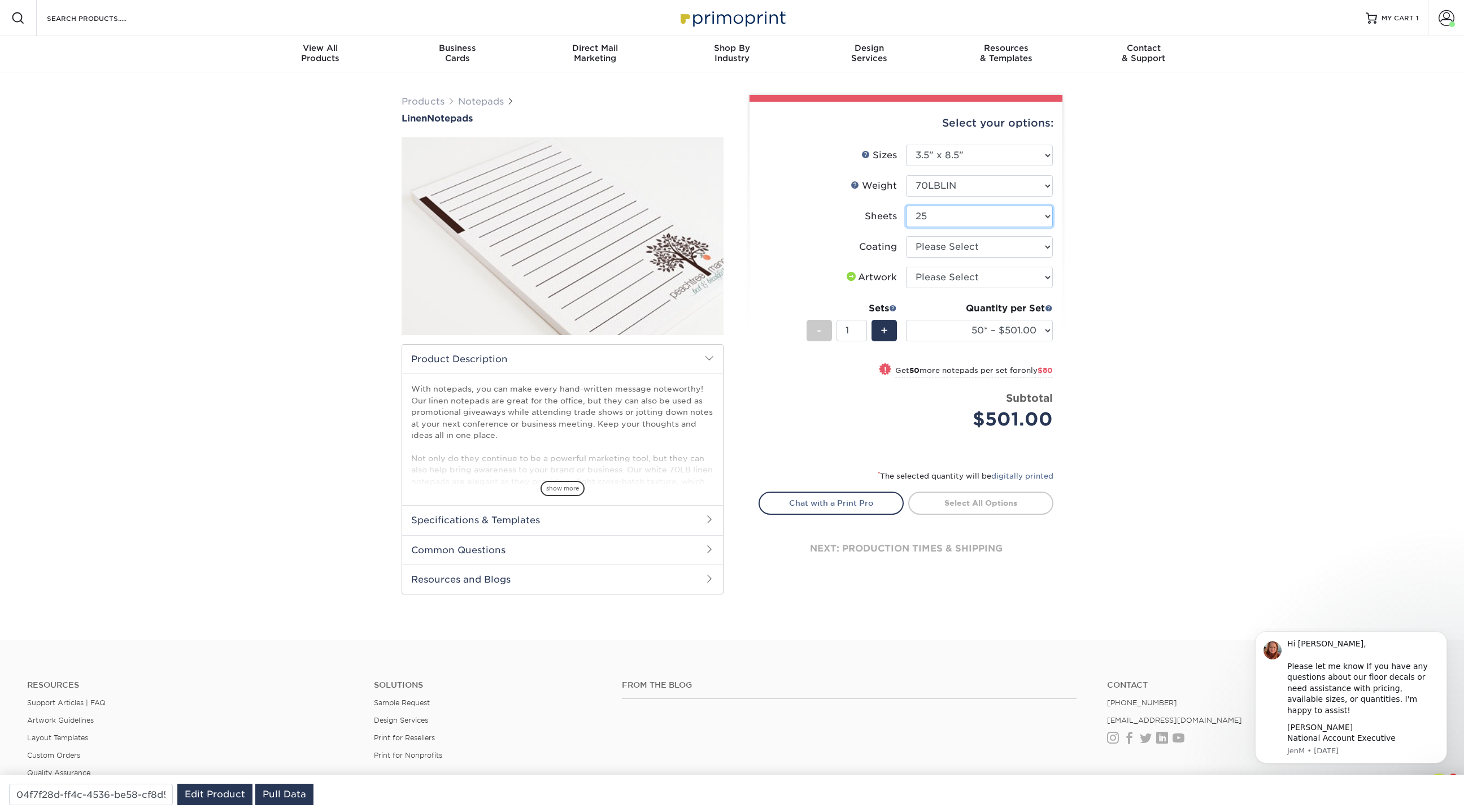
click at [947, 216] on select "Please Select 25 50" at bounding box center [979, 216] width 147 height 21
select select "50"
click at [906, 205] on select "Please Select 25 50" at bounding box center [979, 216] width 147 height 21
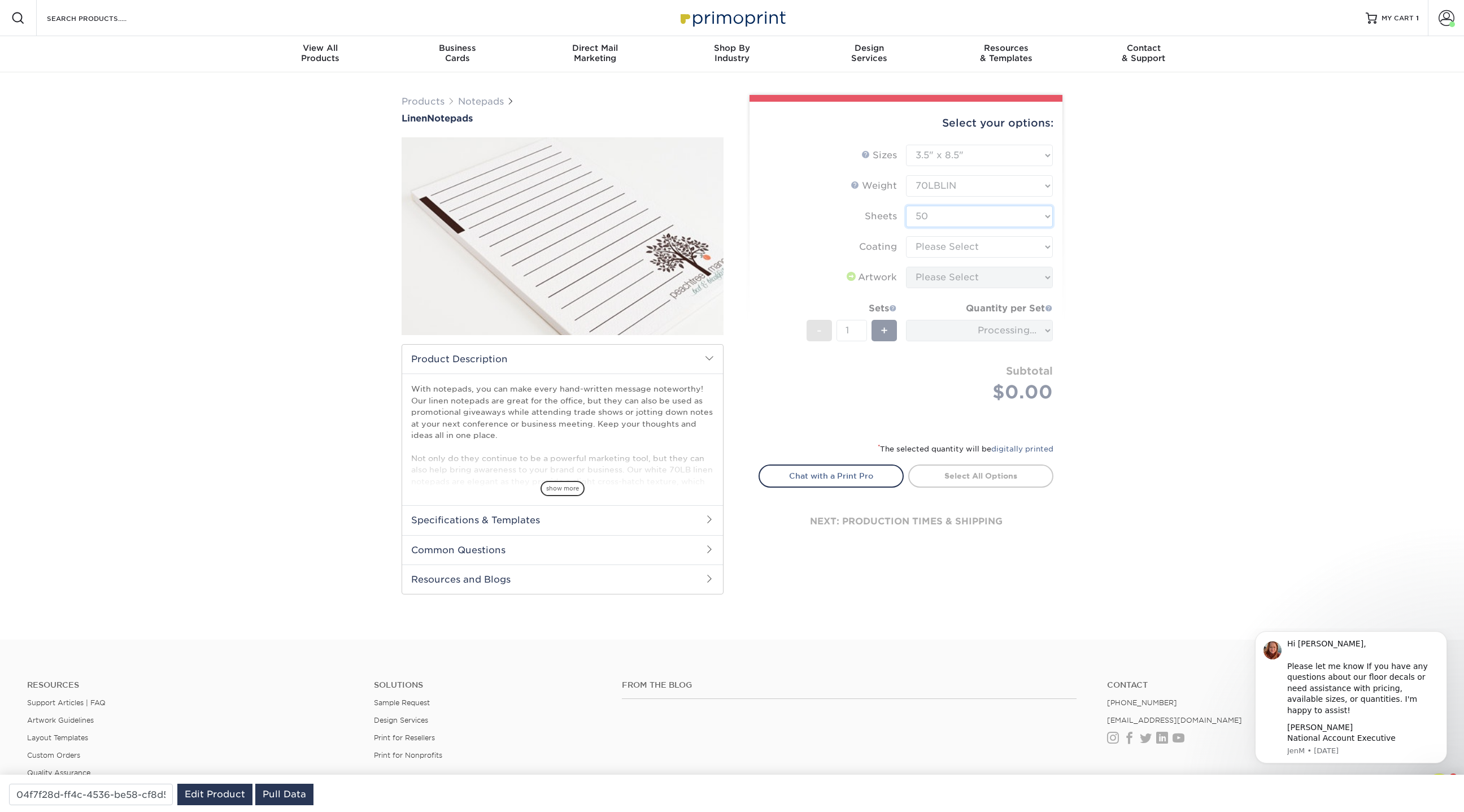
type input "40adf477-9dac-4e34-bf46-f3efac03cf23"
